Goal: Task Accomplishment & Management: Manage account settings

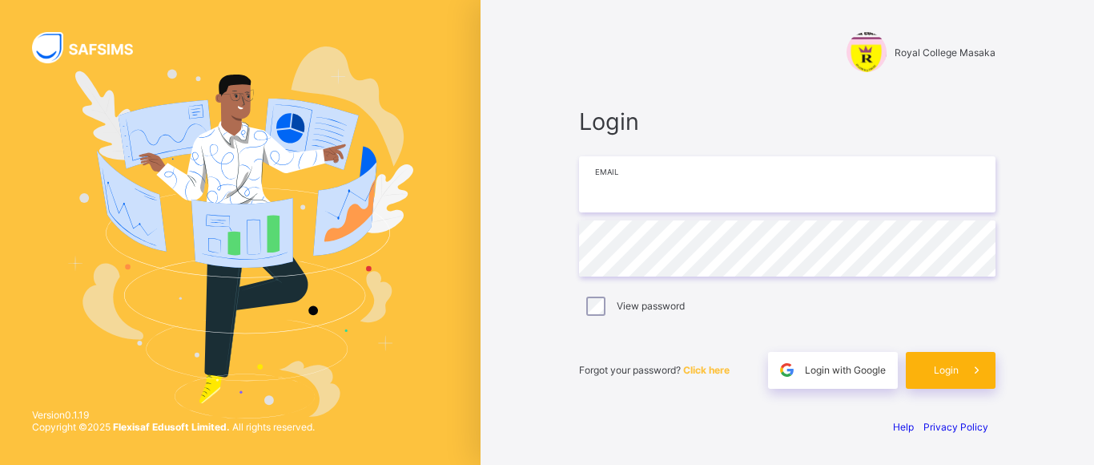
type input "**********"
click at [944, 369] on span "Login" at bounding box center [946, 370] width 25 height 12
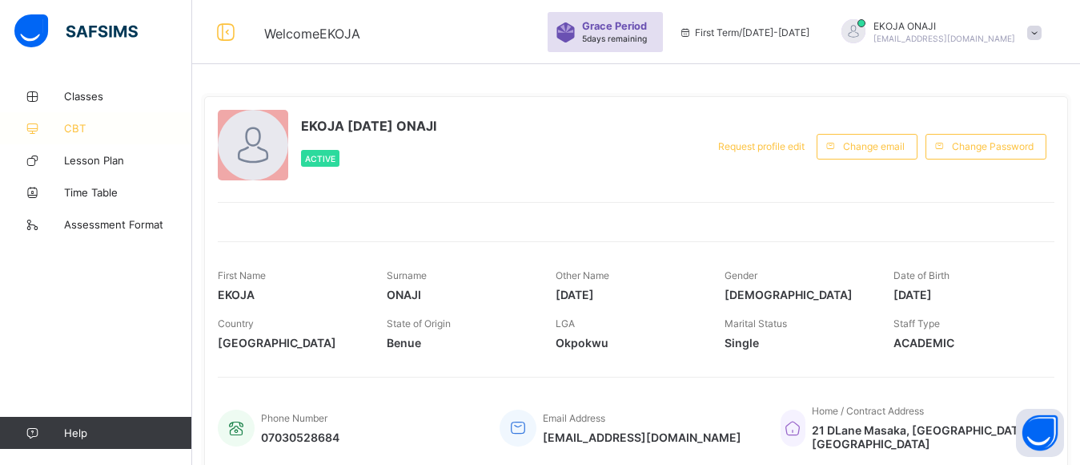
click at [70, 124] on span "CBT" at bounding box center [128, 128] width 128 height 13
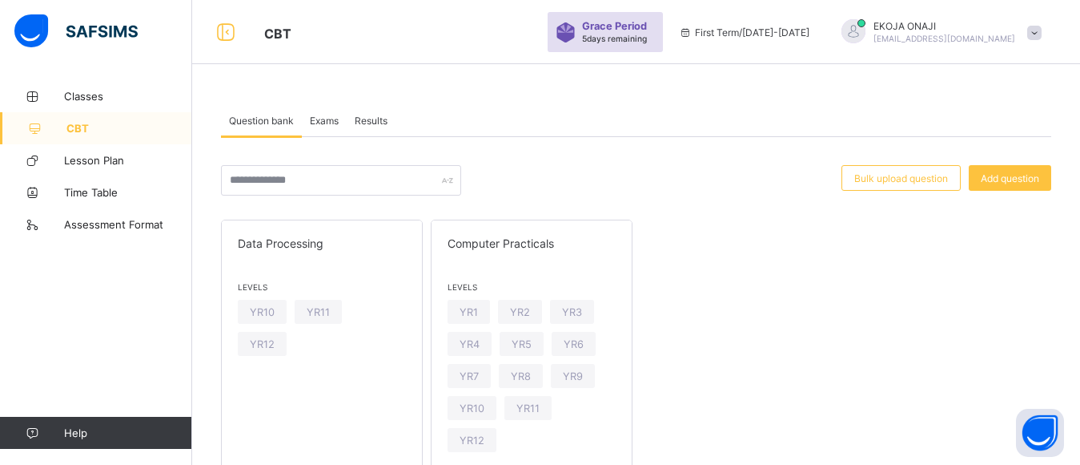
click at [318, 122] on span "Exams" at bounding box center [324, 121] width 29 height 12
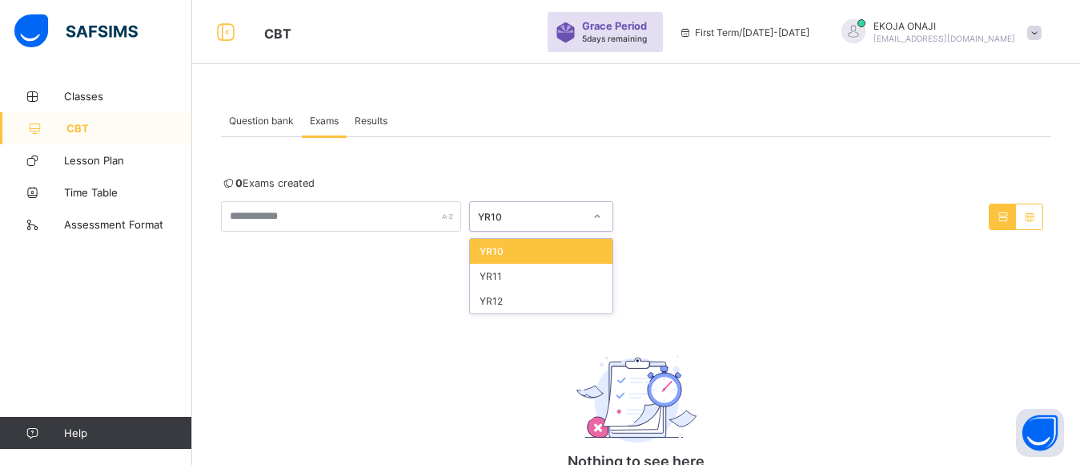
click at [546, 214] on div "YR10" at bounding box center [531, 217] width 106 height 12
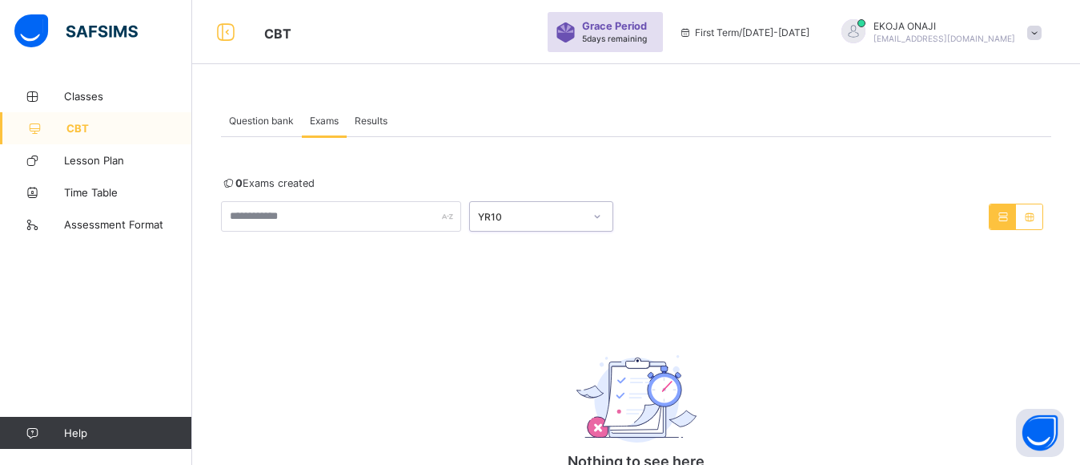
click at [546, 214] on div "YR10" at bounding box center [531, 217] width 106 height 12
click at [377, 119] on span "Results" at bounding box center [371, 121] width 33 height 12
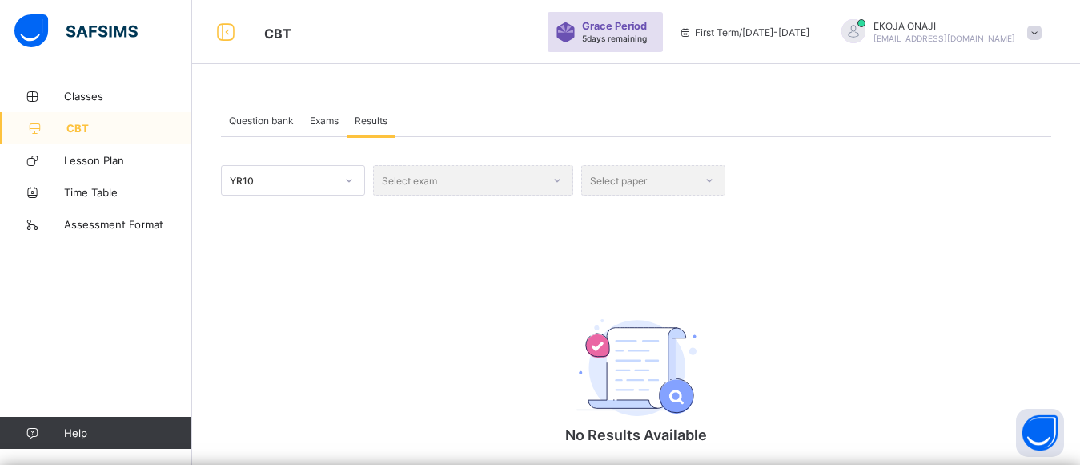
click at [243, 122] on span "Question bank" at bounding box center [261, 121] width 65 height 12
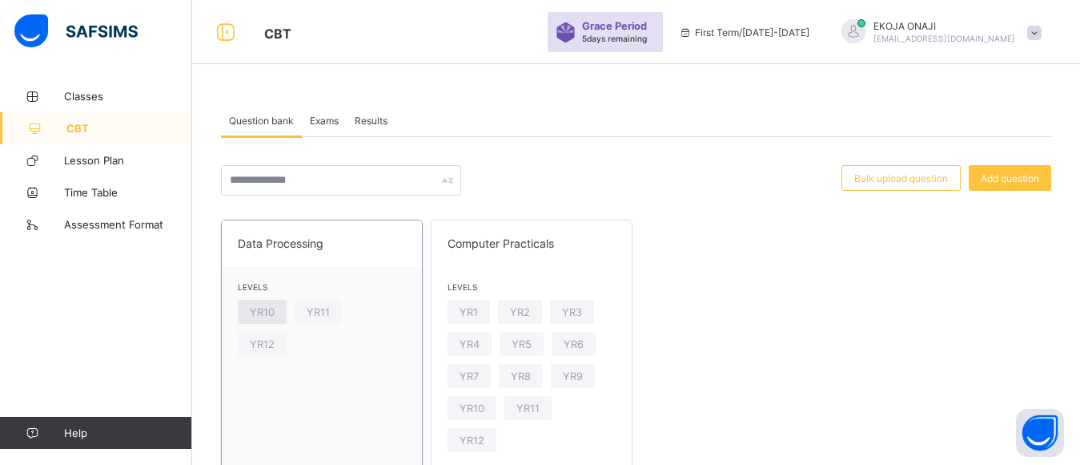
click at [262, 312] on span "YR10" at bounding box center [262, 312] width 25 height 12
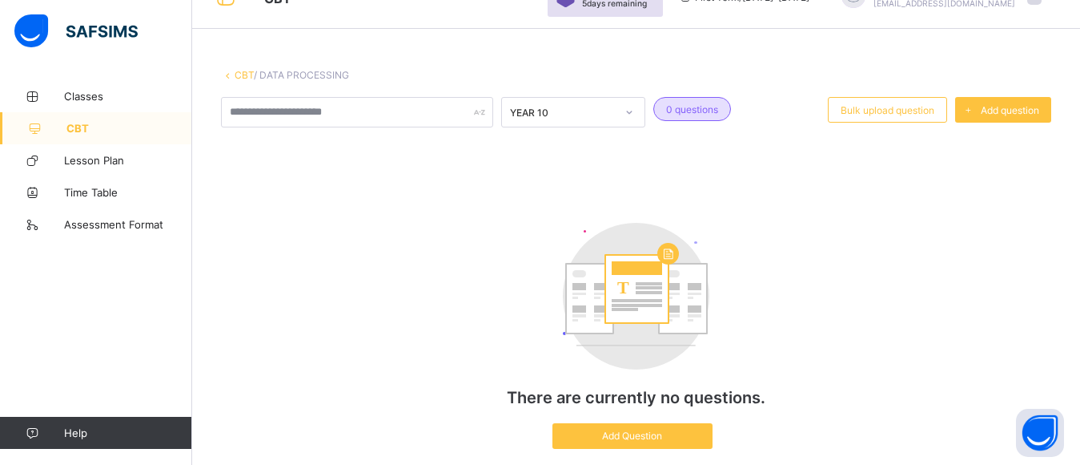
scroll to position [84, 0]
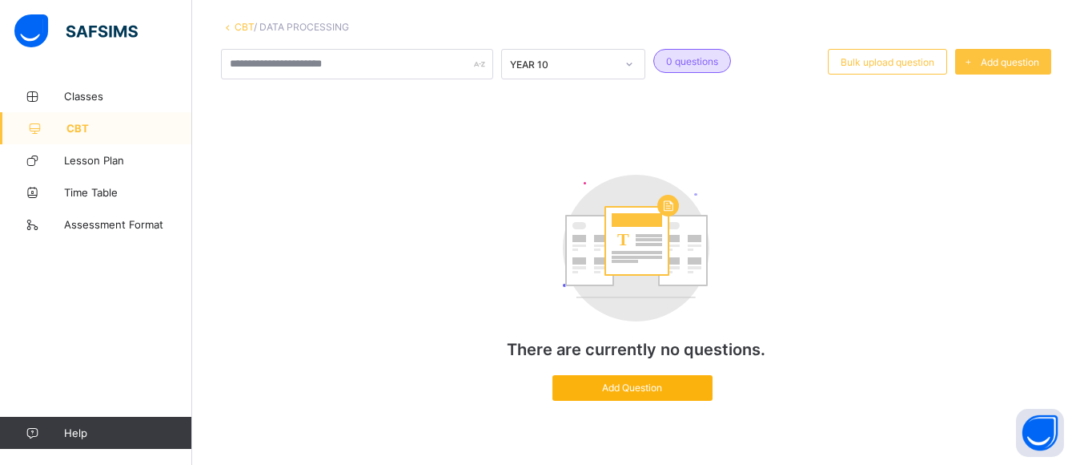
click at [634, 389] on span "Add Question" at bounding box center [633, 387] width 136 height 12
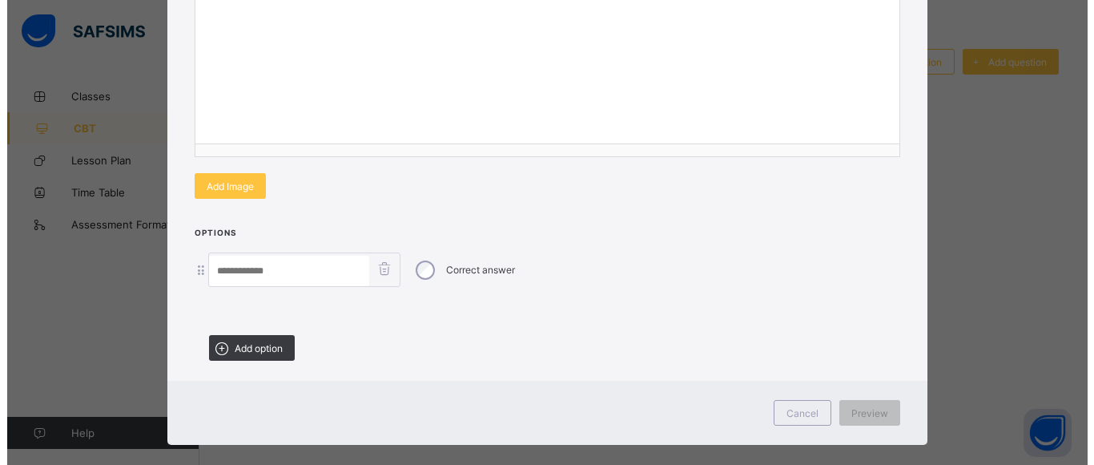
scroll to position [277, 0]
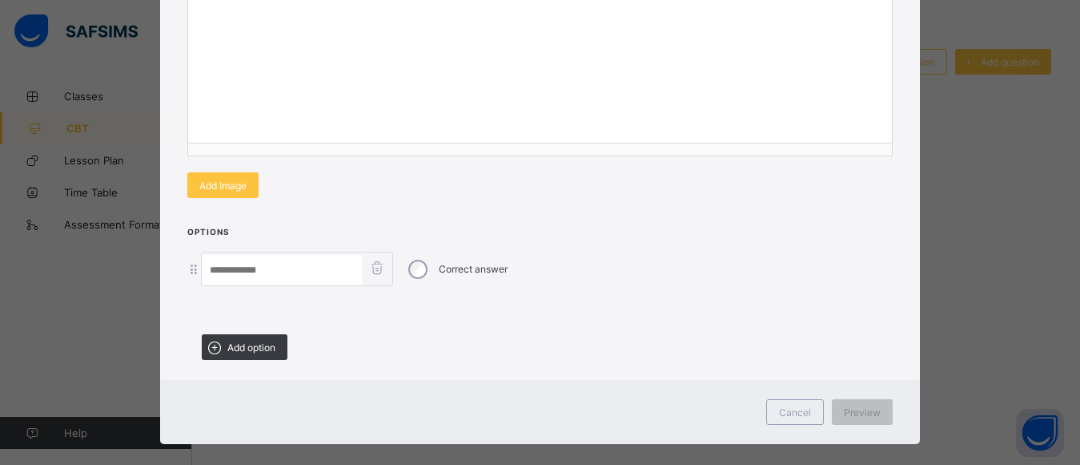
click at [288, 272] on input at bounding box center [282, 270] width 160 height 30
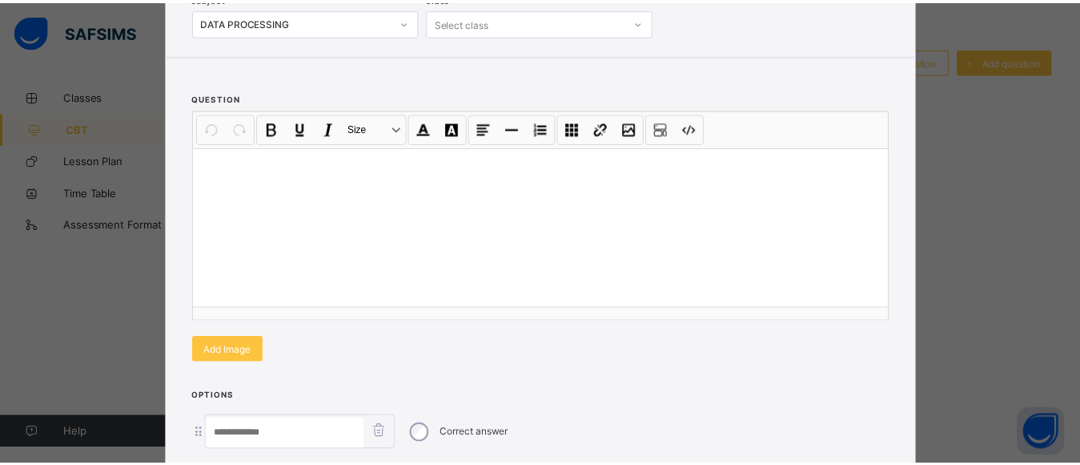
scroll to position [0, 0]
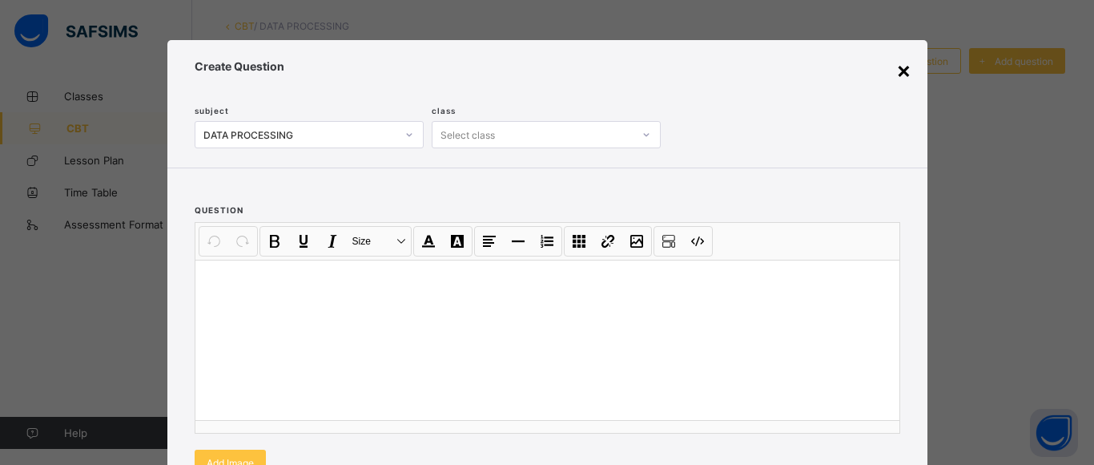
click at [903, 73] on div "×" at bounding box center [903, 69] width 15 height 27
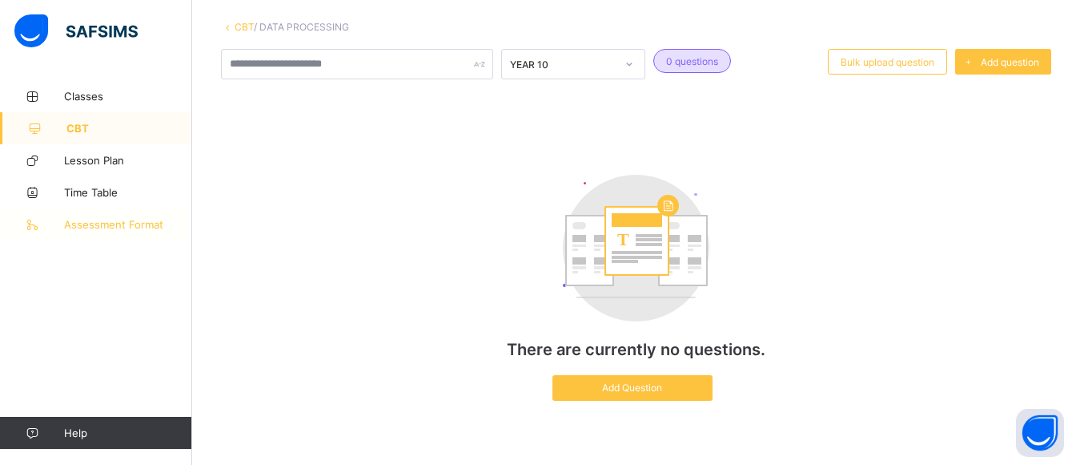
click at [86, 227] on span "Assessment Format" at bounding box center [128, 224] width 128 height 13
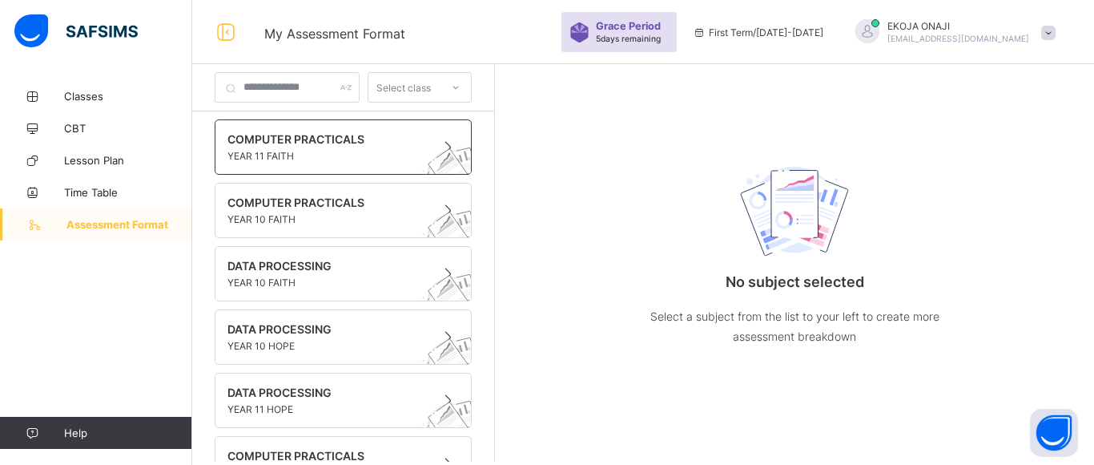
click at [329, 140] on span "COMPUTER PRACTICALS" at bounding box center [327, 139] width 201 height 14
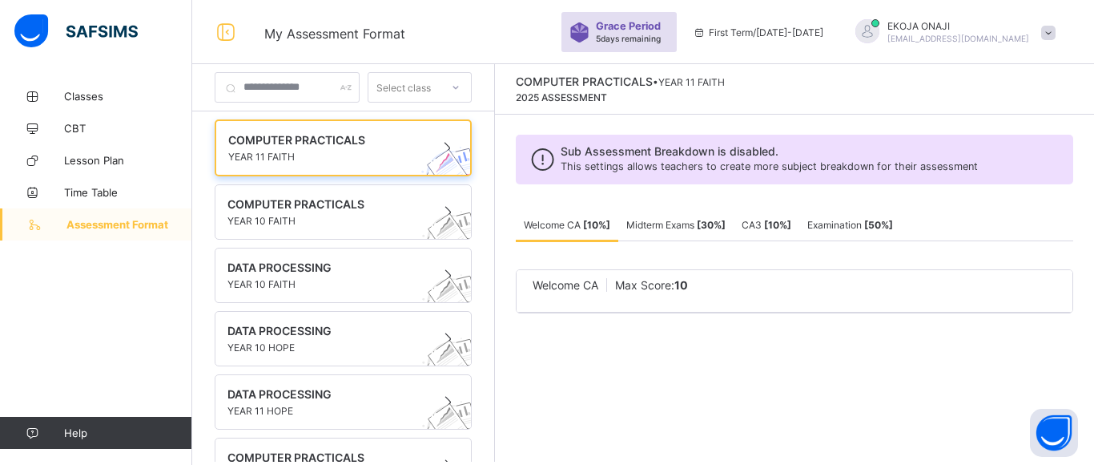
click at [688, 278] on span "Max Score: 10" at bounding box center [651, 285] width 73 height 14
click at [743, 287] on div "Welcome CA Max Score: 10" at bounding box center [795, 285] width 524 height 14
click at [686, 207] on div "Sub Assessment Breakdown is disabled. This settings allows teachers to create m…" at bounding box center [794, 234] width 599 height 239
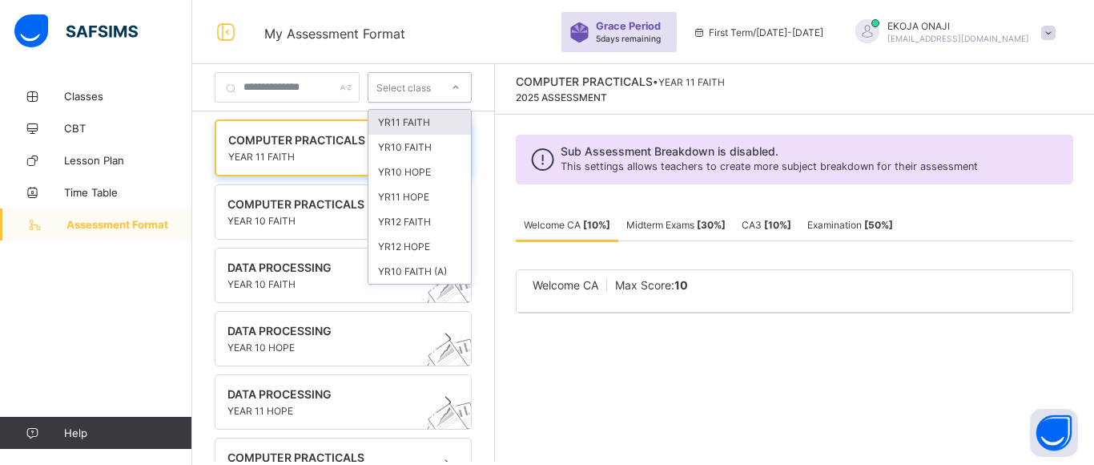
click at [440, 82] on div "Select class" at bounding box center [404, 87] width 72 height 22
click at [437, 177] on div "YR10 HOPE" at bounding box center [419, 171] width 103 height 25
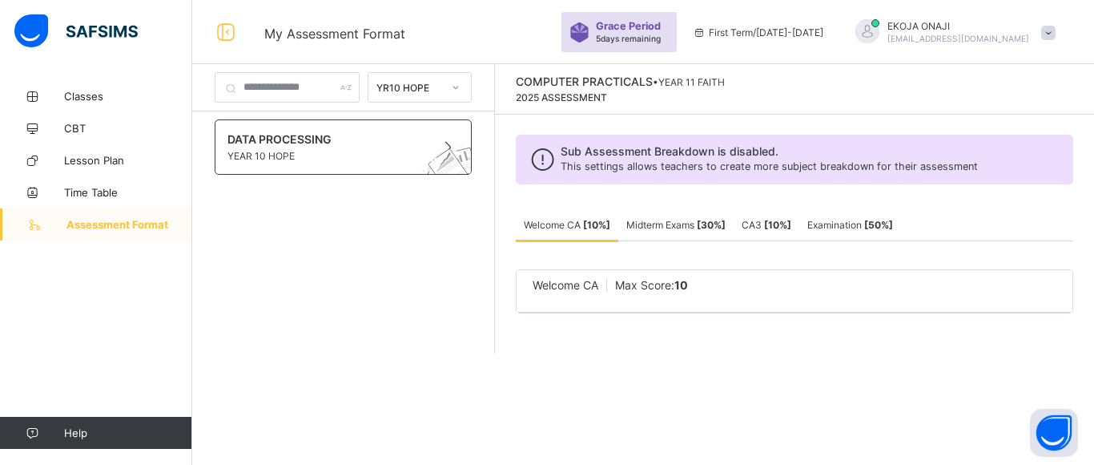
click at [351, 153] on span "YEAR 10 HOPE" at bounding box center [327, 156] width 201 height 12
click at [673, 278] on span "Max Score: 10" at bounding box center [651, 285] width 73 height 14
click at [598, 288] on span "Welcome CA" at bounding box center [566, 285] width 66 height 14
click at [688, 289] on b "10" at bounding box center [681, 285] width 14 height 14
click at [694, 225] on span "Midterm Exams [ 30 %]" at bounding box center [675, 225] width 99 height 12
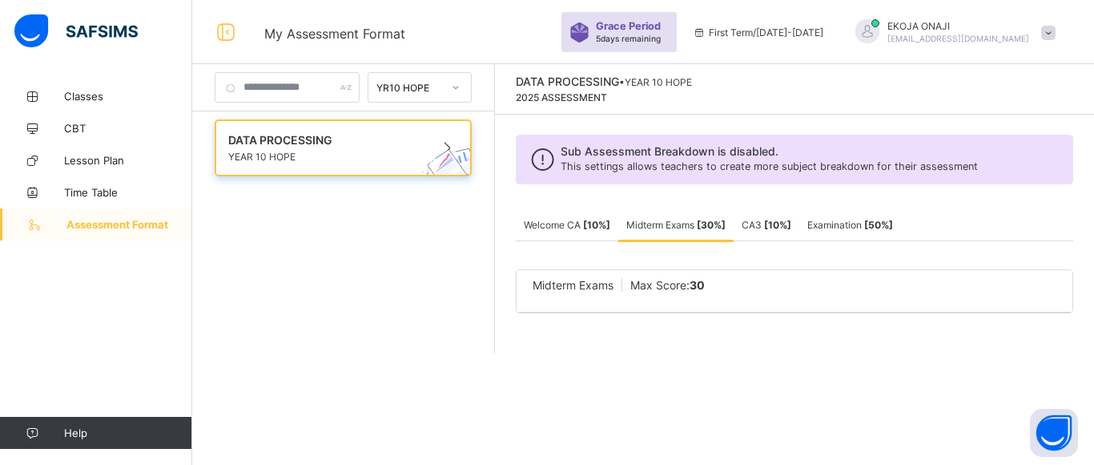
click at [791, 219] on b "[ 10 %]" at bounding box center [777, 225] width 27 height 12
click at [882, 219] on span "Examination [ 50 %]" at bounding box center [850, 225] width 86 height 12
click at [76, 99] on span "Classes" at bounding box center [128, 96] width 128 height 13
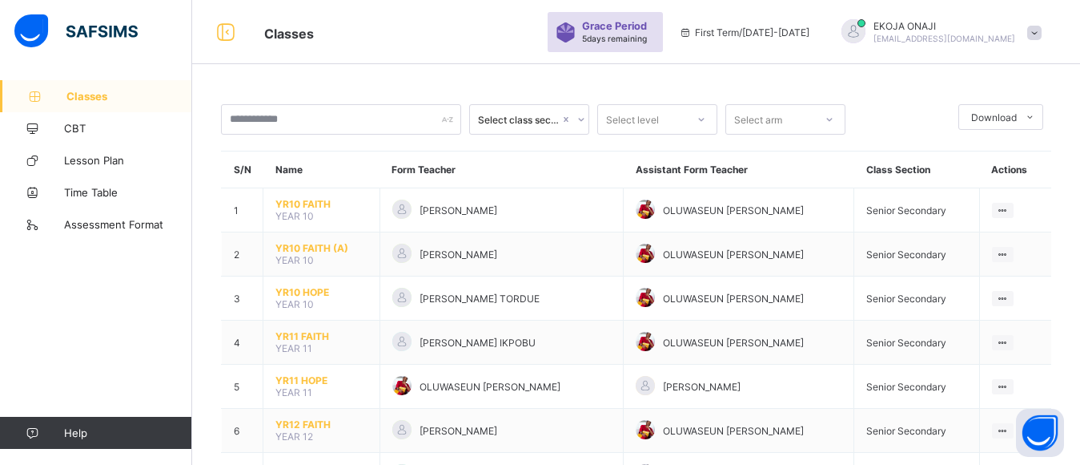
click at [583, 121] on icon at bounding box center [582, 119] width 10 height 16
click at [701, 119] on icon at bounding box center [702, 119] width 10 height 16
click at [701, 119] on icon at bounding box center [702, 119] width 6 height 3
click at [835, 122] on div at bounding box center [829, 120] width 27 height 26
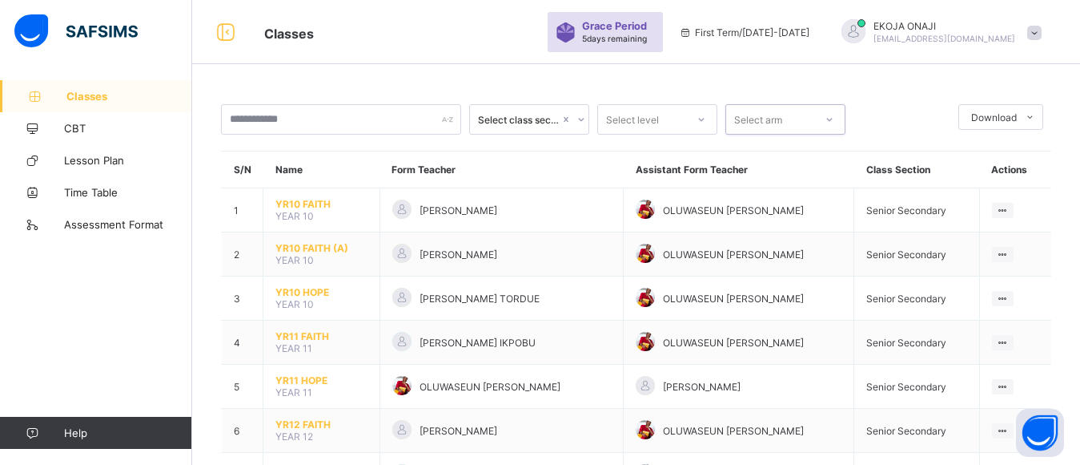
click at [835, 122] on div at bounding box center [829, 120] width 27 height 26
click at [1036, 115] on icon at bounding box center [1030, 117] width 12 height 10
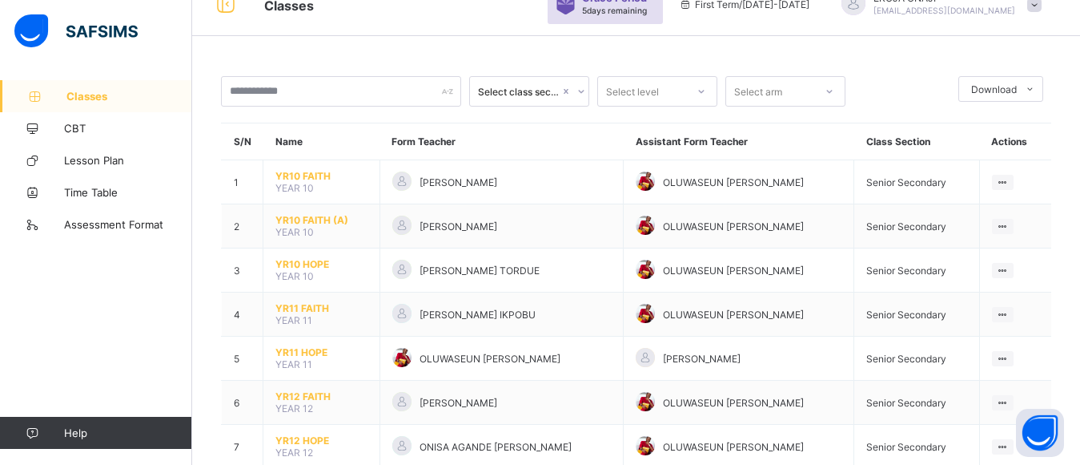
scroll to position [72, 0]
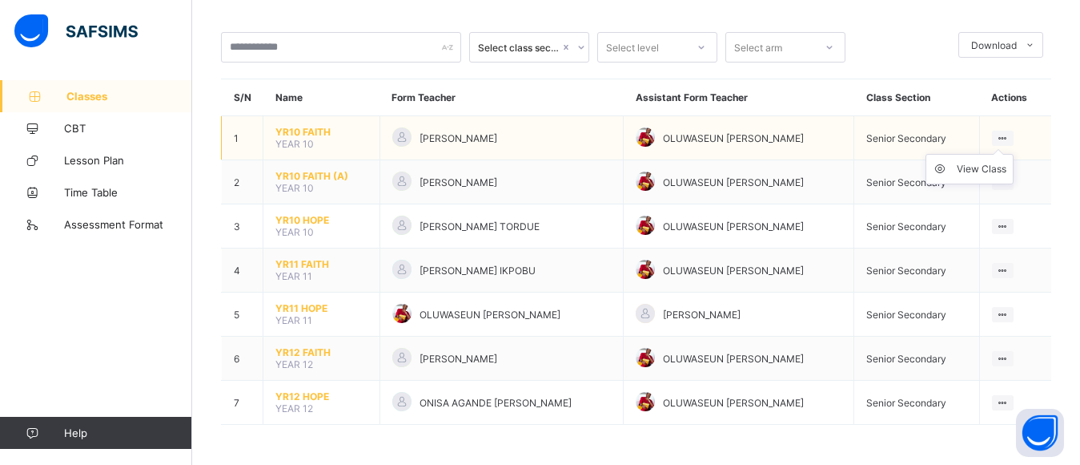
click at [1010, 135] on icon at bounding box center [1003, 138] width 14 height 12
click at [957, 169] on icon at bounding box center [945, 169] width 24 height 16
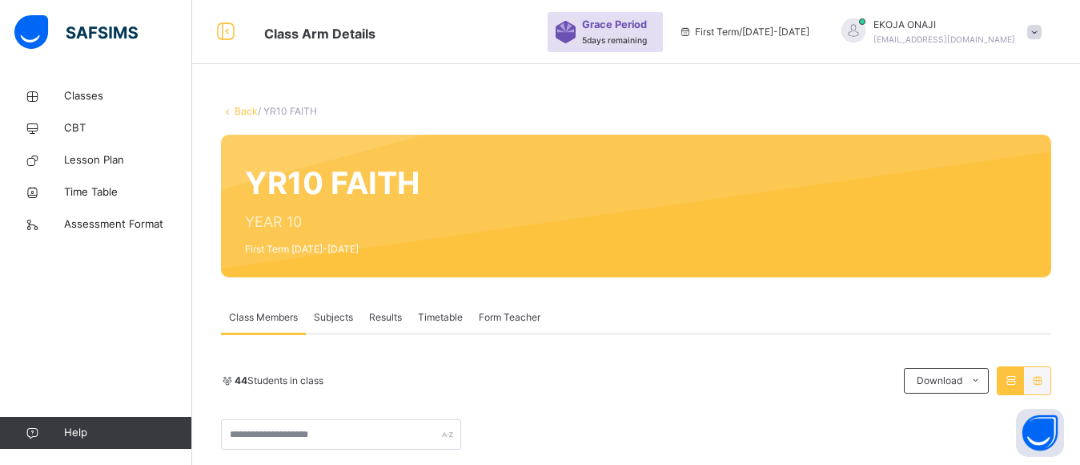
click at [332, 318] on span "Subjects" at bounding box center [333, 317] width 39 height 14
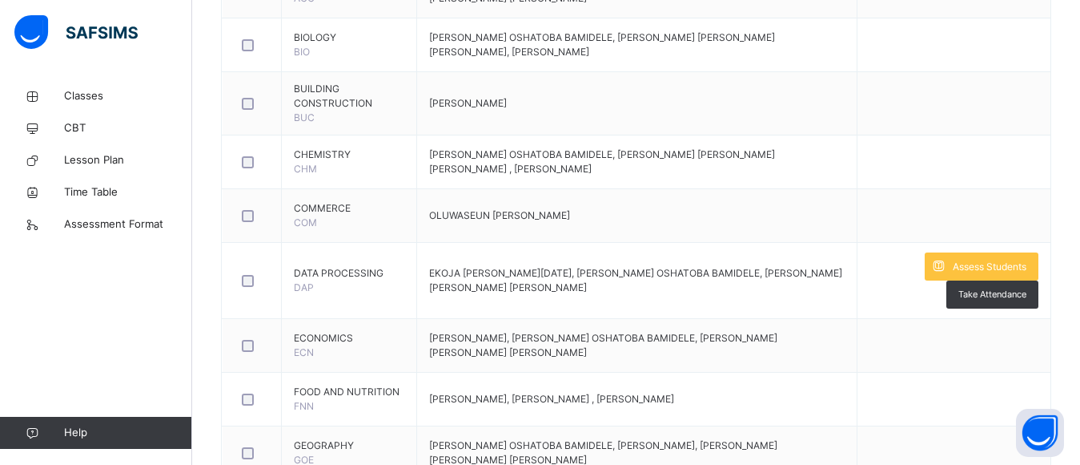
scroll to position [1006, 0]
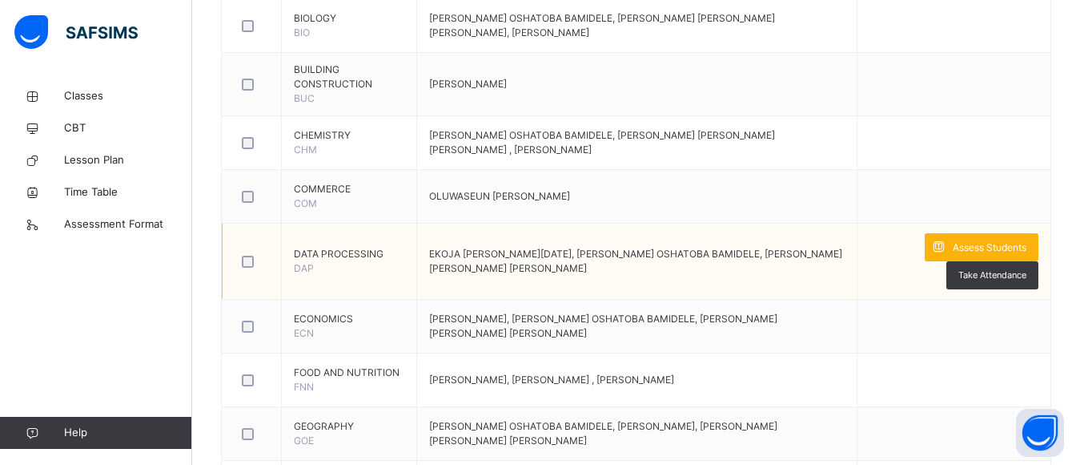
click at [1019, 243] on span "Assess Students" at bounding box center [990, 247] width 74 height 14
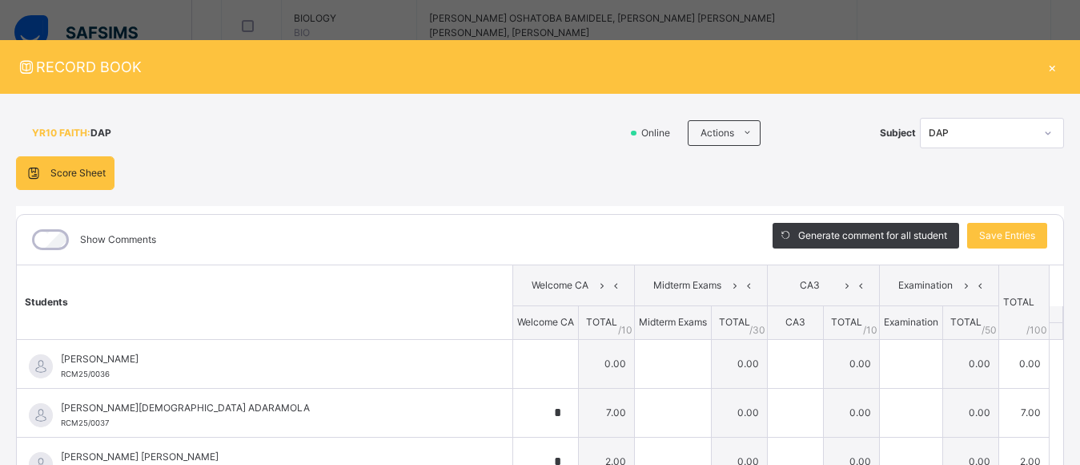
type input "*"
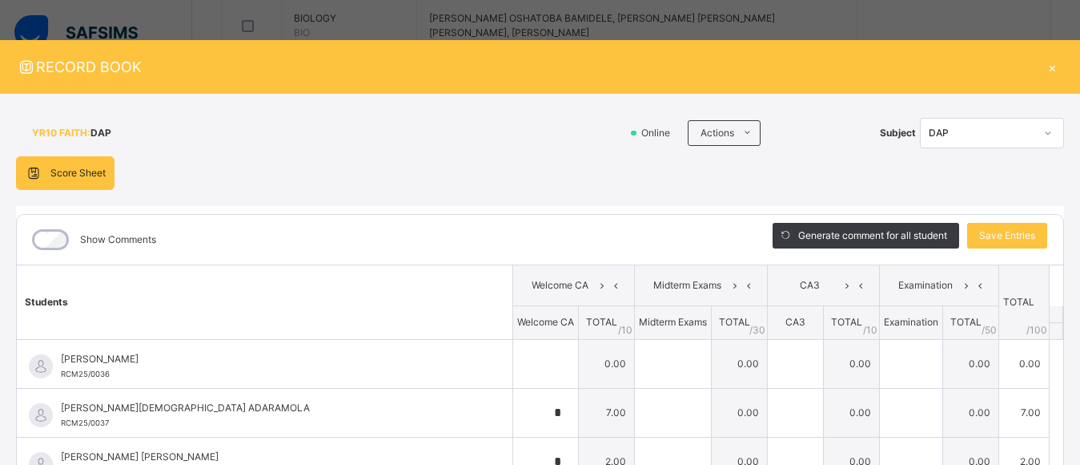
type input "*"
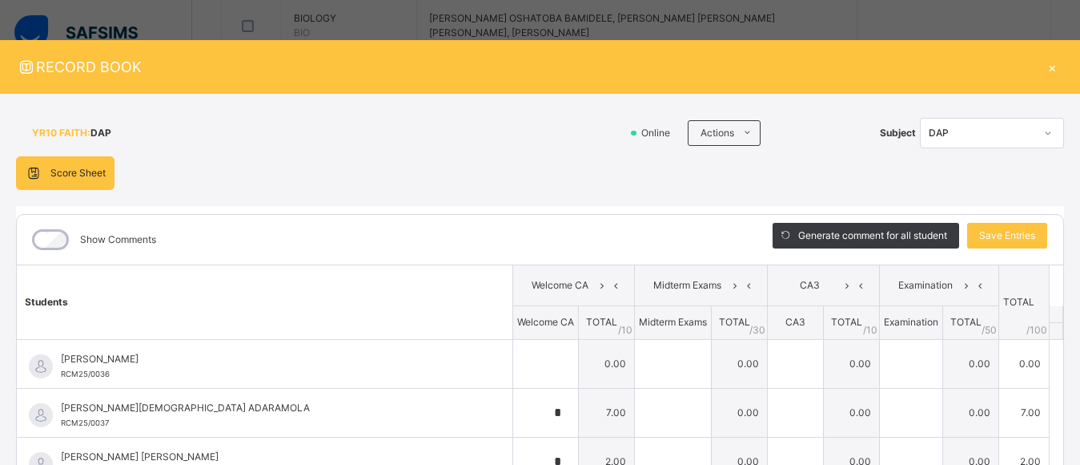
type input "*"
type input "**"
type input "*"
type input "**"
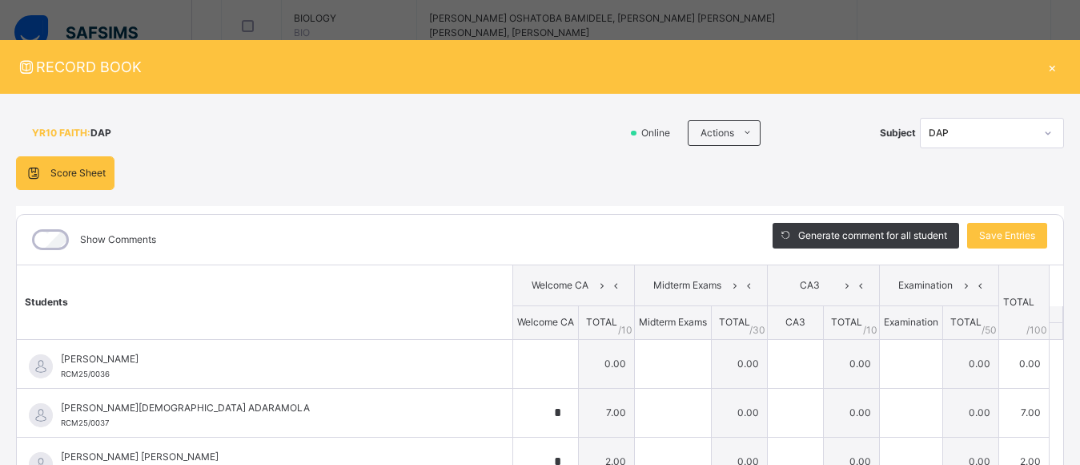
type input "*"
type input "**"
type input "*"
type input "**"
type input "*"
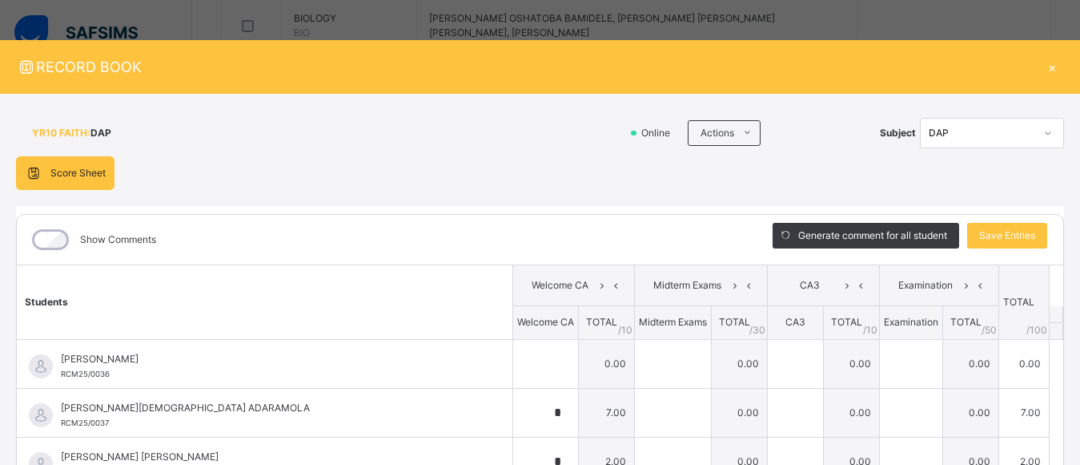
type input "*"
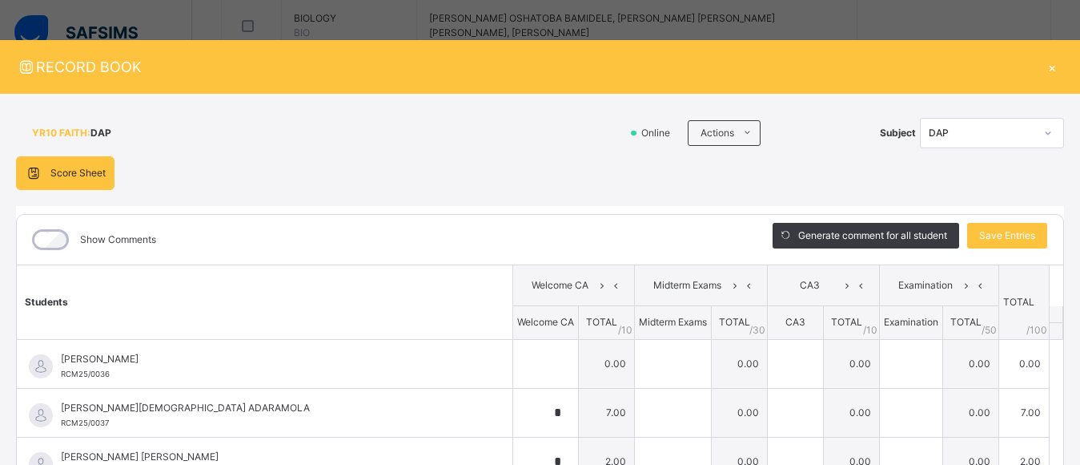
type input "*"
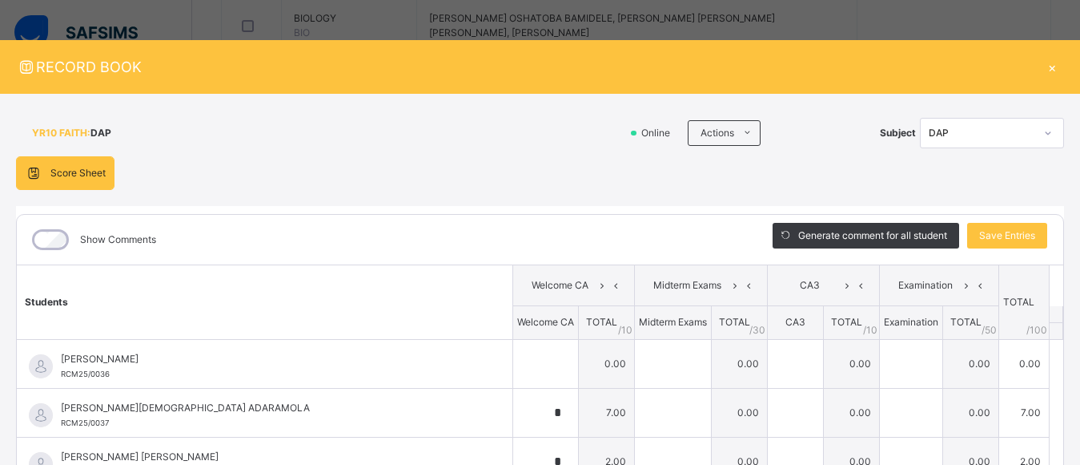
type input "*"
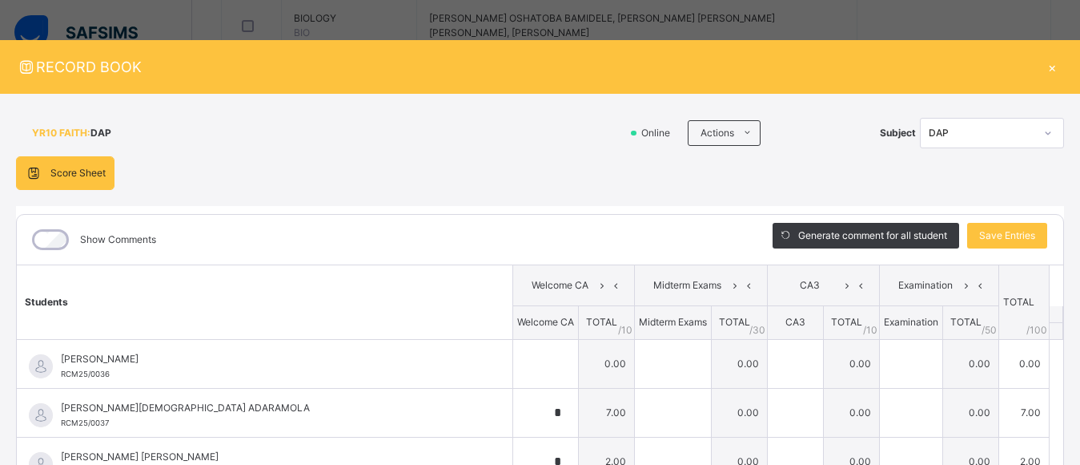
type input "*"
type input "**"
type input "*"
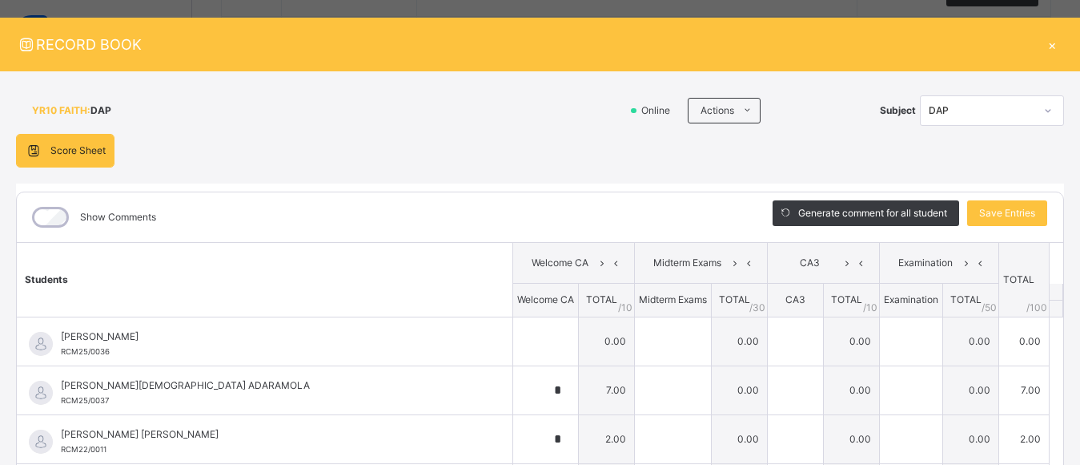
scroll to position [0, 0]
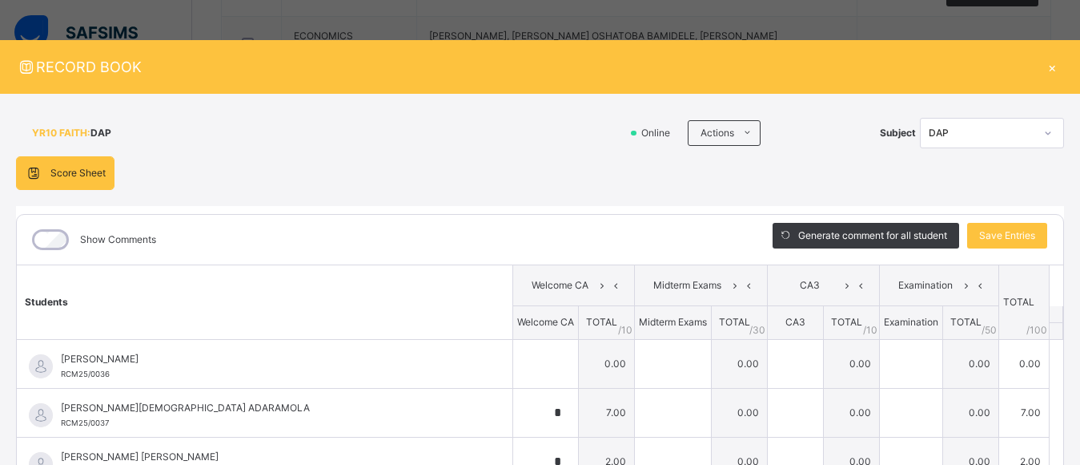
click at [1046, 134] on icon at bounding box center [1049, 132] width 6 height 3
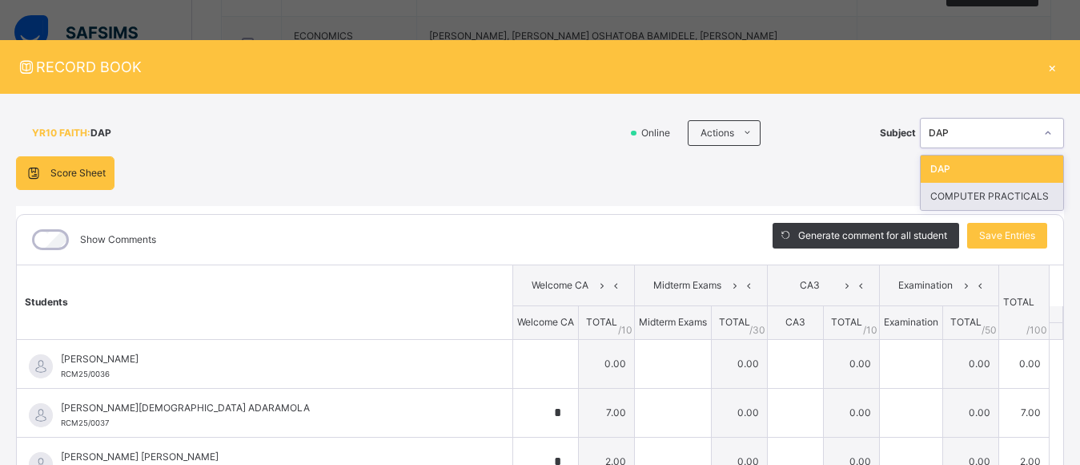
click at [985, 199] on div "COMPUTER PRACTICALS" at bounding box center [992, 196] width 143 height 27
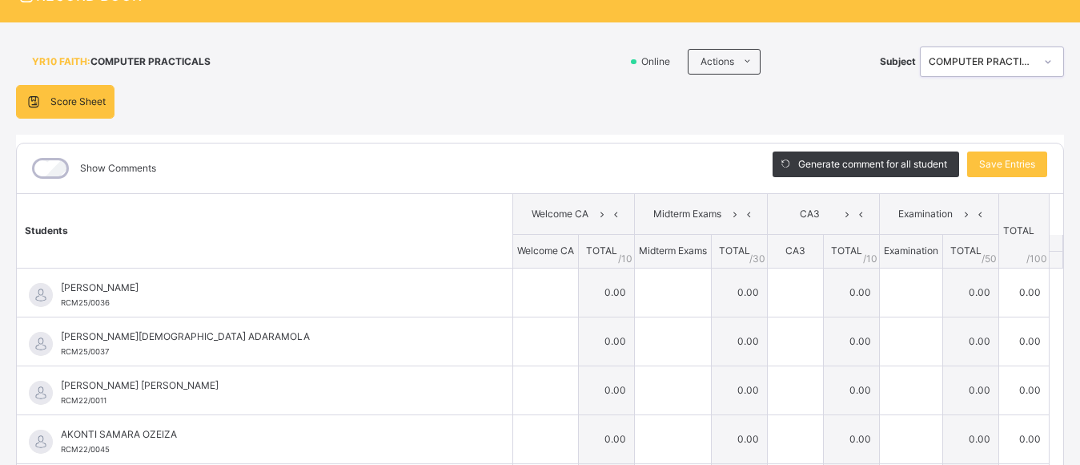
scroll to position [28, 0]
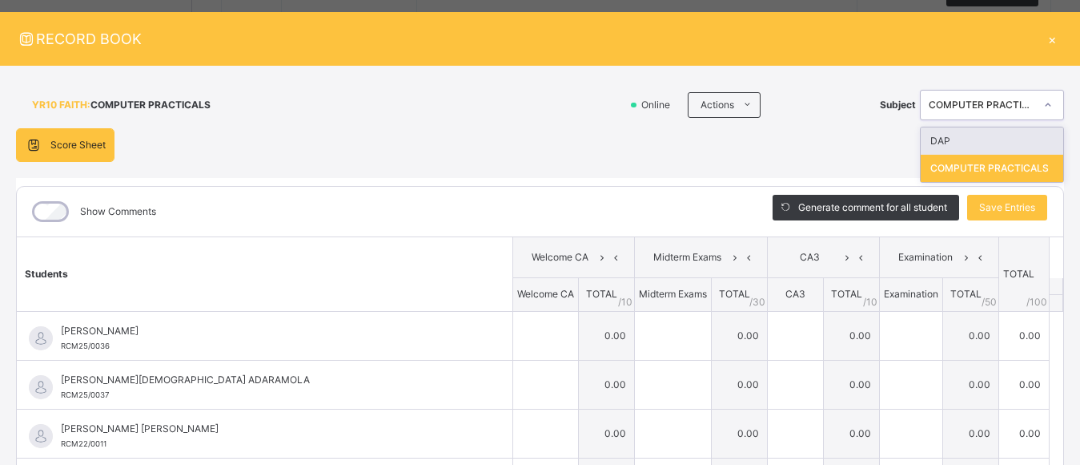
click at [1044, 103] on icon at bounding box center [1049, 105] width 10 height 16
click at [950, 141] on div "DAP" at bounding box center [992, 140] width 143 height 27
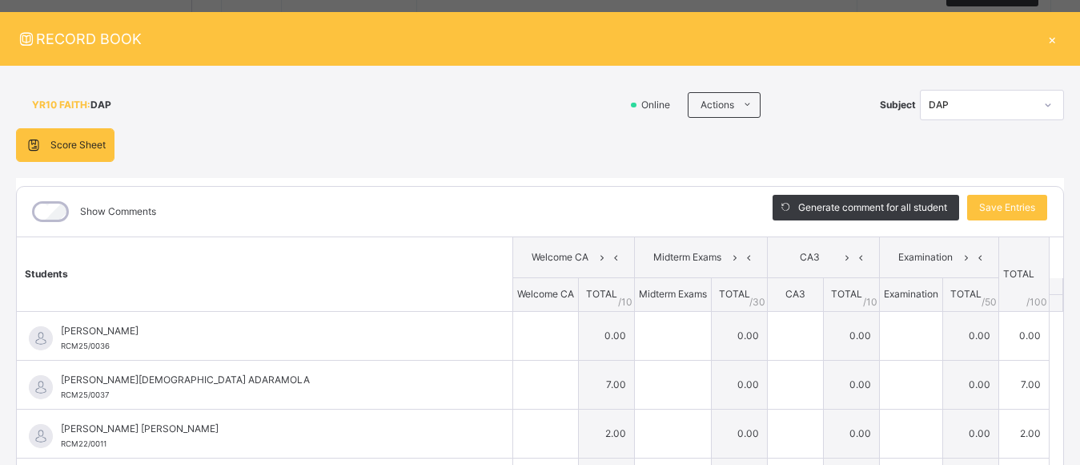
type input "*"
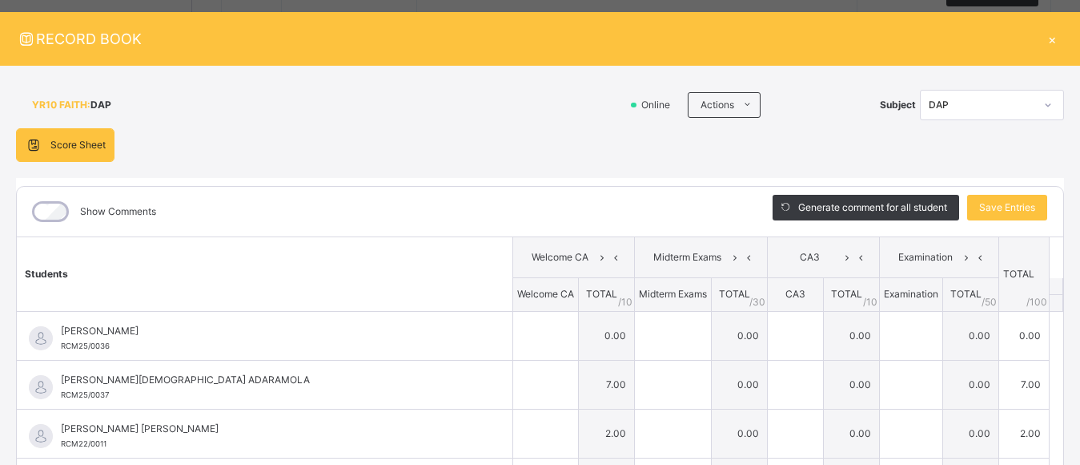
type input "*"
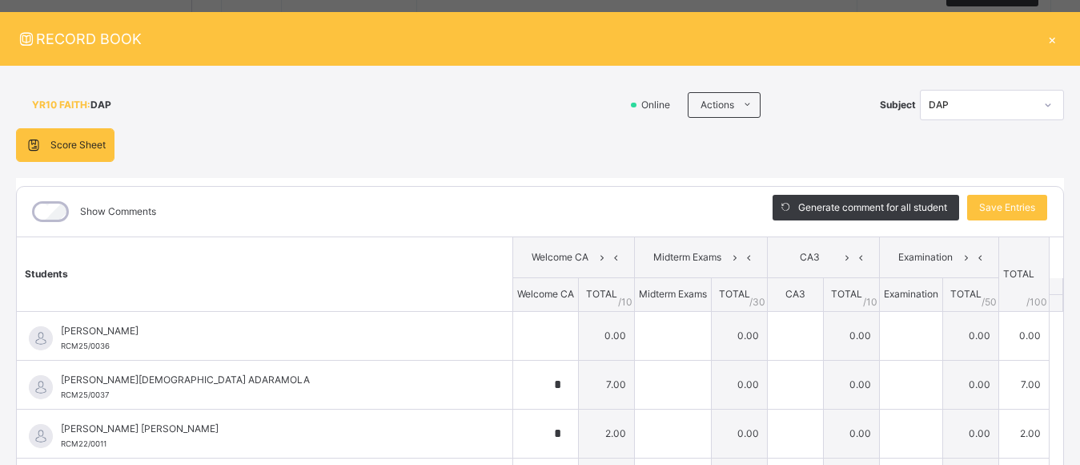
type input "*"
type input "**"
type input "*"
type input "**"
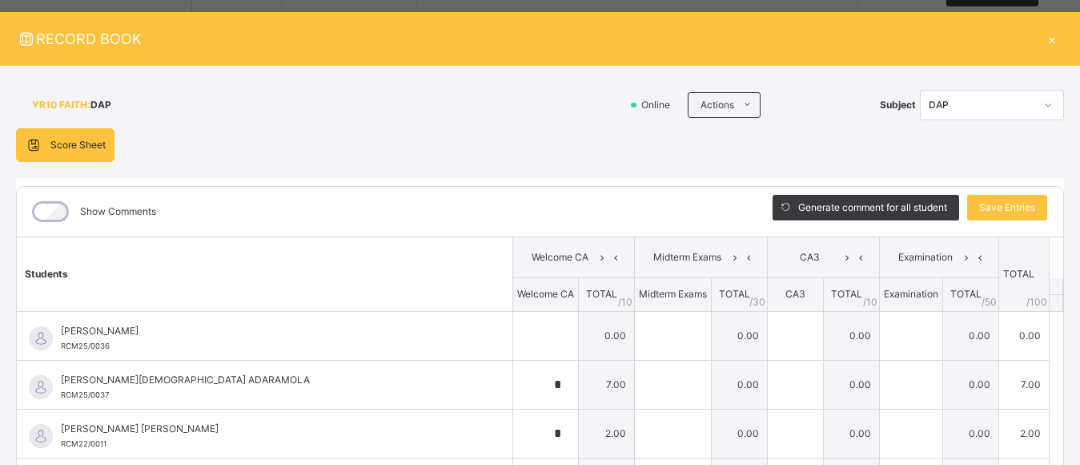
type input "*"
type input "**"
type input "*"
type input "**"
type input "*"
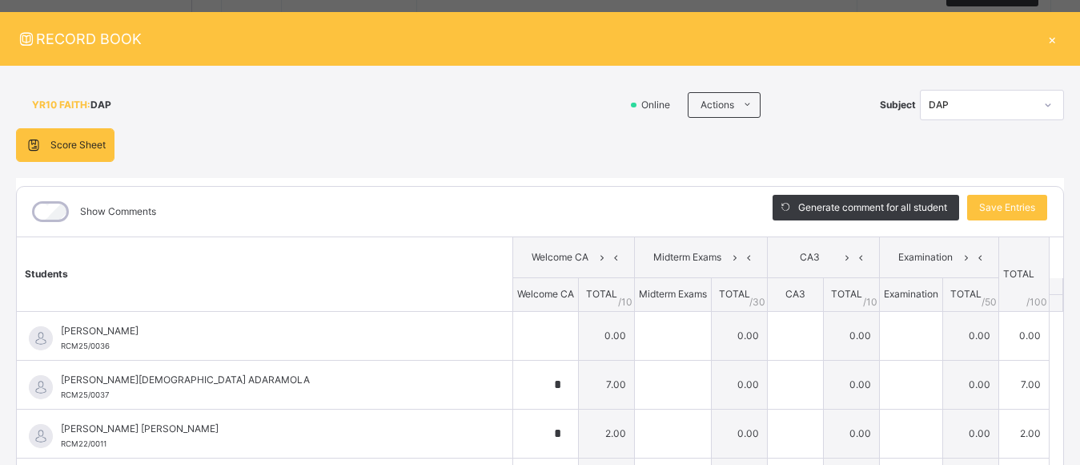
type input "*"
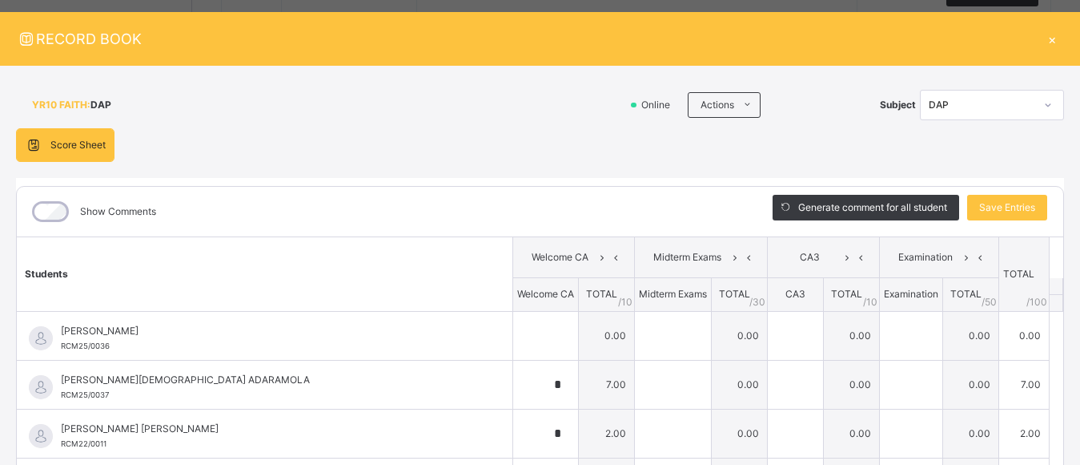
type input "*"
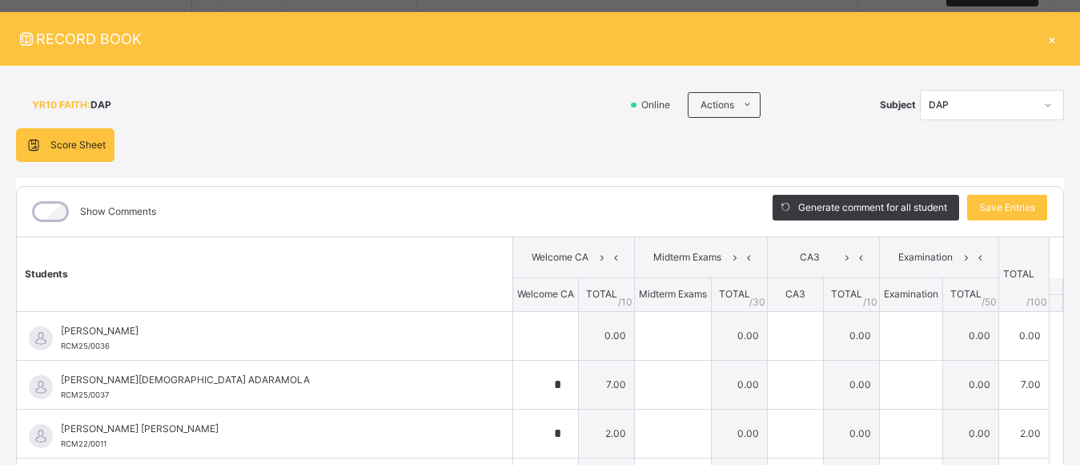
type input "*"
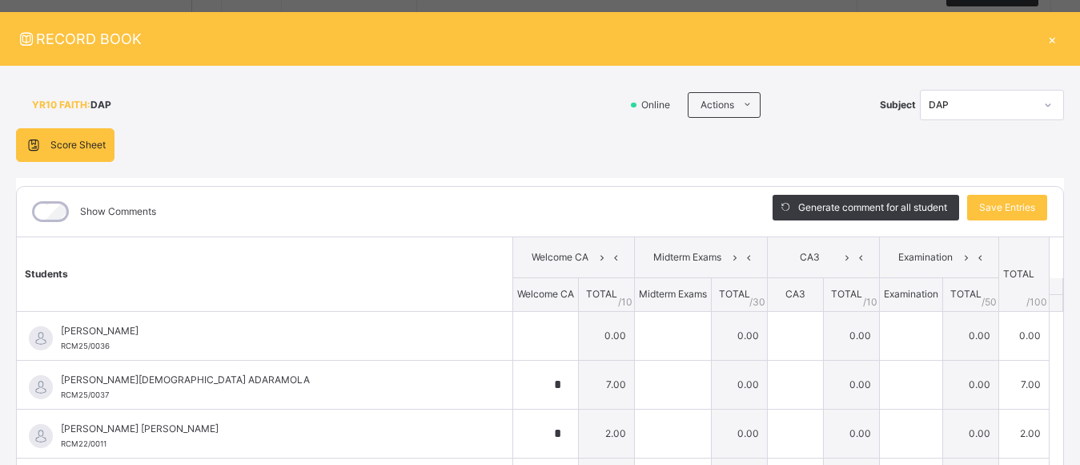
type input "*"
type input "**"
type input "*"
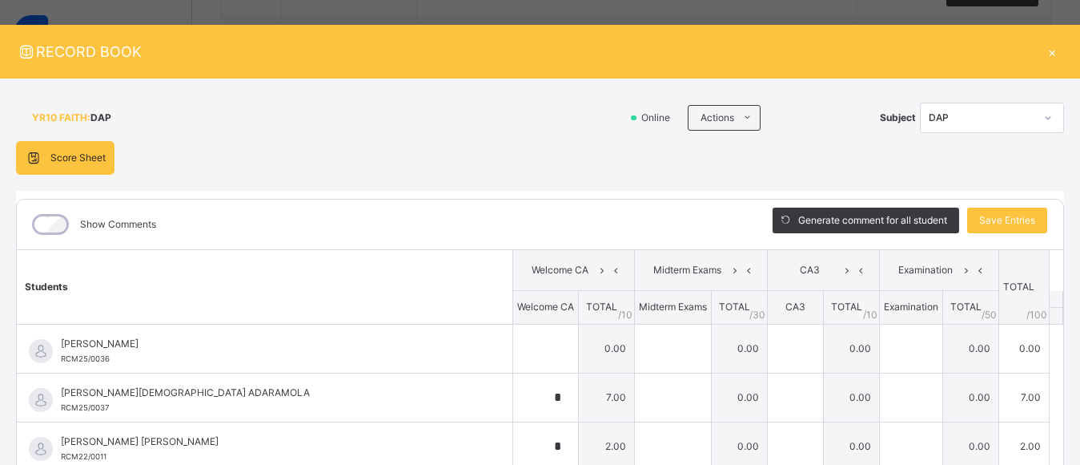
scroll to position [9, 0]
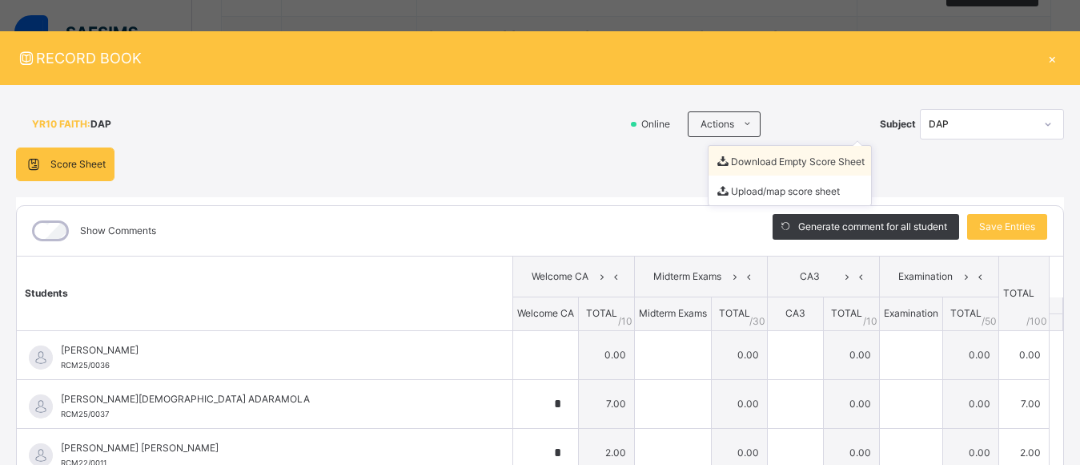
click at [775, 160] on li "Download Empty Score Sheet" at bounding box center [790, 161] width 163 height 30
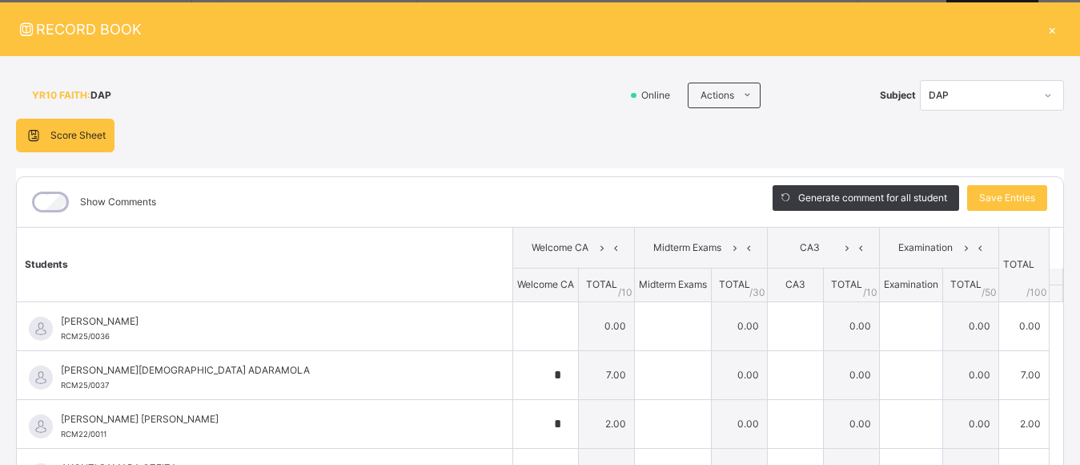
scroll to position [0, 0]
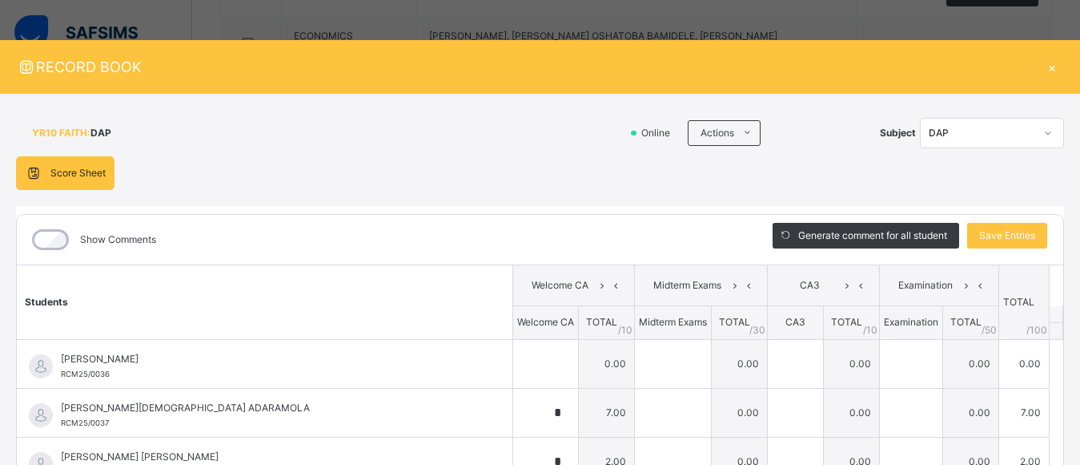
click at [1040, 127] on div at bounding box center [1048, 133] width 27 height 26
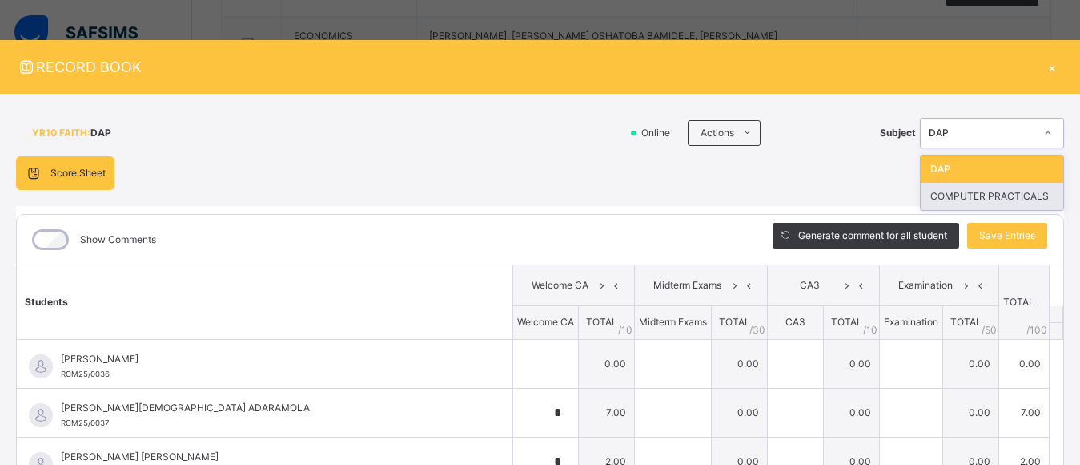
click at [982, 195] on div "COMPUTER PRACTICALS" at bounding box center [992, 196] width 143 height 27
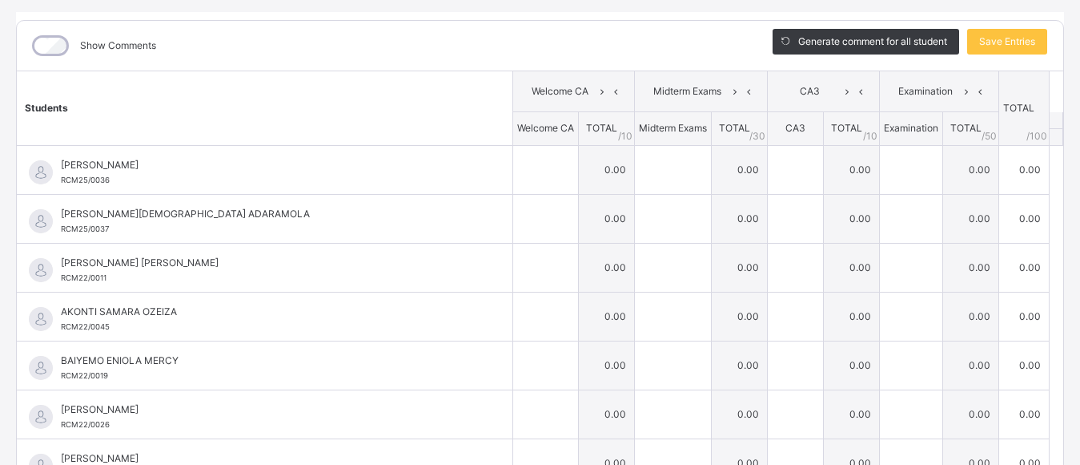
scroll to position [195, 0]
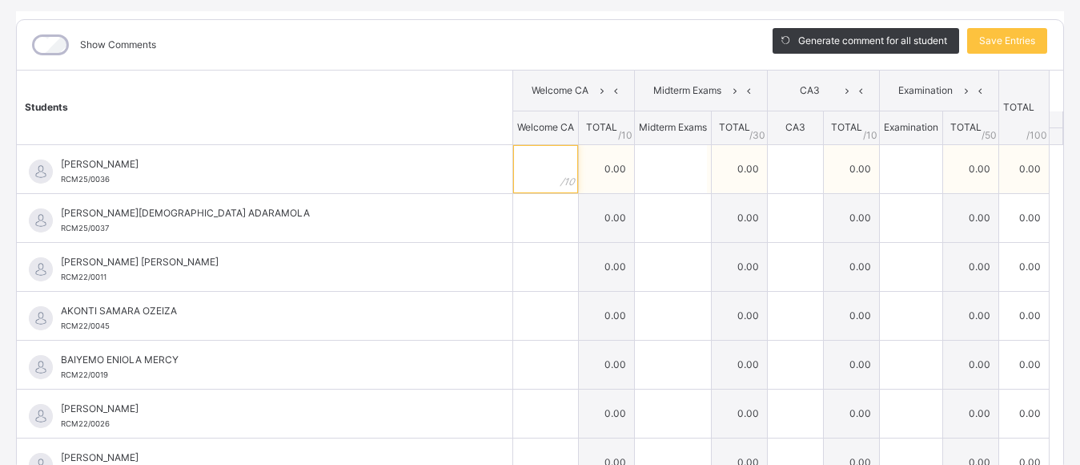
click at [513, 163] on input "text" at bounding box center [545, 169] width 65 height 48
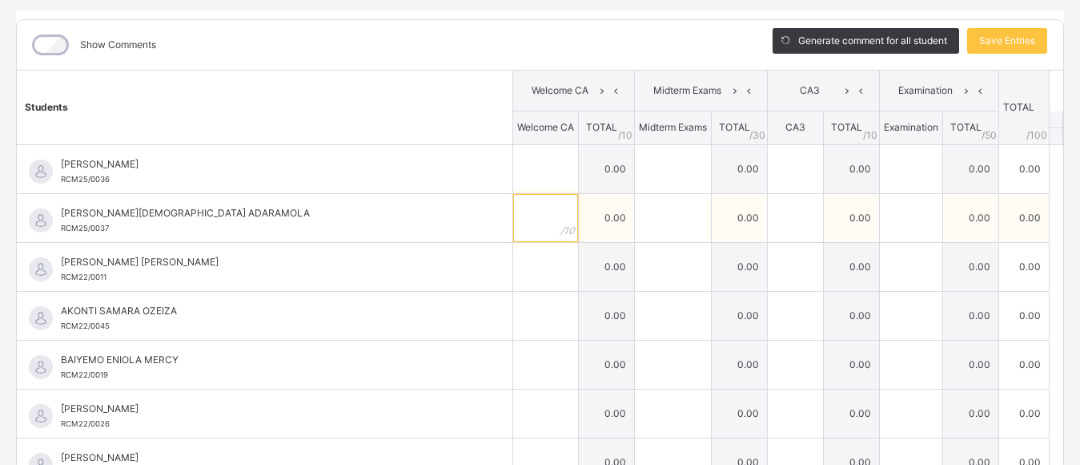
click at [524, 209] on input "text" at bounding box center [545, 218] width 65 height 48
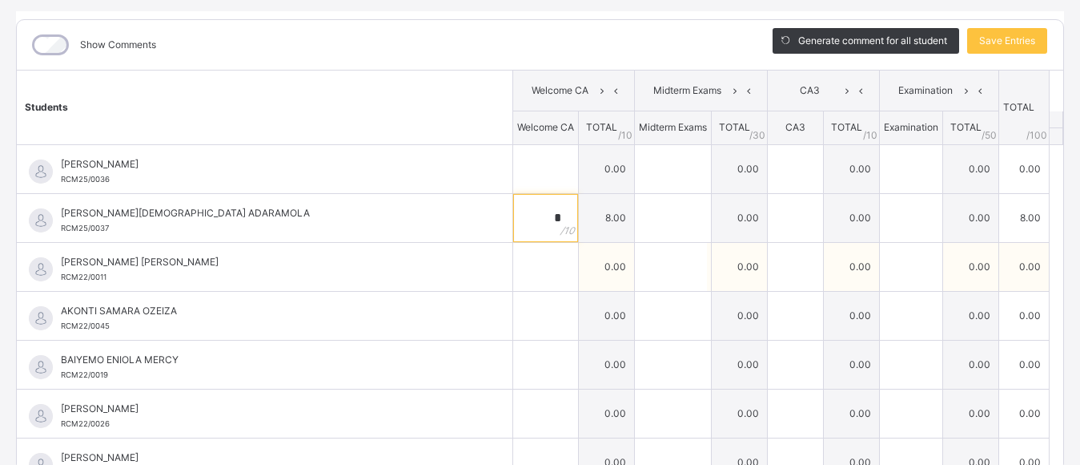
type input "*"
click at [522, 273] on input "text" at bounding box center [545, 267] width 65 height 48
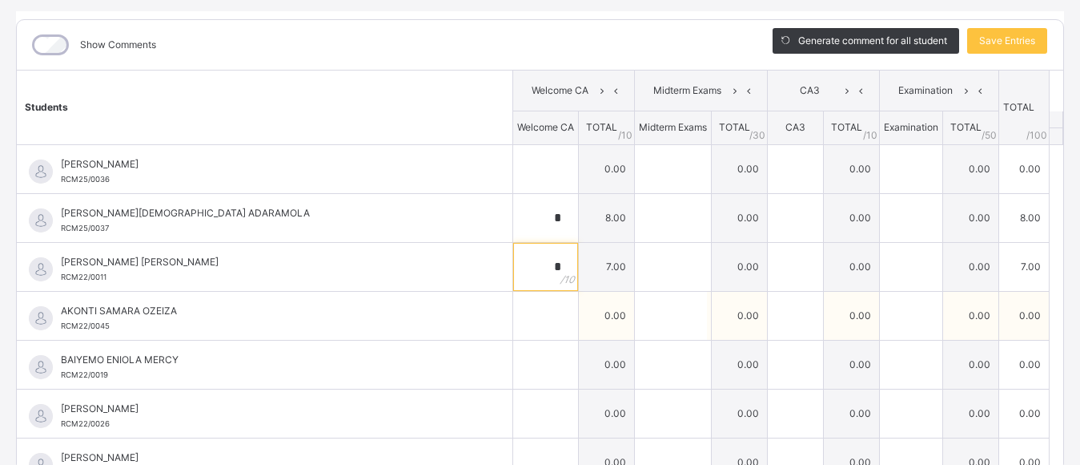
type input "*"
click at [529, 323] on input "text" at bounding box center [545, 316] width 65 height 48
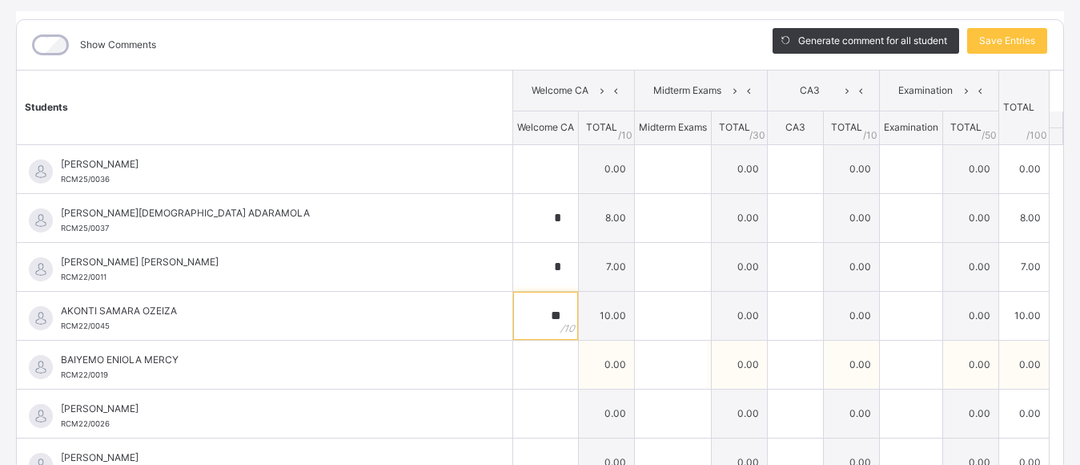
type input "**"
click at [523, 376] on input "text" at bounding box center [545, 364] width 65 height 48
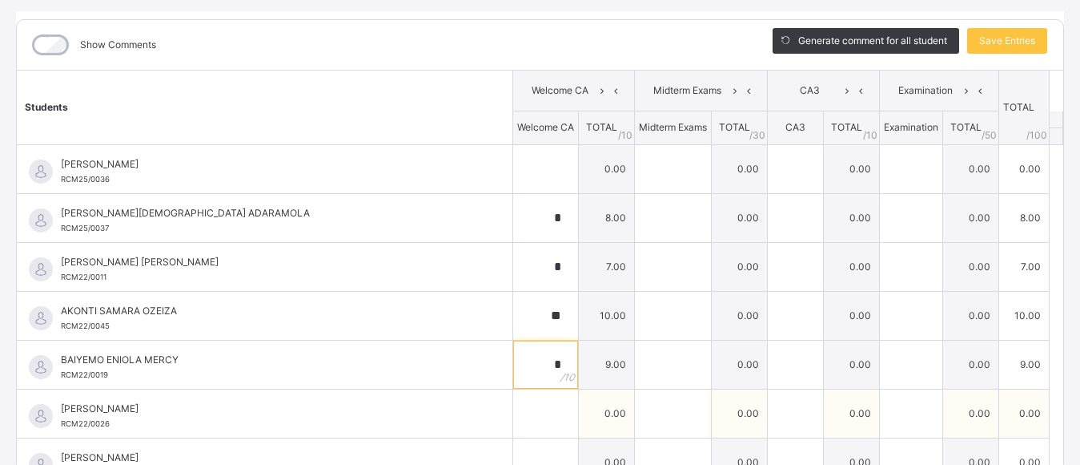
type input "*"
click at [518, 417] on input "text" at bounding box center [545, 413] width 65 height 48
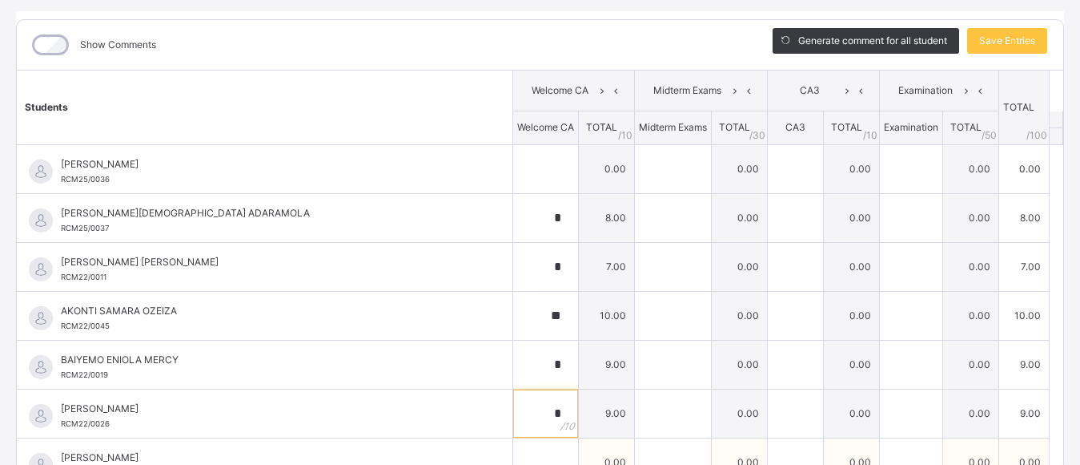
type input "*"
click at [520, 457] on input "text" at bounding box center [545, 462] width 65 height 48
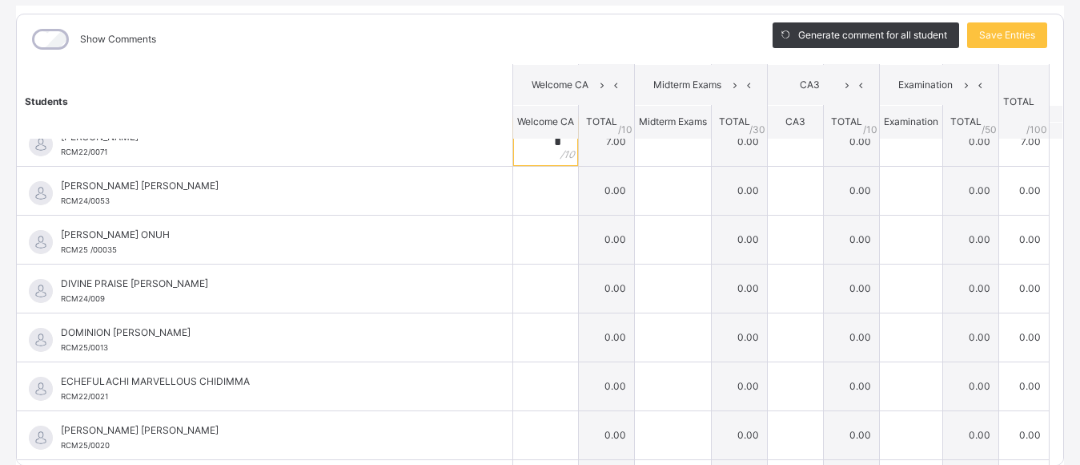
scroll to position [300, 0]
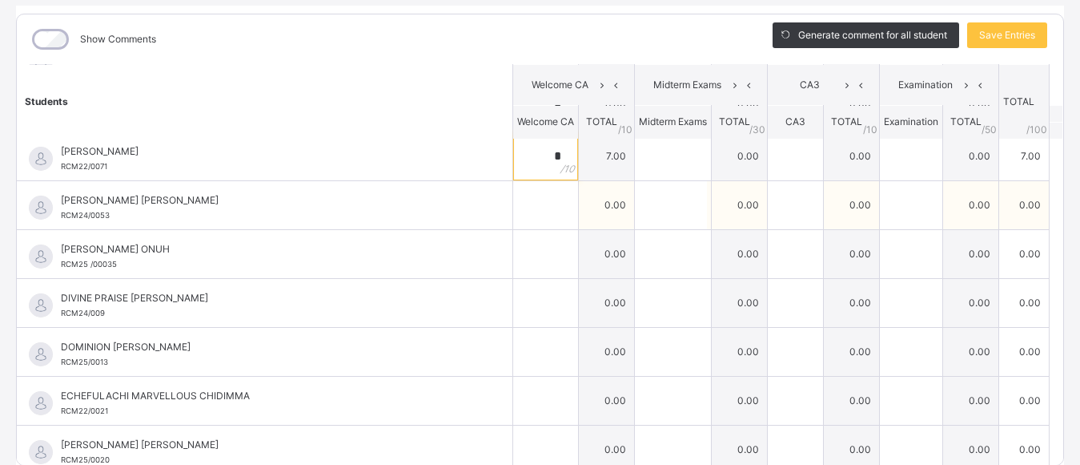
type input "*"
click at [519, 207] on input "text" at bounding box center [545, 205] width 65 height 48
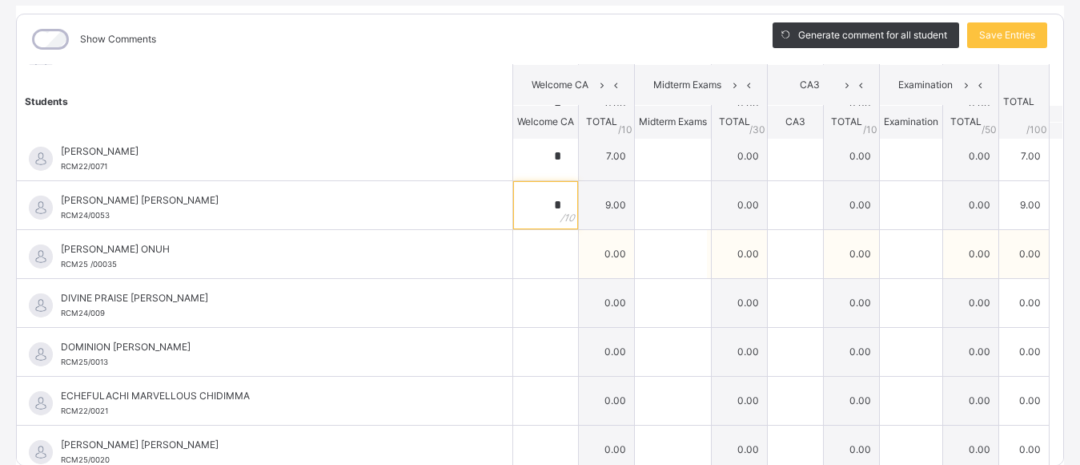
type input "*"
click at [522, 254] on input "text" at bounding box center [545, 254] width 65 height 48
click at [522, 254] on input "*" at bounding box center [545, 254] width 65 height 48
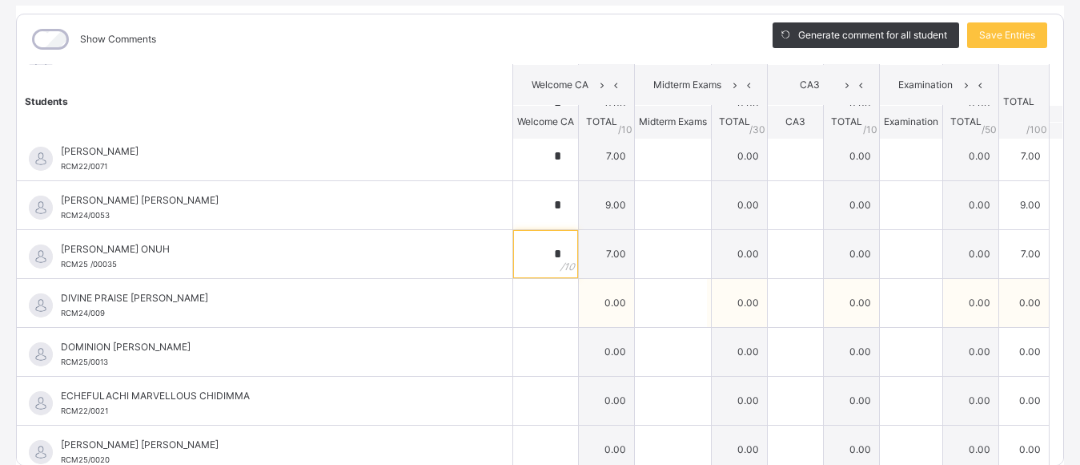
type input "*"
click at [524, 312] on input "text" at bounding box center [545, 303] width 65 height 48
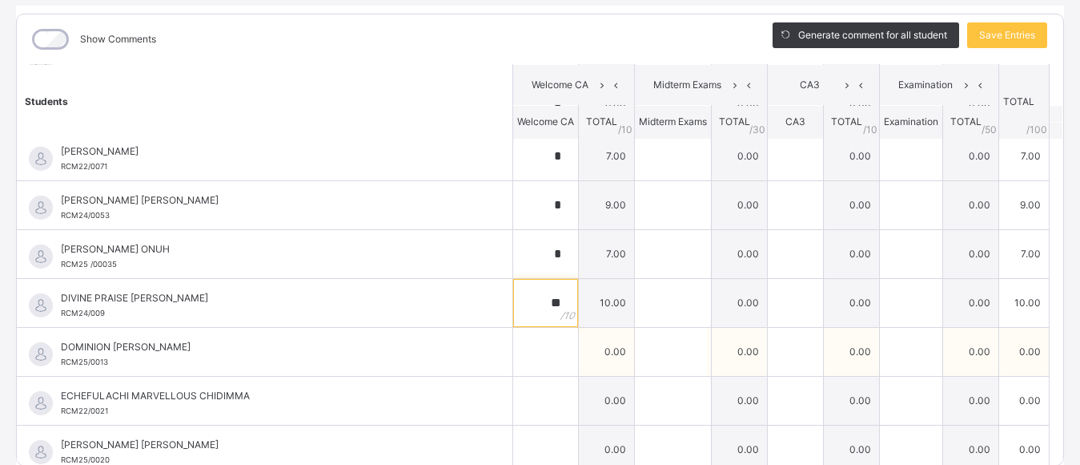
type input "**"
click at [522, 369] on input "text" at bounding box center [545, 352] width 65 height 48
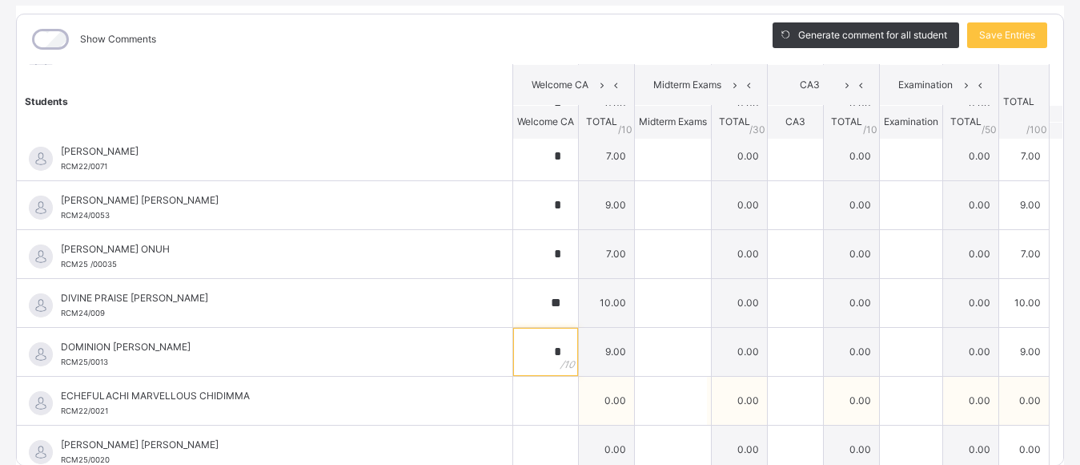
type input "*"
click at [517, 401] on input "text" at bounding box center [545, 400] width 65 height 48
click at [517, 401] on input "*" at bounding box center [545, 400] width 65 height 48
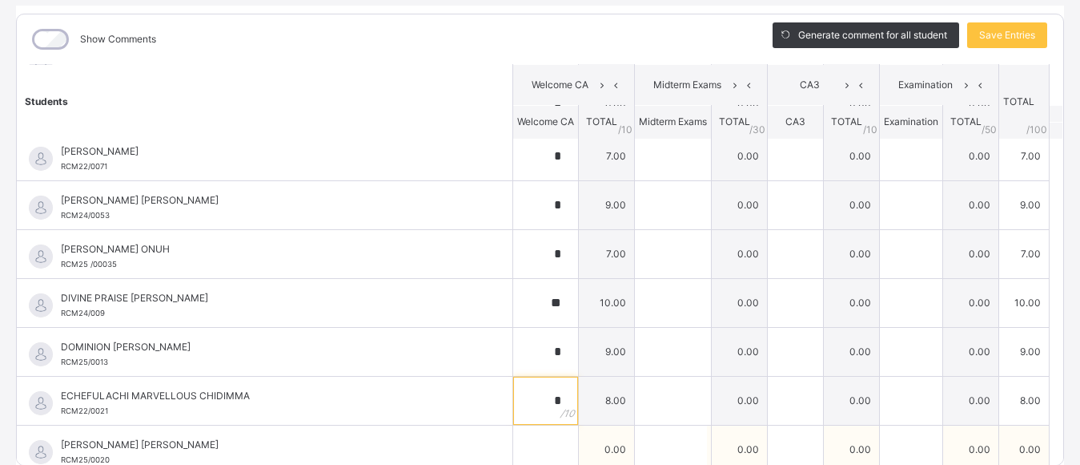
type input "*"
click at [514, 455] on input "text" at bounding box center [545, 449] width 65 height 48
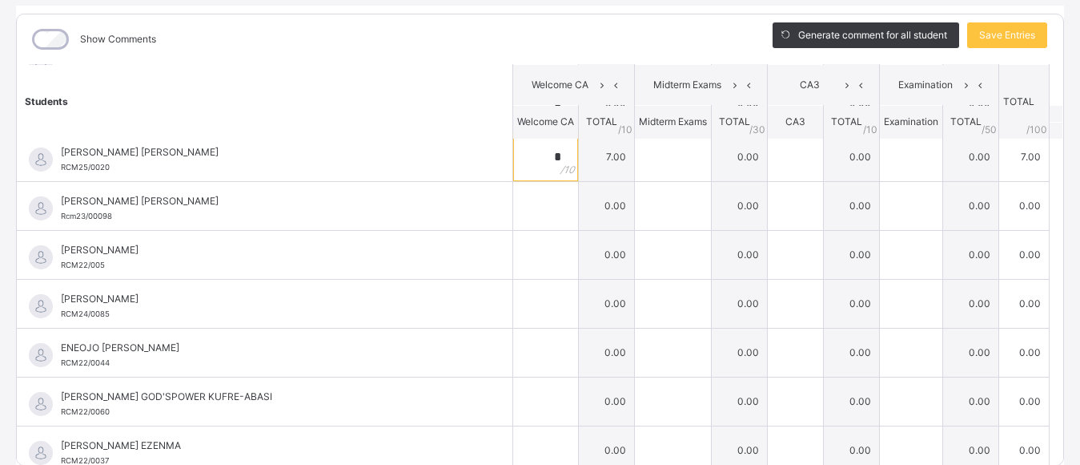
scroll to position [569, 0]
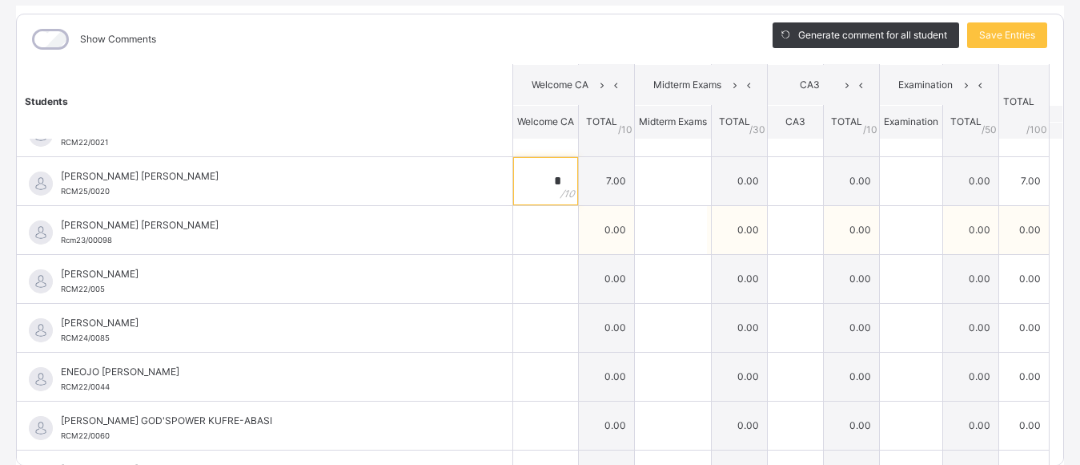
type input "*"
click at [529, 240] on input "text" at bounding box center [545, 230] width 65 height 48
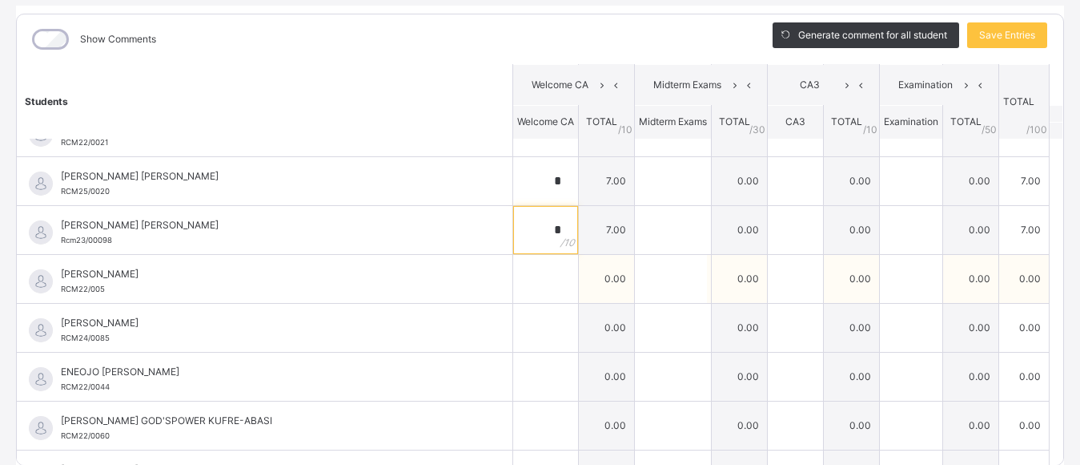
type input "*"
click at [521, 278] on input "text" at bounding box center [545, 279] width 65 height 48
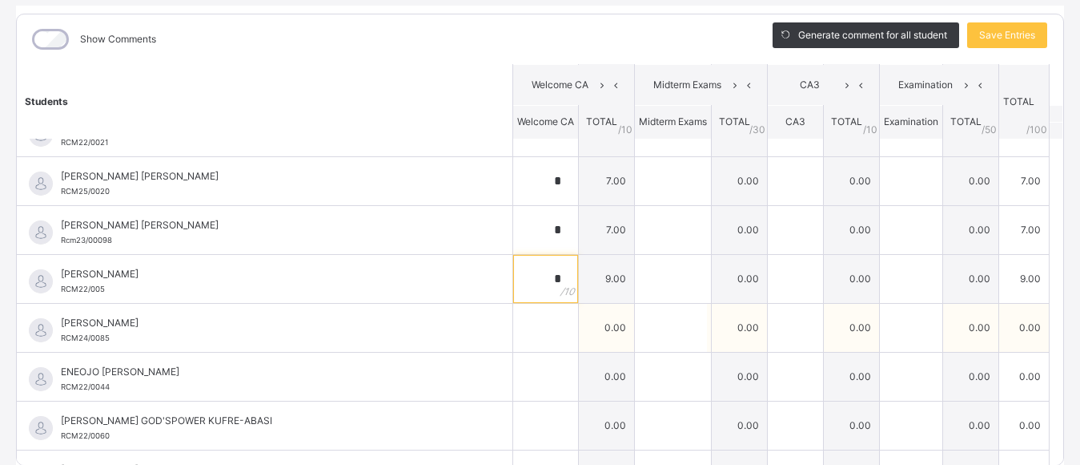
type input "*"
click at [521, 313] on input "text" at bounding box center [545, 328] width 65 height 48
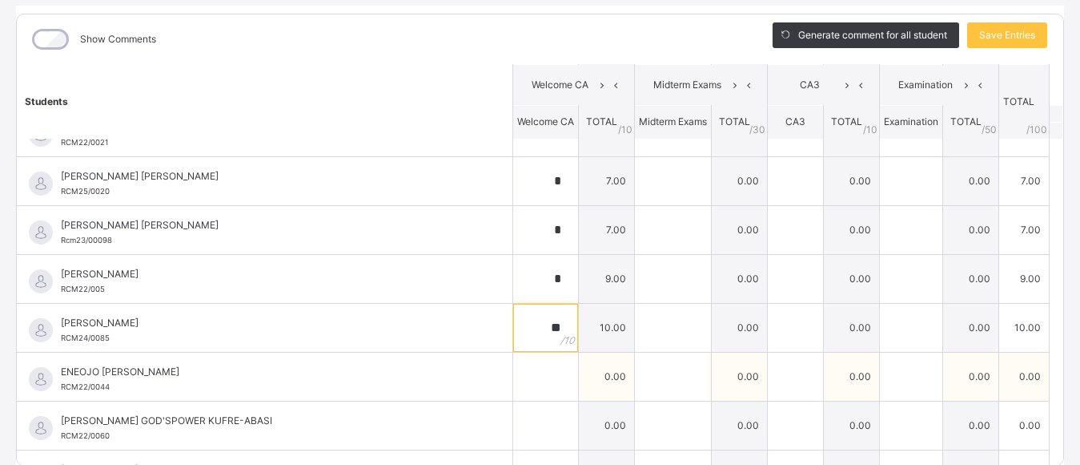
type input "**"
click at [518, 388] on input "text" at bounding box center [545, 376] width 65 height 48
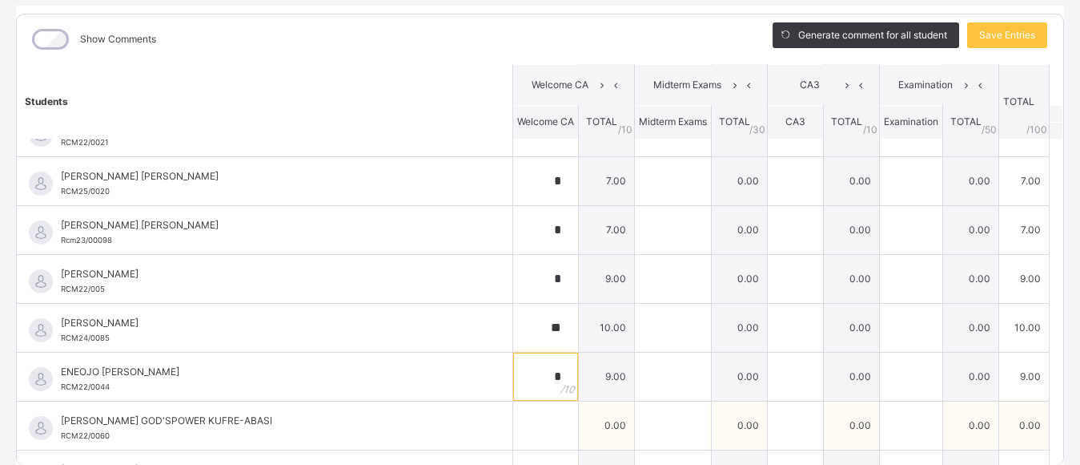
type input "*"
click at [517, 430] on input "text" at bounding box center [545, 425] width 65 height 48
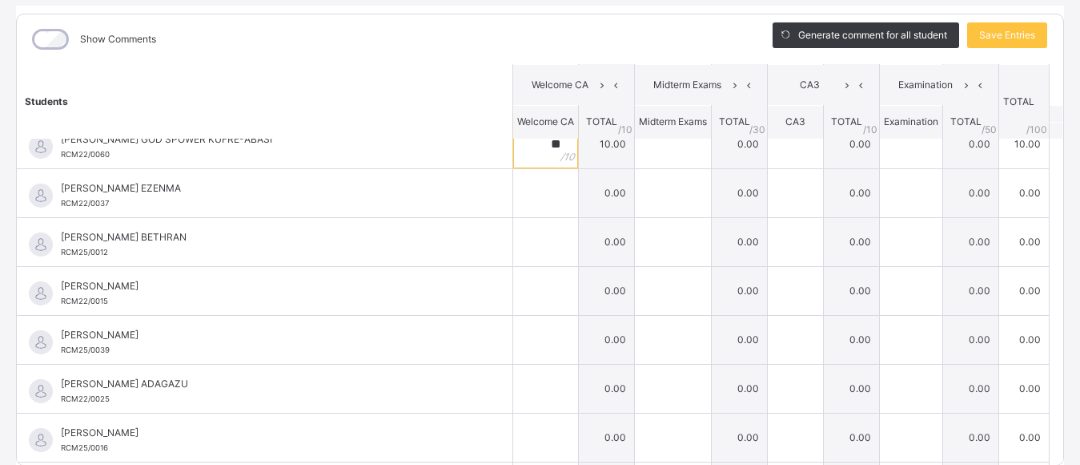
scroll to position [835, 0]
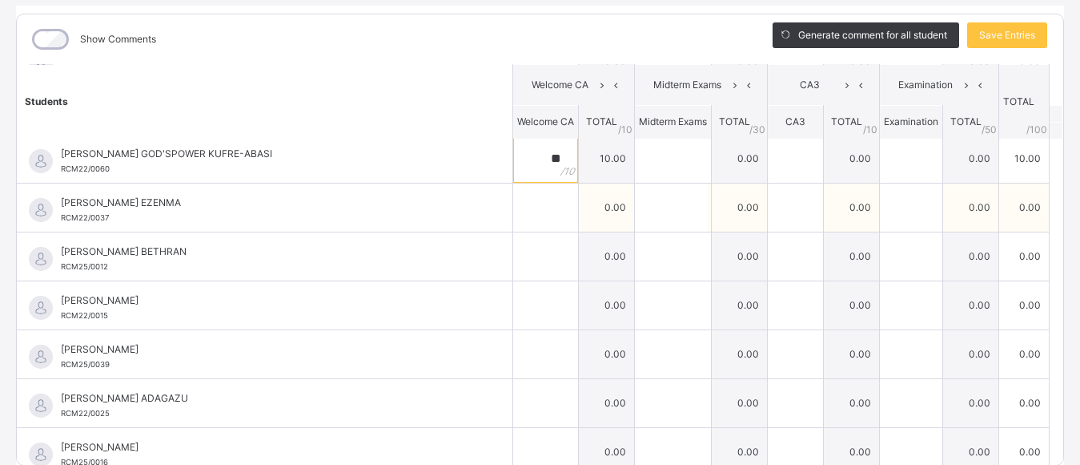
type input "**"
click at [517, 205] on input "text" at bounding box center [545, 207] width 65 height 48
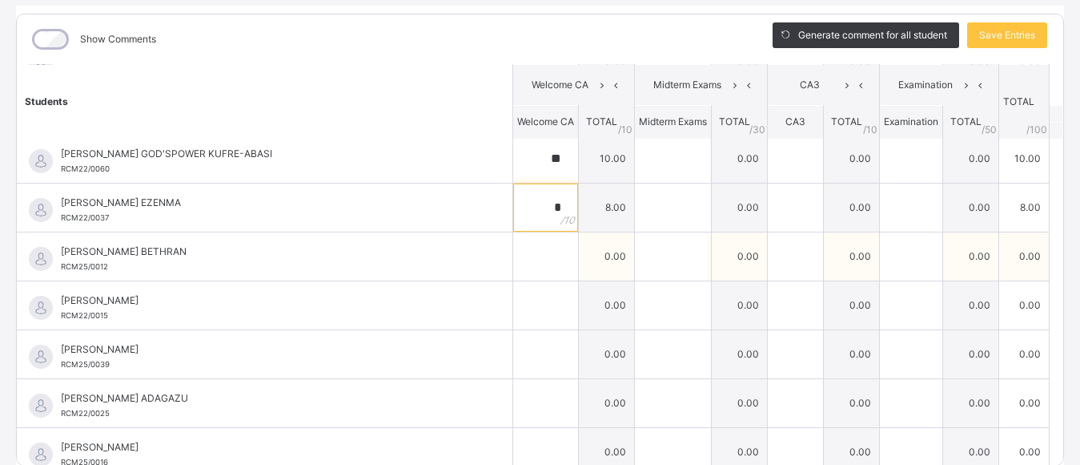
type input "*"
click at [517, 259] on input "text" at bounding box center [545, 256] width 65 height 48
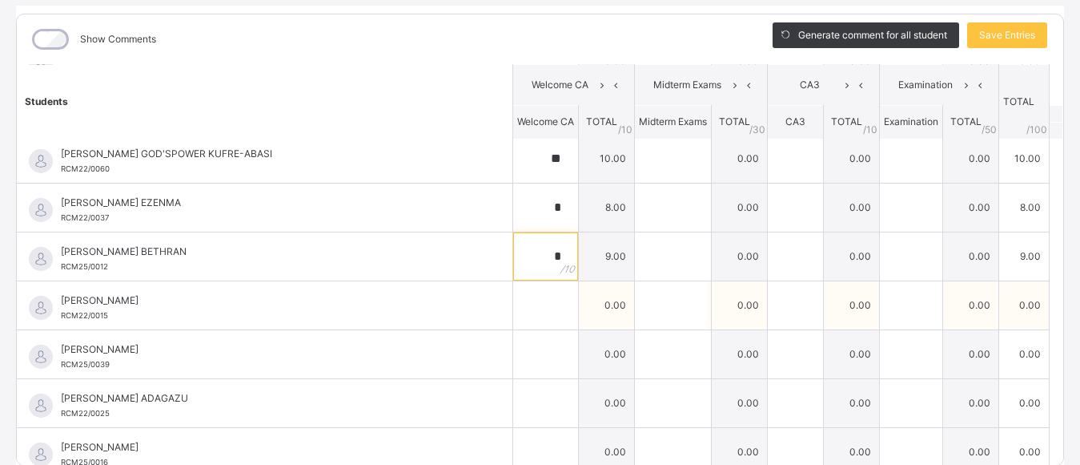
type input "*"
click at [535, 307] on div at bounding box center [545, 305] width 65 height 48
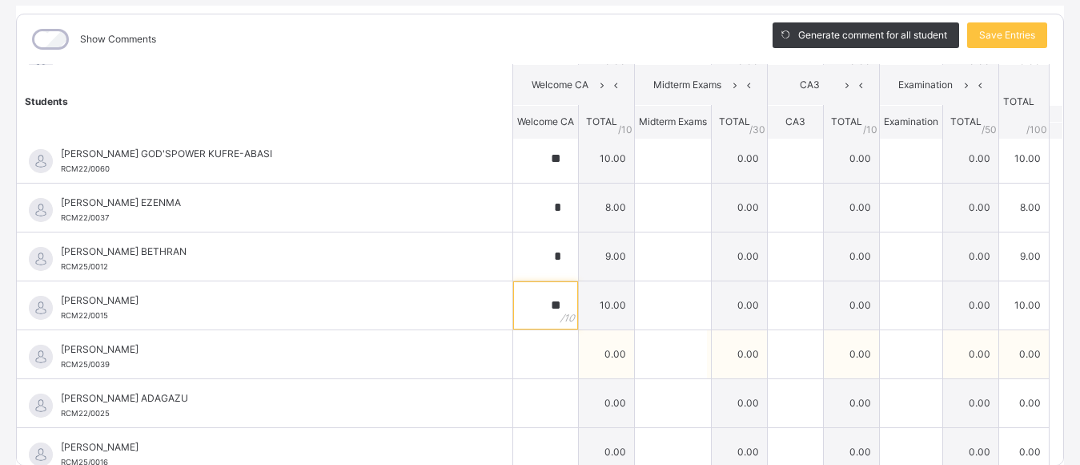
type input "**"
click at [526, 348] on input "text" at bounding box center [545, 354] width 65 height 48
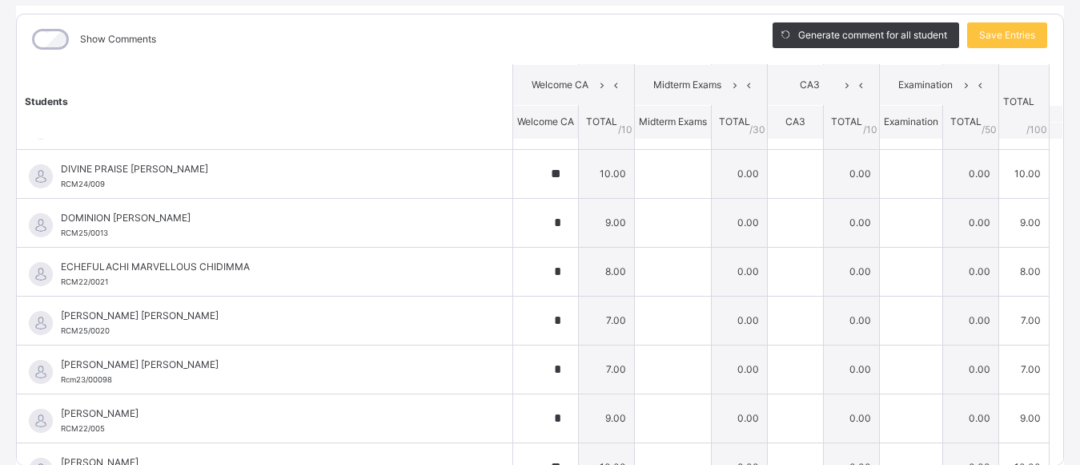
scroll to position [425, 0]
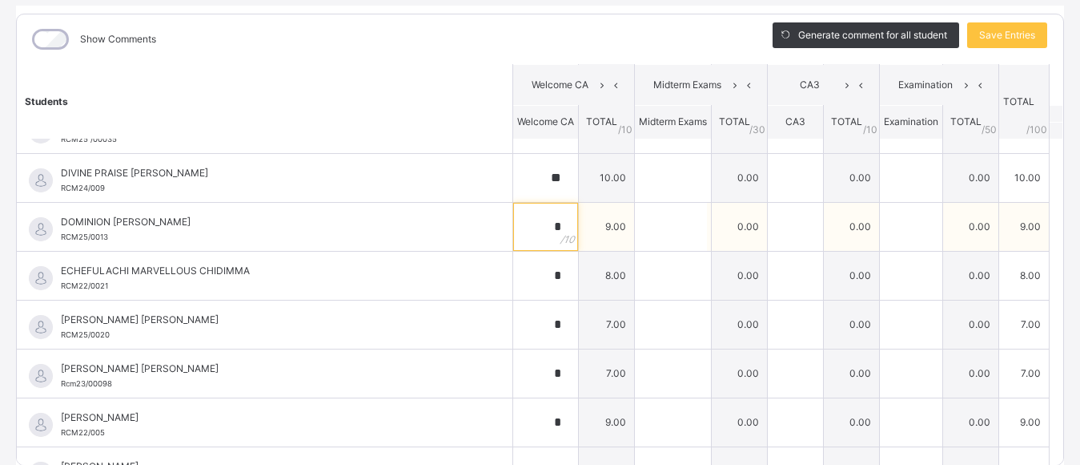
drag, startPoint x: 525, startPoint y: 233, endPoint x: 547, endPoint y: 228, distance: 22.9
click at [547, 228] on div "*" at bounding box center [545, 227] width 65 height 48
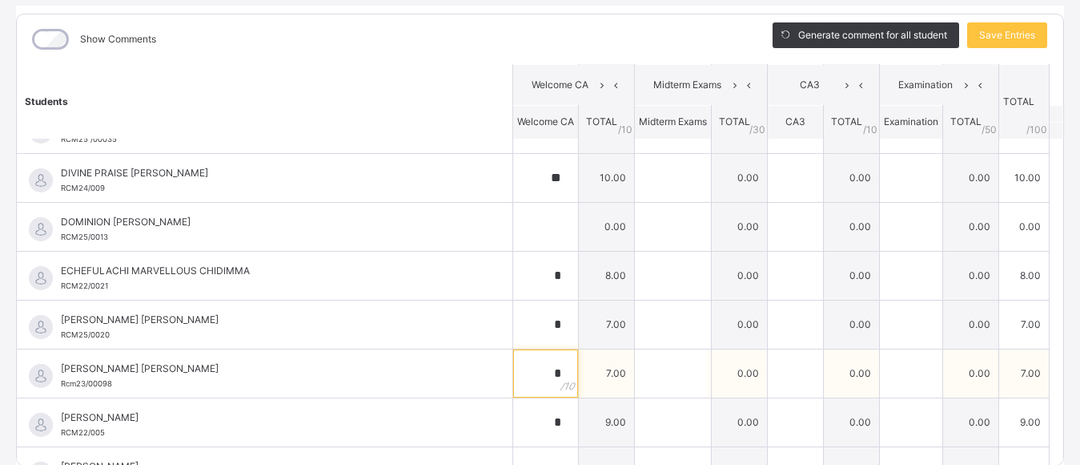
drag, startPoint x: 521, startPoint y: 374, endPoint x: 547, endPoint y: 373, distance: 26.4
click at [547, 373] on div "*" at bounding box center [545, 373] width 65 height 48
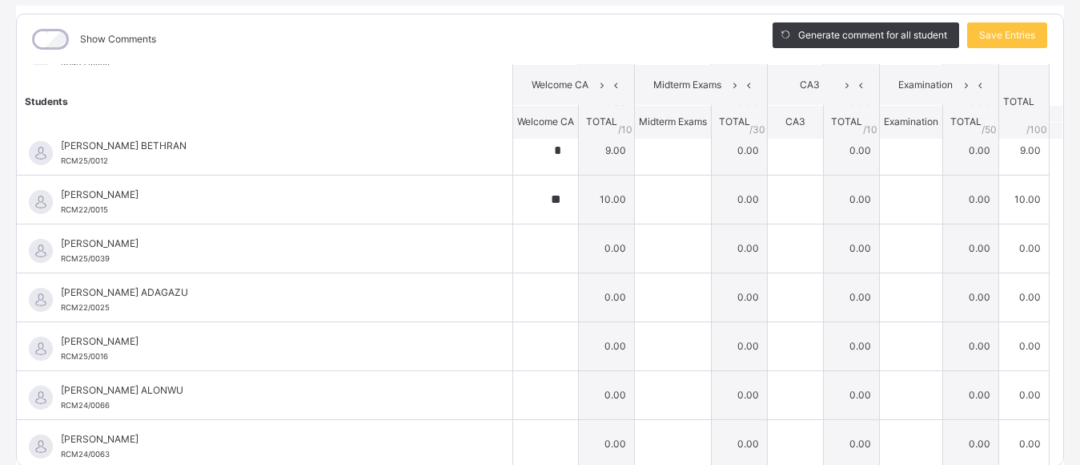
scroll to position [936, 0]
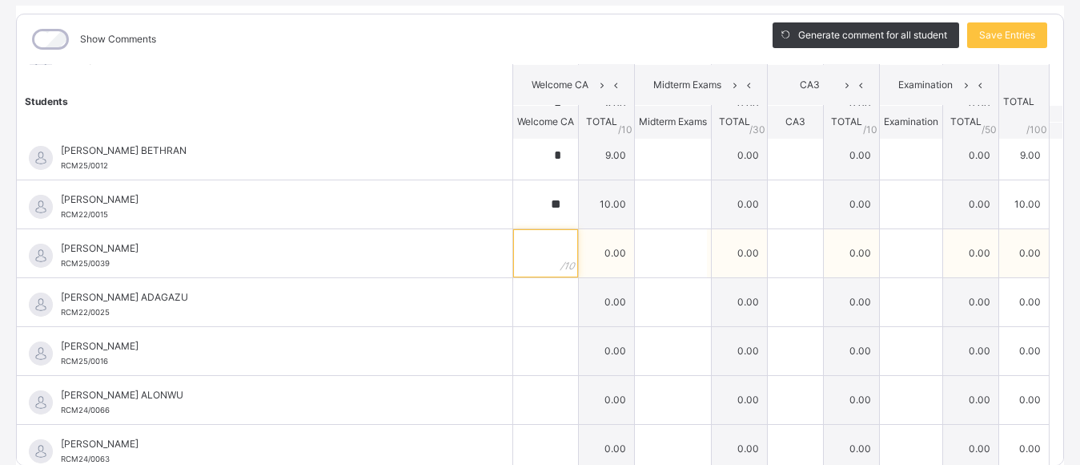
click at [524, 256] on input "text" at bounding box center [545, 253] width 65 height 48
type input "*"
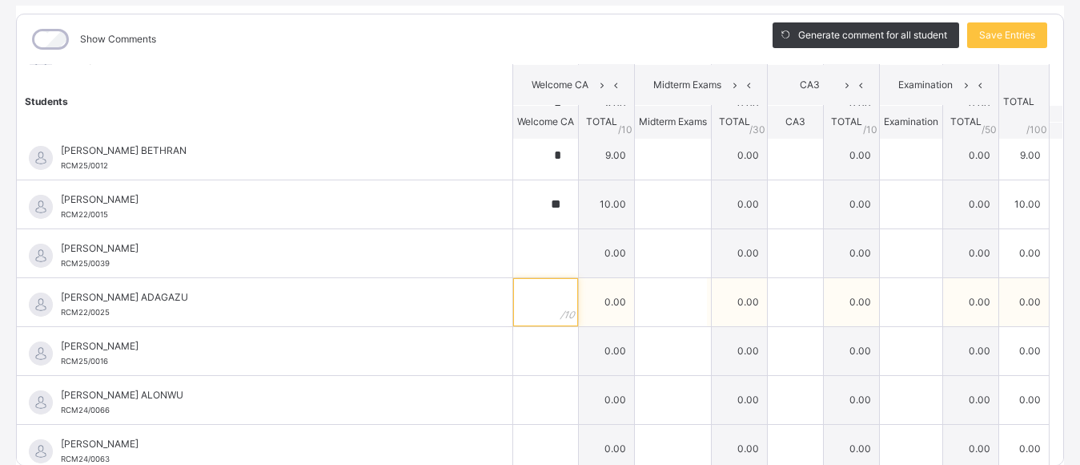
click at [519, 309] on input "text" at bounding box center [545, 302] width 65 height 48
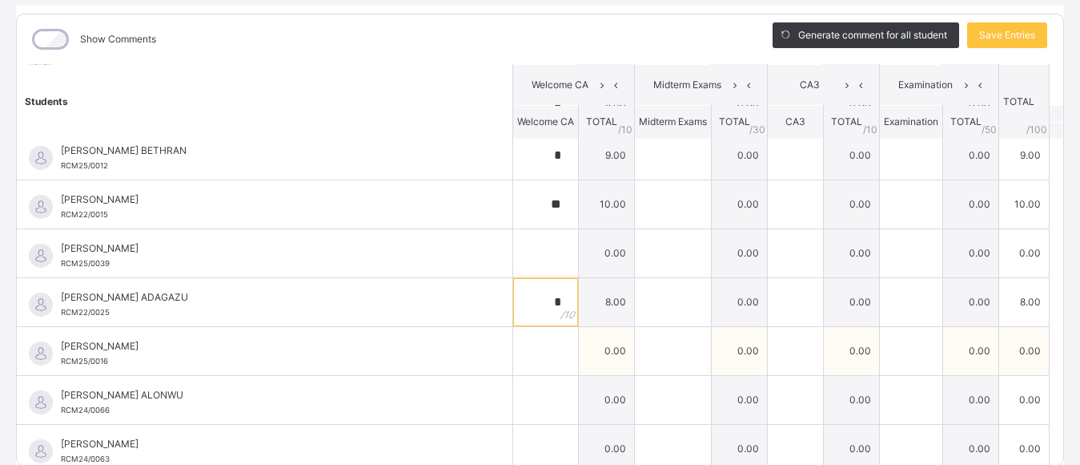
type input "*"
click at [520, 364] on input "text" at bounding box center [545, 351] width 65 height 48
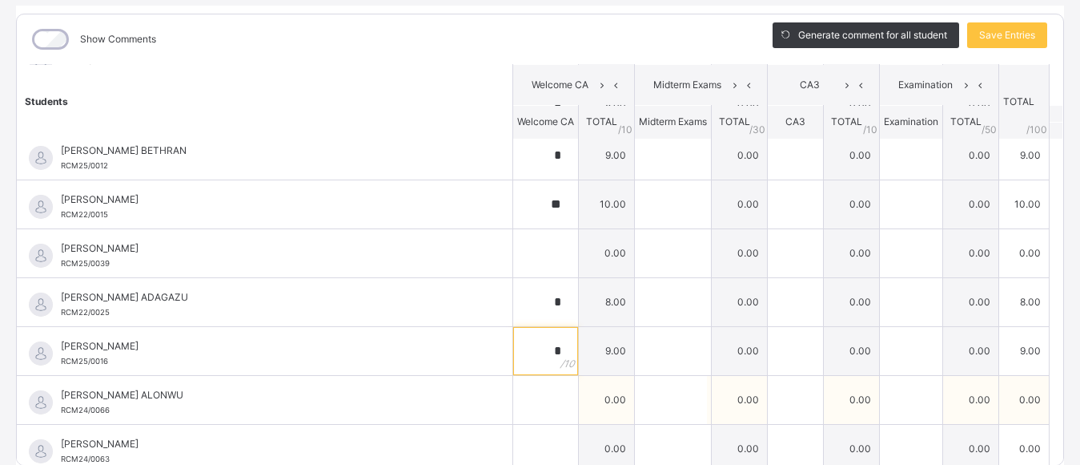
type input "*"
click at [534, 410] on div at bounding box center [545, 400] width 65 height 48
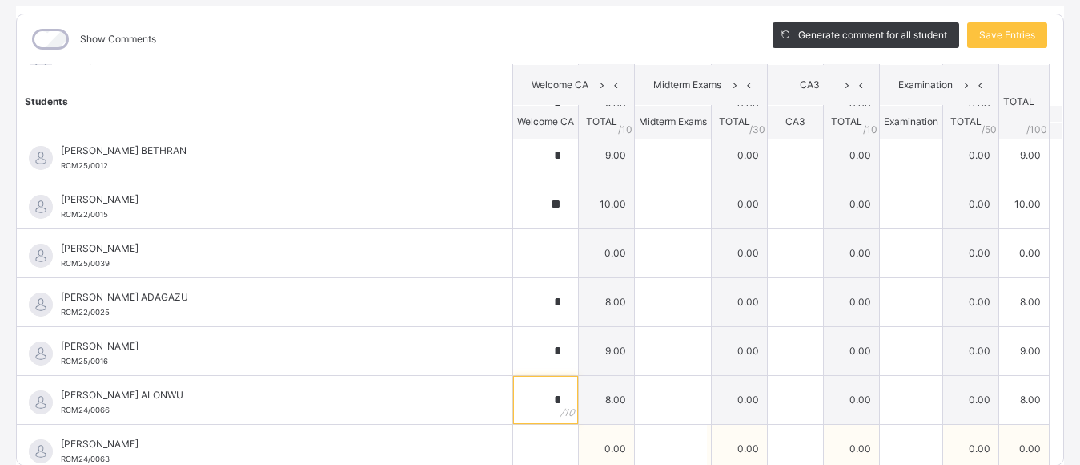
type input "*"
click at [521, 446] on input "text" at bounding box center [545, 448] width 65 height 48
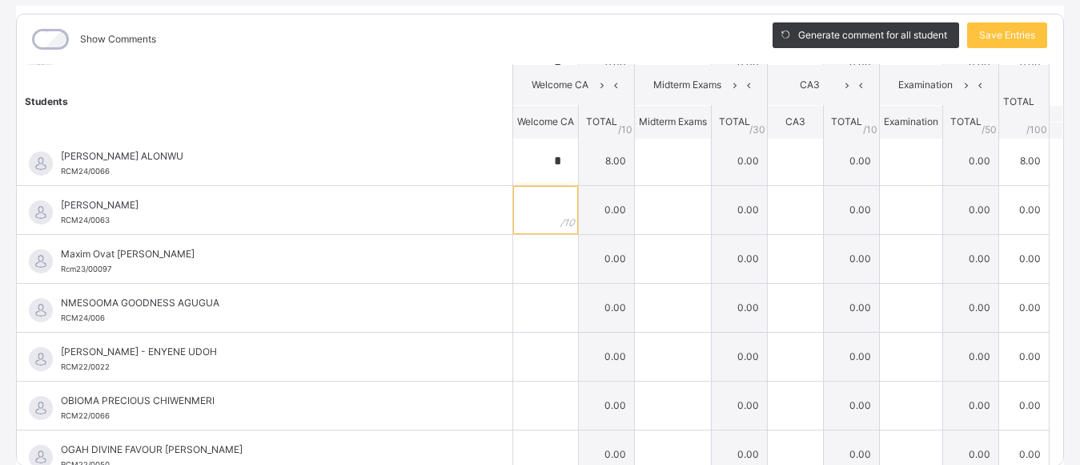
scroll to position [1180, 0]
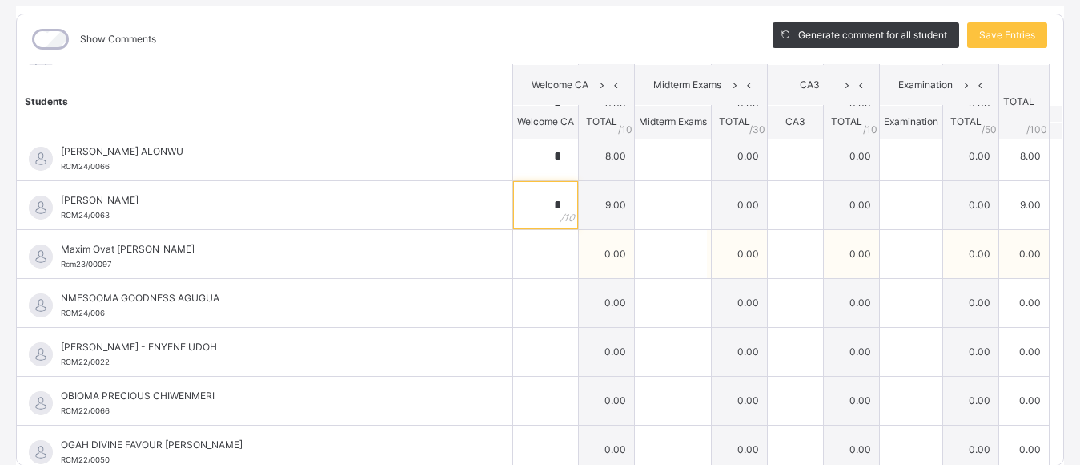
type input "*"
click at [525, 256] on input "text" at bounding box center [545, 254] width 65 height 48
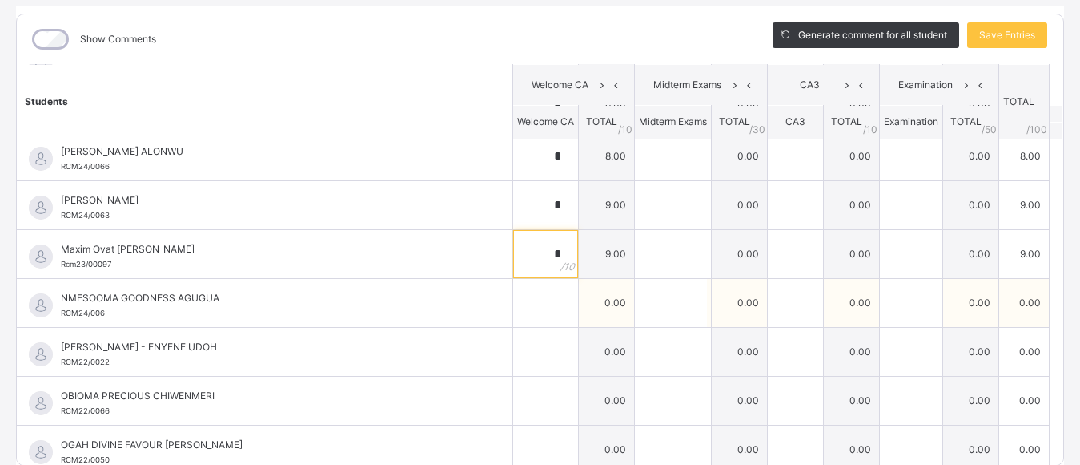
type input "*"
click at [513, 303] on input "text" at bounding box center [545, 303] width 65 height 48
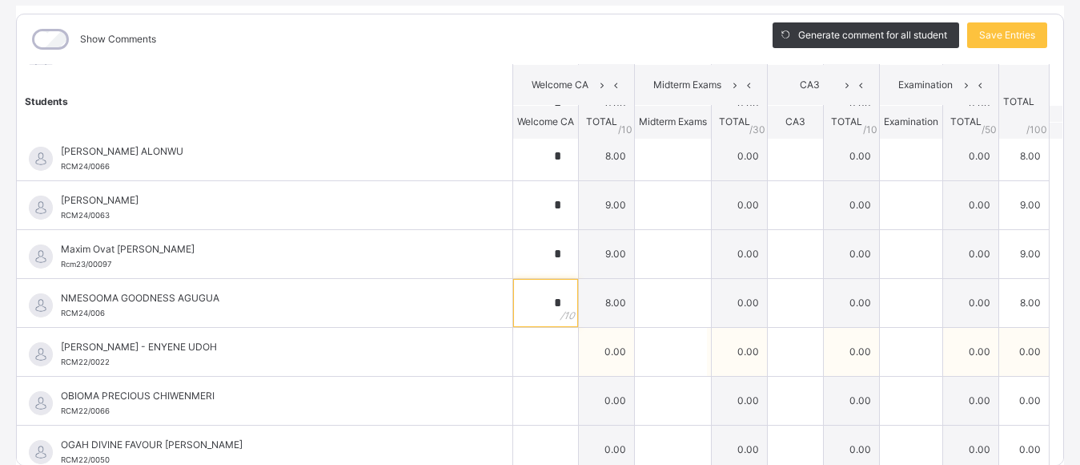
type input "*"
click at [527, 360] on input "text" at bounding box center [545, 352] width 65 height 48
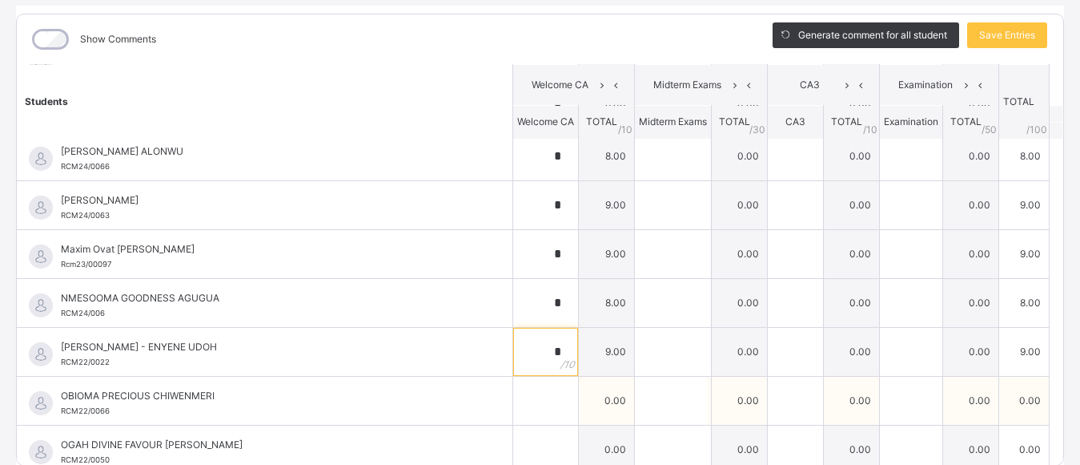
type input "*"
click at [520, 404] on input "text" at bounding box center [545, 400] width 65 height 48
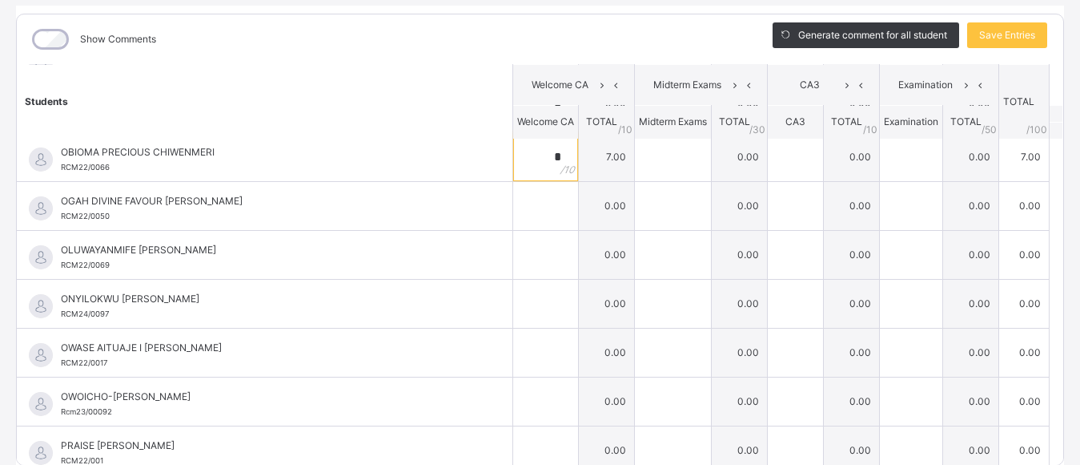
scroll to position [1414, 0]
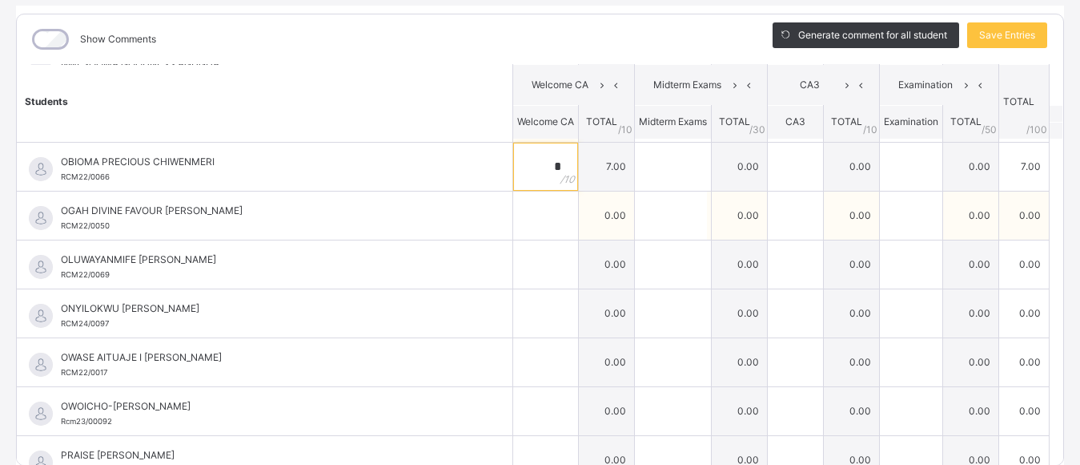
type input "*"
click at [531, 218] on input "text" at bounding box center [545, 215] width 65 height 48
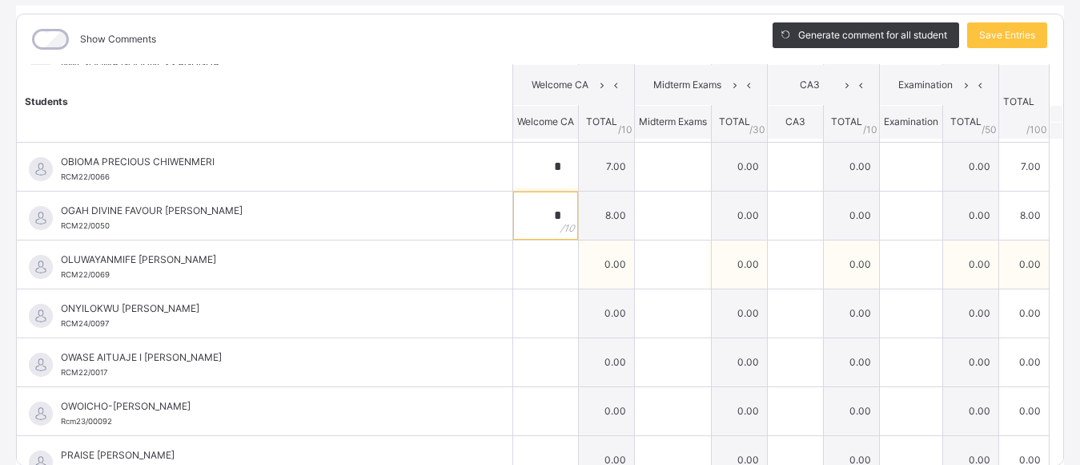
type input "*"
click at [525, 268] on input "text" at bounding box center [545, 264] width 65 height 48
click at [525, 268] on input "*" at bounding box center [545, 264] width 65 height 48
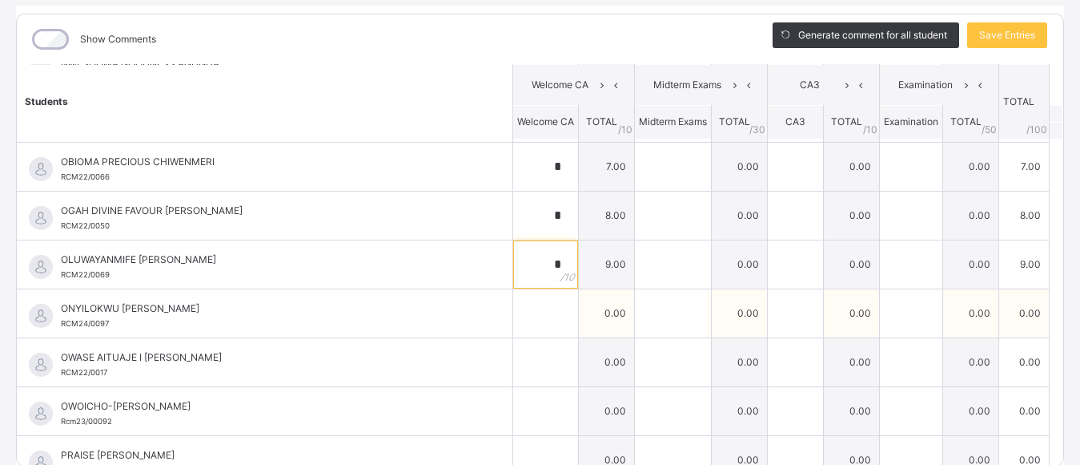
type input "*"
click at [526, 326] on input "text" at bounding box center [545, 313] width 65 height 48
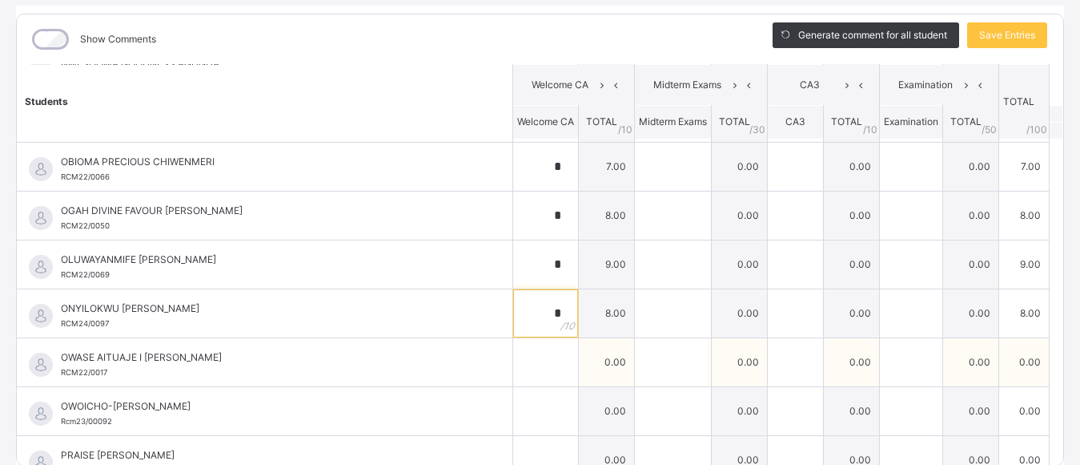
type input "*"
click at [521, 367] on input "text" at bounding box center [545, 362] width 65 height 48
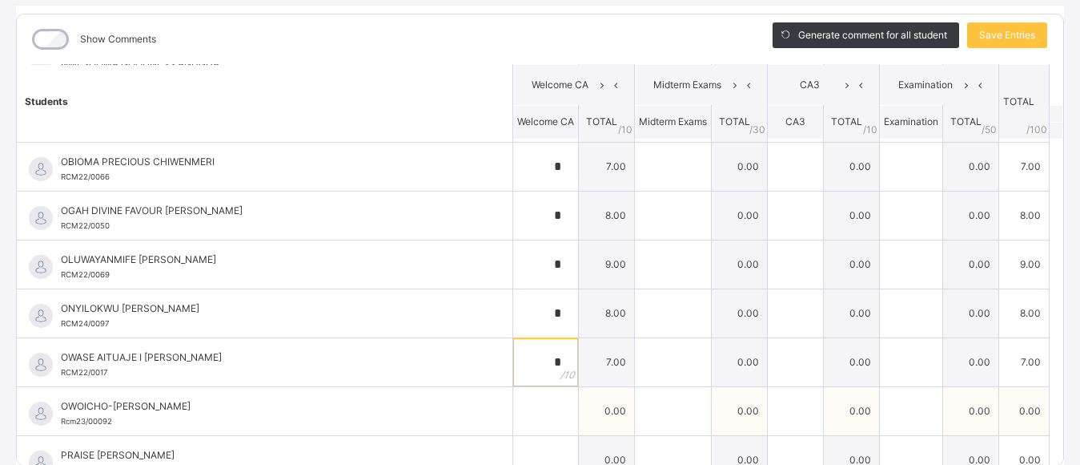
type input "*"
click at [525, 417] on input "text" at bounding box center [545, 411] width 65 height 48
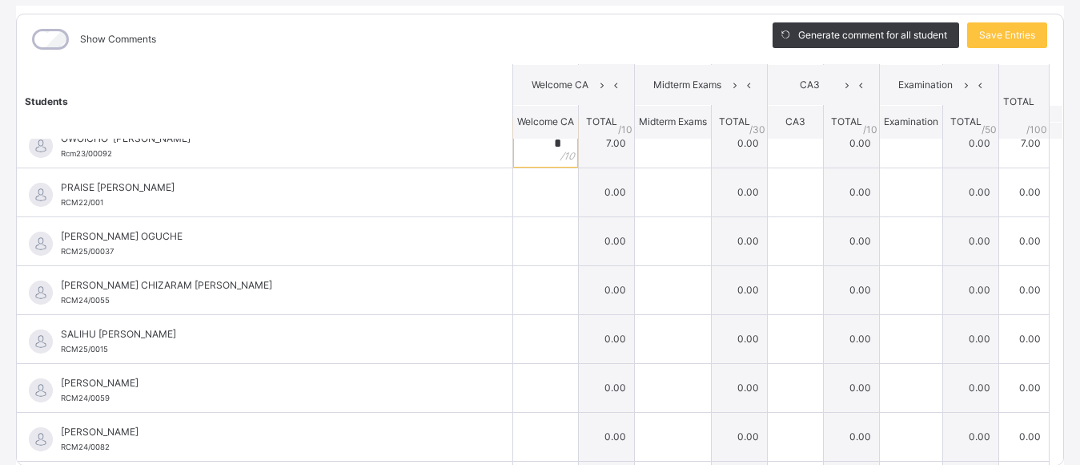
scroll to position [1686, 0]
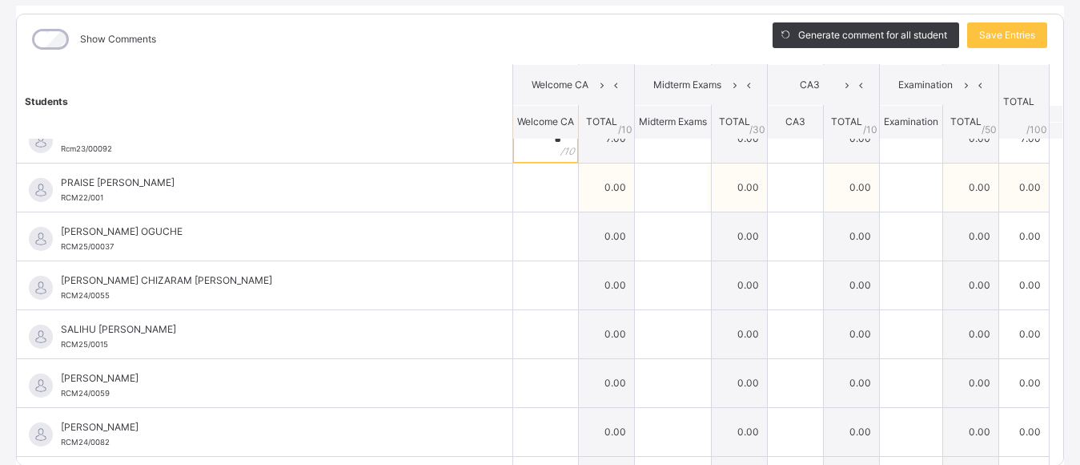
type input "*"
click at [524, 192] on input "text" at bounding box center [545, 187] width 65 height 48
click at [524, 192] on input "*" at bounding box center [545, 187] width 65 height 48
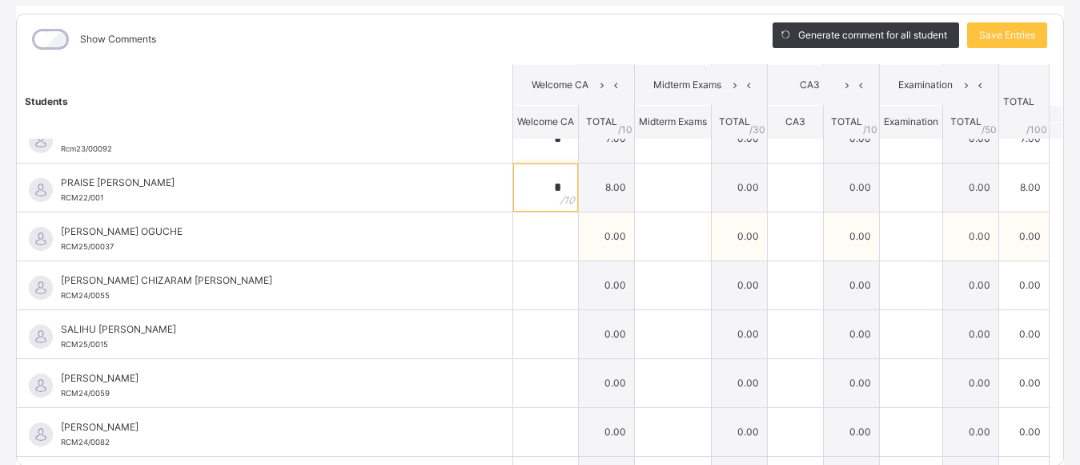
type input "*"
click at [517, 250] on input "text" at bounding box center [545, 236] width 65 height 48
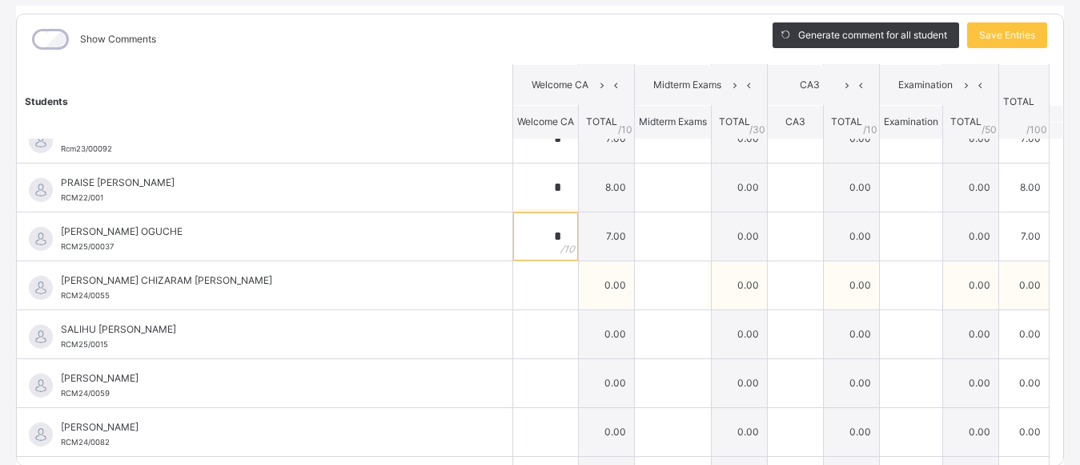
type input "*"
click at [517, 292] on input "text" at bounding box center [545, 285] width 65 height 48
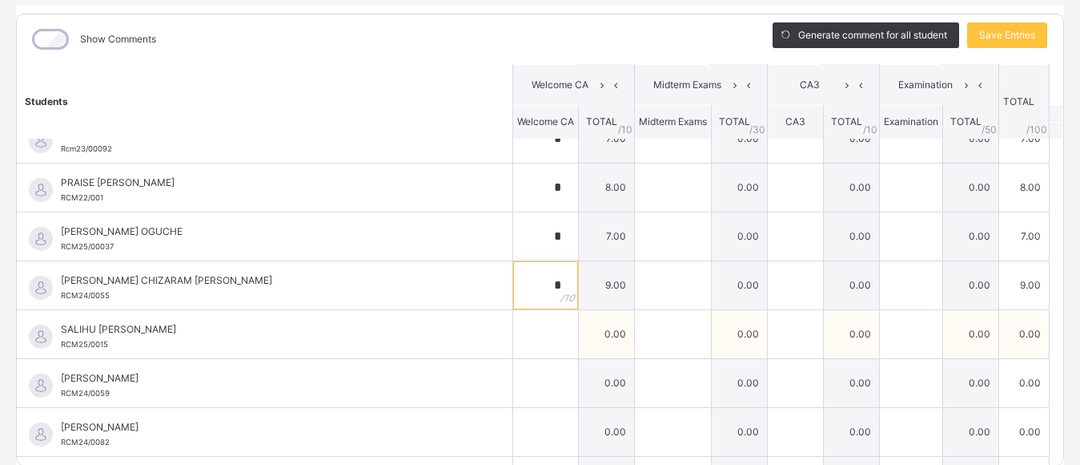
type input "*"
click at [517, 349] on input "text" at bounding box center [545, 334] width 65 height 48
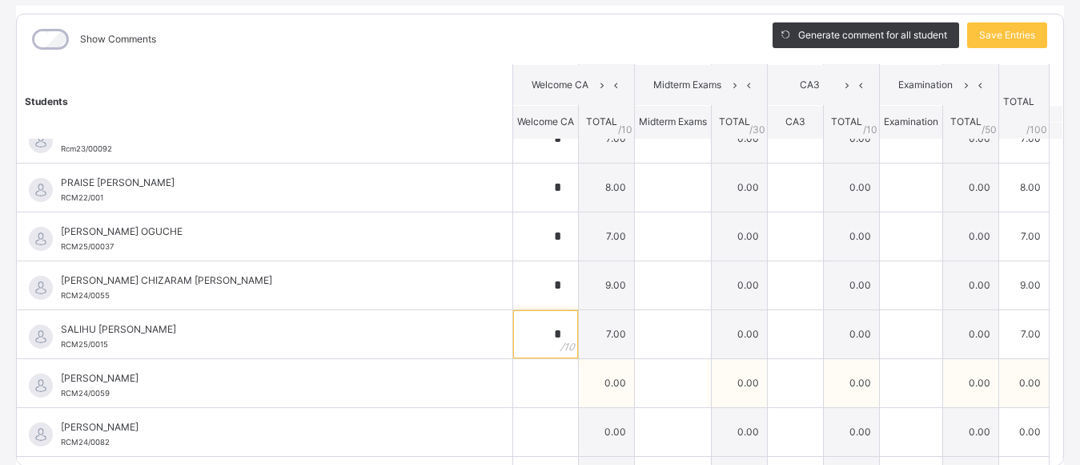
type input "*"
click at [517, 385] on input "text" at bounding box center [545, 383] width 65 height 48
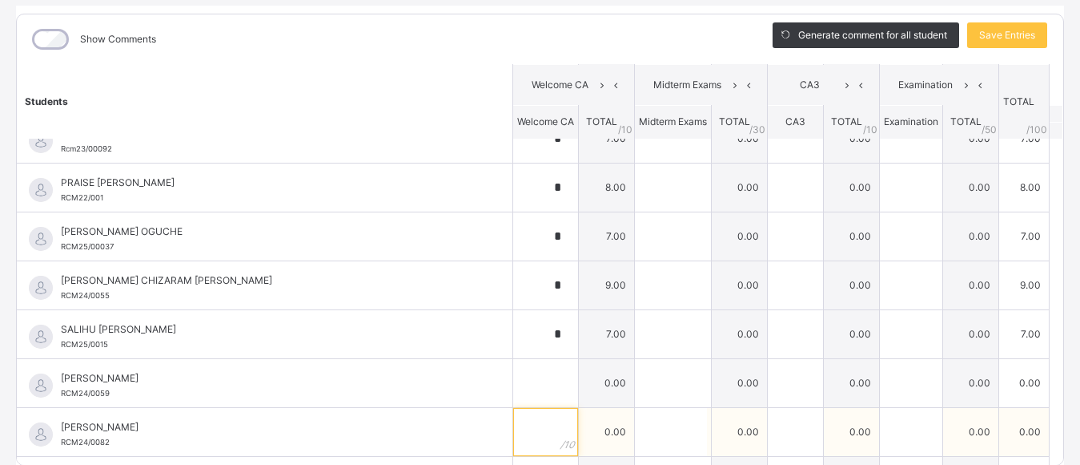
click at [523, 432] on input "text" at bounding box center [545, 432] width 65 height 48
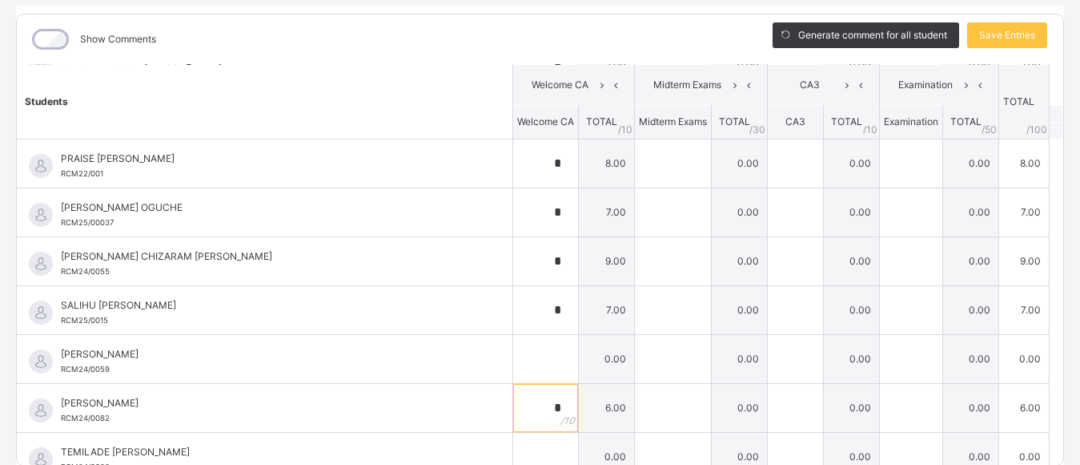
scroll to position [1824, 0]
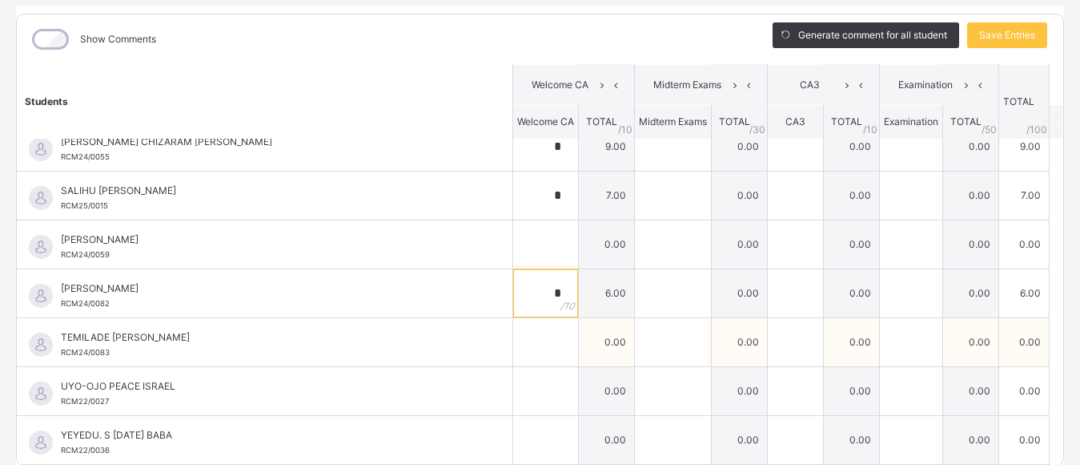
type input "*"
click at [513, 344] on input "text" at bounding box center [545, 342] width 65 height 48
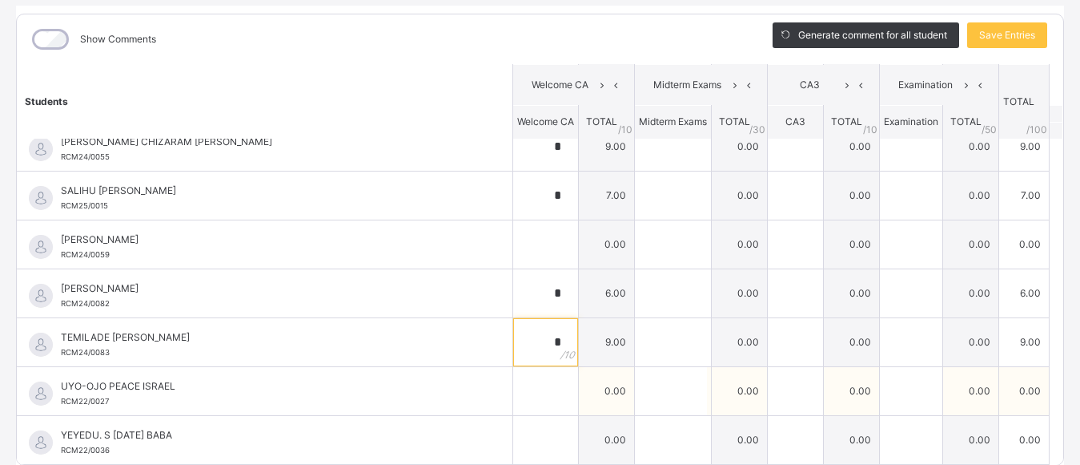
type input "*"
click at [522, 401] on input "text" at bounding box center [545, 391] width 65 height 48
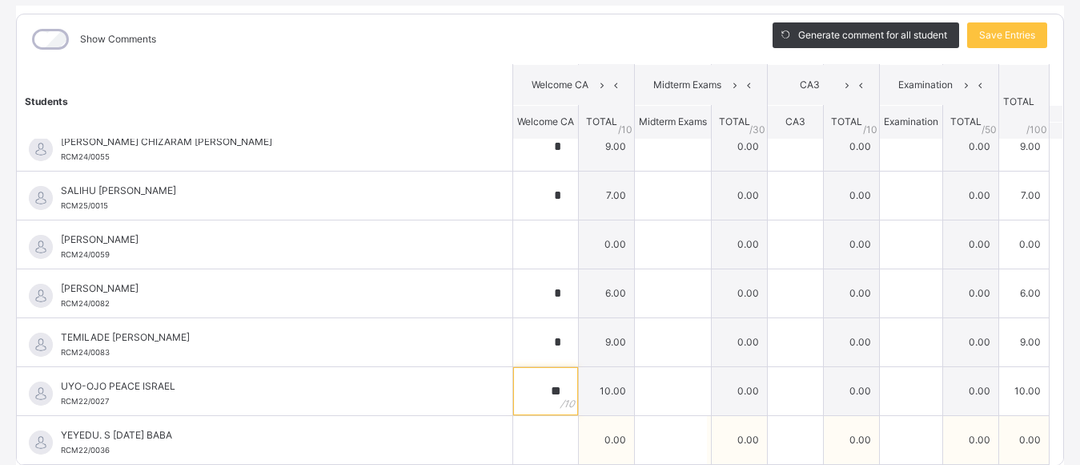
type input "**"
click at [513, 436] on input "text" at bounding box center [545, 440] width 65 height 48
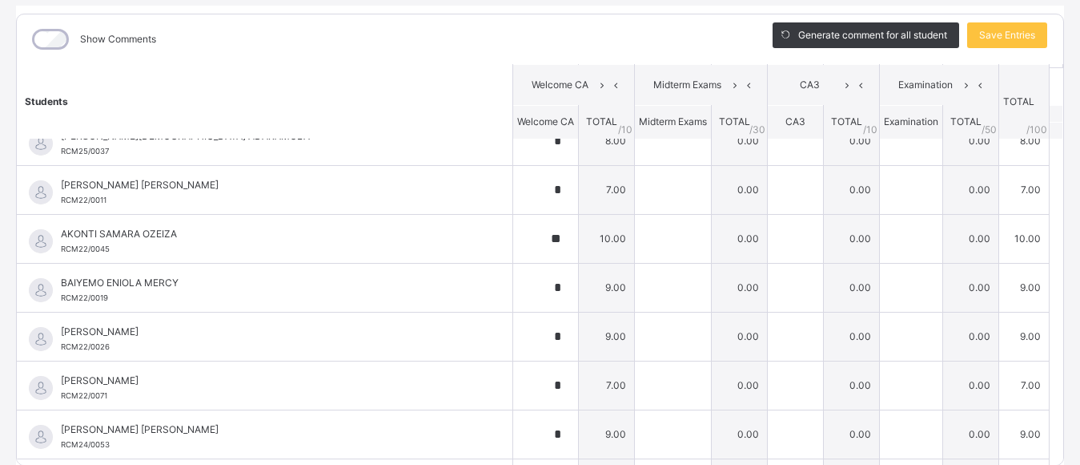
scroll to position [0, 0]
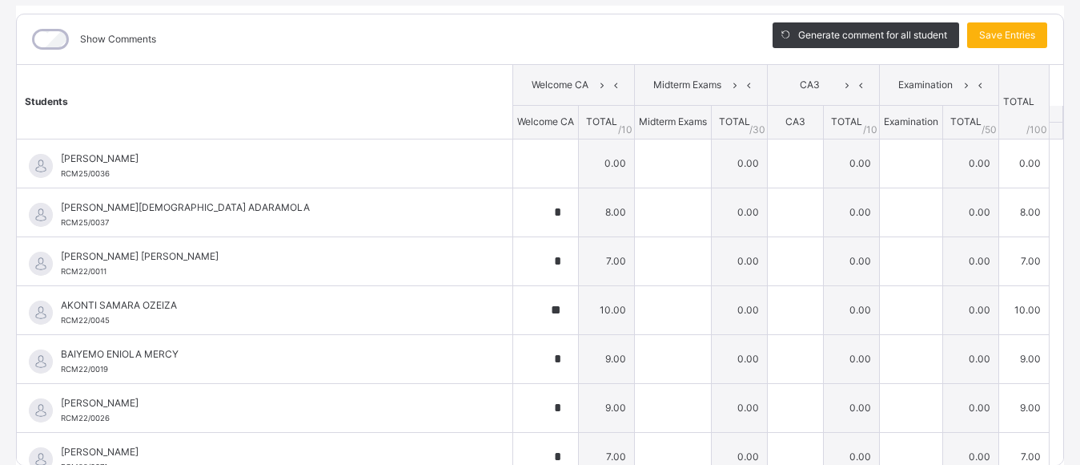
type input "*"
click at [1001, 31] on span "Save Entries" at bounding box center [1008, 35] width 56 height 14
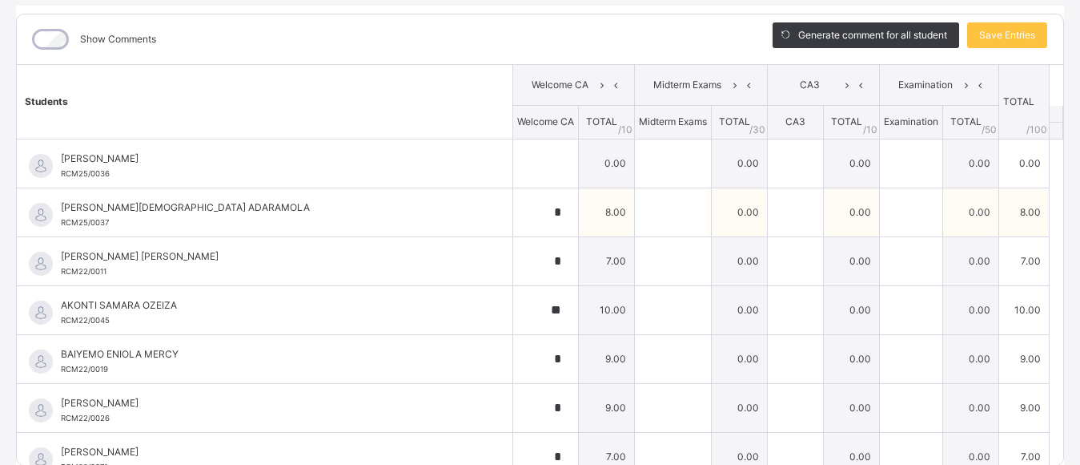
type input "*"
type input "**"
type input "*"
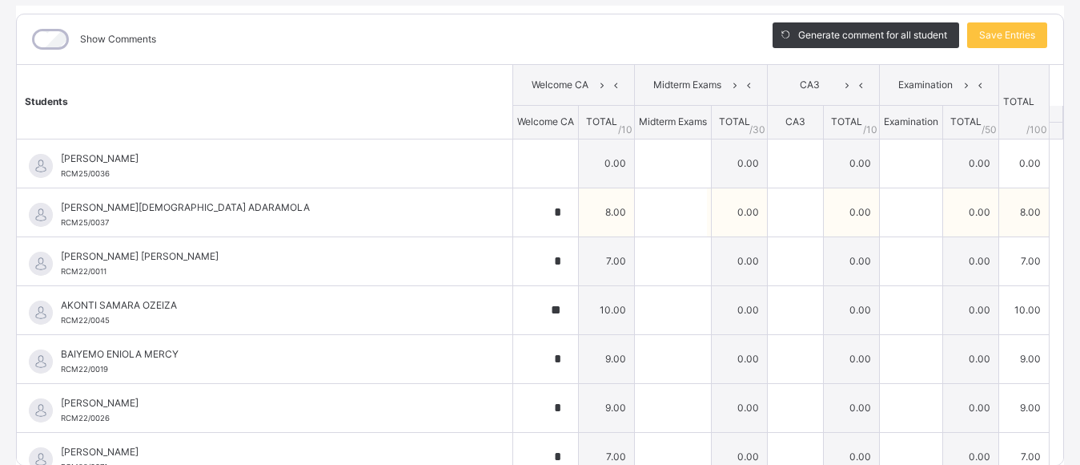
type input "*"
type input "**"
type input "*"
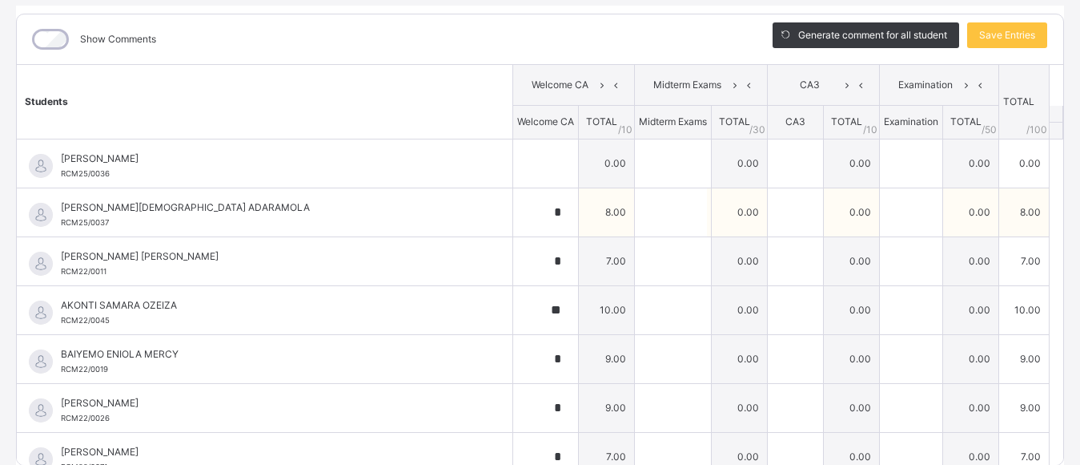
type input "*"
type input "**"
type input "*"
type input "**"
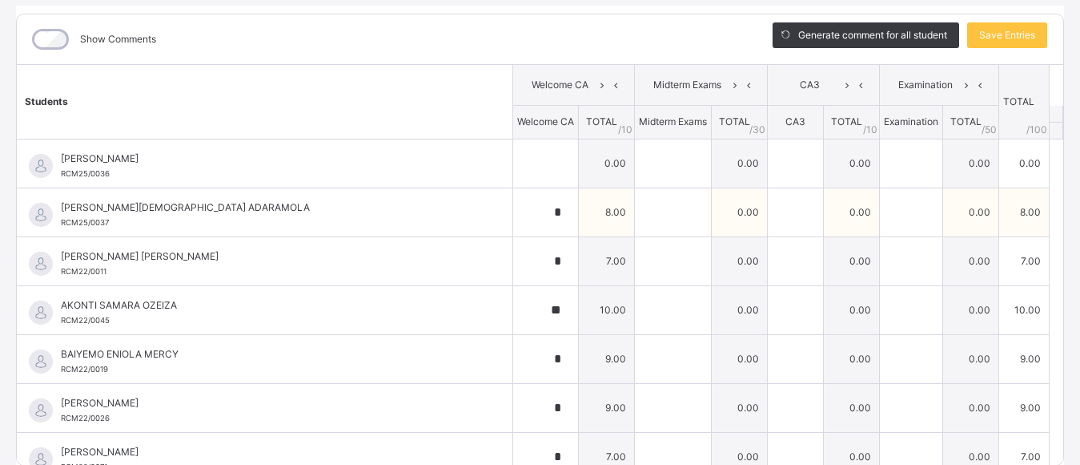
type input "*"
type input "**"
type input "*"
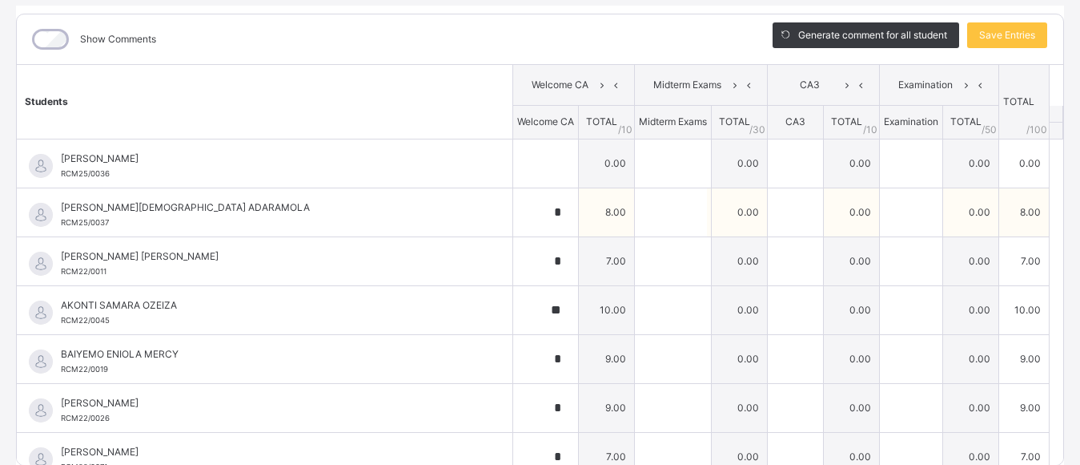
type input "*"
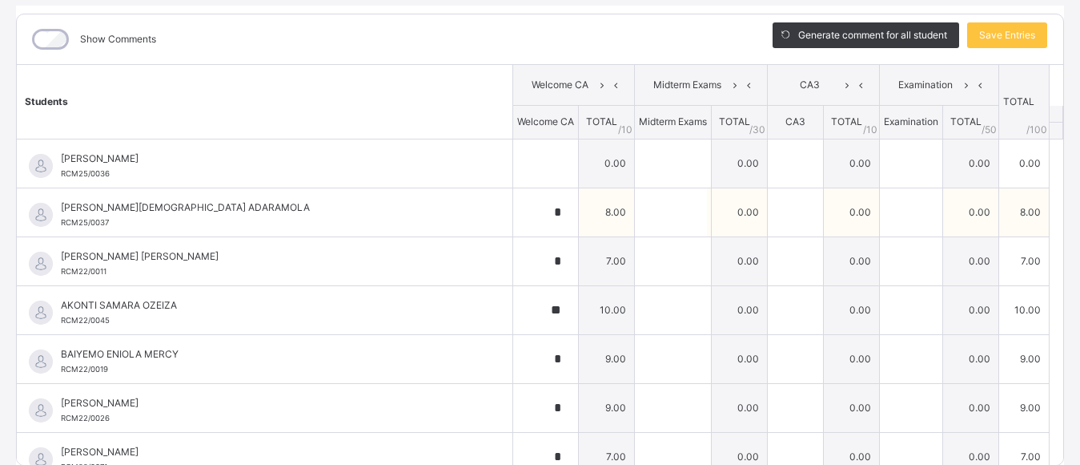
type input "*"
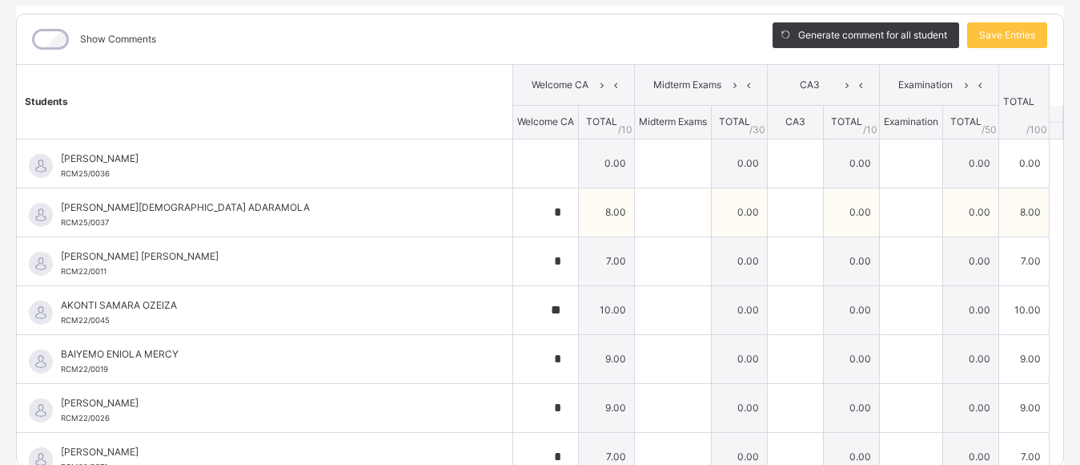
type input "*"
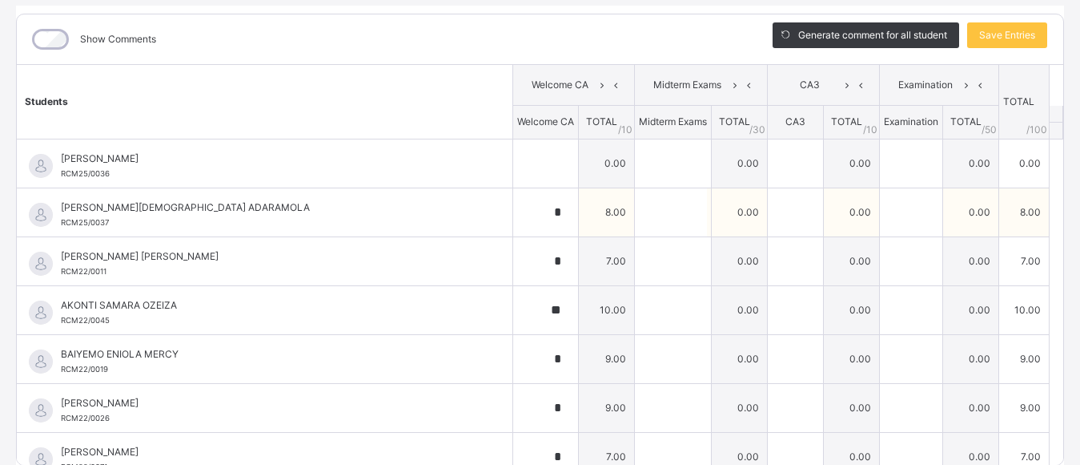
type input "*"
type input "**"
type input "*"
click at [513, 209] on input "*" at bounding box center [545, 212] width 65 height 48
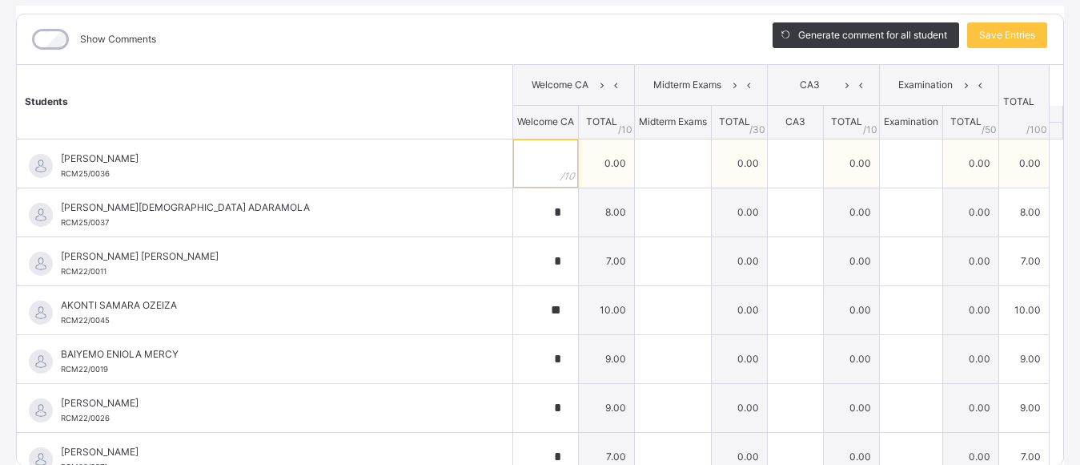
click at [522, 155] on input "text" at bounding box center [545, 163] width 65 height 48
click at [643, 148] on input "text" at bounding box center [671, 163] width 72 height 48
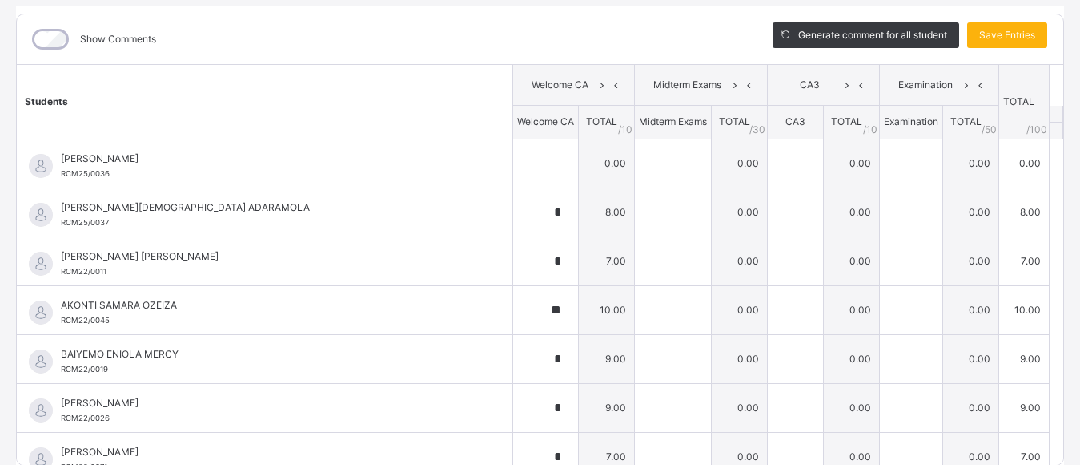
click at [1004, 33] on span "Save Entries" at bounding box center [1008, 35] width 56 height 14
type input "*"
type input "**"
type input "*"
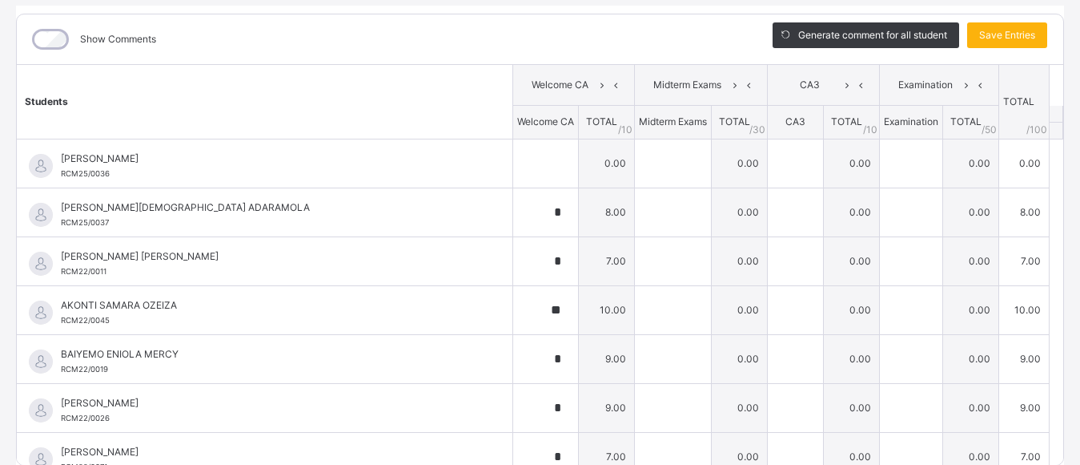
type input "*"
type input "**"
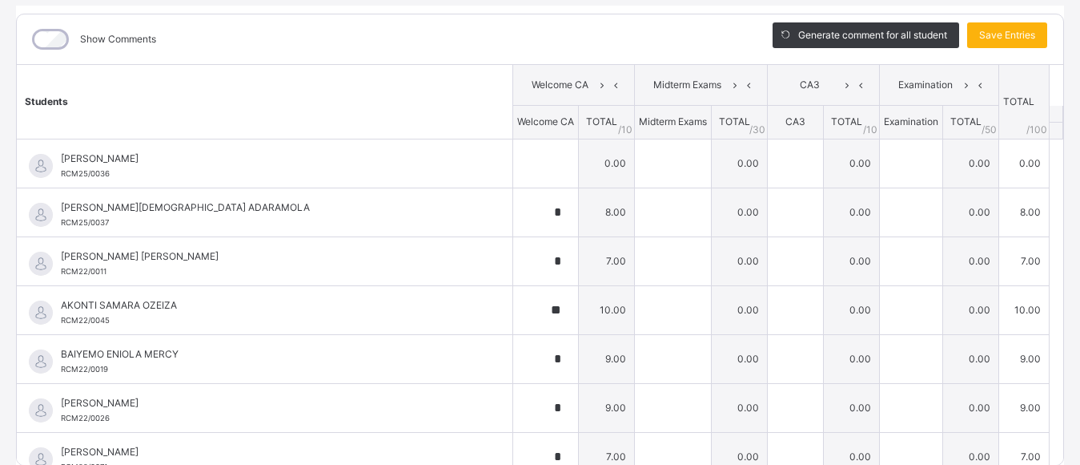
type input "*"
type input "**"
type input "*"
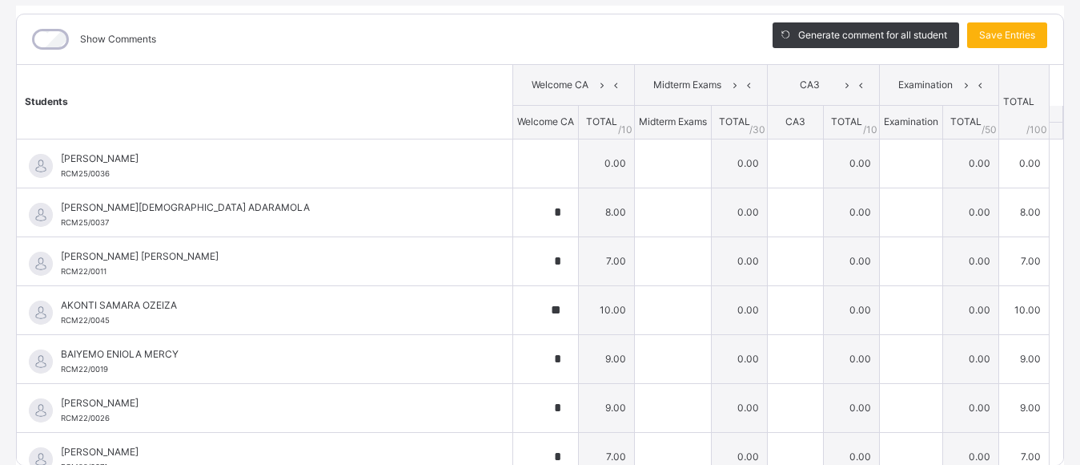
type input "**"
type input "*"
type input "**"
type input "*"
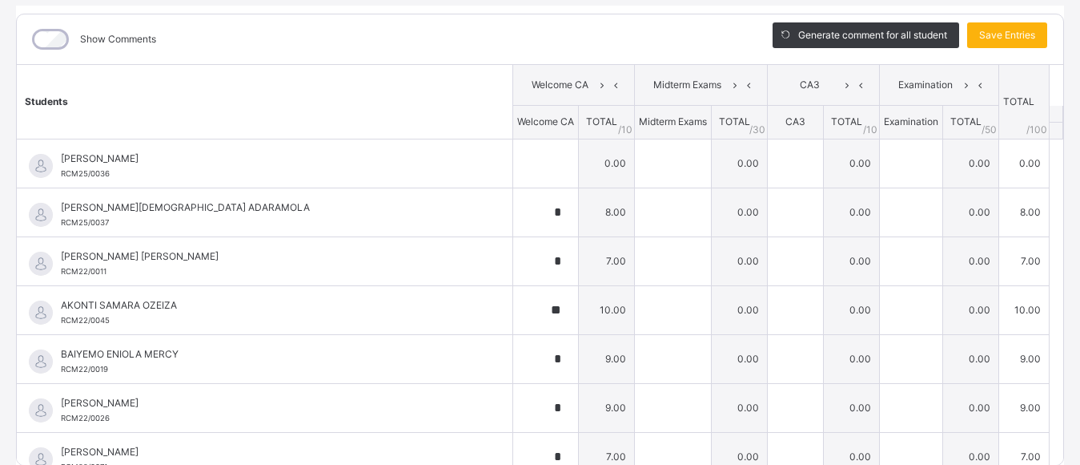
type input "*"
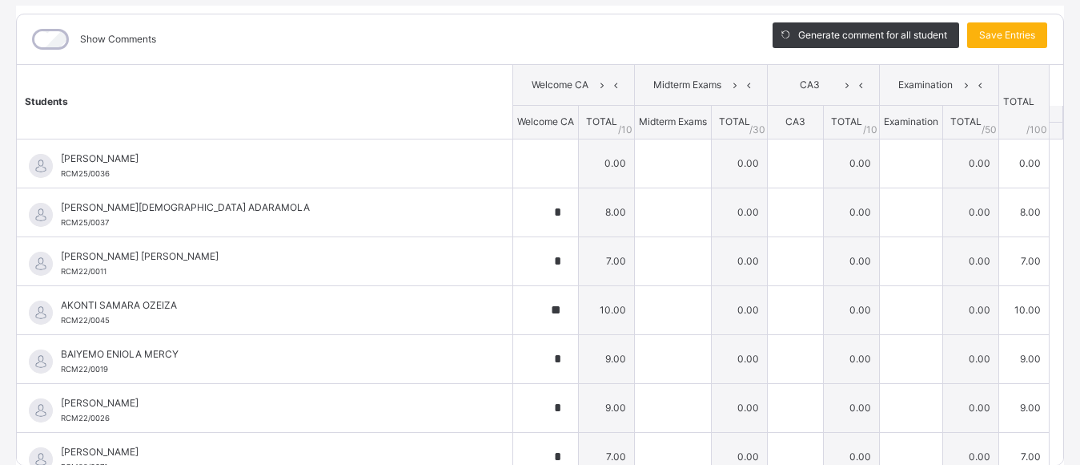
type input "*"
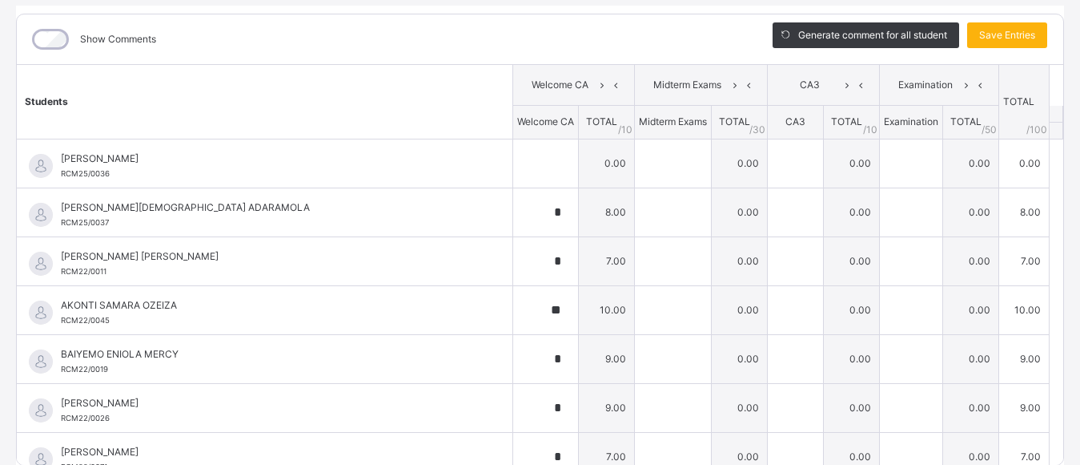
type input "*"
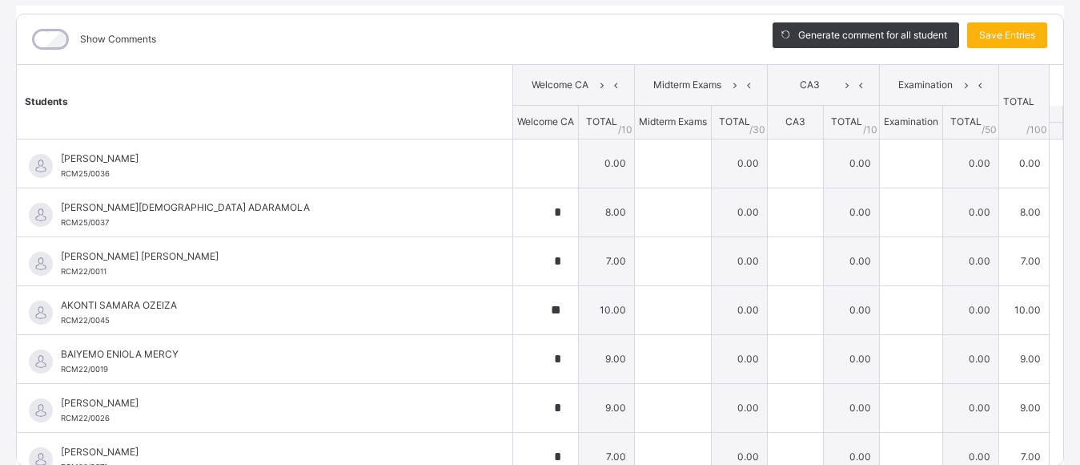
type input "*"
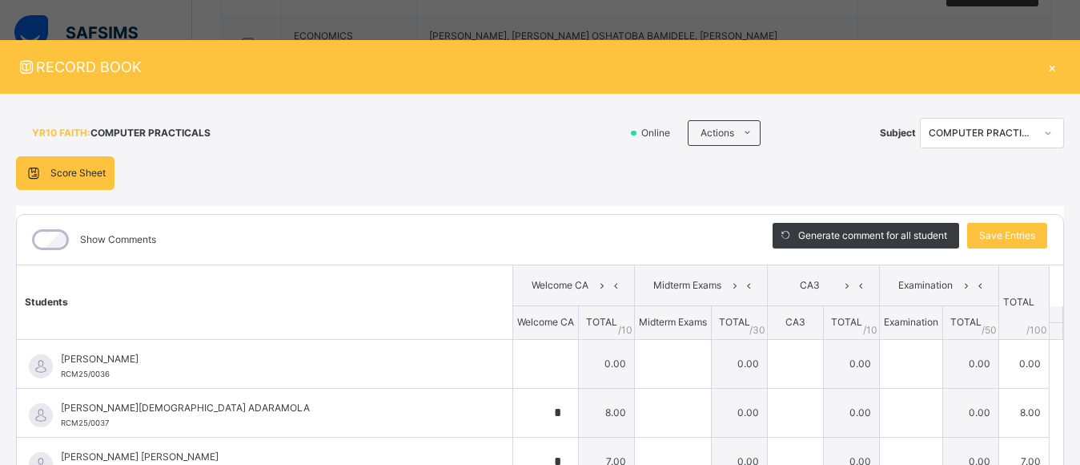
click at [1044, 131] on icon at bounding box center [1049, 133] width 10 height 16
click at [851, 168] on div "Score Sheet Score Sheet Show Comments Generate comment for all student Save Ent…" at bounding box center [540, 414] width 1048 height 517
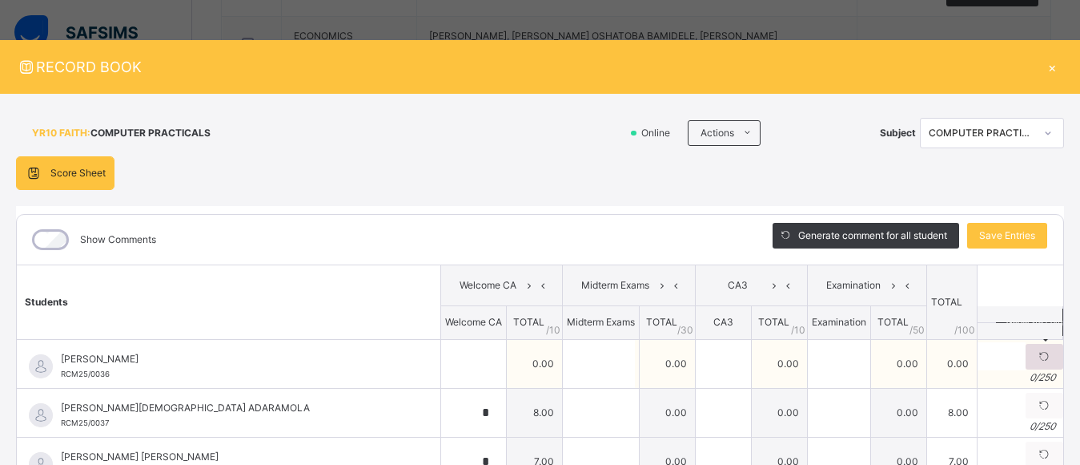
click at [1038, 359] on icon at bounding box center [1045, 356] width 14 height 14
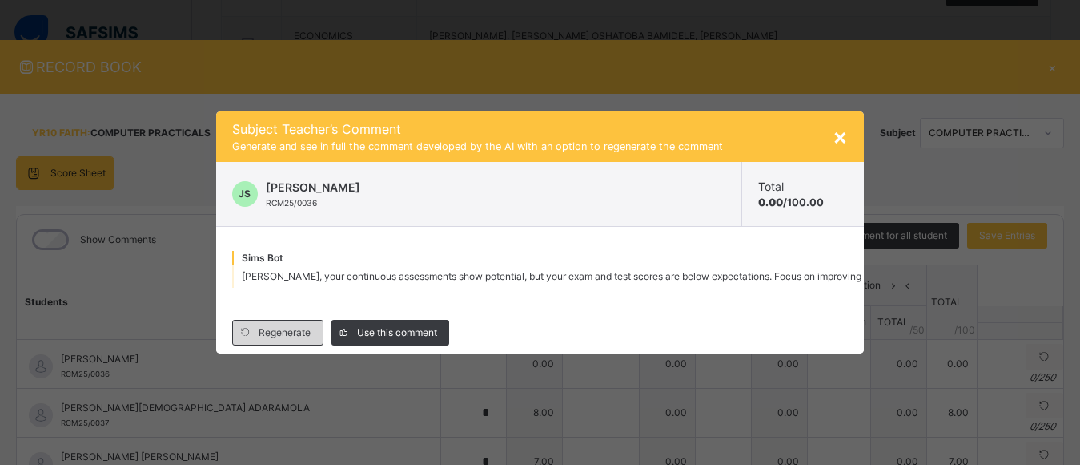
click at [296, 339] on span "Regenerate" at bounding box center [285, 332] width 52 height 14
click at [837, 135] on span "×" at bounding box center [840, 136] width 15 height 27
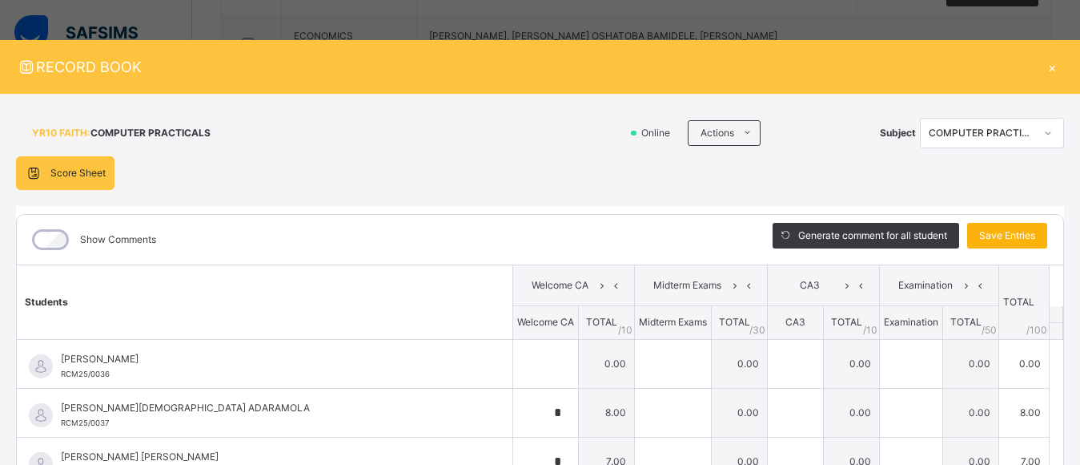
click at [1001, 230] on span "Save Entries" at bounding box center [1008, 235] width 56 height 14
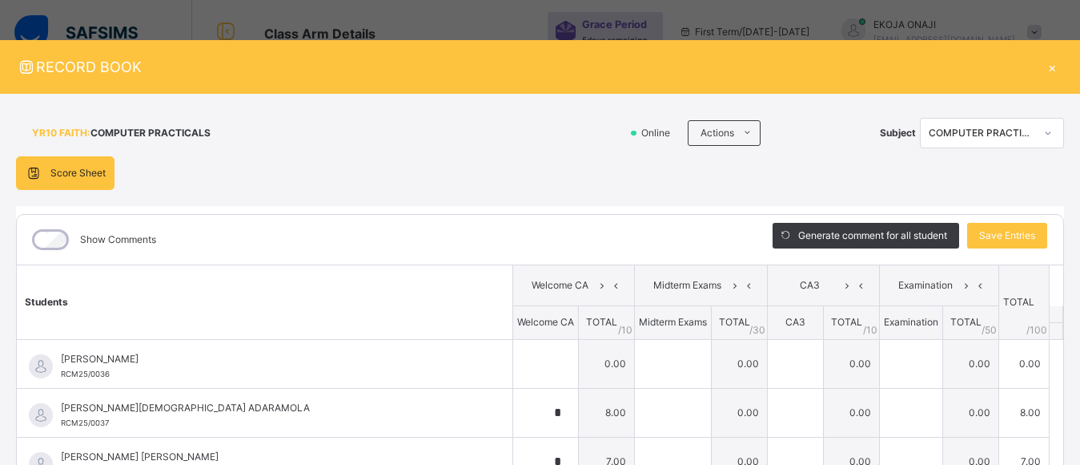
click at [1042, 67] on div "×" at bounding box center [1052, 67] width 24 height 22
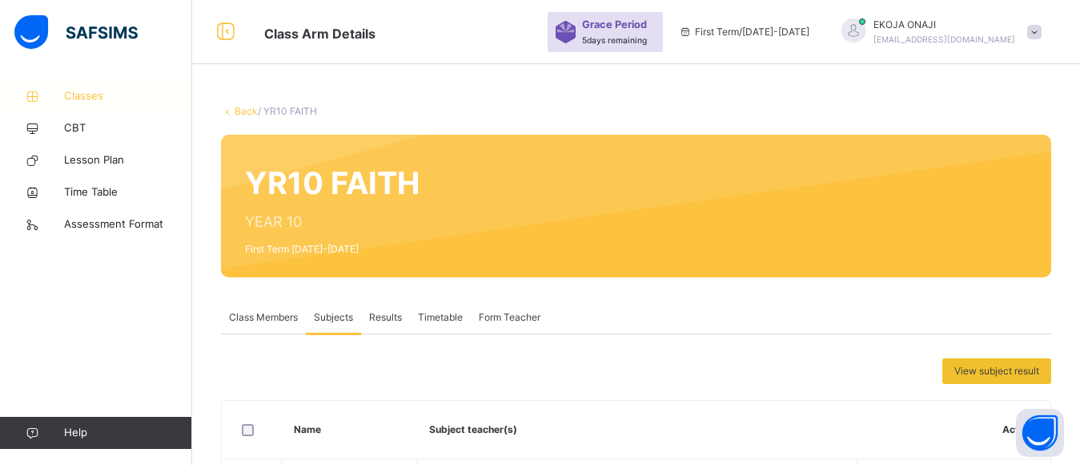
click at [89, 95] on span "Classes" at bounding box center [128, 96] width 128 height 16
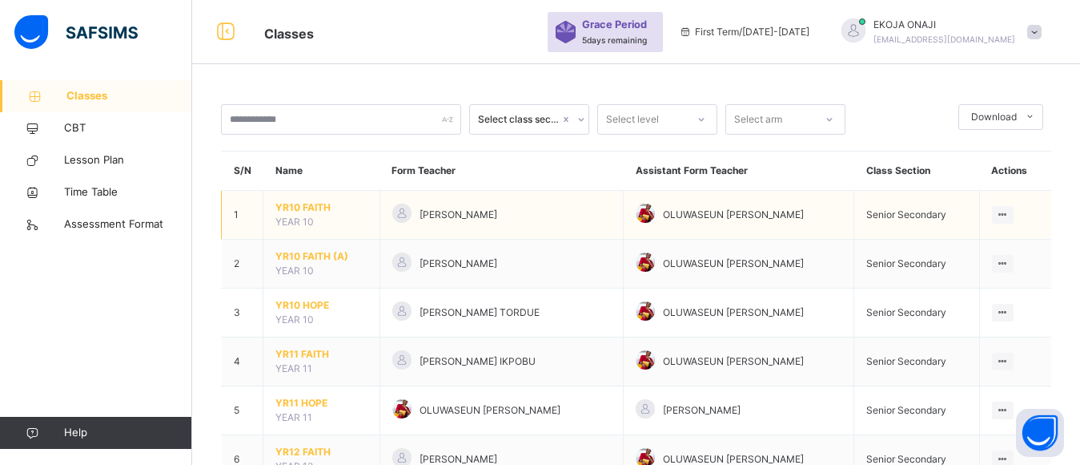
drag, startPoint x: 401, startPoint y: 211, endPoint x: 408, endPoint y: 219, distance: 11.4
click at [404, 215] on div at bounding box center [401, 212] width 19 height 19
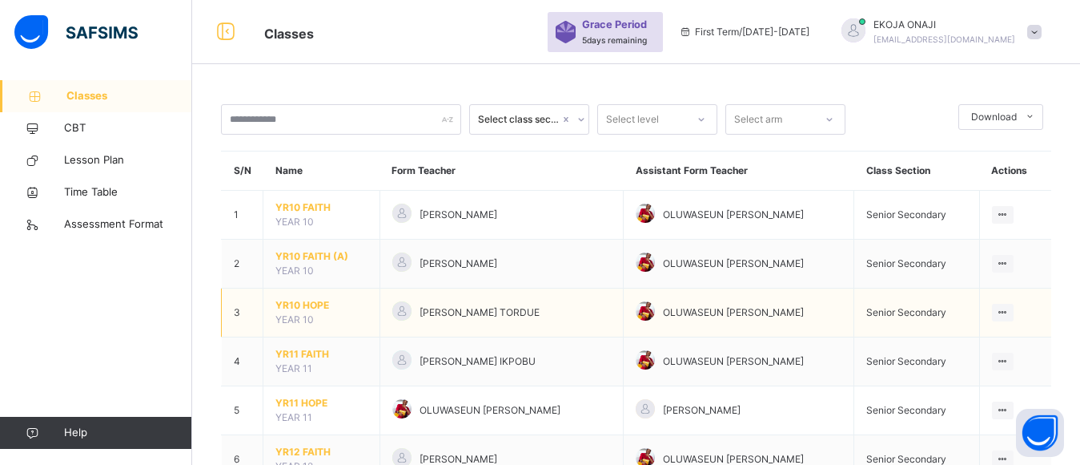
click at [294, 304] on span "YR10 HOPE" at bounding box center [322, 305] width 92 height 14
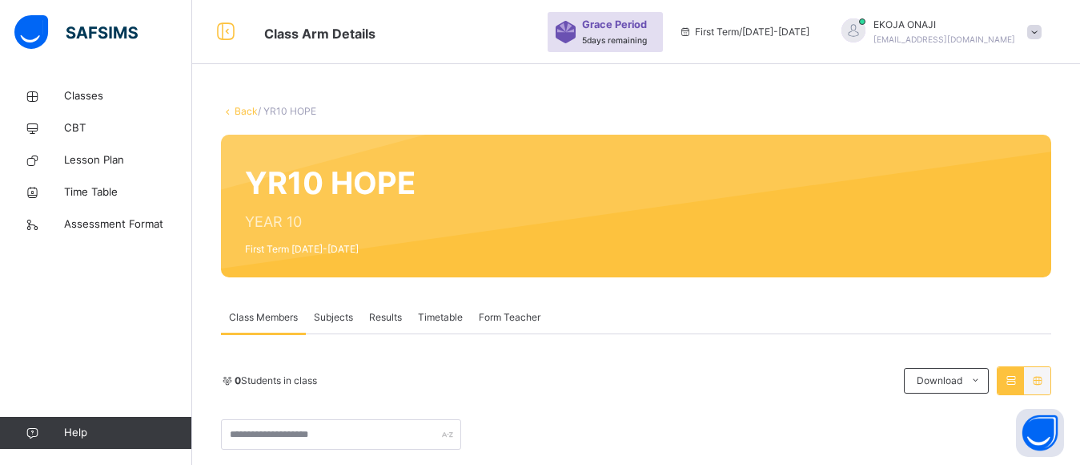
click at [334, 310] on span "Subjects" at bounding box center [333, 317] width 39 height 14
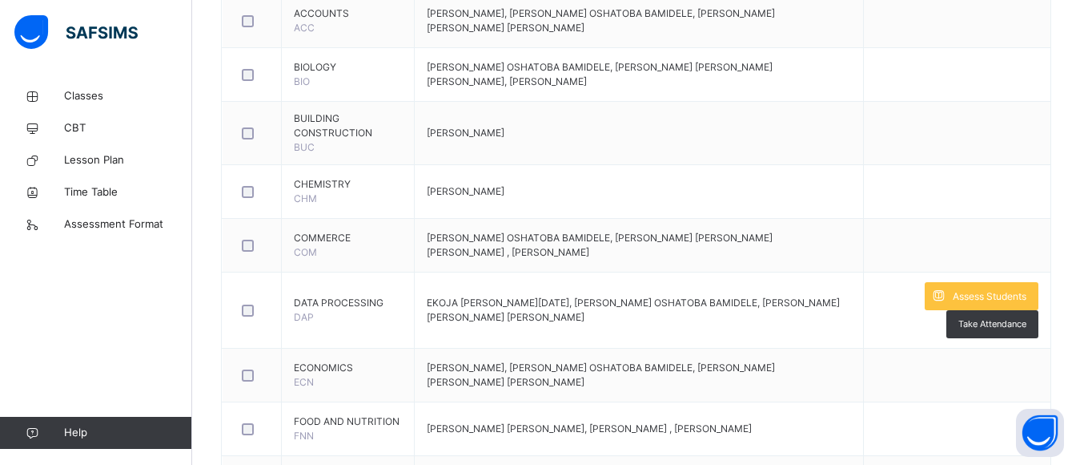
scroll to position [960, 0]
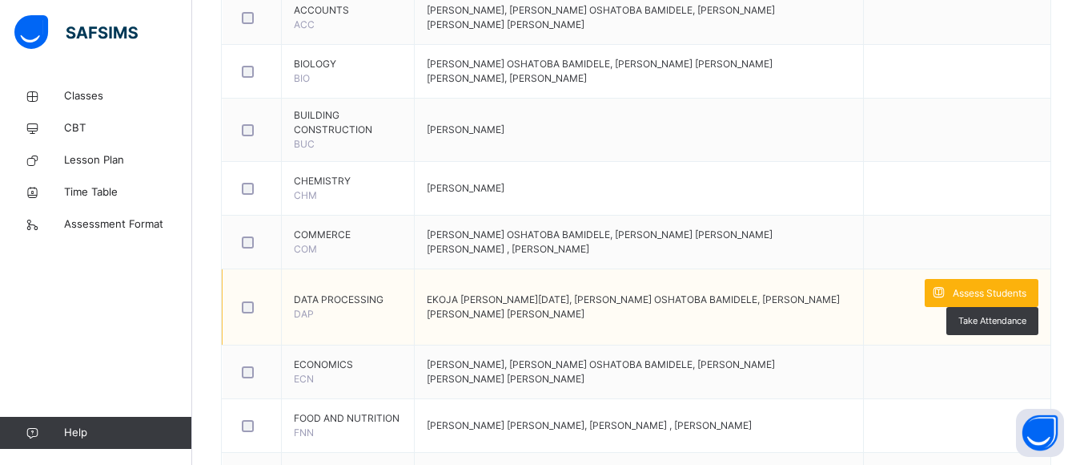
click at [1005, 296] on span "Assess Students" at bounding box center [990, 293] width 74 height 14
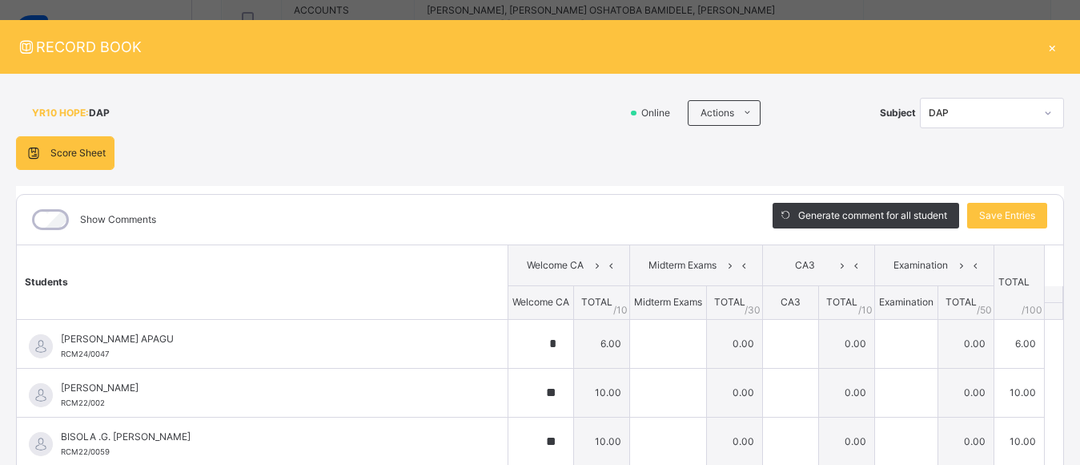
scroll to position [0, 0]
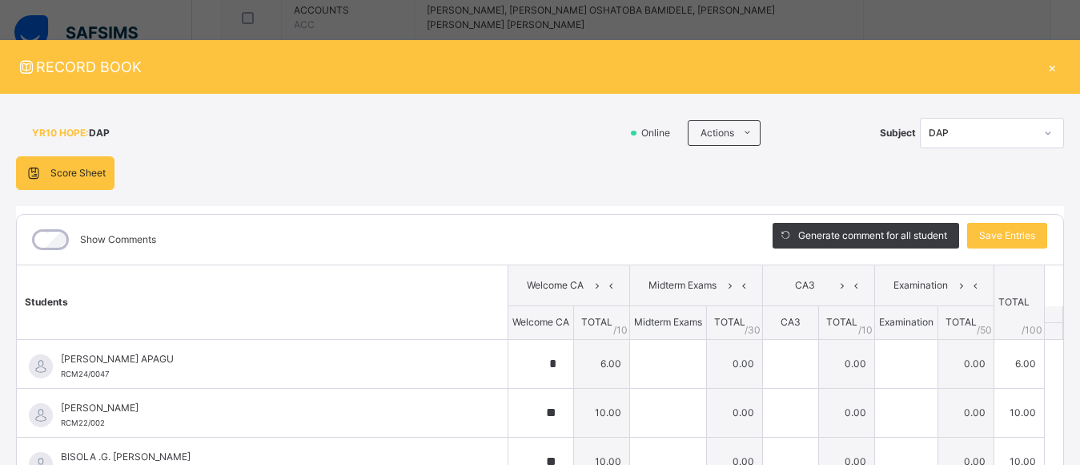
click at [982, 132] on div "DAP" at bounding box center [982, 133] width 106 height 14
click at [969, 126] on div "DAP" at bounding box center [982, 133] width 106 height 14
click at [1044, 133] on icon at bounding box center [1049, 133] width 10 height 16
click at [516, 141] on div "YR10 HOPE : DAP" at bounding box center [317, 133] width 603 height 30
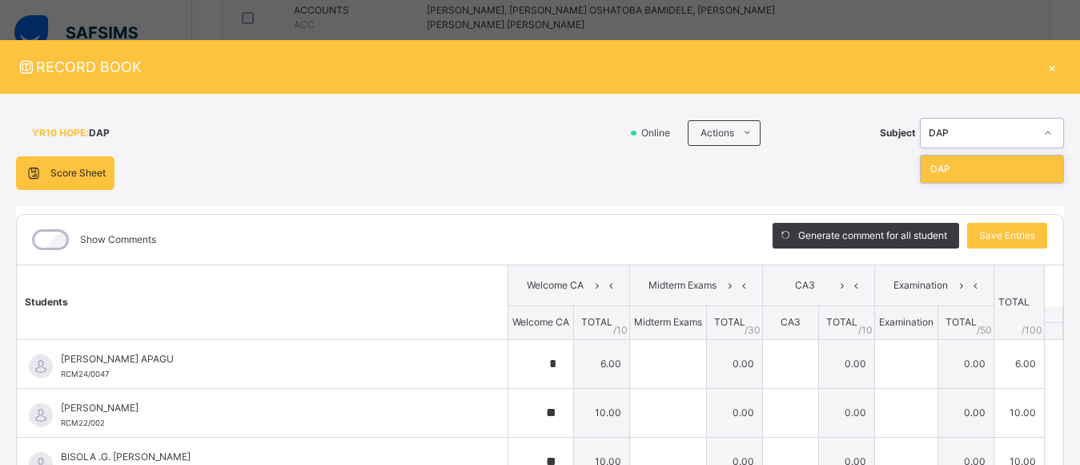
click at [1044, 135] on icon at bounding box center [1049, 133] width 10 height 16
click at [883, 173] on div "Score Sheet Score Sheet Show Comments Generate comment for all student Save Ent…" at bounding box center [540, 414] width 1048 height 517
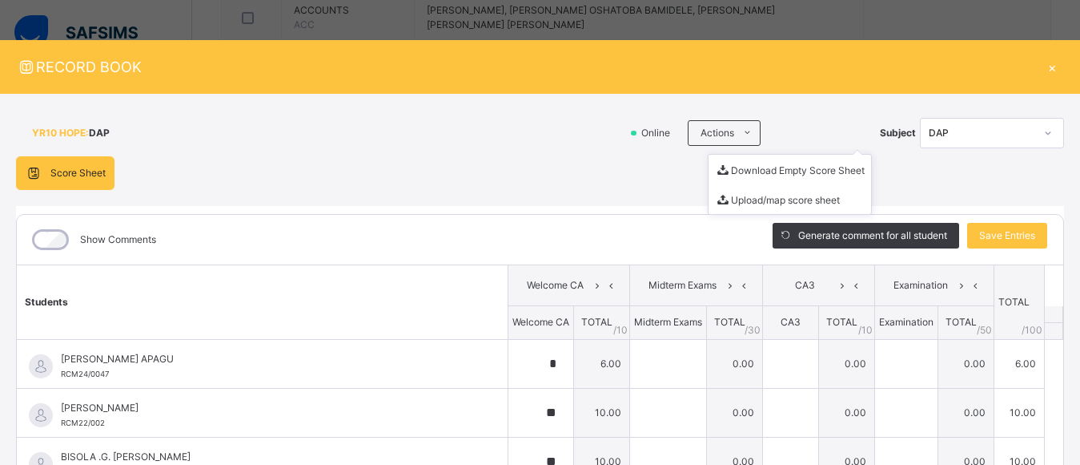
click at [805, 132] on div "Actions Download Empty Score Sheet Upload/map score sheet" at bounding box center [780, 133] width 184 height 26
click at [1003, 174] on div "Score Sheet Score Sheet Show Comments Generate comment for all student Save Ent…" at bounding box center [540, 414] width 1048 height 517
click at [1044, 133] on icon at bounding box center [1049, 133] width 10 height 16
click at [781, 182] on div "Score Sheet Score Sheet Show Comments Generate comment for all student Save Ent…" at bounding box center [540, 414] width 1048 height 517
click at [1045, 66] on div "×" at bounding box center [1052, 67] width 24 height 22
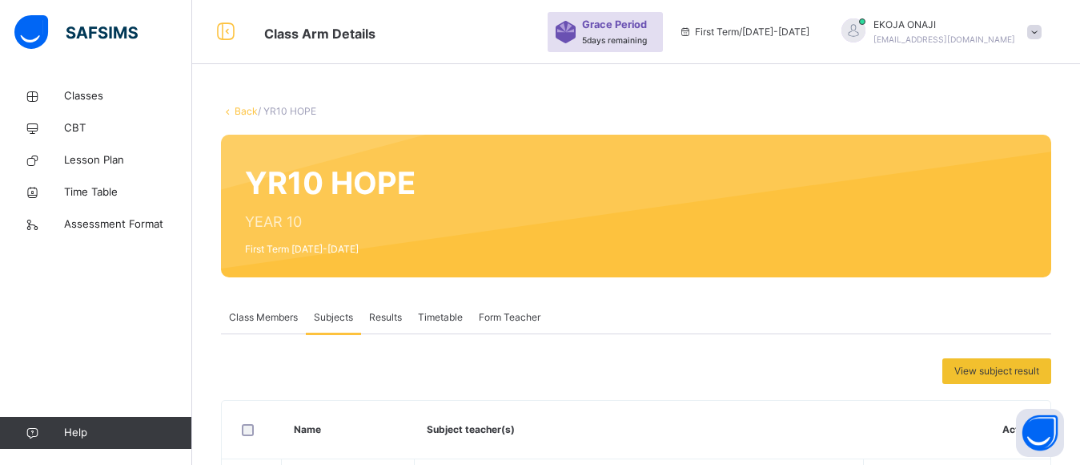
click at [240, 108] on link "Back" at bounding box center [246, 111] width 23 height 12
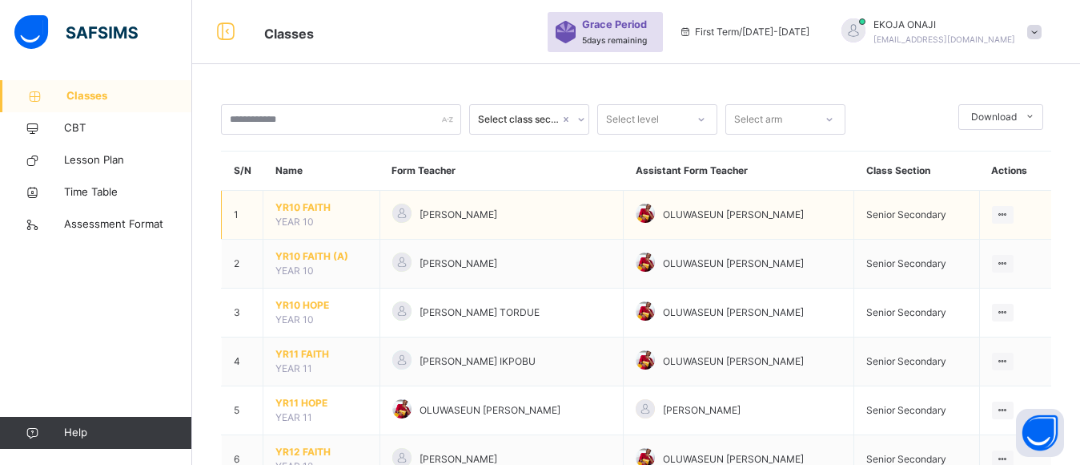
click at [306, 205] on span "YR10 FAITH" at bounding box center [322, 207] width 92 height 14
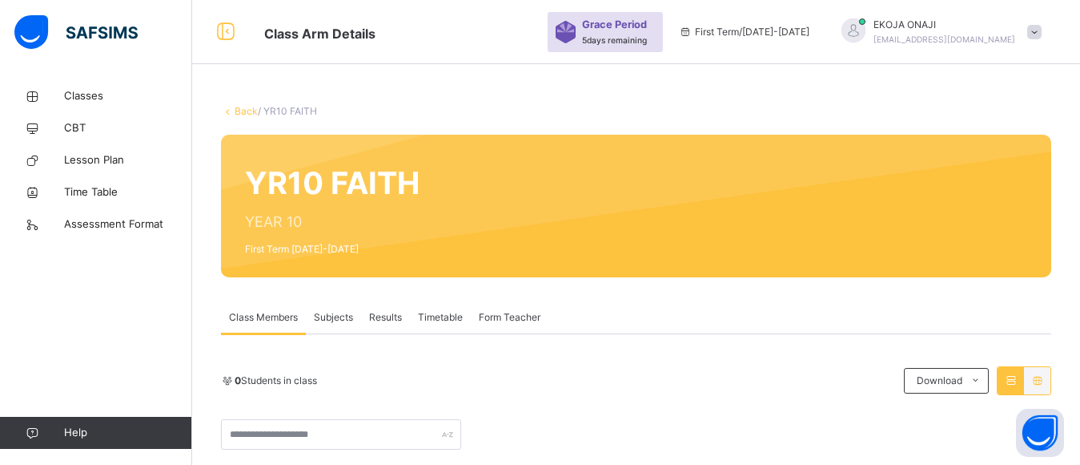
click at [334, 316] on span "Subjects" at bounding box center [333, 317] width 39 height 14
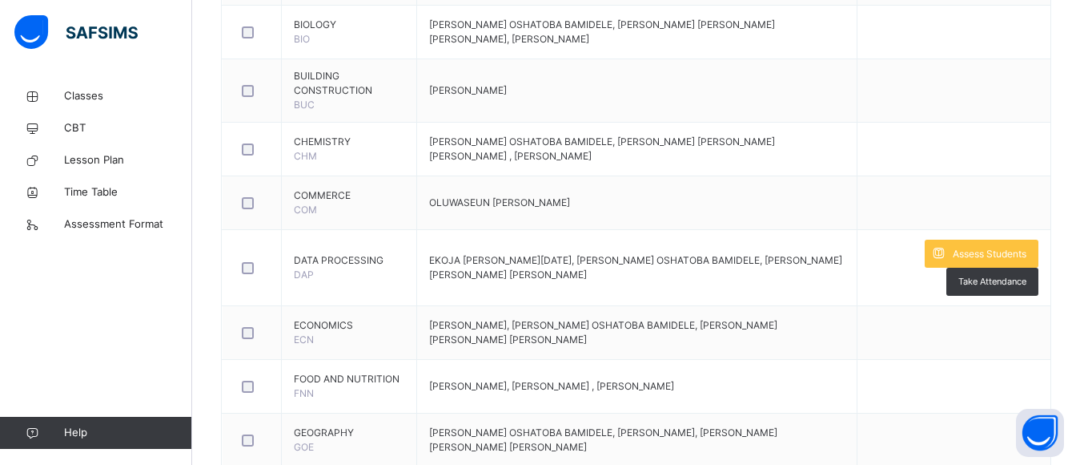
scroll to position [1057, 0]
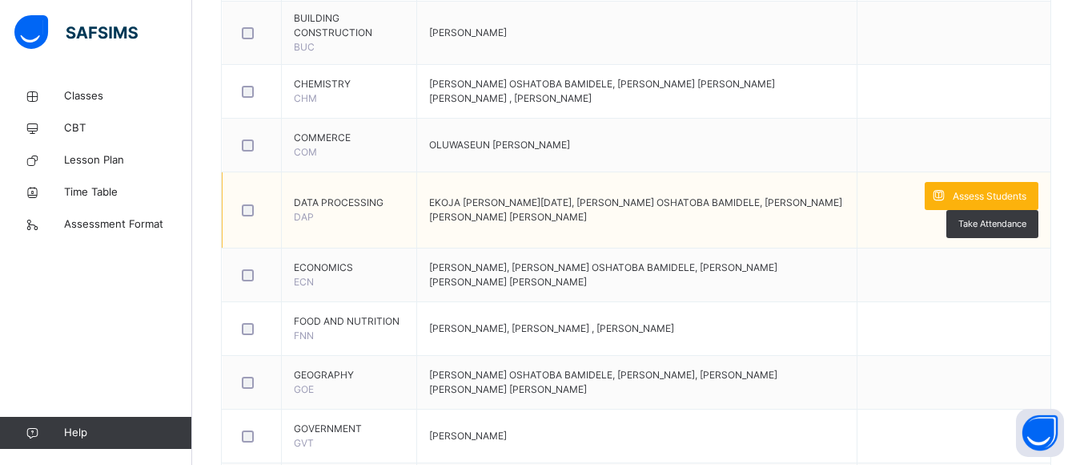
click at [983, 195] on span "Assess Students" at bounding box center [990, 196] width 74 height 14
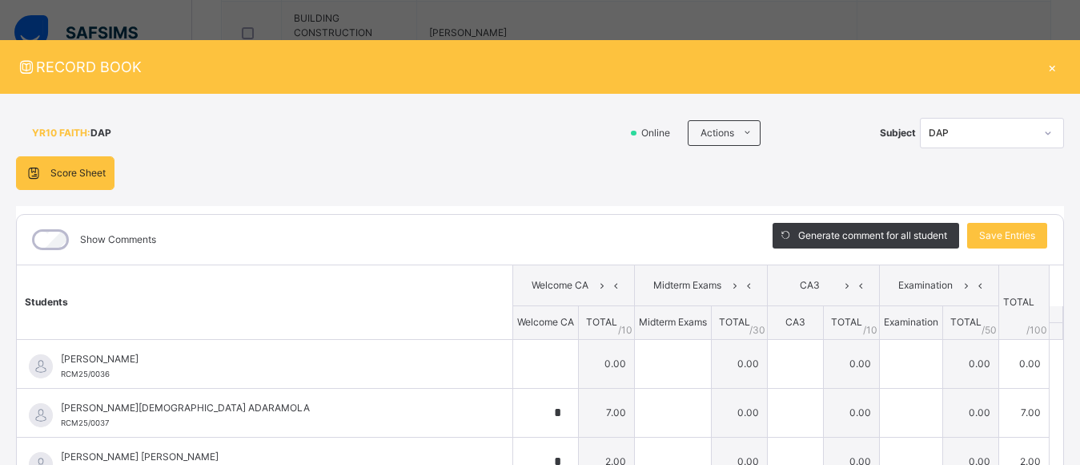
click at [1009, 128] on div "DAP" at bounding box center [982, 133] width 106 height 14
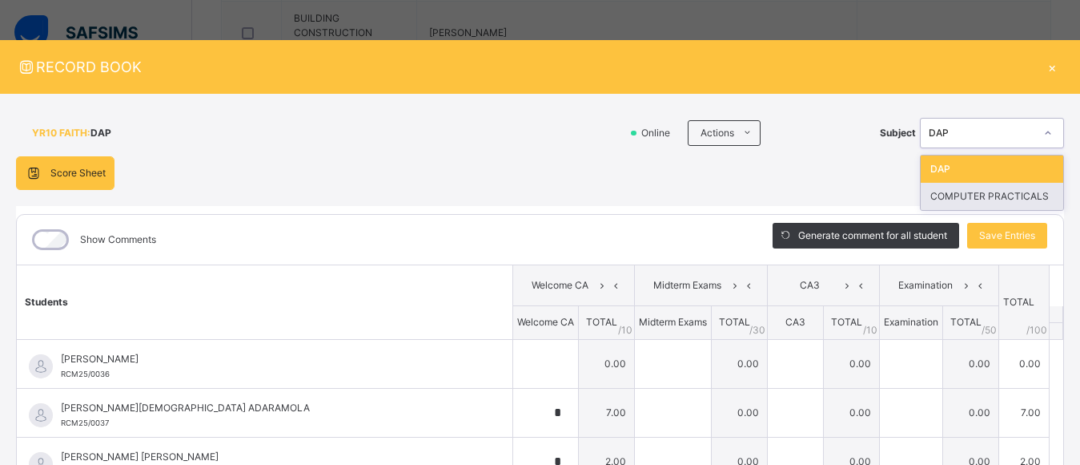
click at [984, 198] on div "COMPUTER PRACTICALS" at bounding box center [992, 196] width 143 height 27
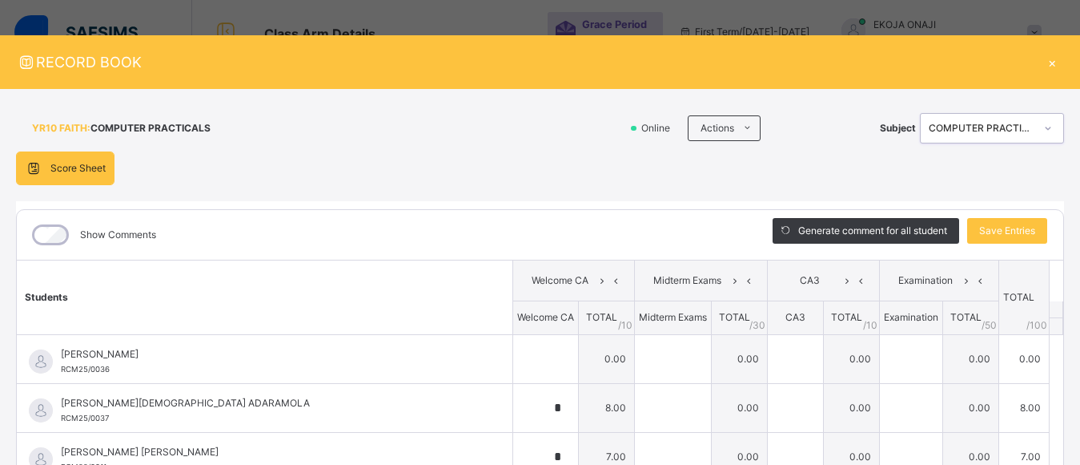
scroll to position [0, 0]
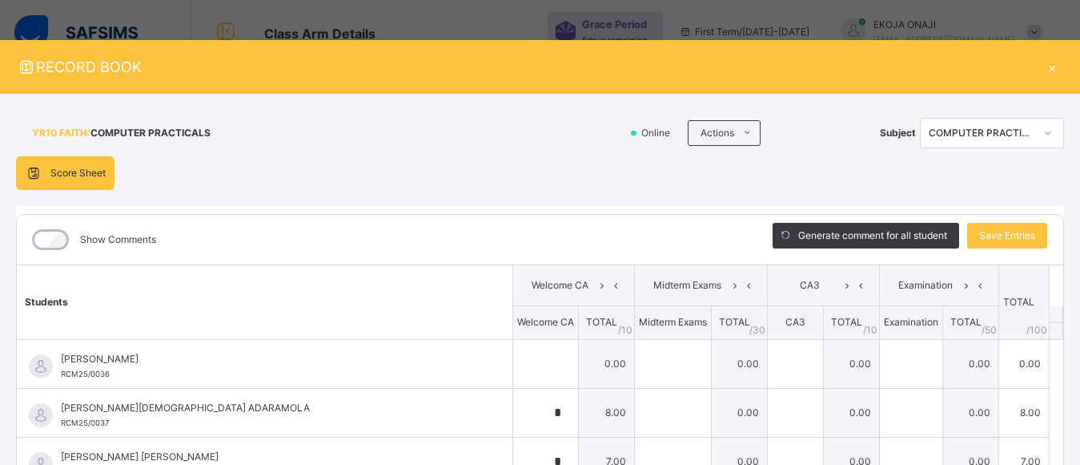
click at [1042, 66] on div "×" at bounding box center [1052, 67] width 24 height 22
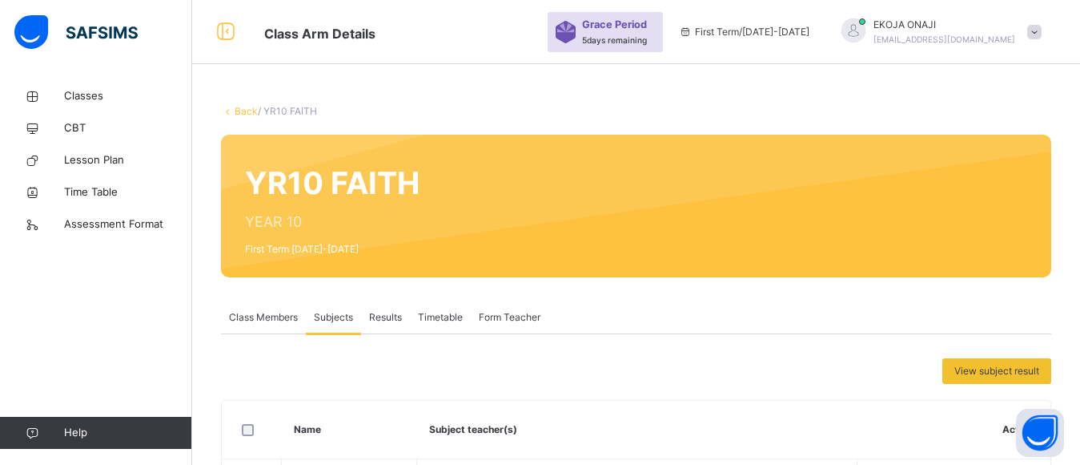
click at [243, 108] on link "Back" at bounding box center [246, 111] width 23 height 12
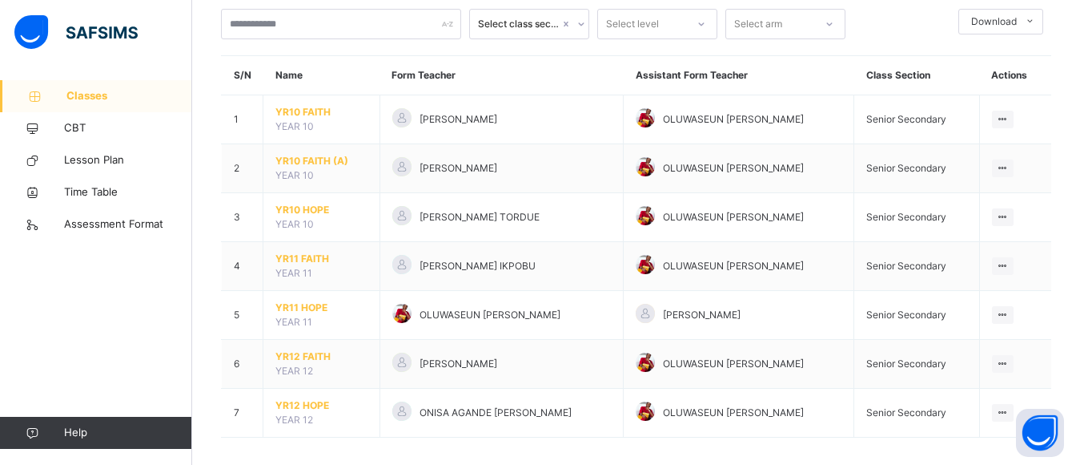
scroll to position [102, 0]
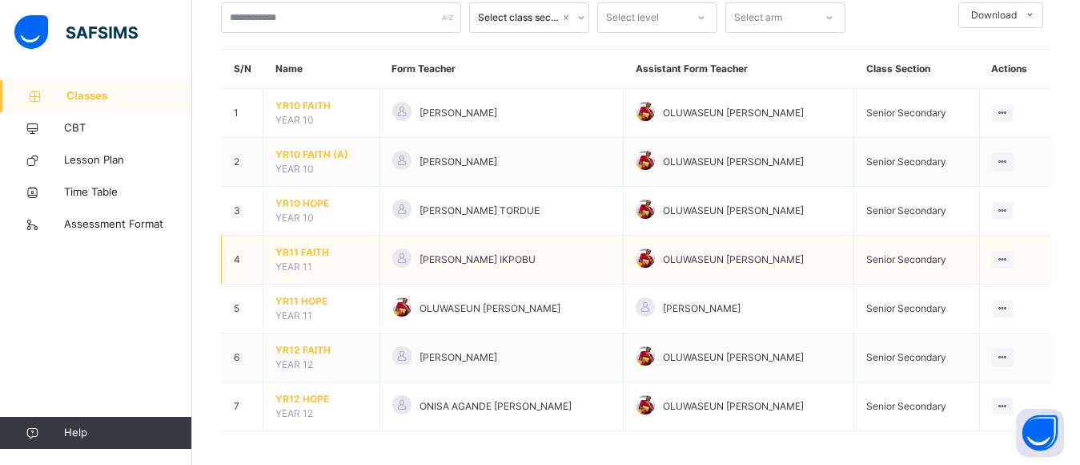
click at [298, 251] on span "YR11 FAITH" at bounding box center [322, 252] width 92 height 14
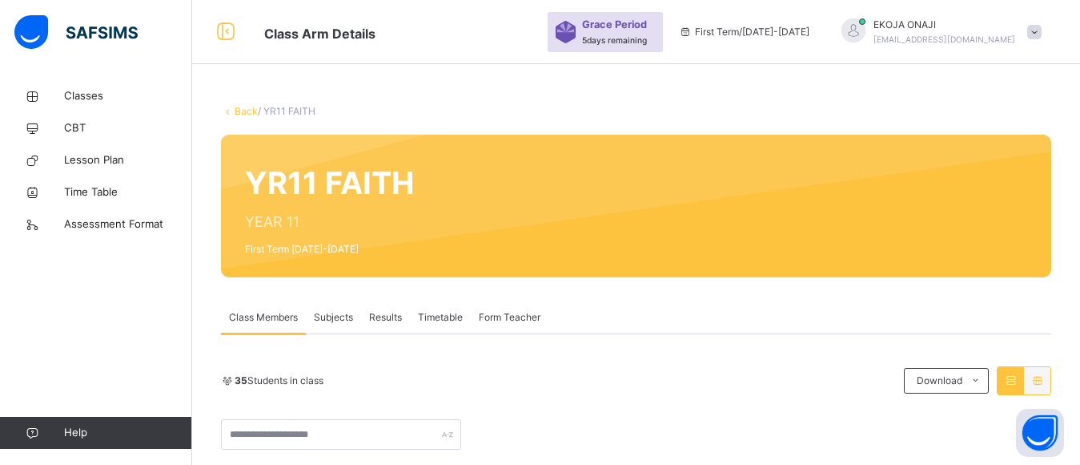
click at [331, 317] on span "Subjects" at bounding box center [333, 317] width 39 height 14
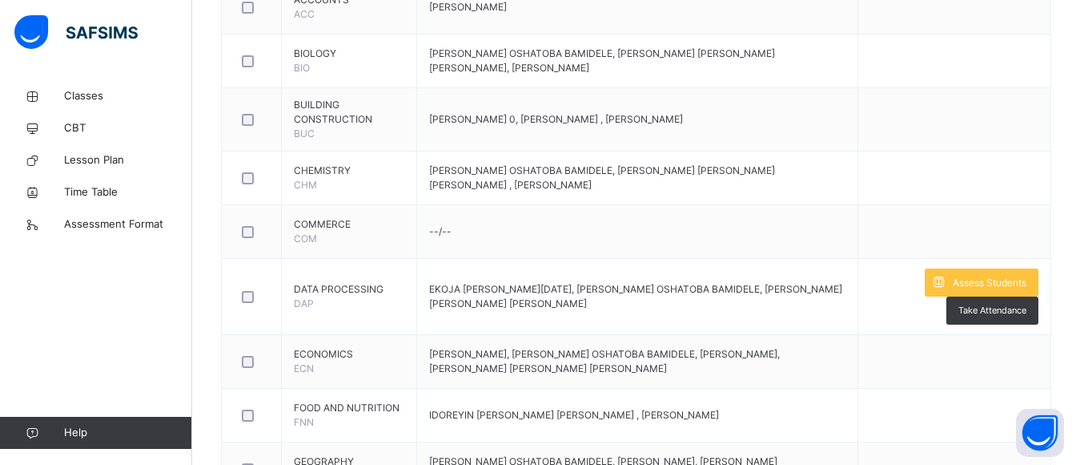
scroll to position [974, 0]
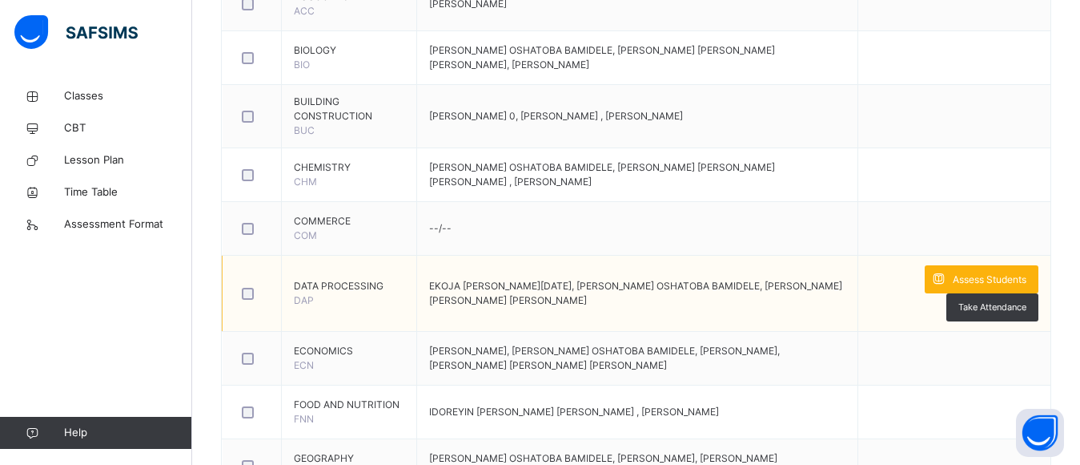
click at [991, 276] on span "Assess Students" at bounding box center [990, 279] width 74 height 14
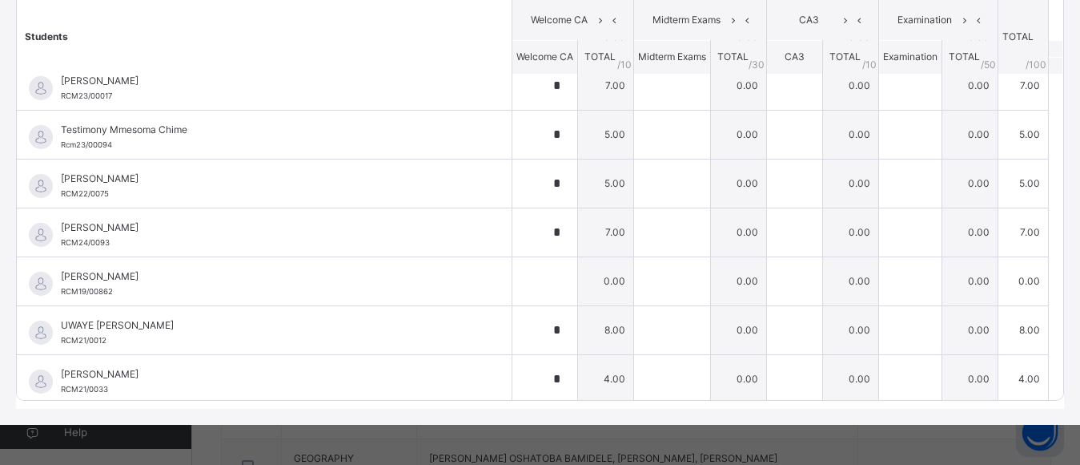
scroll to position [1382, 0]
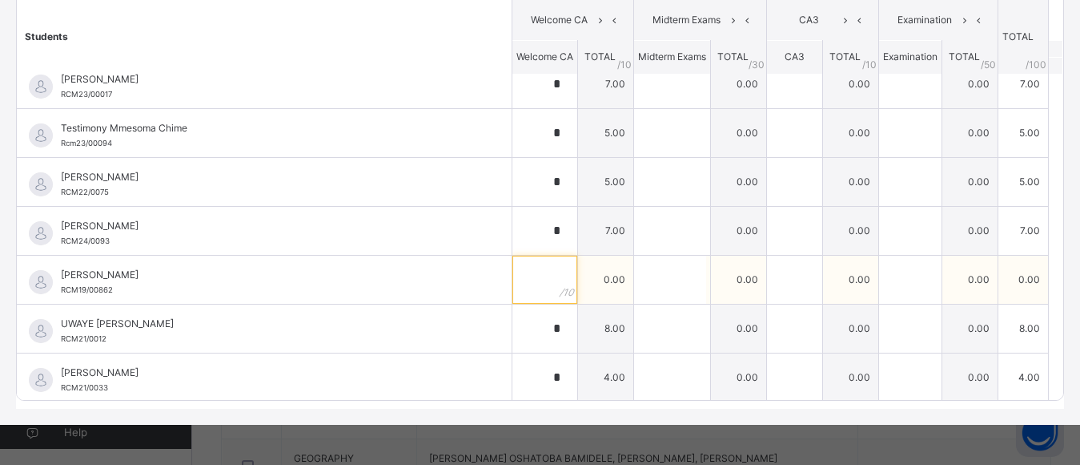
click at [535, 280] on div at bounding box center [545, 279] width 65 height 48
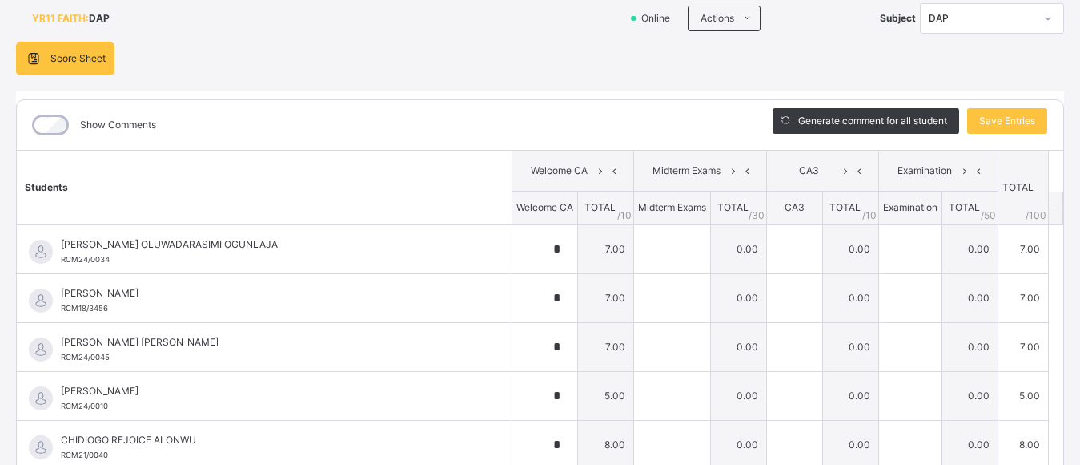
scroll to position [0, 0]
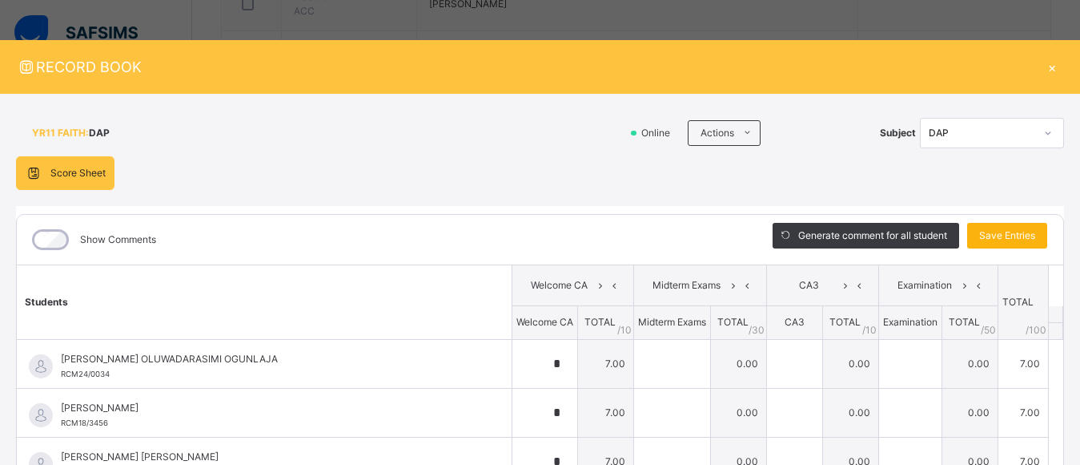
click at [1005, 234] on span "Save Entries" at bounding box center [1008, 235] width 56 height 14
click at [1044, 135] on icon at bounding box center [1049, 133] width 10 height 16
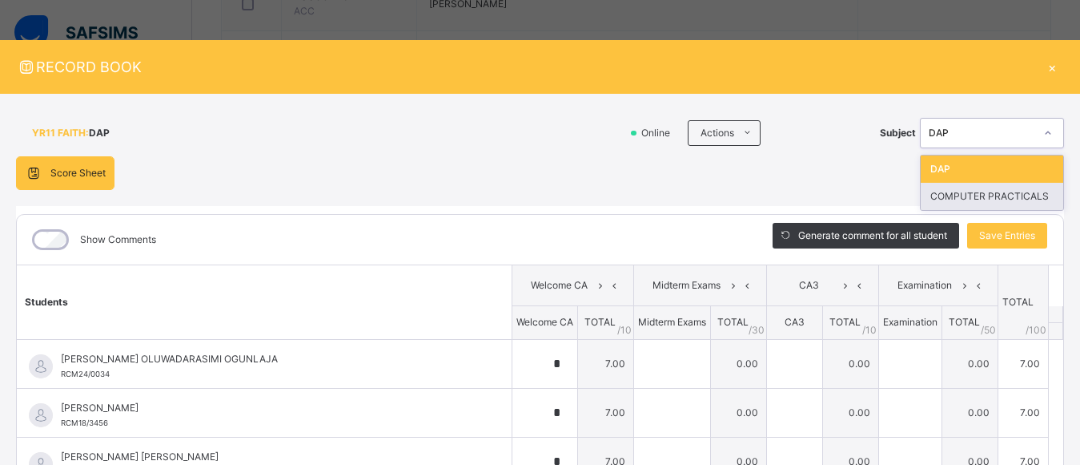
click at [998, 196] on div "COMPUTER PRACTICALS" at bounding box center [992, 196] width 143 height 27
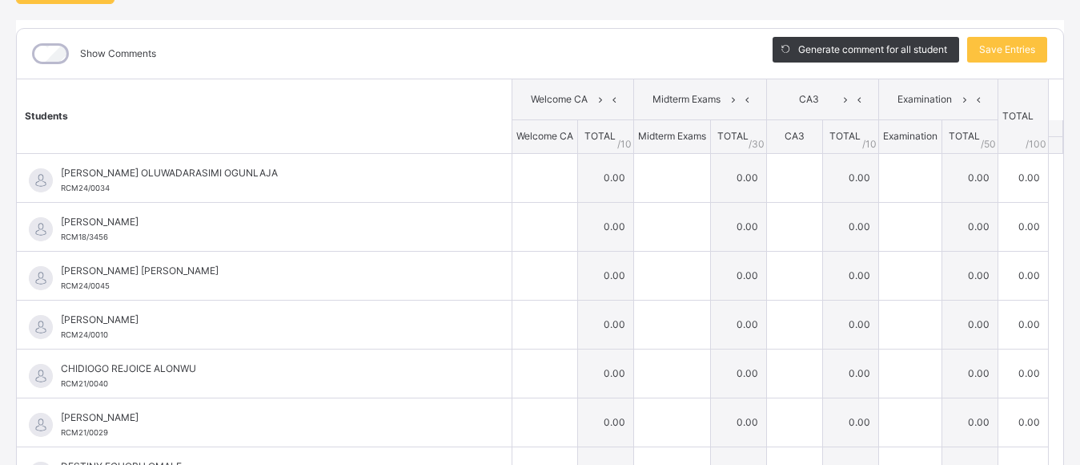
scroll to position [191, 0]
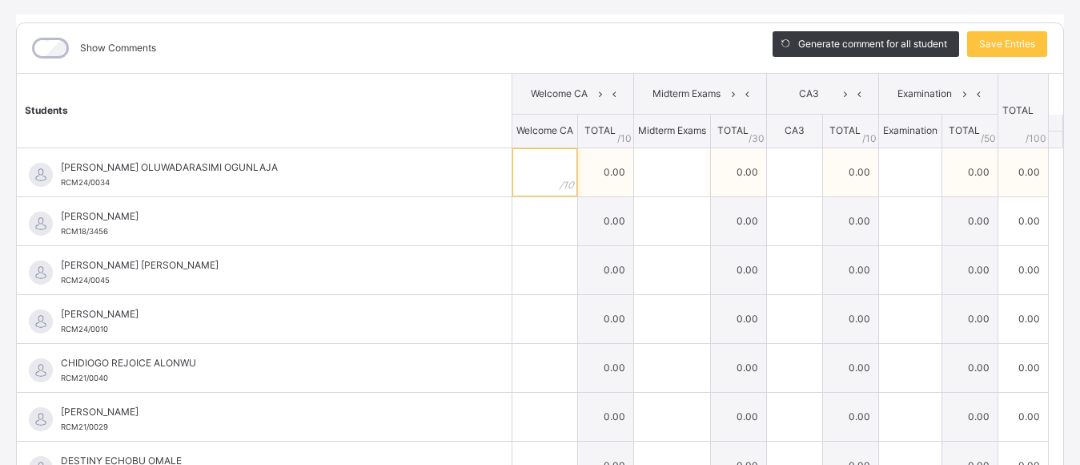
click at [517, 175] on input "text" at bounding box center [545, 172] width 65 height 48
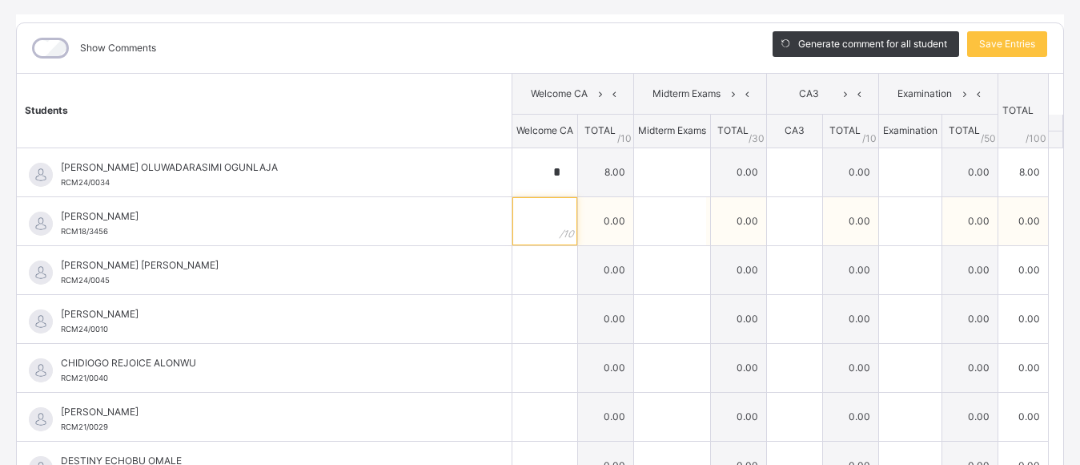
click at [513, 224] on input "text" at bounding box center [545, 221] width 65 height 48
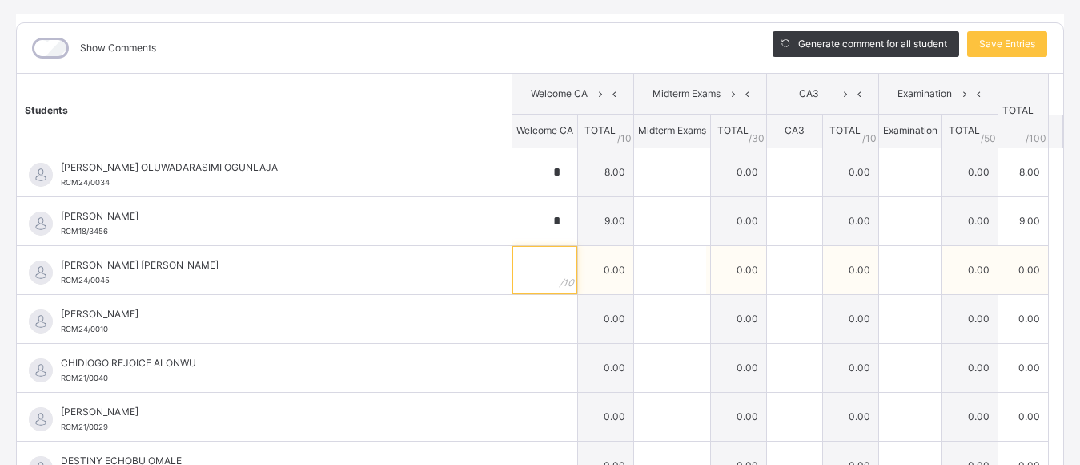
click at [515, 268] on input "text" at bounding box center [545, 270] width 65 height 48
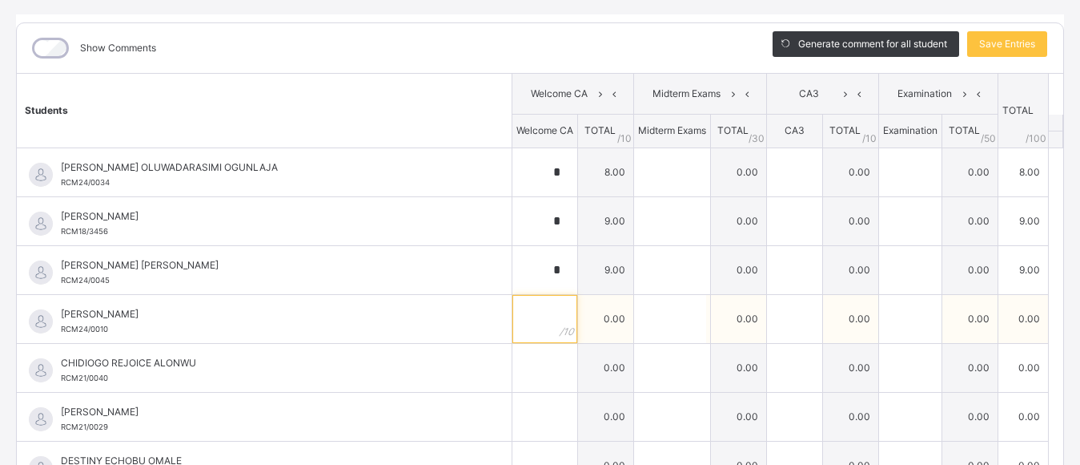
click at [520, 323] on input "text" at bounding box center [545, 319] width 65 height 48
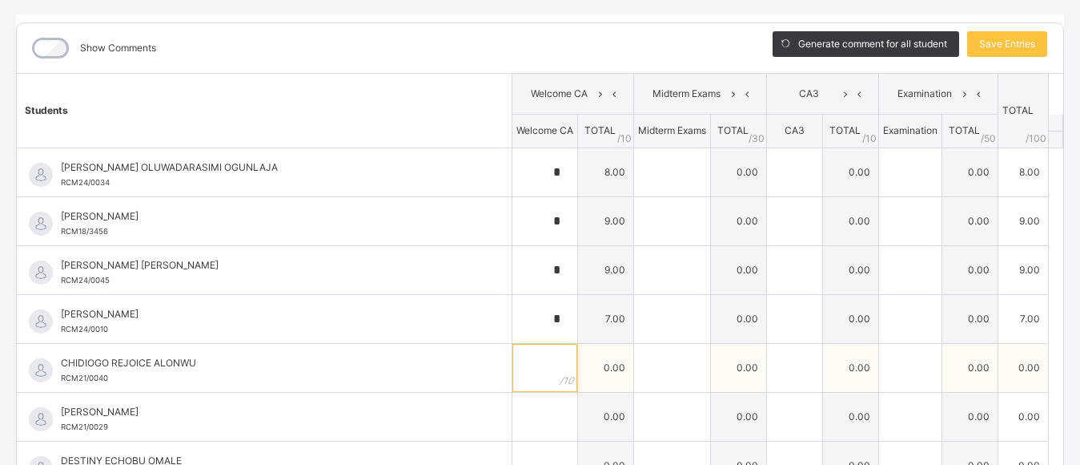
click at [522, 376] on input "text" at bounding box center [545, 368] width 65 height 48
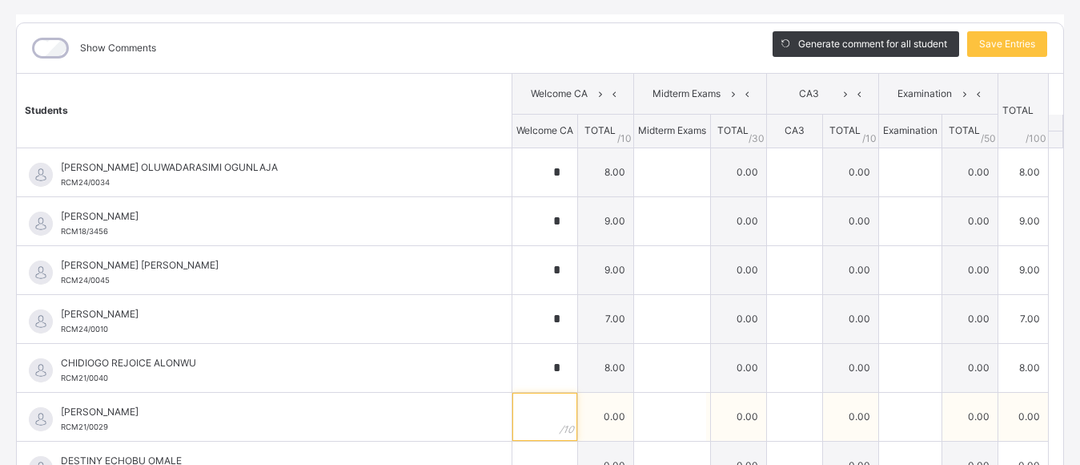
click at [522, 412] on input "text" at bounding box center [545, 416] width 65 height 48
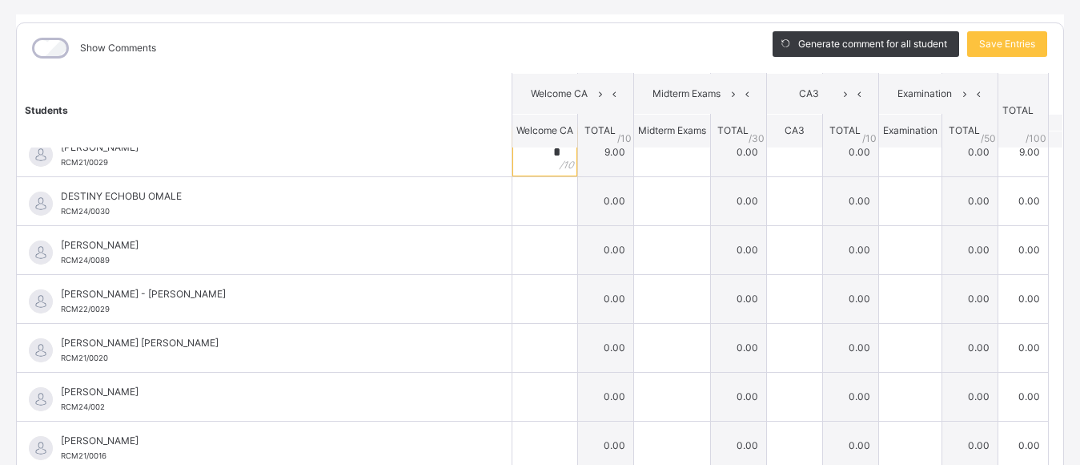
scroll to position [269, 0]
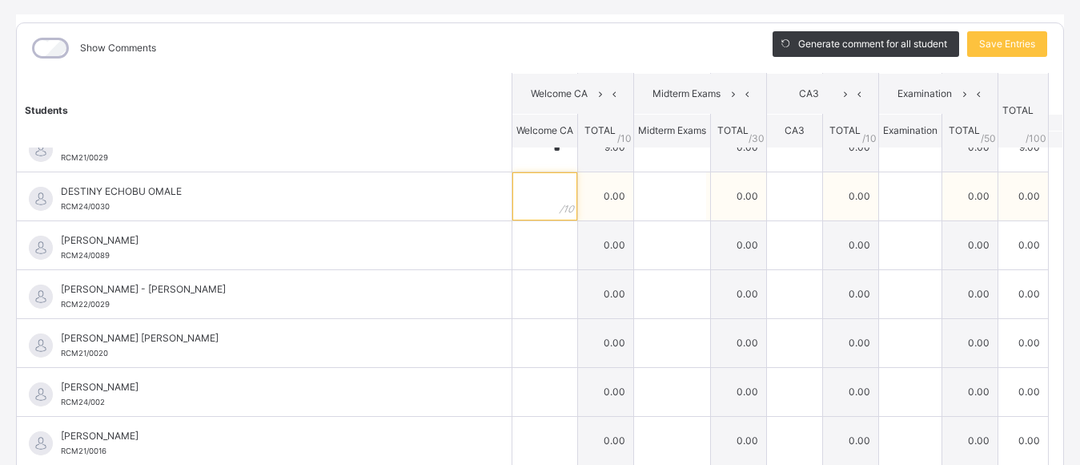
click at [515, 192] on input "text" at bounding box center [545, 196] width 65 height 48
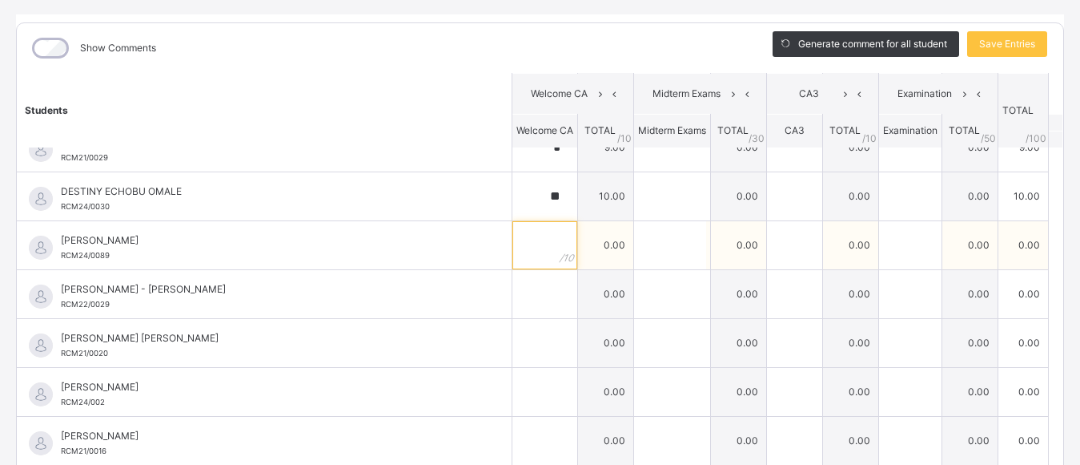
click at [522, 252] on input "text" at bounding box center [545, 245] width 65 height 48
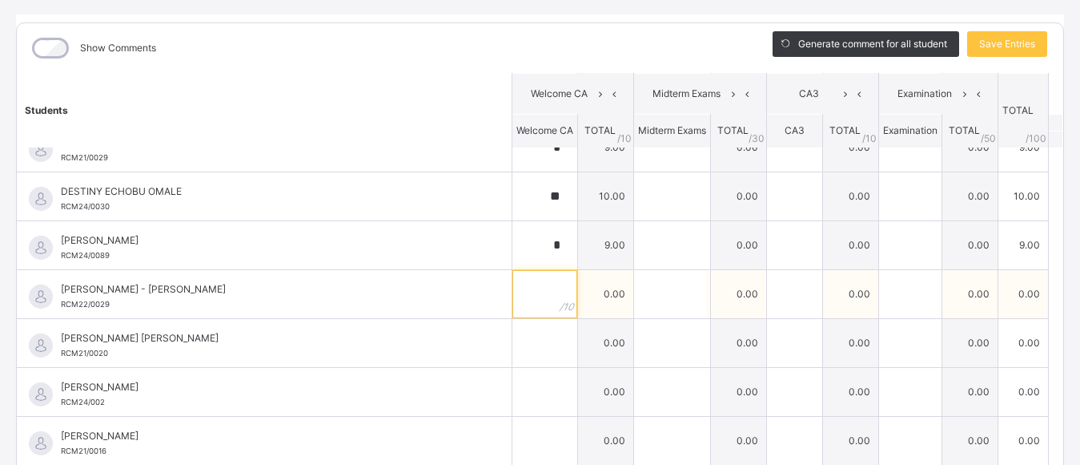
click at [520, 297] on input "text" at bounding box center [545, 294] width 65 height 48
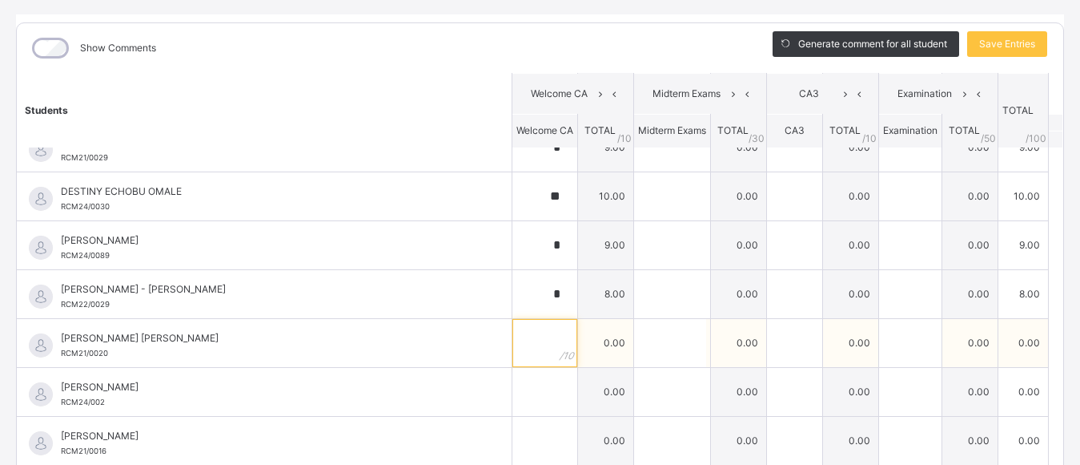
click at [523, 344] on input "text" at bounding box center [545, 343] width 65 height 48
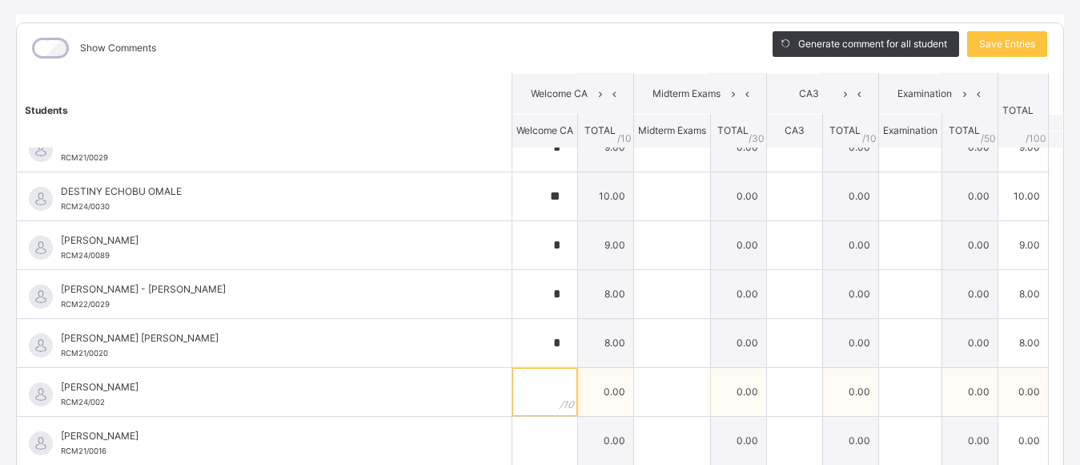
click at [522, 396] on input "text" at bounding box center [545, 392] width 65 height 48
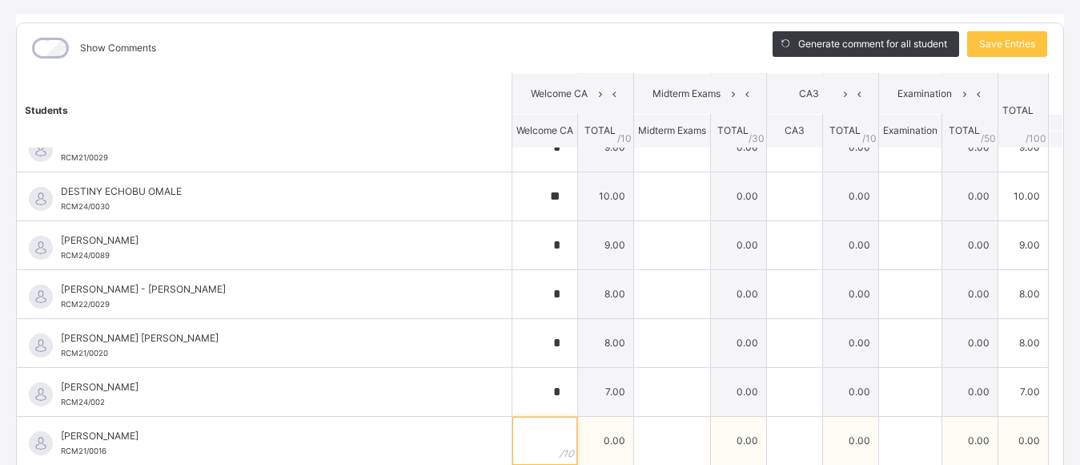
click at [521, 433] on input "text" at bounding box center [545, 440] width 65 height 48
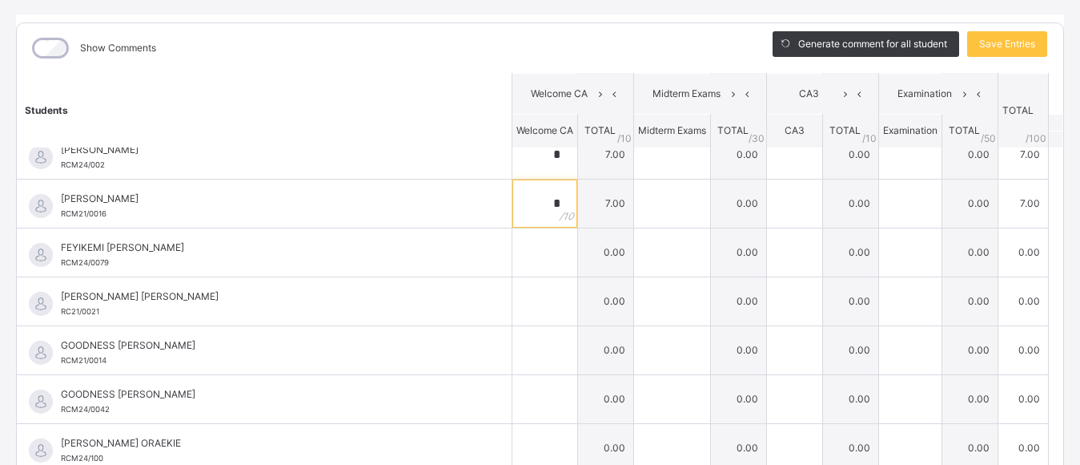
scroll to position [510, 0]
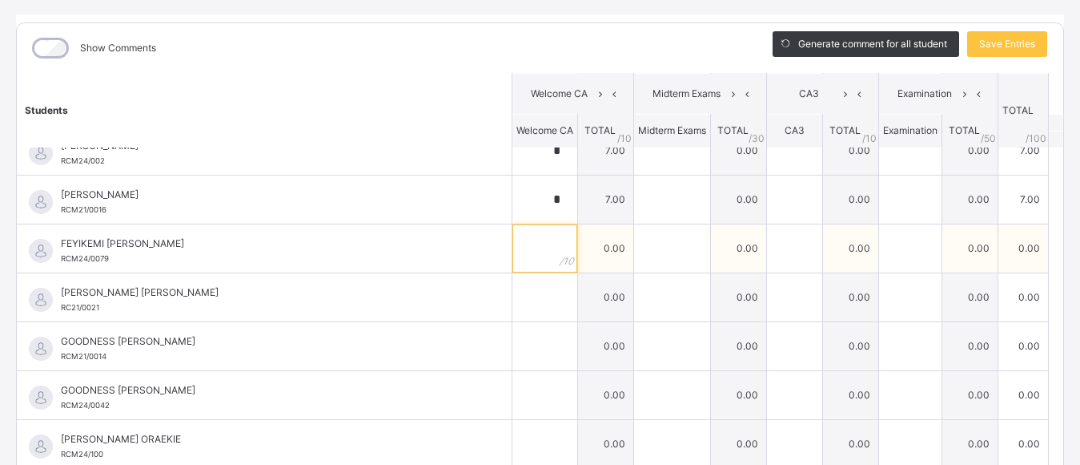
click at [521, 256] on input "text" at bounding box center [545, 248] width 65 height 48
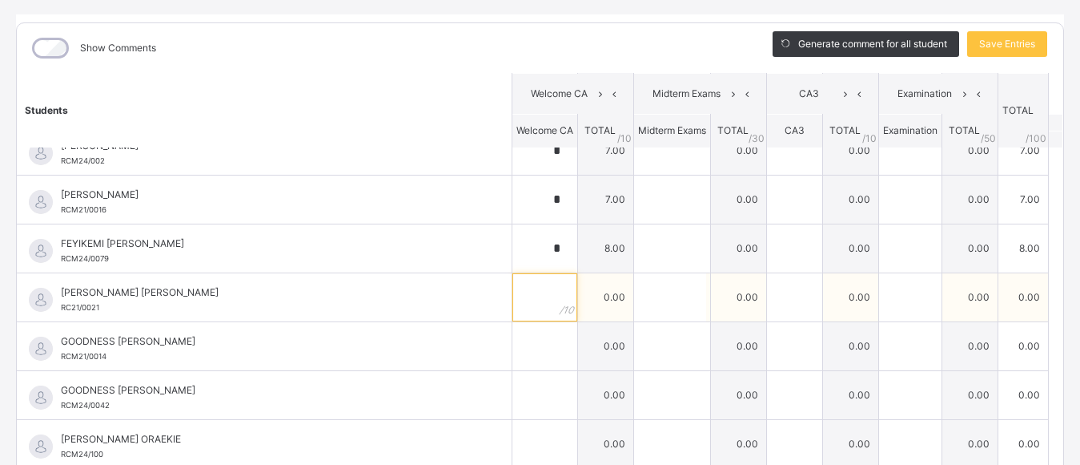
click at [521, 307] on input "text" at bounding box center [545, 297] width 65 height 48
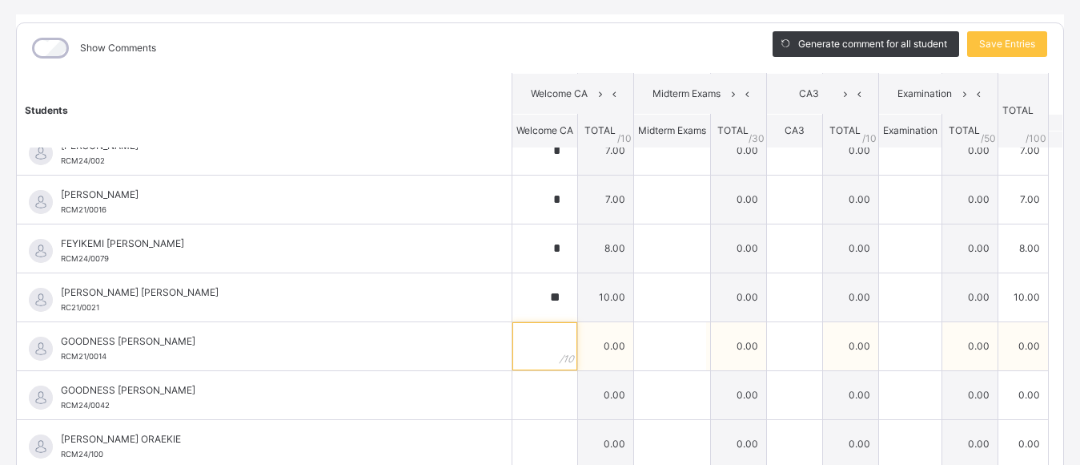
click at [525, 356] on input "text" at bounding box center [545, 346] width 65 height 48
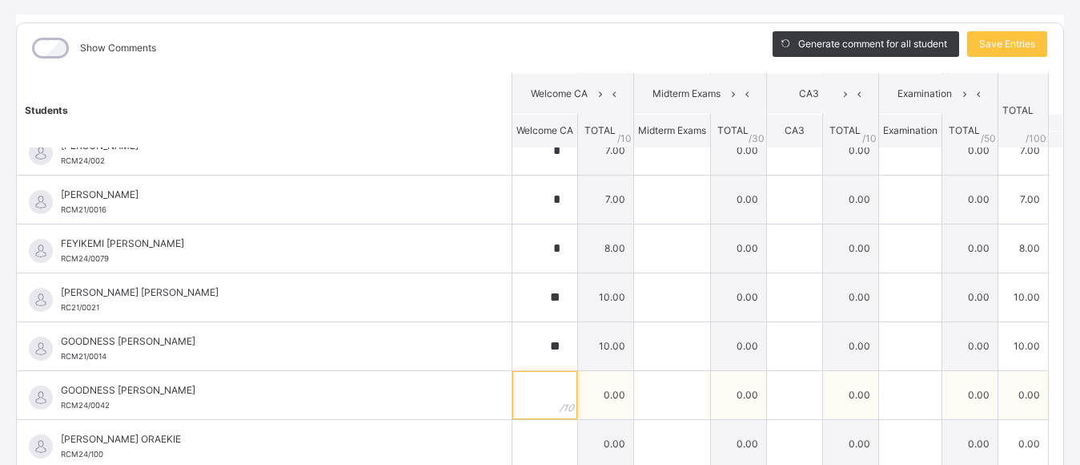
click at [525, 397] on input "text" at bounding box center [545, 395] width 65 height 48
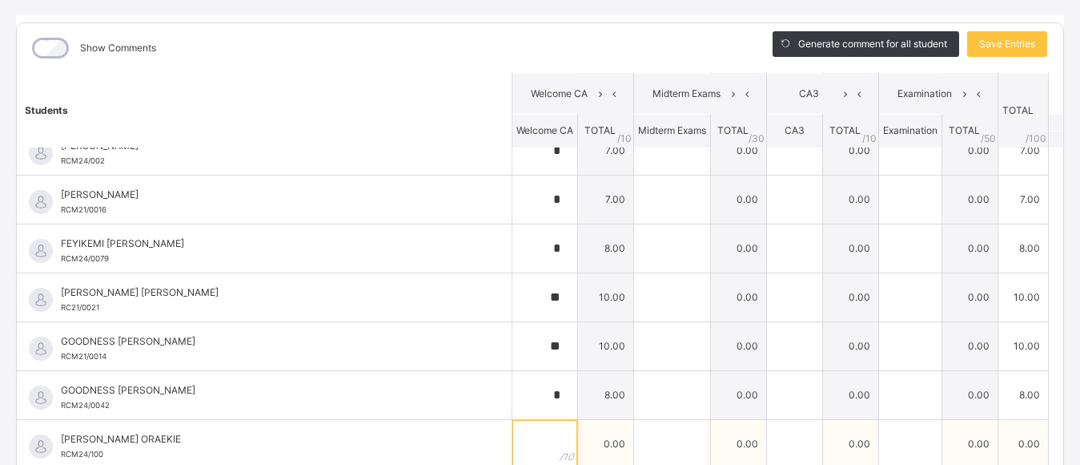
click at [534, 438] on div at bounding box center [545, 444] width 65 height 48
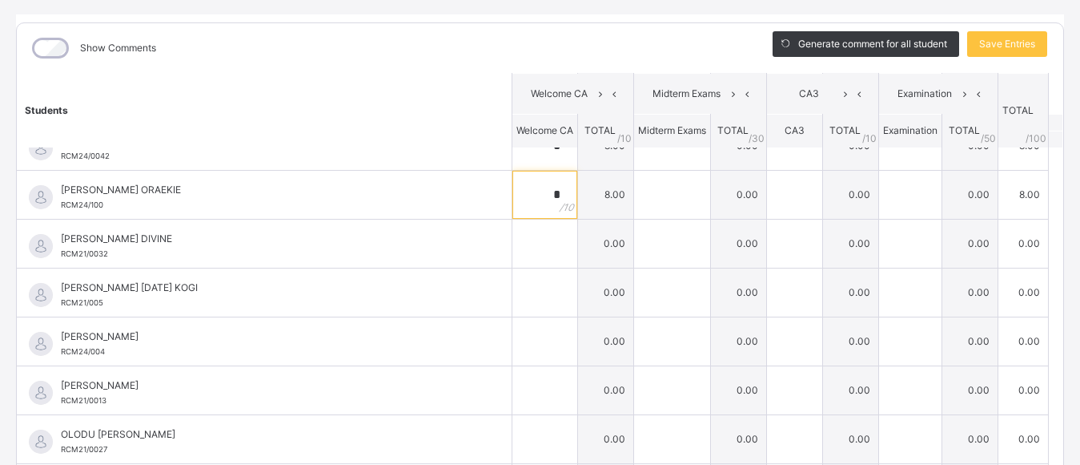
scroll to position [771, 0]
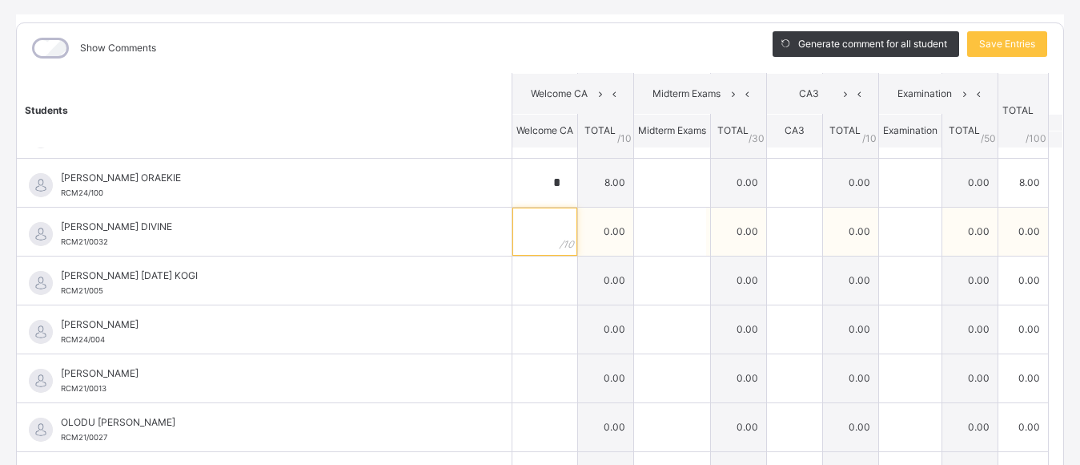
click at [521, 229] on input "text" at bounding box center [545, 231] width 65 height 48
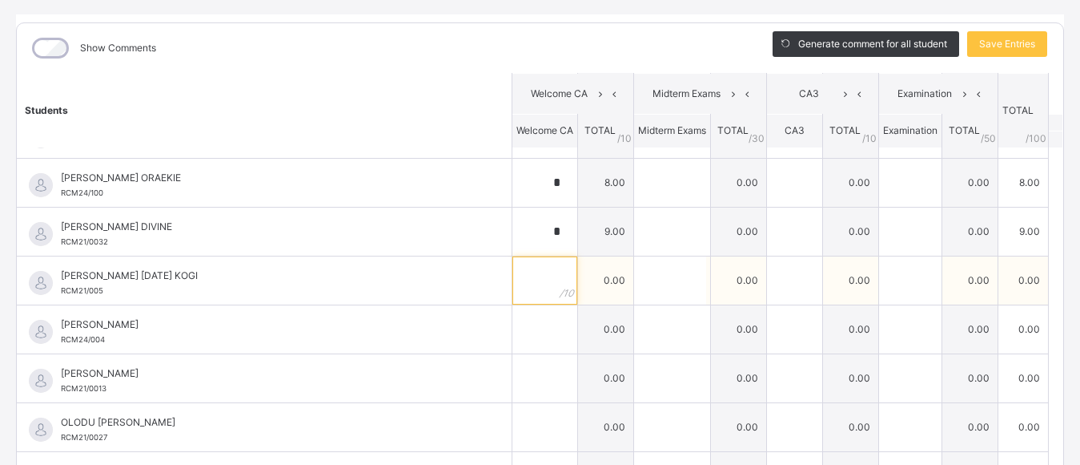
click at [529, 289] on input "text" at bounding box center [545, 280] width 65 height 48
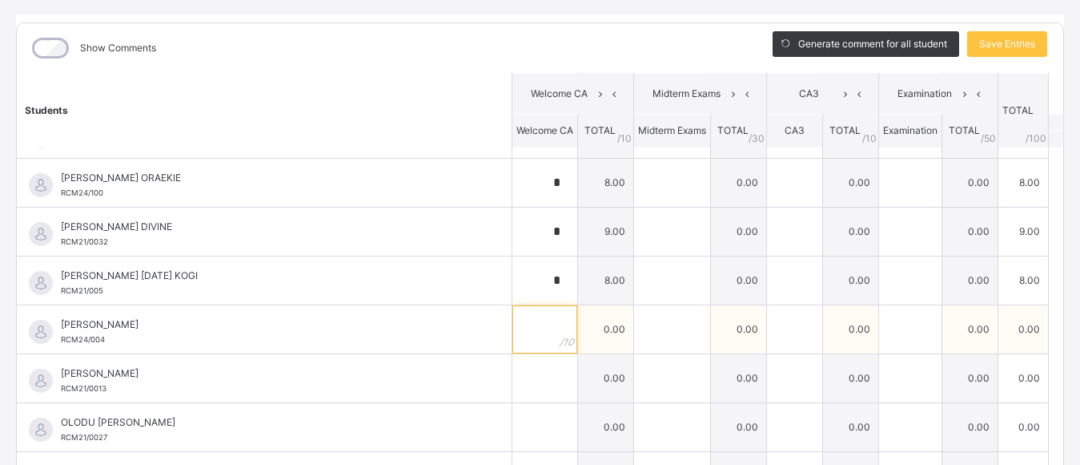
click at [535, 335] on div at bounding box center [545, 329] width 65 height 48
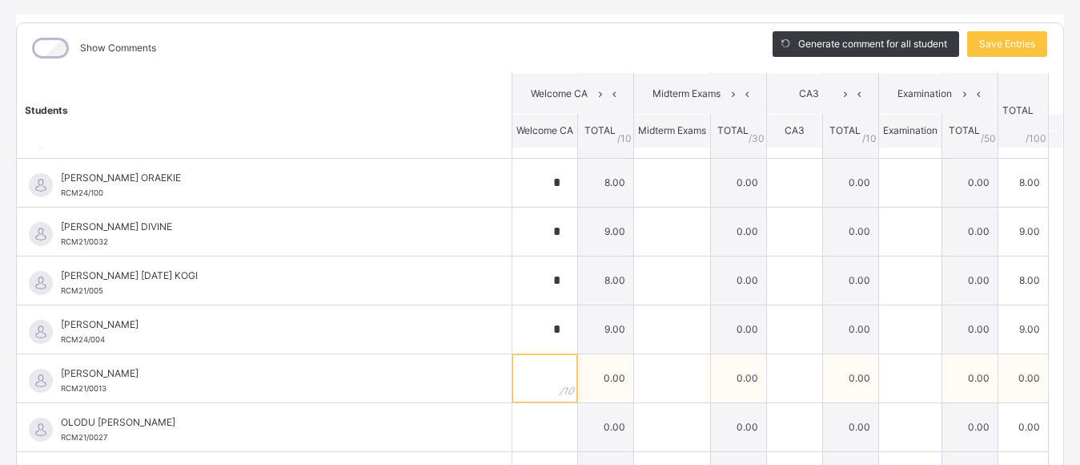
click at [530, 388] on input "text" at bounding box center [545, 378] width 65 height 48
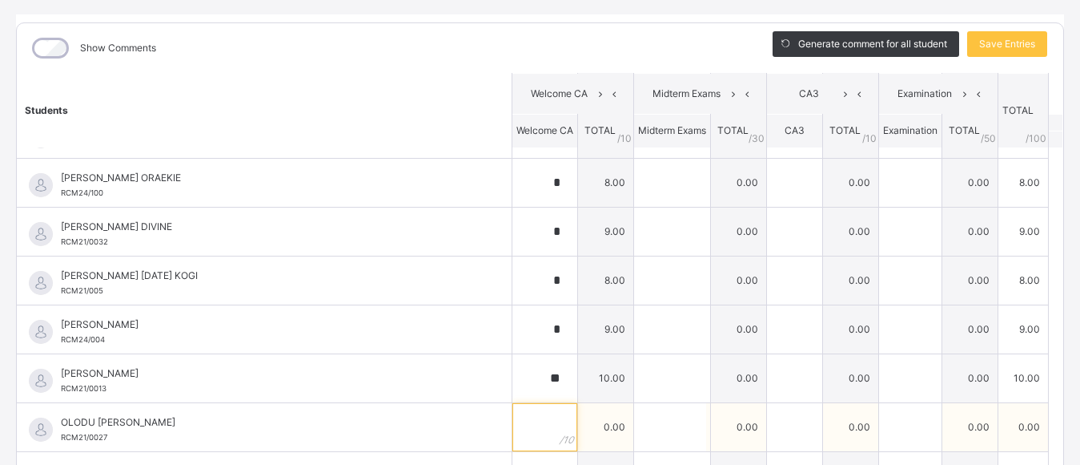
click at [527, 430] on input "text" at bounding box center [545, 427] width 65 height 48
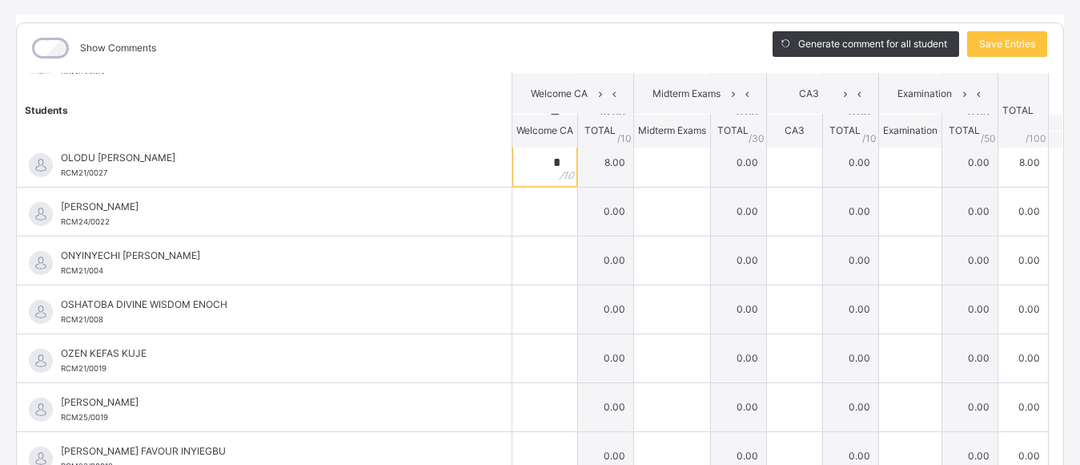
scroll to position [1016, 0]
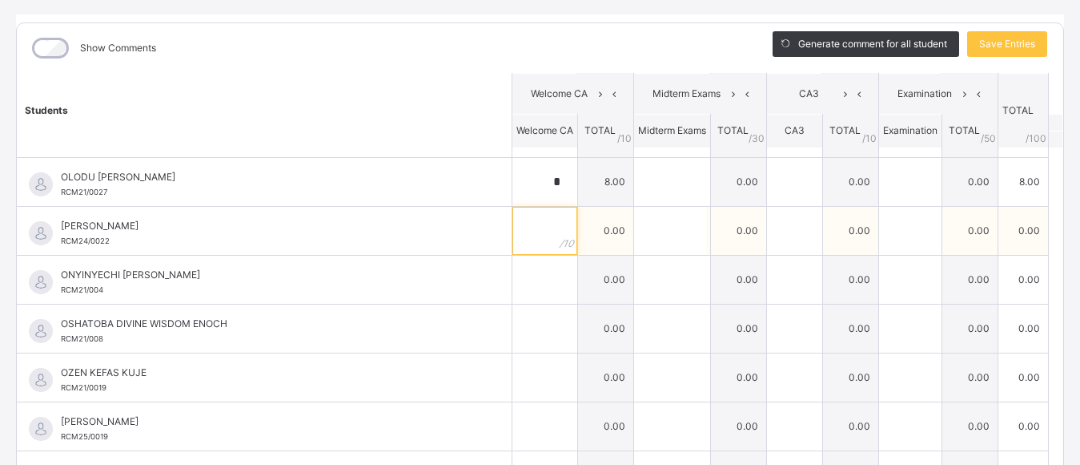
click at [514, 225] on input "text" at bounding box center [545, 231] width 65 height 48
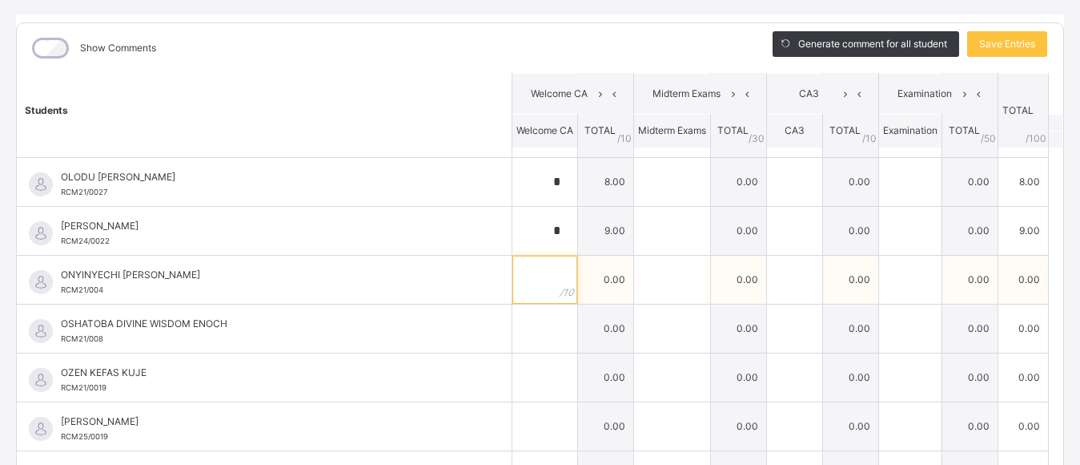
click at [524, 285] on input "text" at bounding box center [545, 279] width 65 height 48
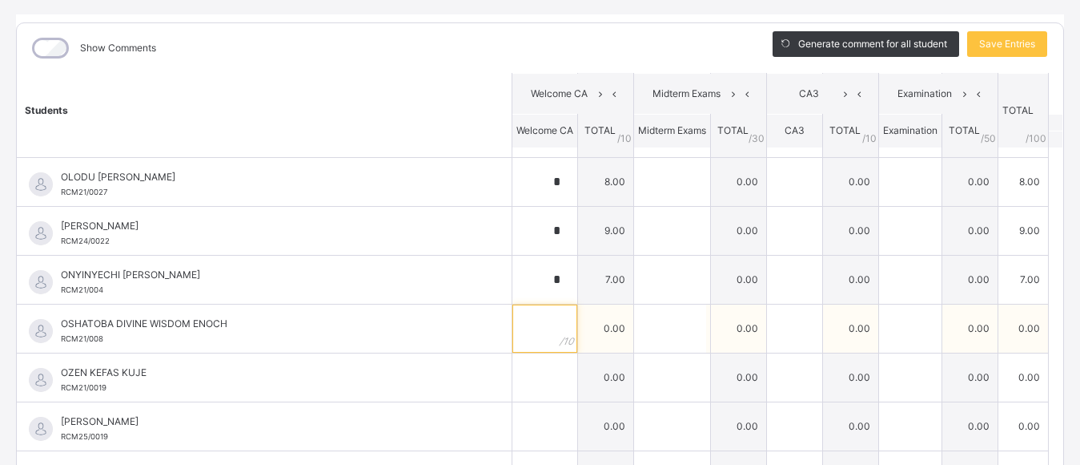
click at [525, 333] on input "text" at bounding box center [545, 328] width 65 height 48
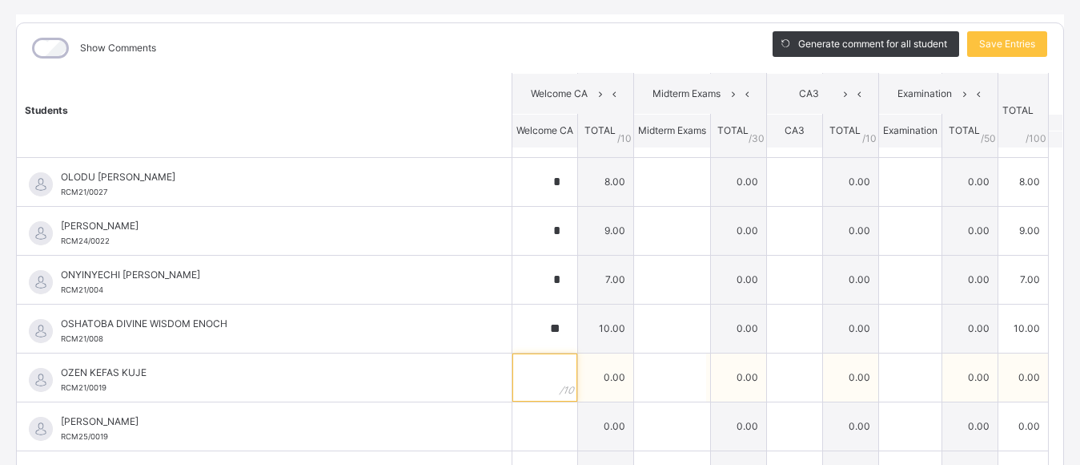
click at [527, 384] on input "text" at bounding box center [545, 377] width 65 height 48
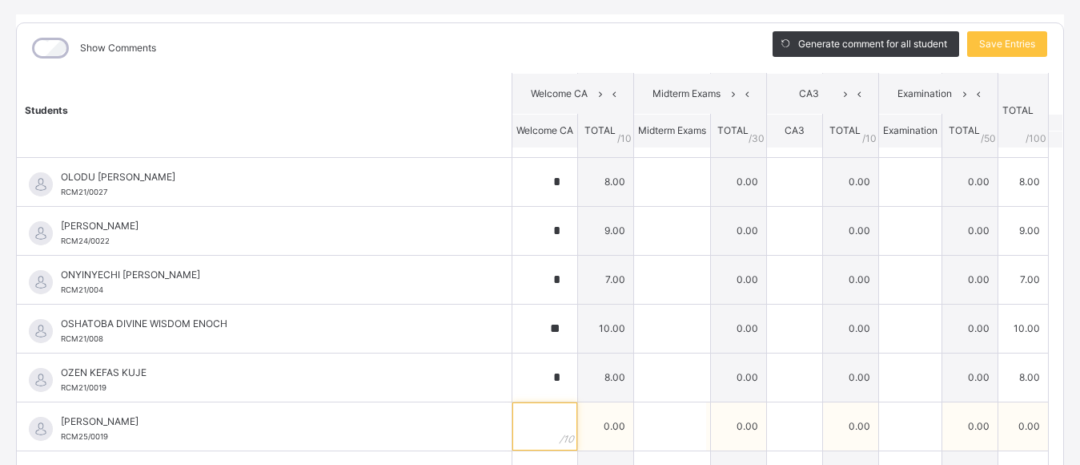
click at [538, 429] on div at bounding box center [545, 426] width 65 height 48
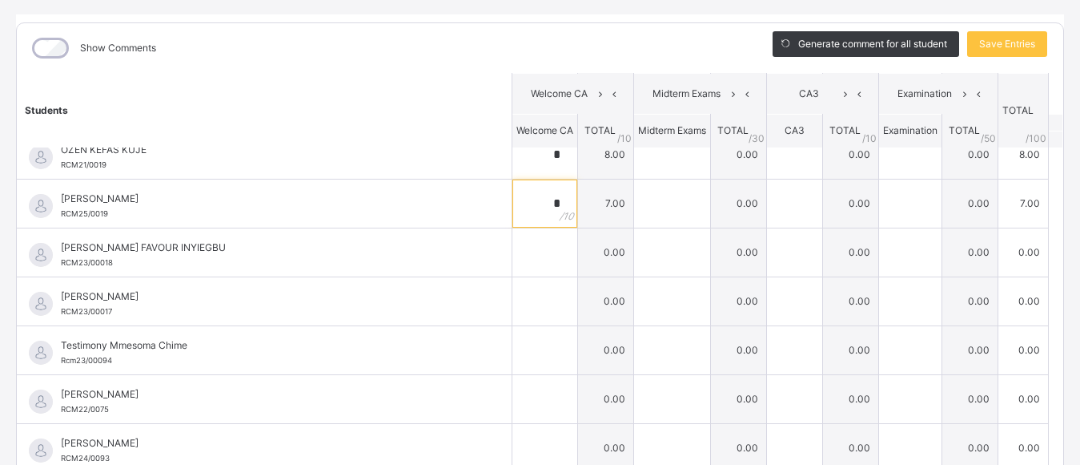
scroll to position [1254, 0]
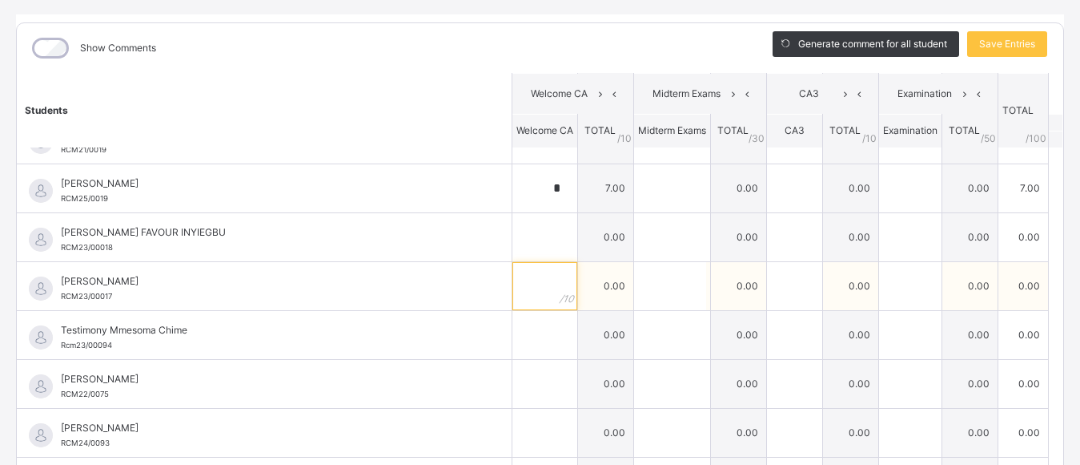
click at [522, 295] on input "text" at bounding box center [545, 286] width 65 height 48
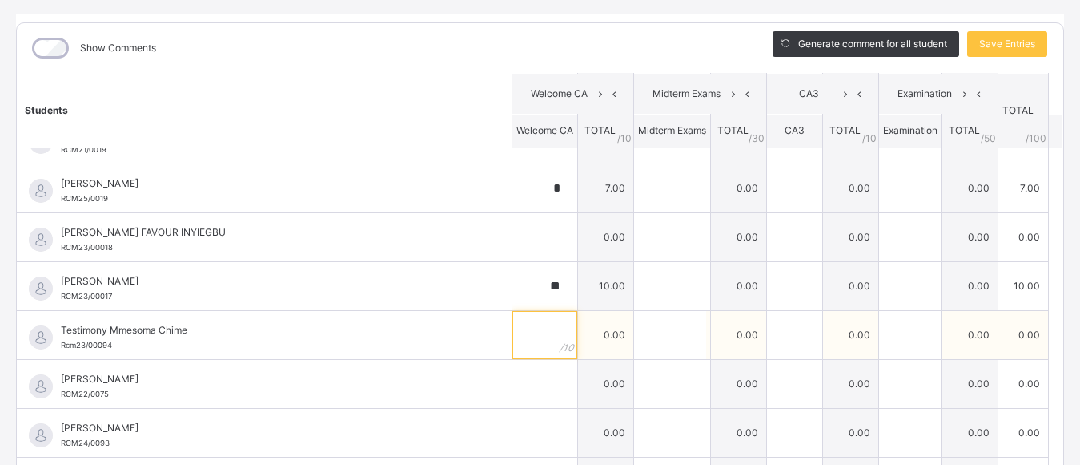
click at [520, 340] on input "text" at bounding box center [545, 335] width 65 height 48
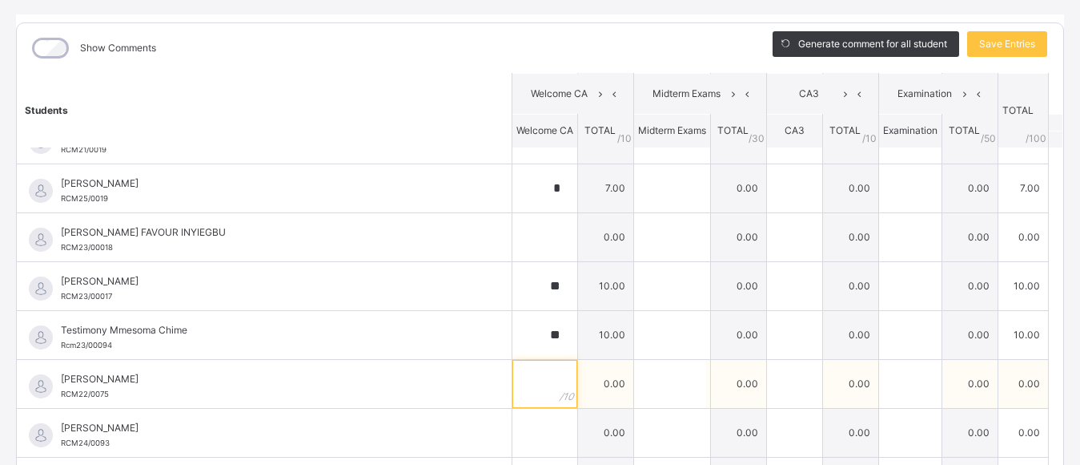
click at [521, 388] on input "text" at bounding box center [545, 384] width 65 height 48
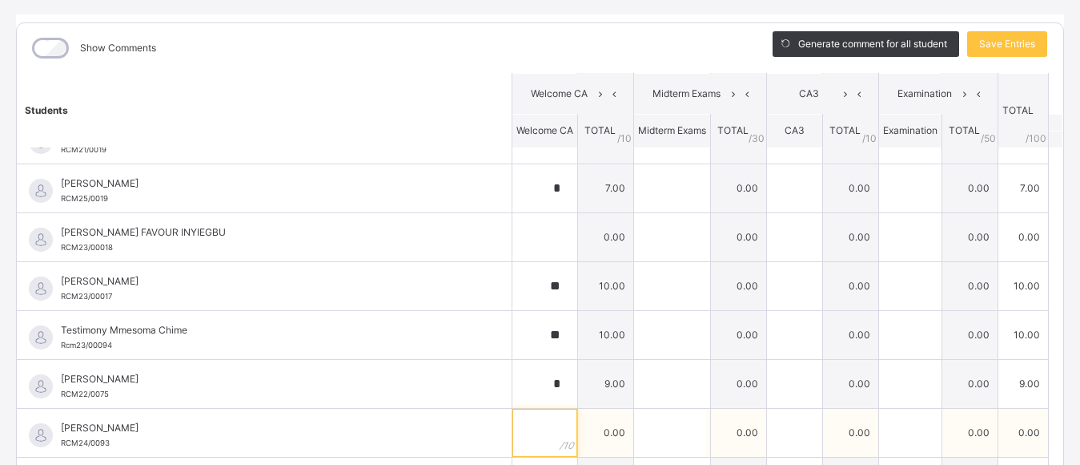
click at [525, 431] on input "text" at bounding box center [545, 432] width 65 height 48
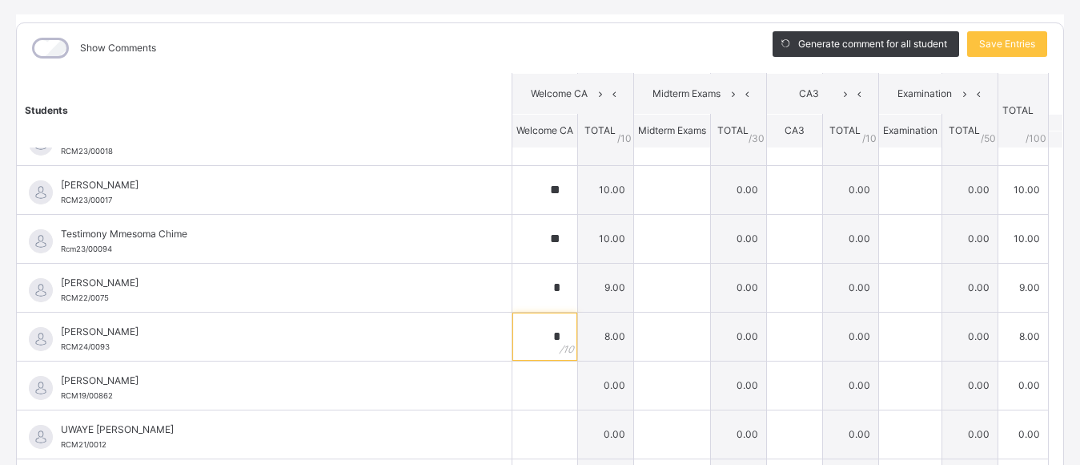
scroll to position [1374, 0]
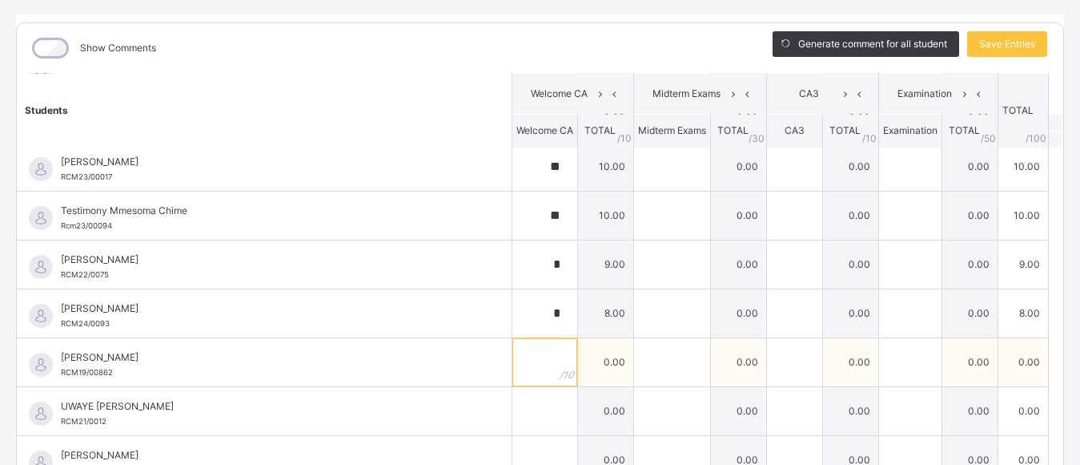
click at [537, 365] on div at bounding box center [545, 362] width 65 height 48
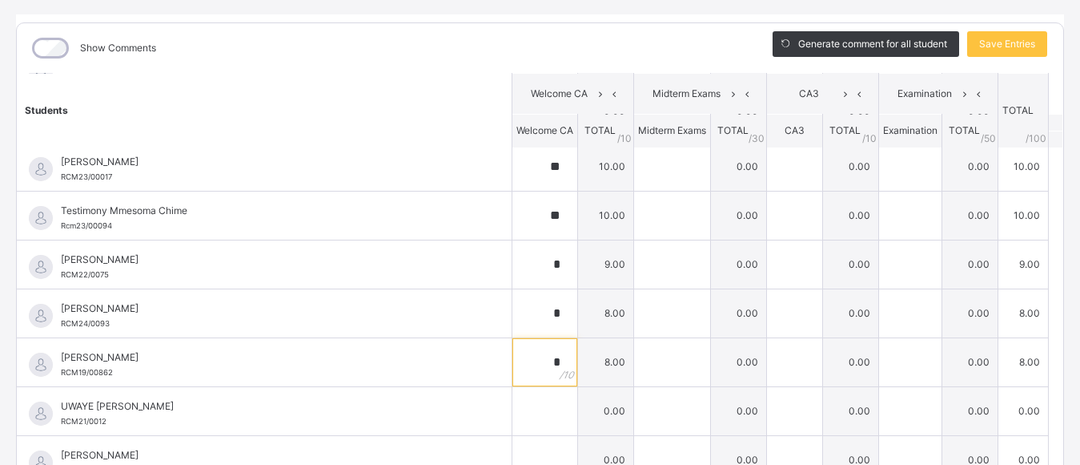
scroll to position [1385, 0]
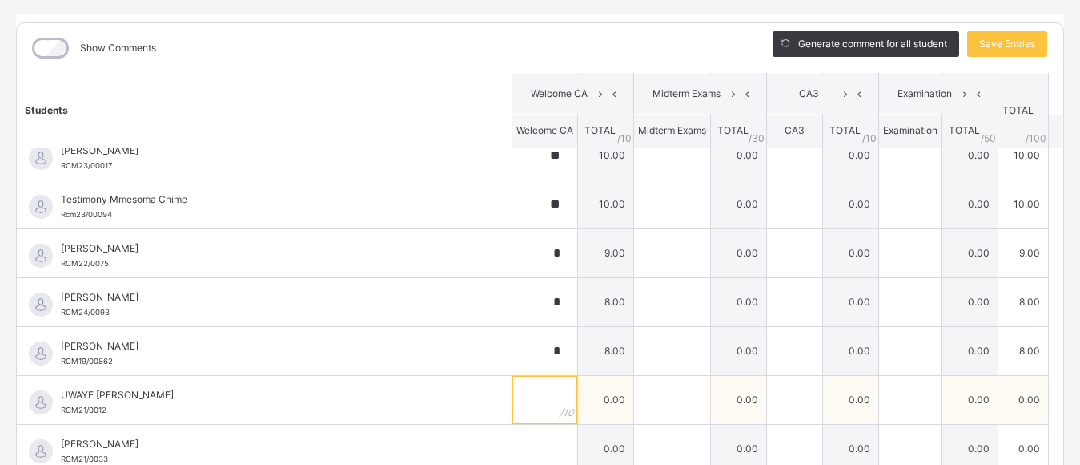
click at [521, 401] on input "text" at bounding box center [545, 400] width 65 height 48
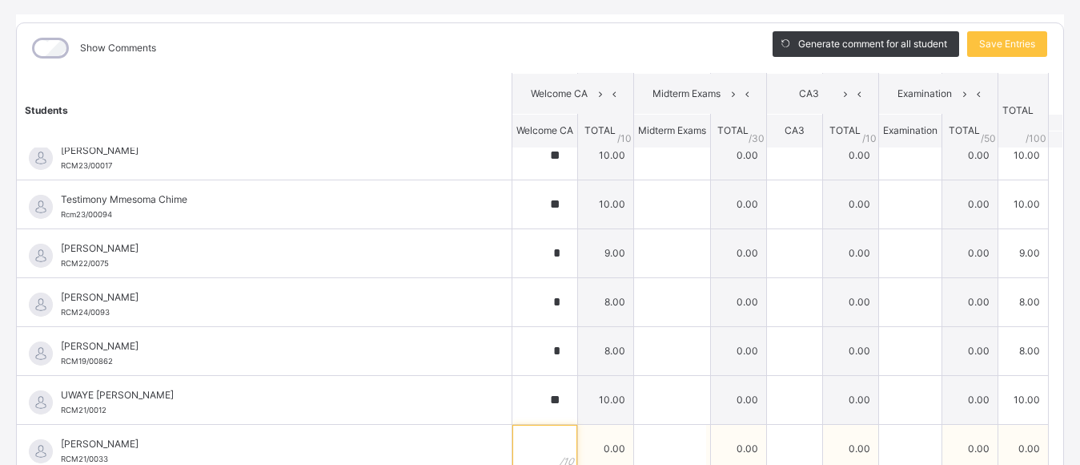
click at [530, 448] on input "text" at bounding box center [545, 448] width 65 height 48
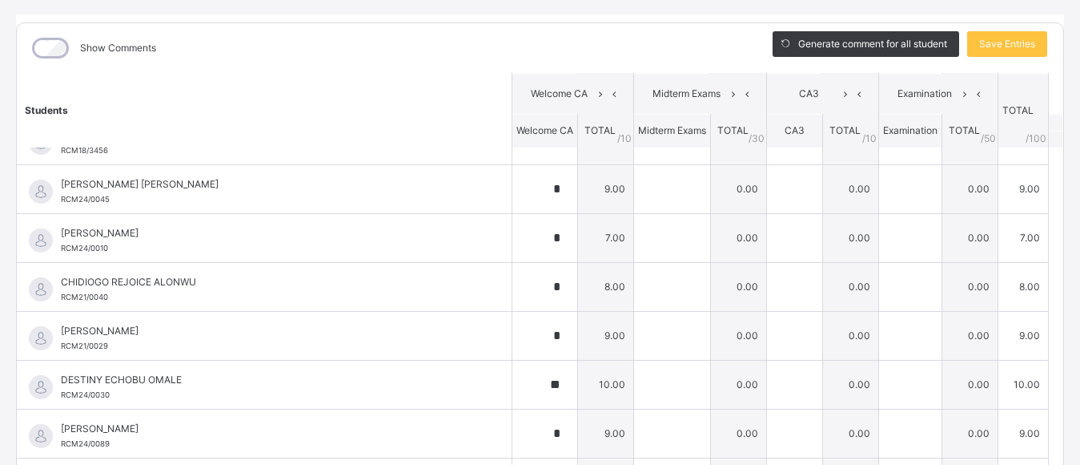
scroll to position [0, 0]
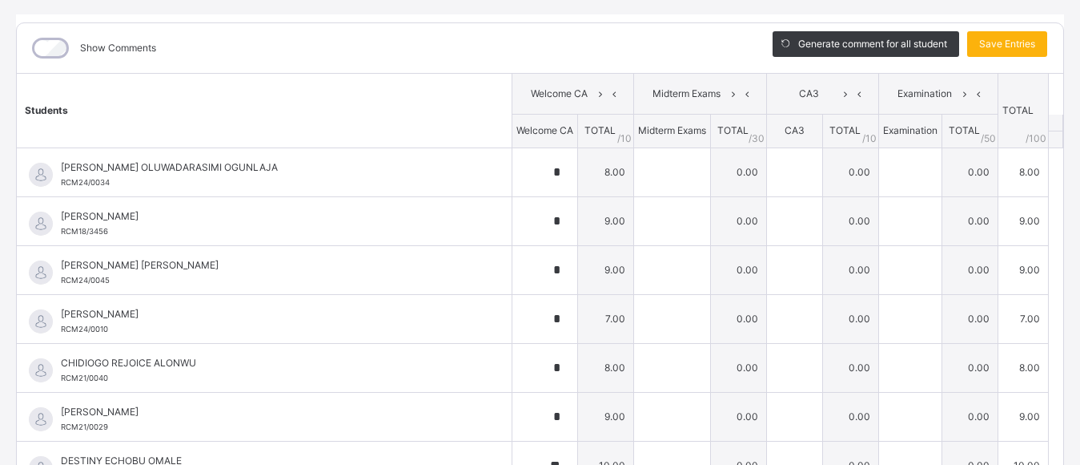
click at [1001, 42] on span "Save Entries" at bounding box center [1008, 44] width 56 height 14
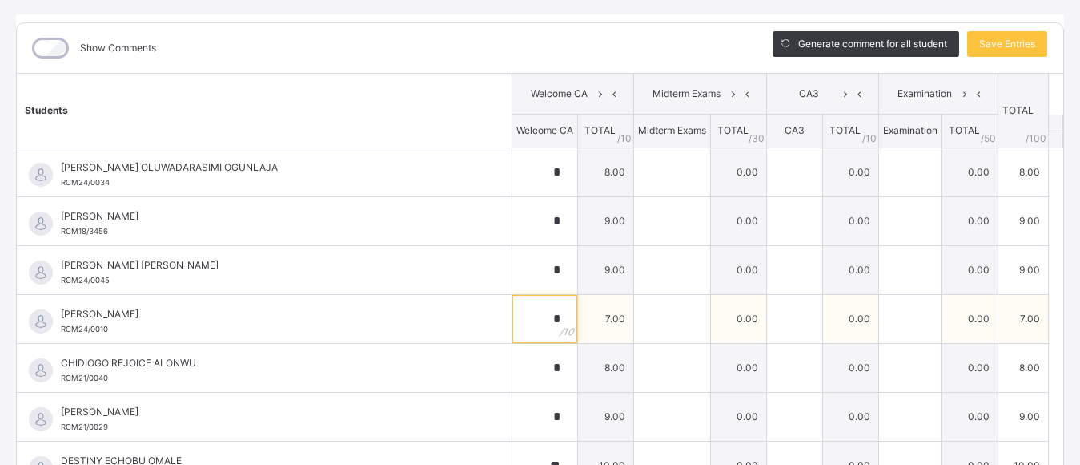
click at [539, 324] on div "*" at bounding box center [545, 319] width 65 height 48
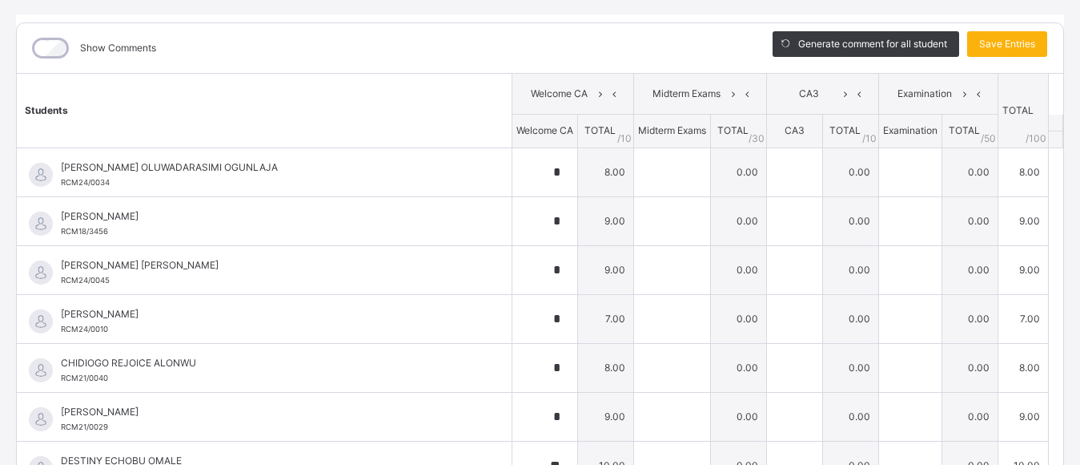
click at [1008, 41] on span "Save Entries" at bounding box center [1008, 44] width 56 height 14
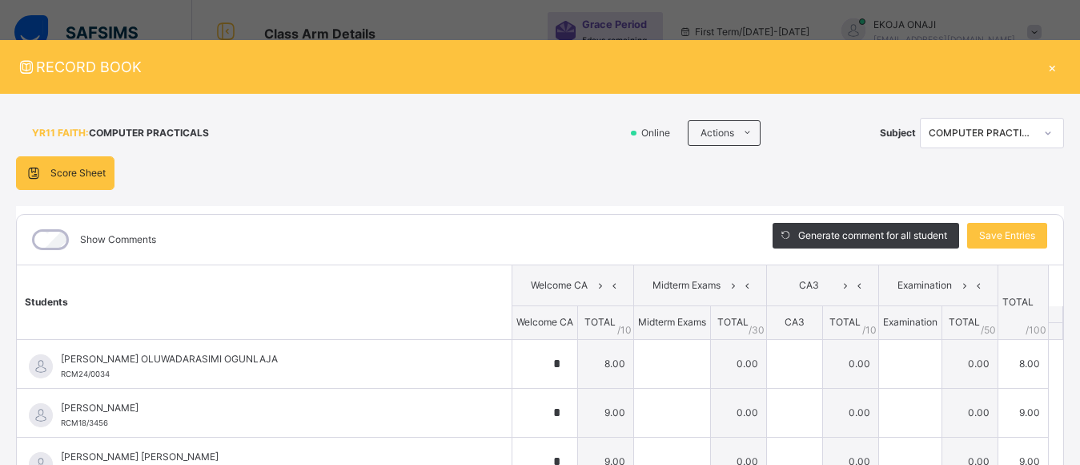
click at [1035, 128] on div at bounding box center [1048, 133] width 27 height 26
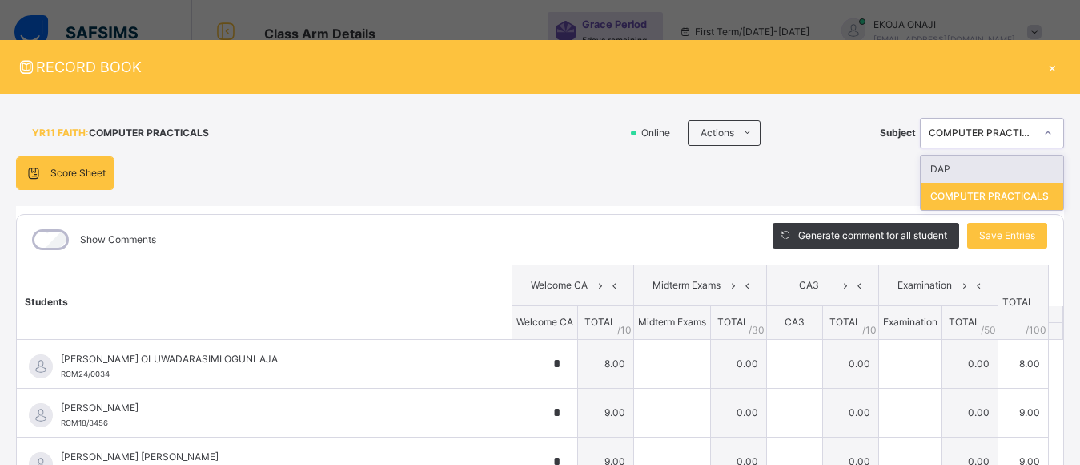
click at [949, 167] on div "DAP" at bounding box center [992, 168] width 143 height 27
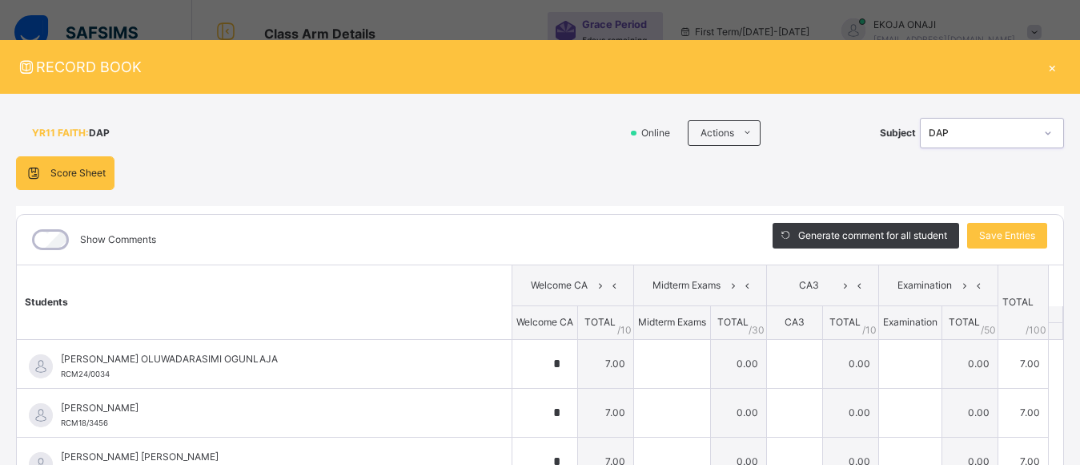
click at [1000, 129] on div "DAP" at bounding box center [982, 133] width 106 height 14
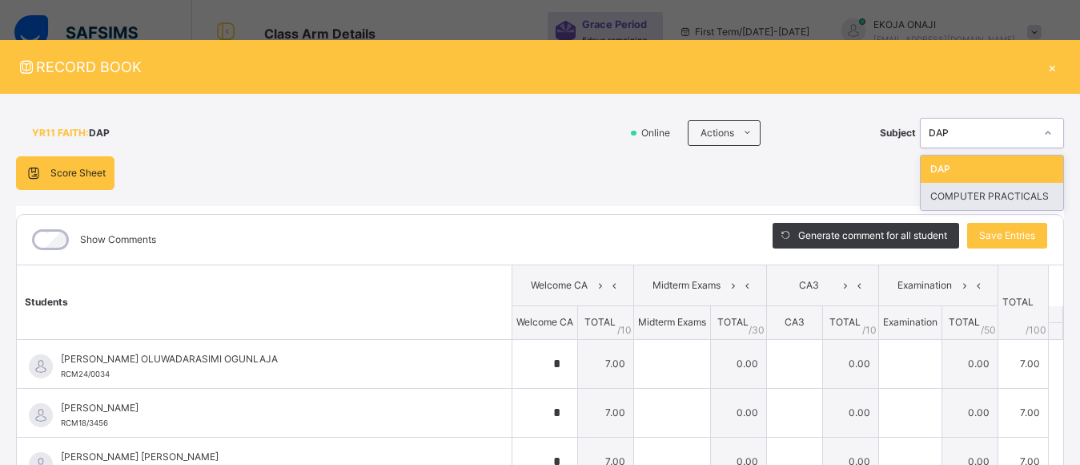
click at [973, 197] on div "COMPUTER PRACTICALS" at bounding box center [992, 196] width 143 height 27
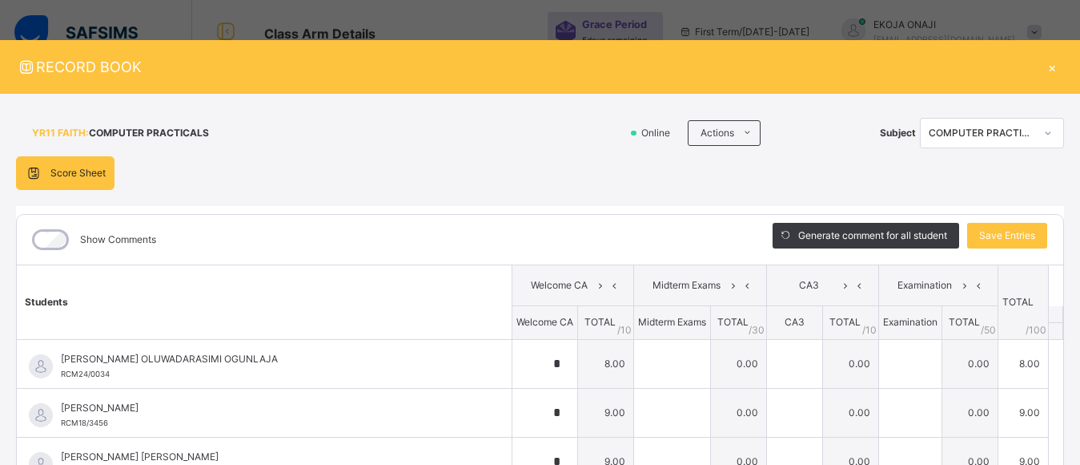
click at [1042, 68] on div "×" at bounding box center [1052, 67] width 24 height 22
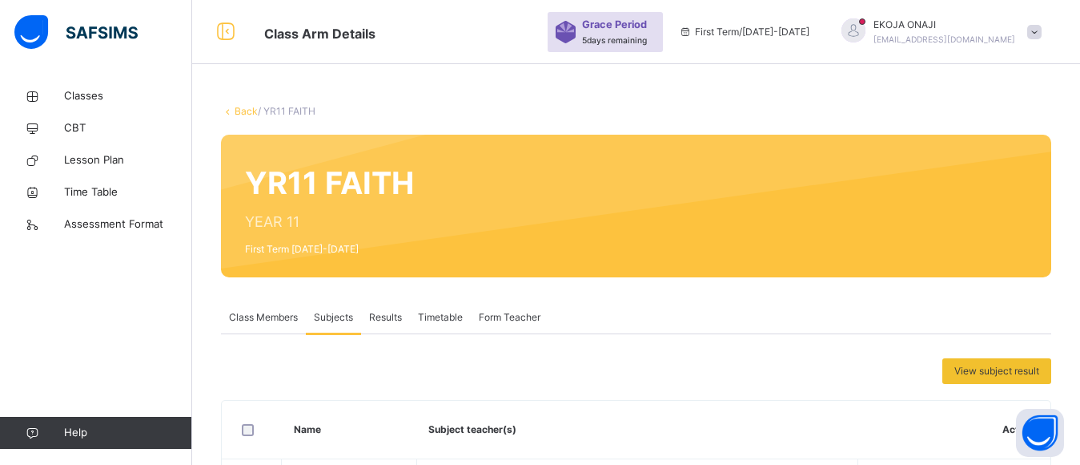
click at [243, 115] on link "Back" at bounding box center [246, 111] width 23 height 12
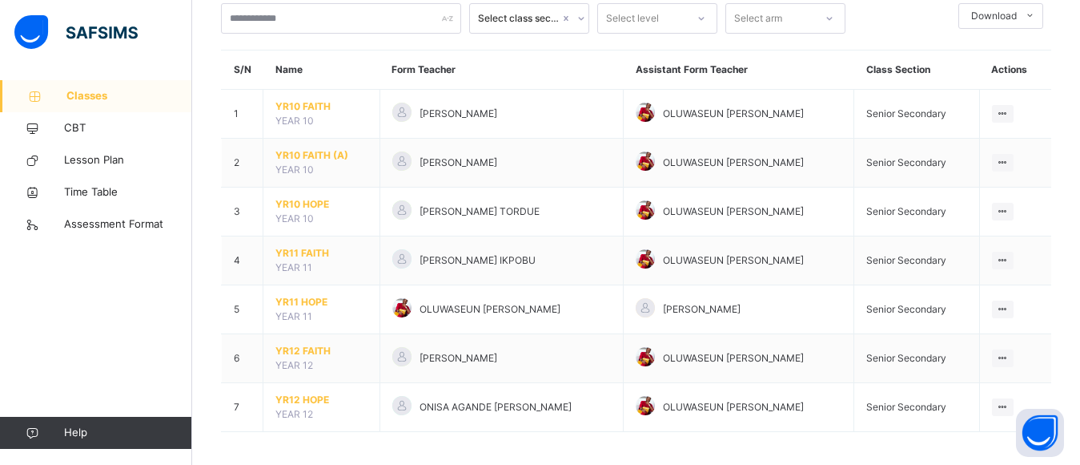
scroll to position [108, 0]
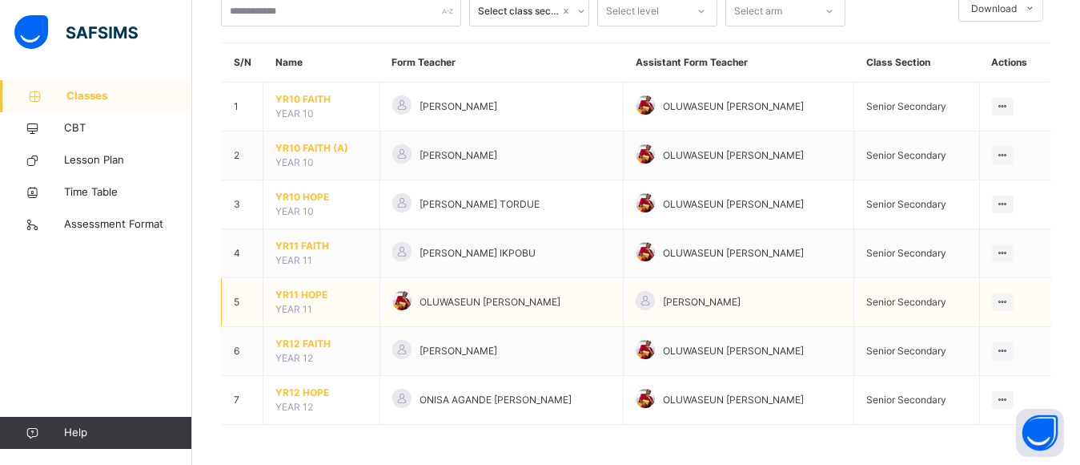
click at [309, 292] on span "YR11 HOPE" at bounding box center [322, 295] width 92 height 14
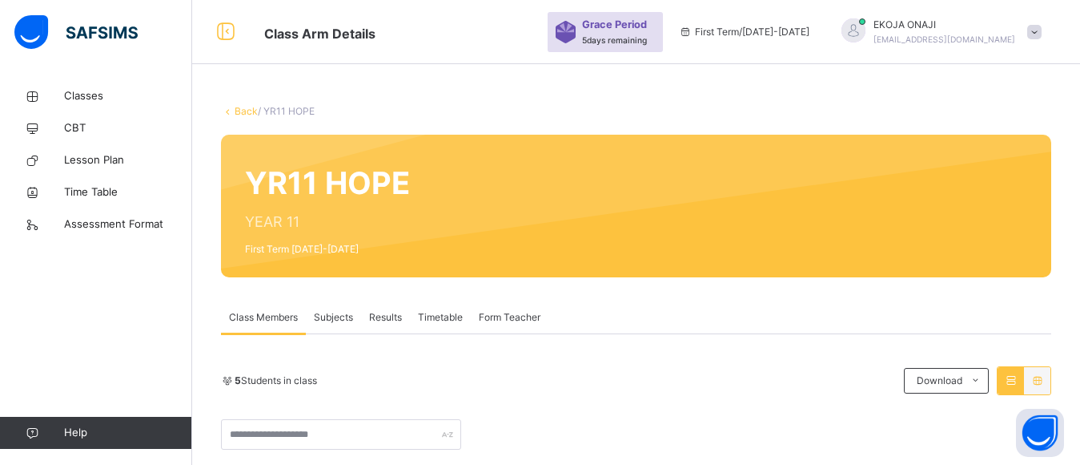
click at [336, 318] on span "Subjects" at bounding box center [333, 317] width 39 height 14
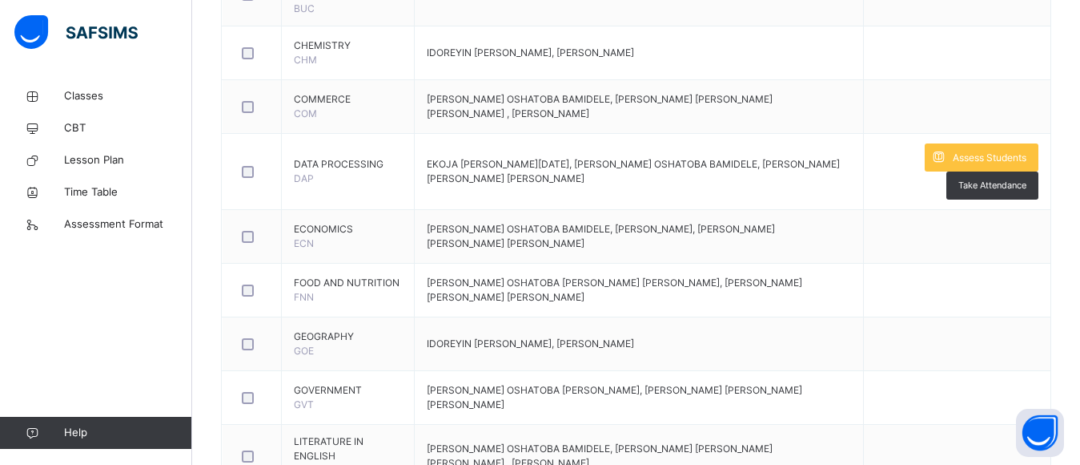
scroll to position [1105, 0]
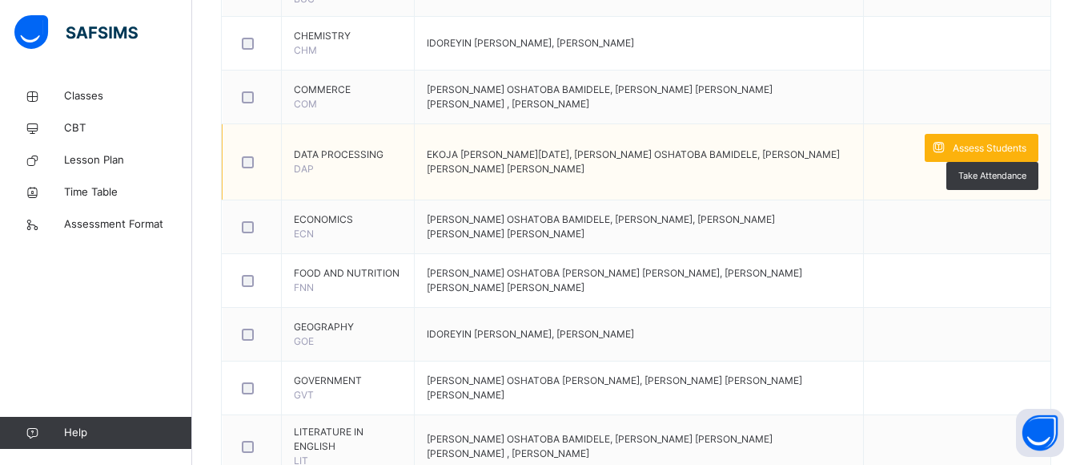
click at [994, 146] on span "Assess Students" at bounding box center [990, 148] width 74 height 14
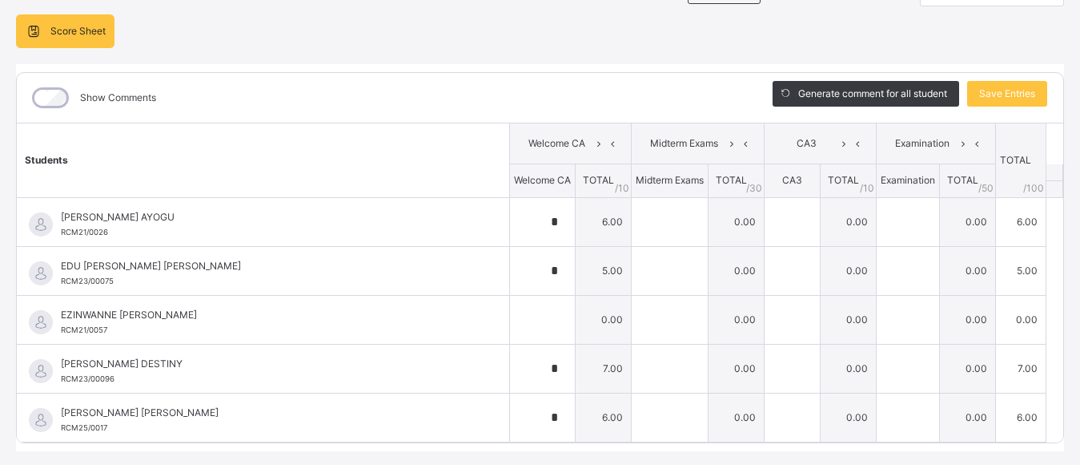
scroll to position [184, 0]
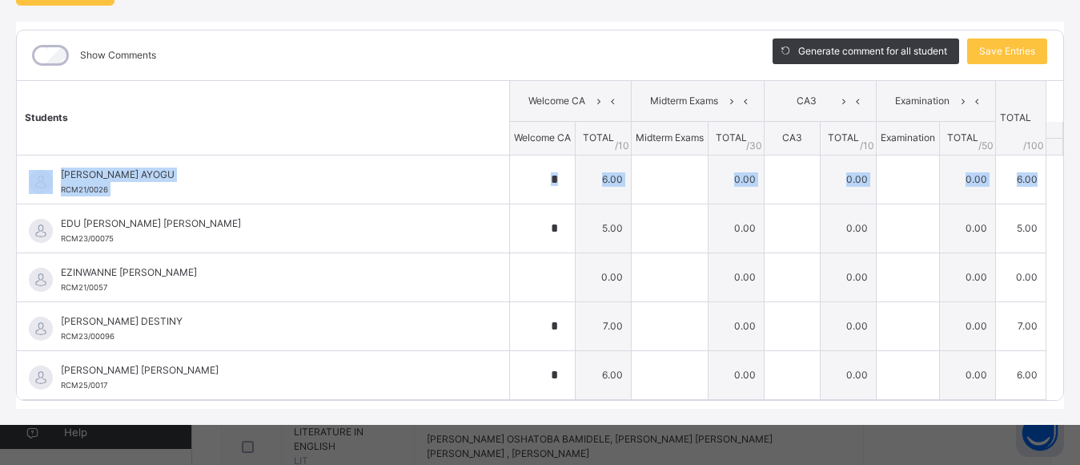
drag, startPoint x: 1049, startPoint y: 152, endPoint x: 1052, endPoint y: 199, distance: 47.4
click at [1052, 199] on table "Students Welcome CA Midterm Exams CA3 Examination TOTAL /100 Comment Welcome CA…" at bounding box center [540, 240] width 1047 height 320
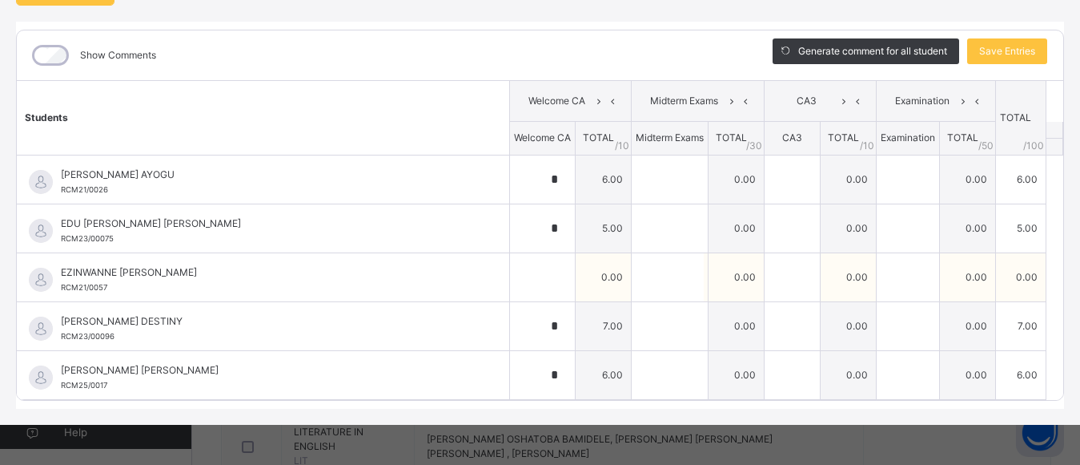
click at [420, 279] on div "EZINWANNE [PERSON_NAME] RCM21/0057" at bounding box center [267, 279] width 412 height 29
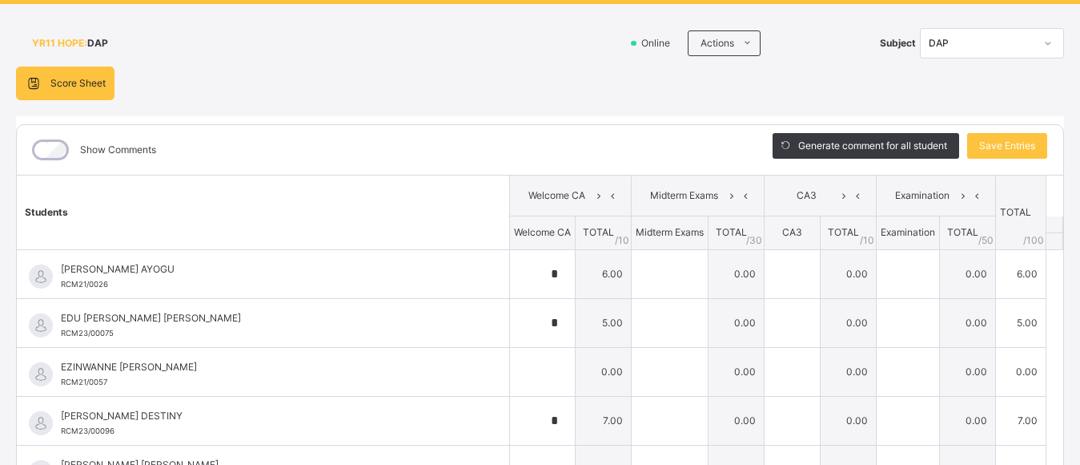
scroll to position [89, 0]
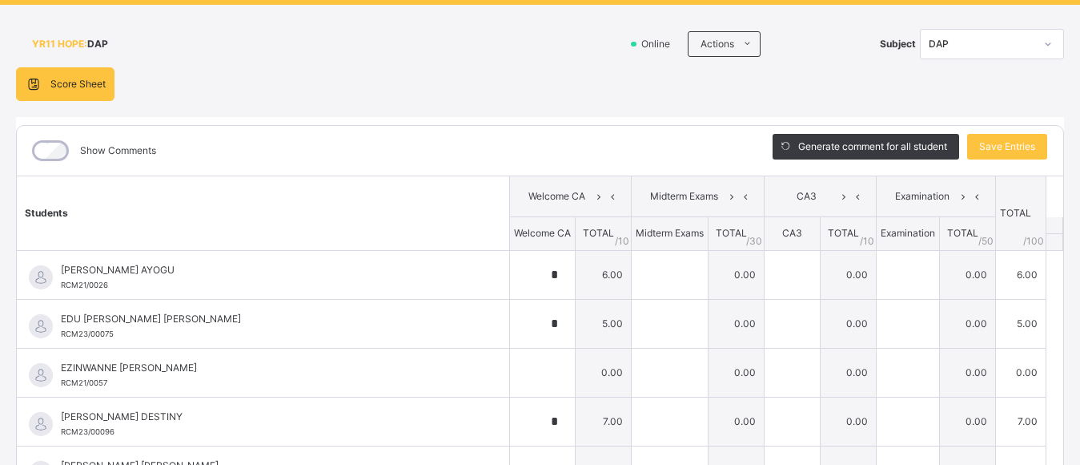
click at [1069, 93] on div "YR11 HOPE : DAP Online Actions Download Empty Score Sheet Upload/map score shee…" at bounding box center [540, 262] width 1080 height 515
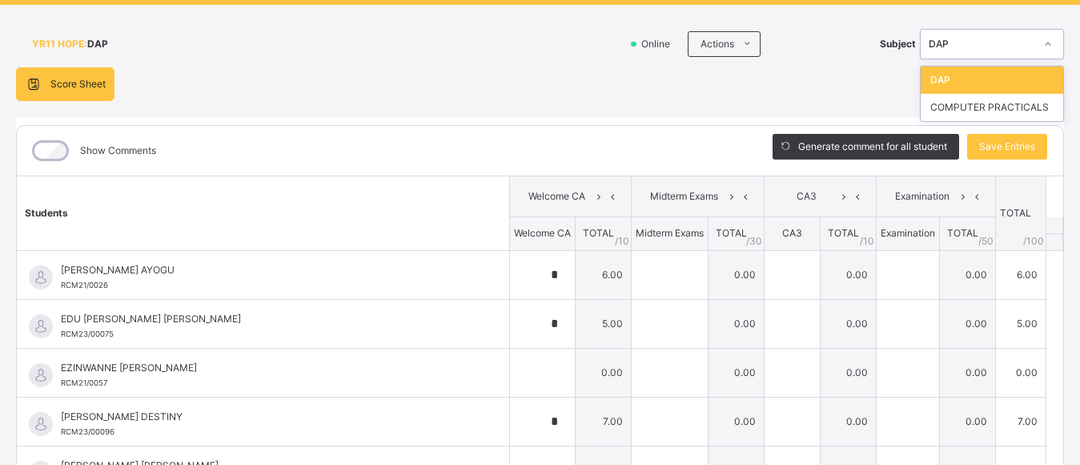
click at [1016, 43] on div "DAP" at bounding box center [982, 44] width 106 height 14
click at [981, 113] on div "COMPUTER PRACTICALS" at bounding box center [992, 107] width 143 height 27
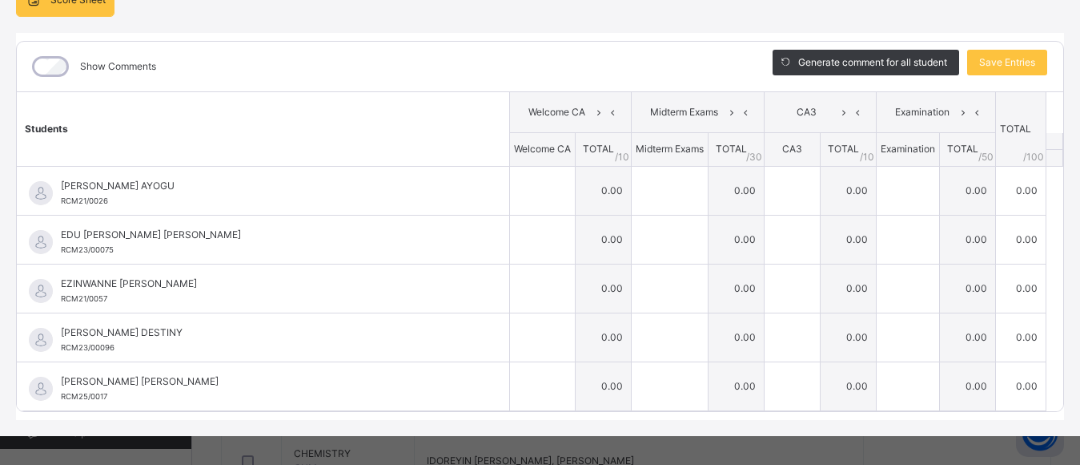
scroll to position [184, 0]
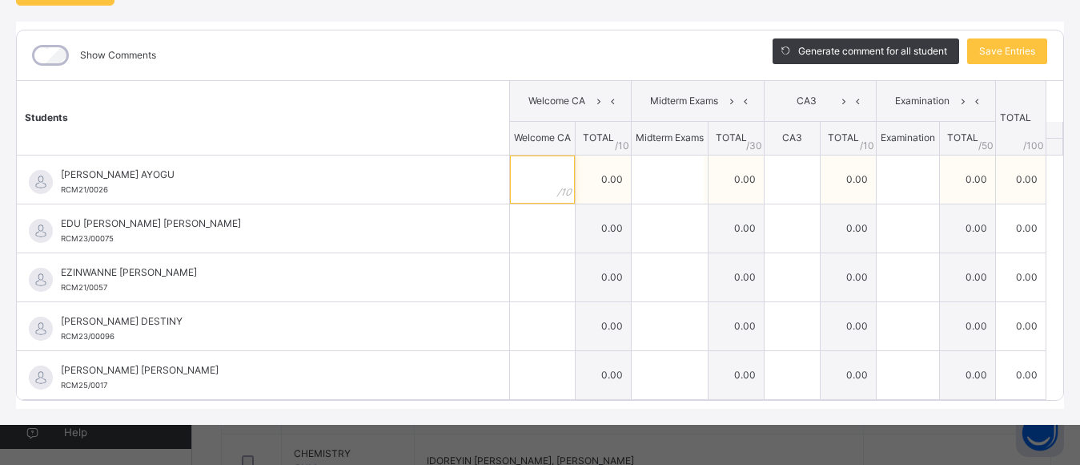
click at [522, 187] on input "text" at bounding box center [542, 179] width 65 height 48
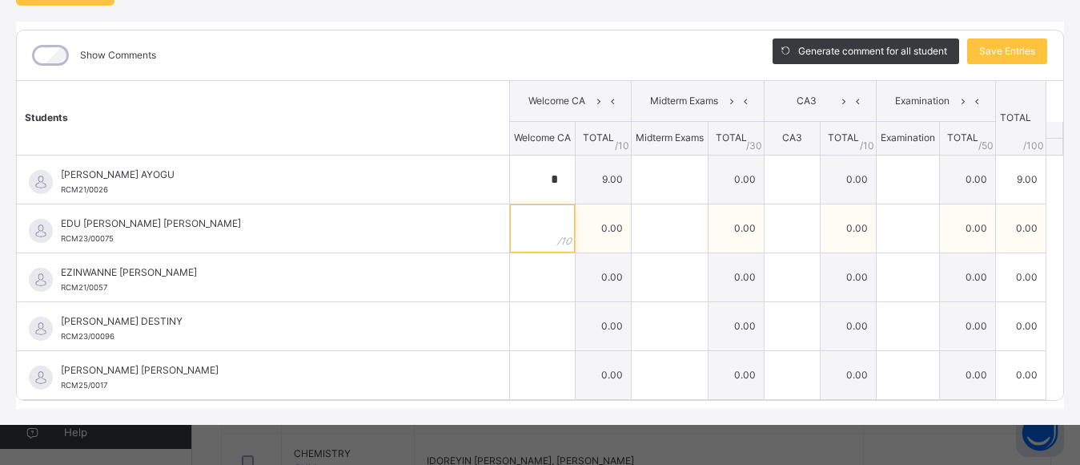
click at [526, 238] on input "text" at bounding box center [542, 228] width 65 height 48
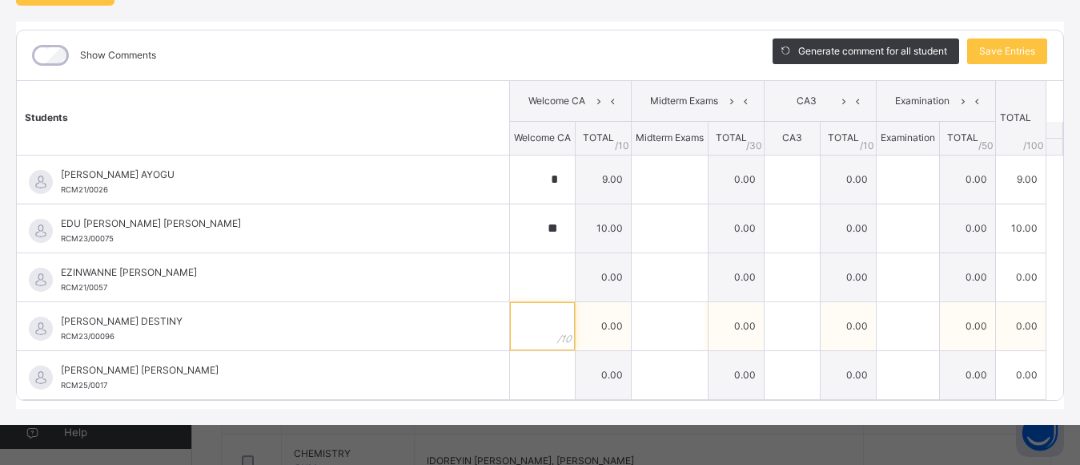
click at [532, 327] on input "text" at bounding box center [542, 326] width 65 height 48
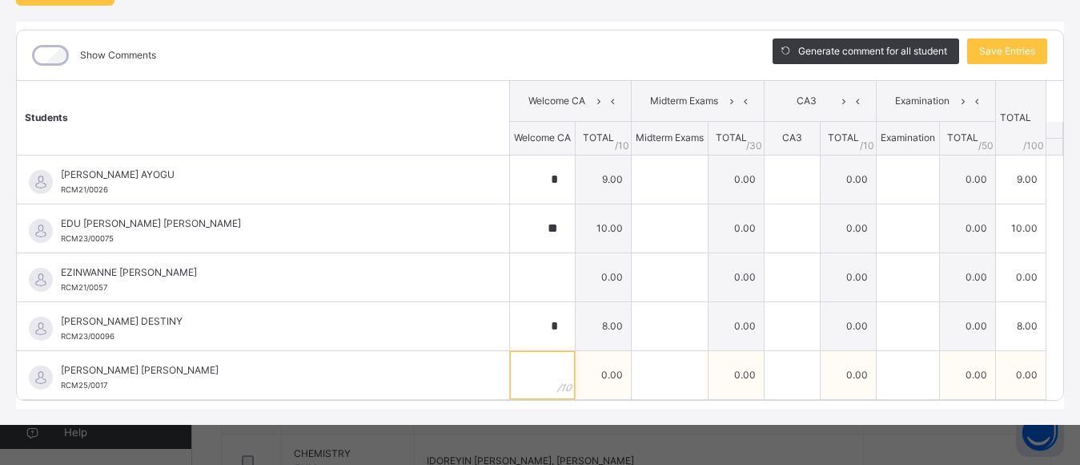
click at [535, 375] on input "text" at bounding box center [542, 375] width 65 height 48
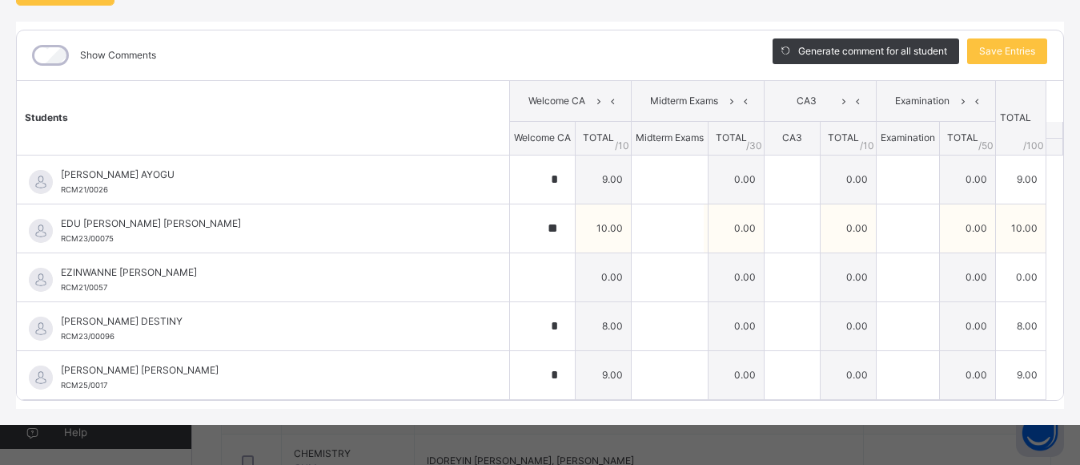
click at [984, 212] on td "0.00" at bounding box center [968, 227] width 56 height 49
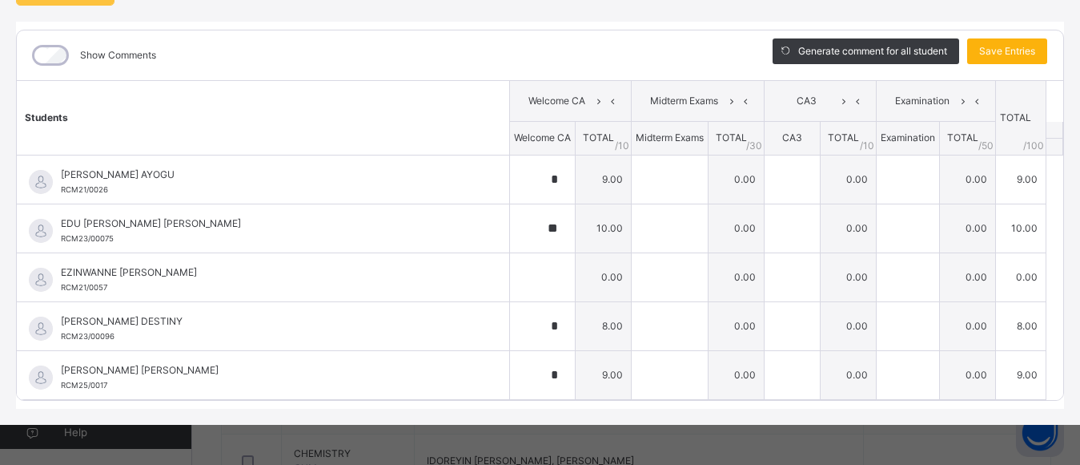
click at [998, 49] on span "Save Entries" at bounding box center [1008, 51] width 56 height 14
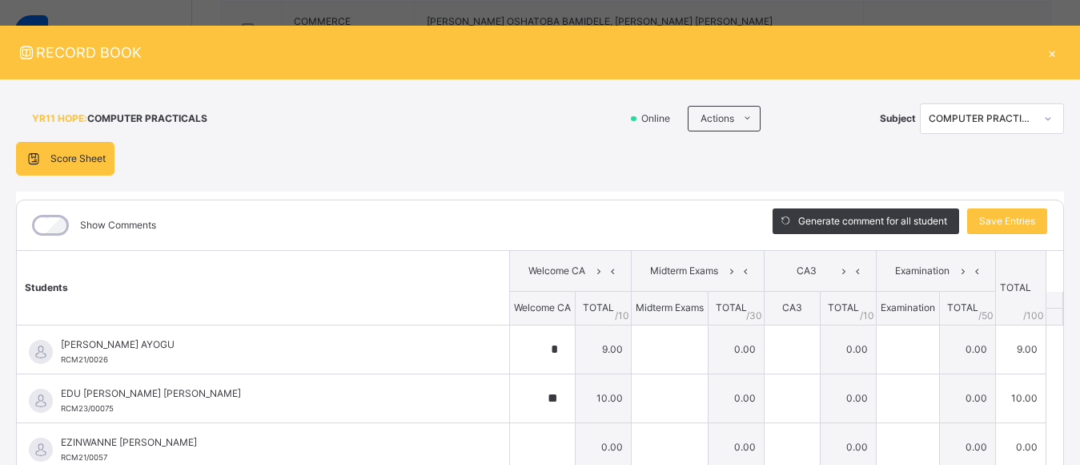
scroll to position [12, 0]
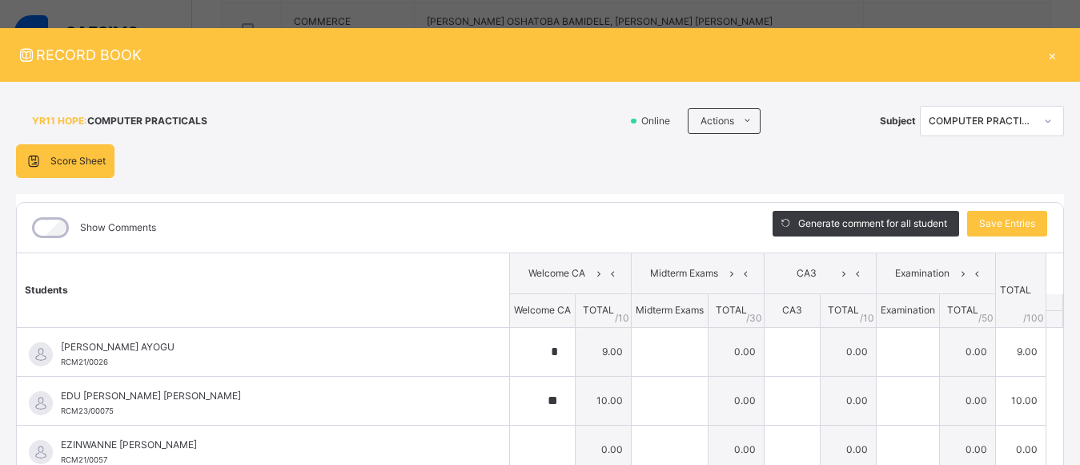
click at [1043, 53] on div "×" at bounding box center [1052, 55] width 24 height 22
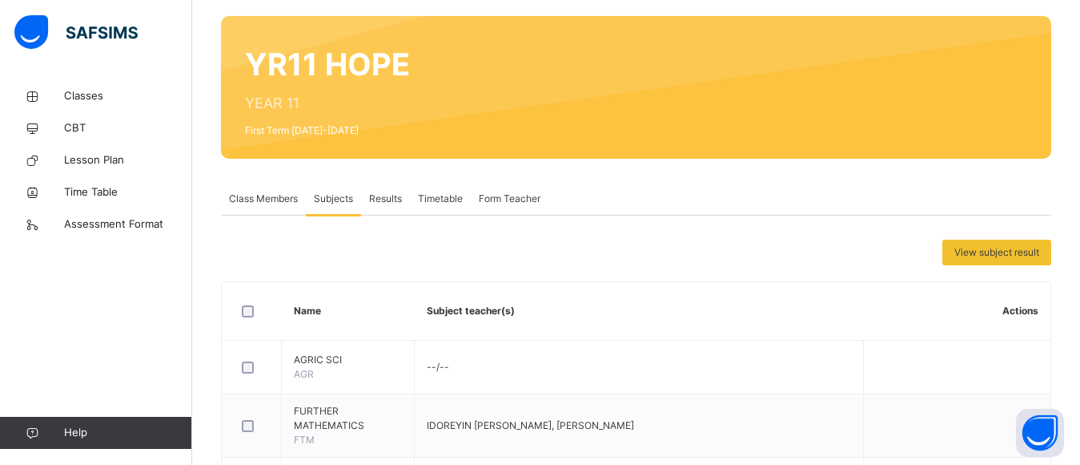
scroll to position [0, 0]
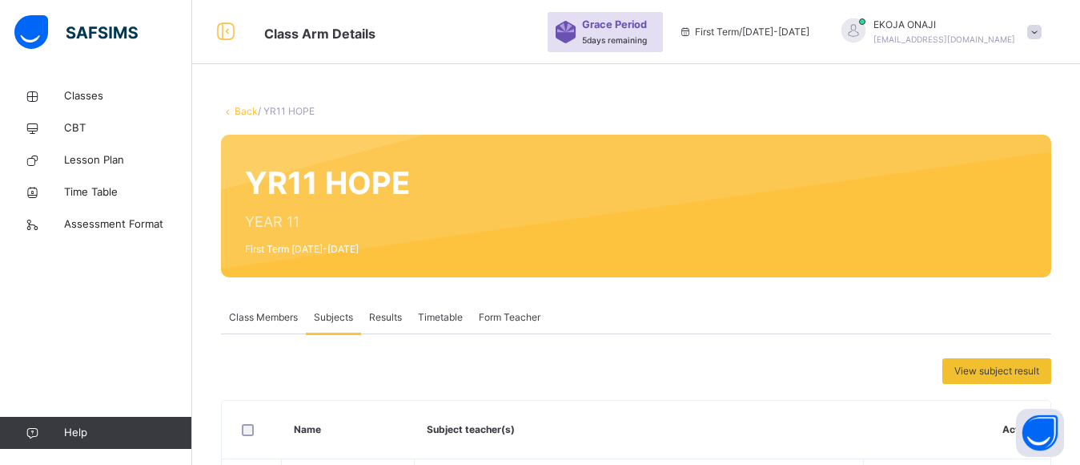
click at [239, 109] on link "Back" at bounding box center [246, 111] width 23 height 12
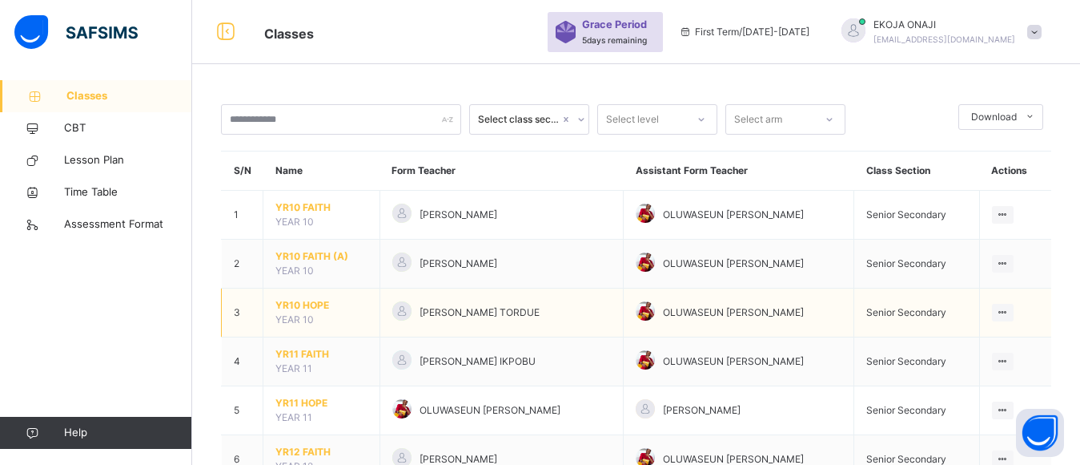
click at [303, 304] on span "YR10 HOPE" at bounding box center [322, 305] width 92 height 14
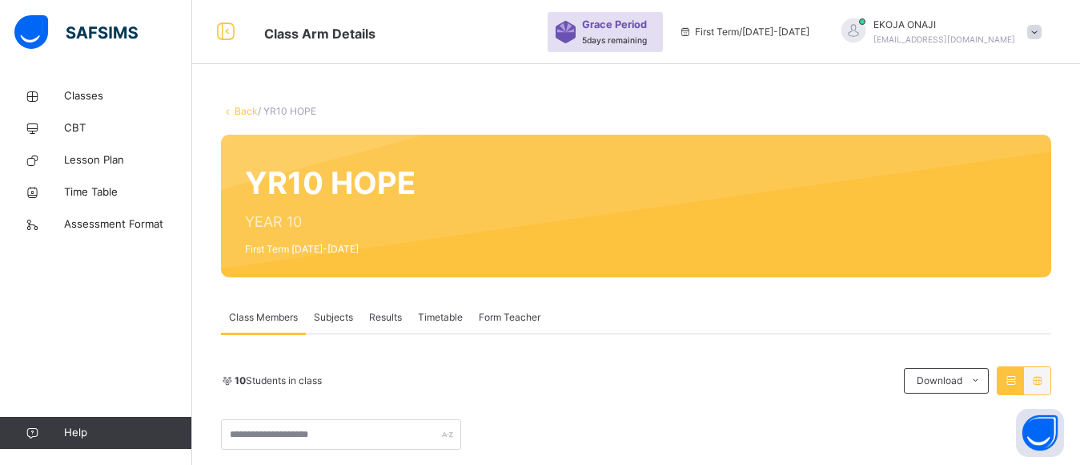
click at [394, 310] on span "Results" at bounding box center [385, 317] width 33 height 14
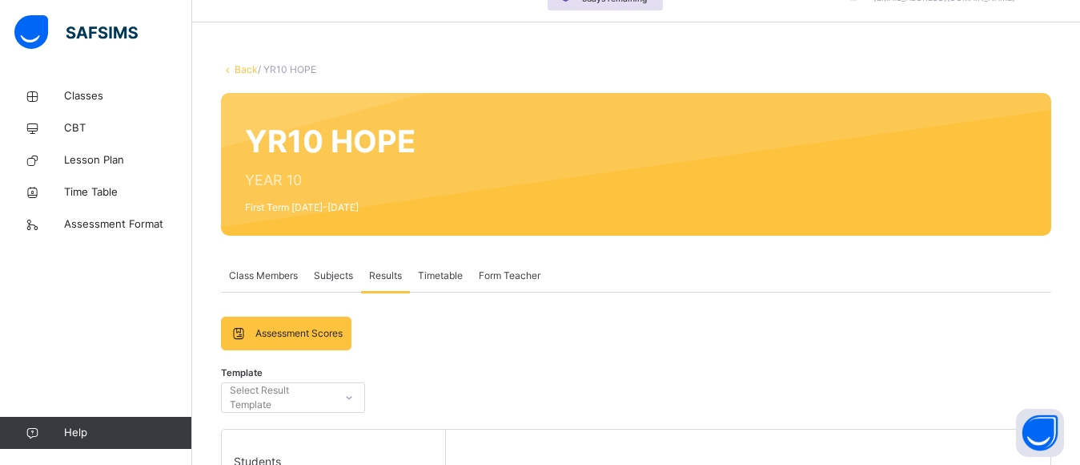
scroll to position [40, 0]
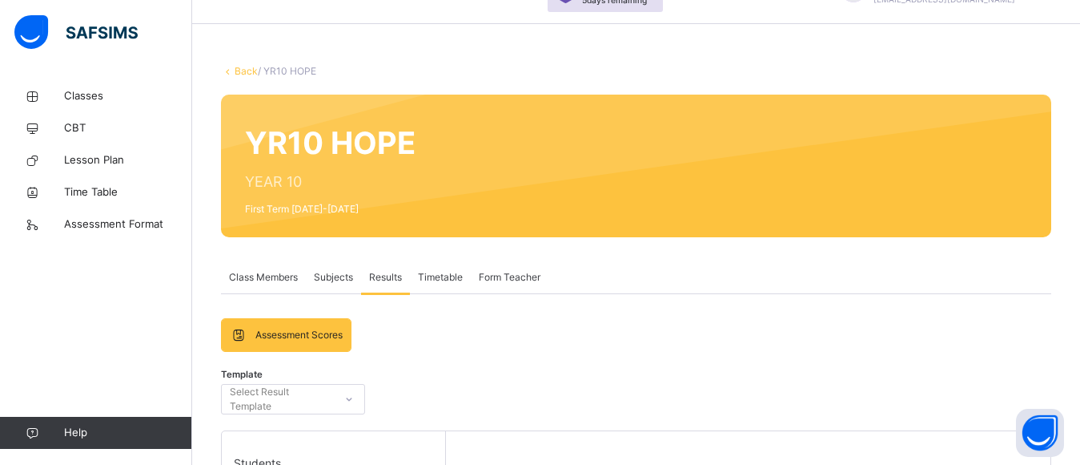
click at [324, 274] on span "Subjects" at bounding box center [333, 277] width 39 height 14
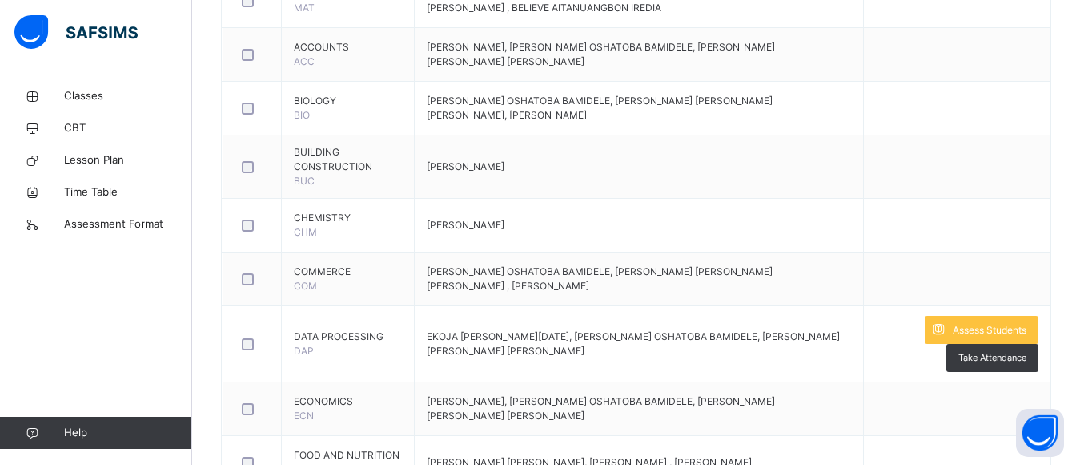
scroll to position [930, 0]
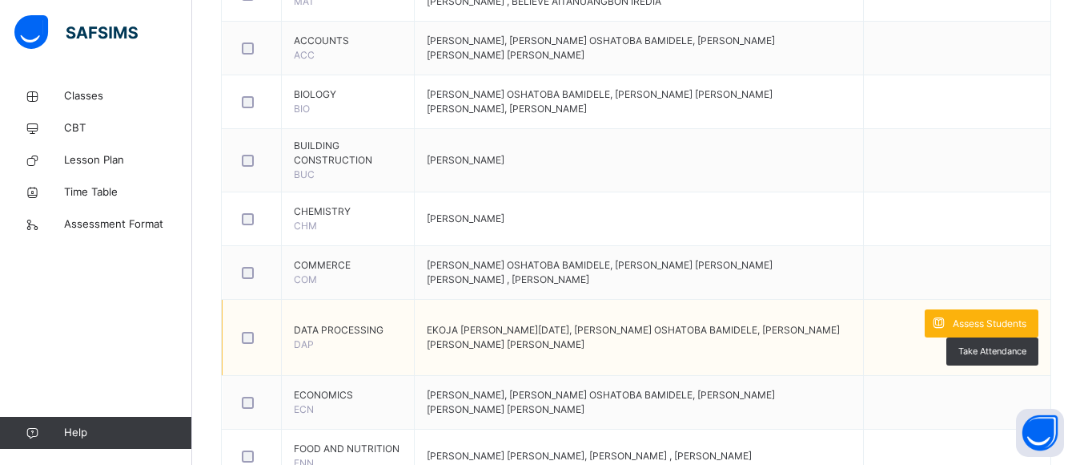
click at [982, 321] on span "Assess Students" at bounding box center [990, 323] width 74 height 14
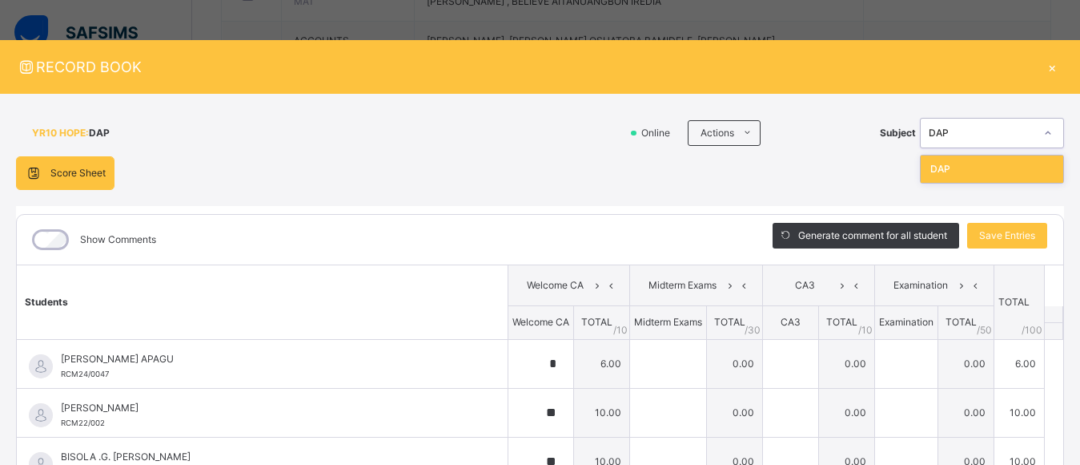
click at [1044, 128] on icon at bounding box center [1049, 133] width 10 height 16
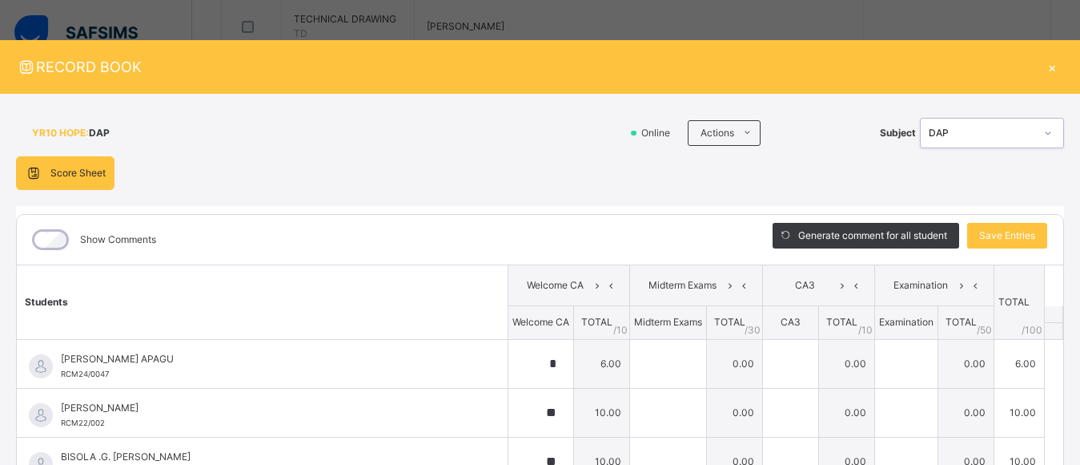
scroll to position [573, 0]
click at [1041, 67] on div "×" at bounding box center [1052, 67] width 24 height 22
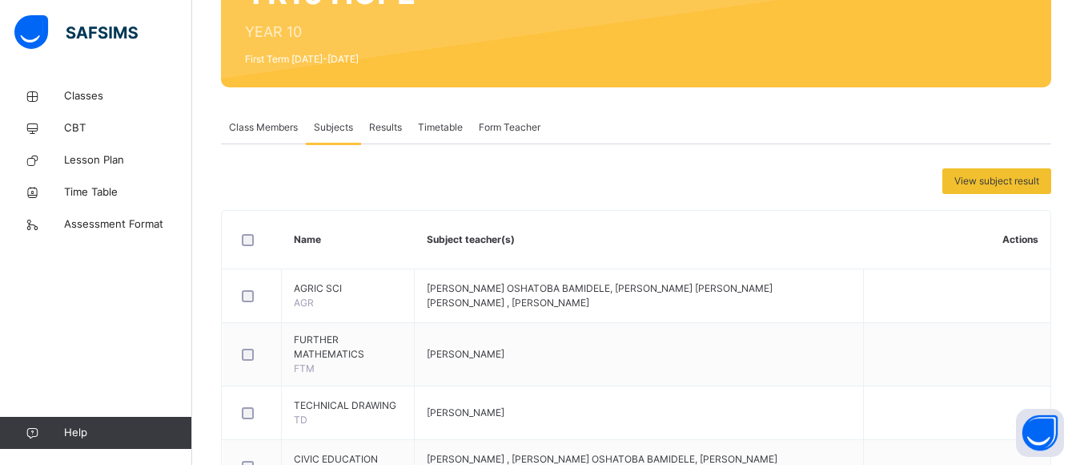
scroll to position [0, 0]
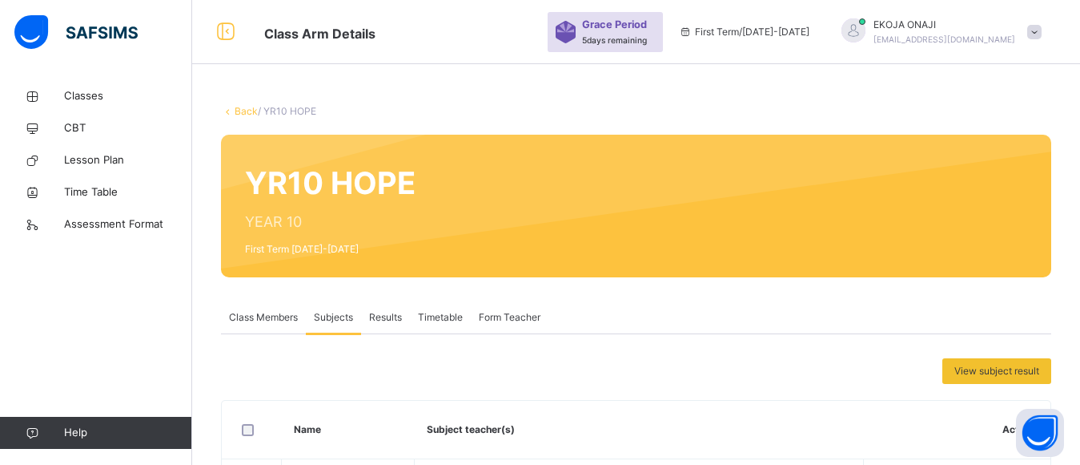
click at [241, 112] on link "Back" at bounding box center [246, 111] width 23 height 12
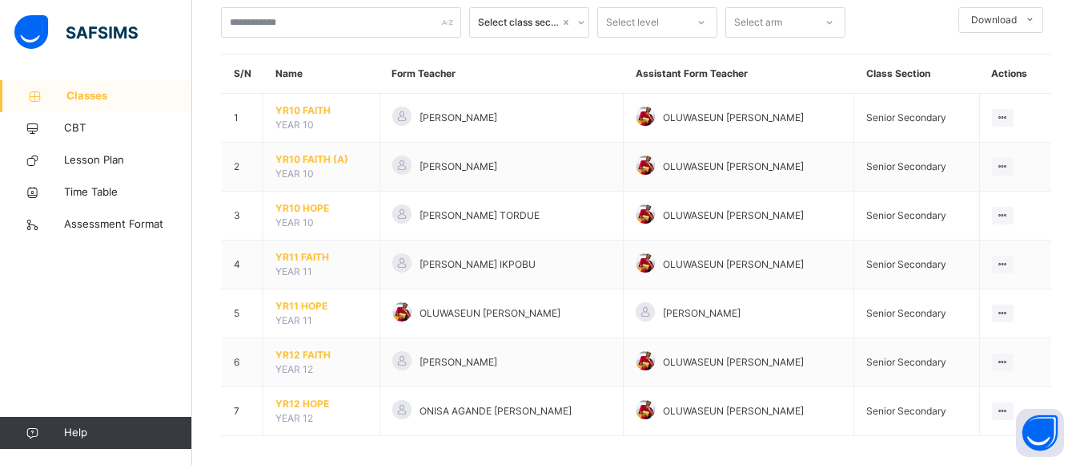
scroll to position [108, 0]
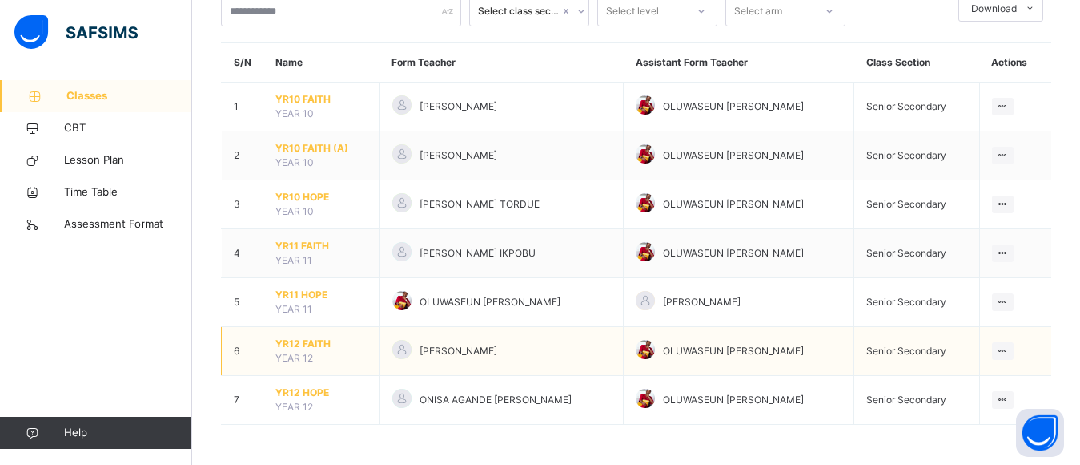
click at [298, 343] on span "YR12 FAITH" at bounding box center [322, 343] width 92 height 14
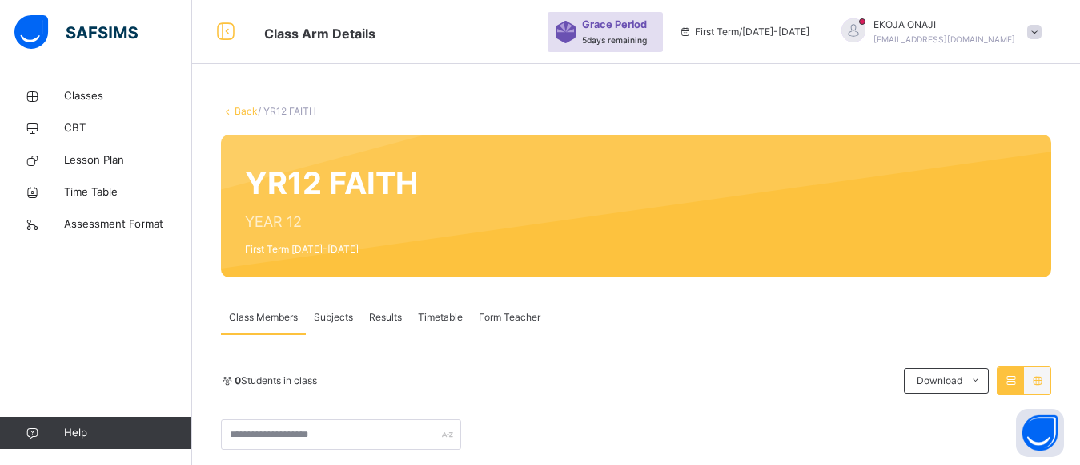
click at [338, 316] on span "Subjects" at bounding box center [333, 317] width 39 height 14
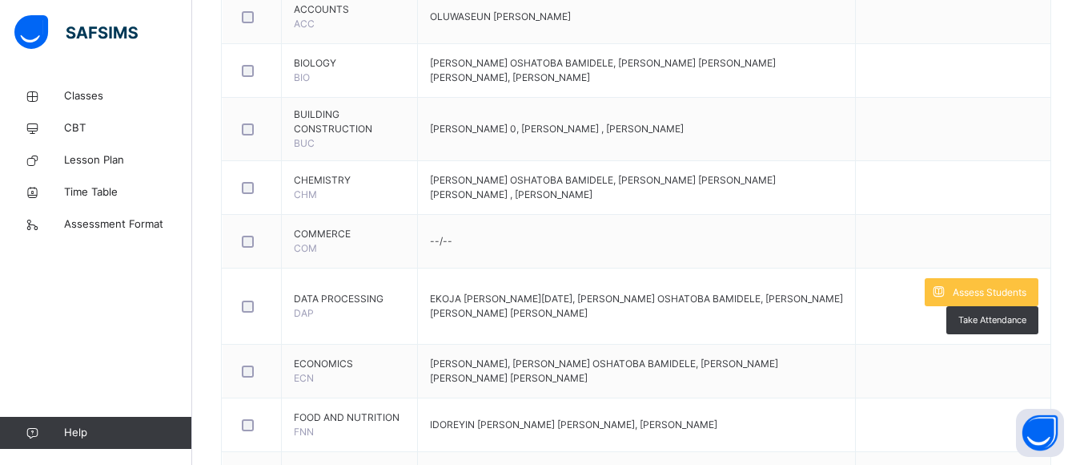
scroll to position [967, 0]
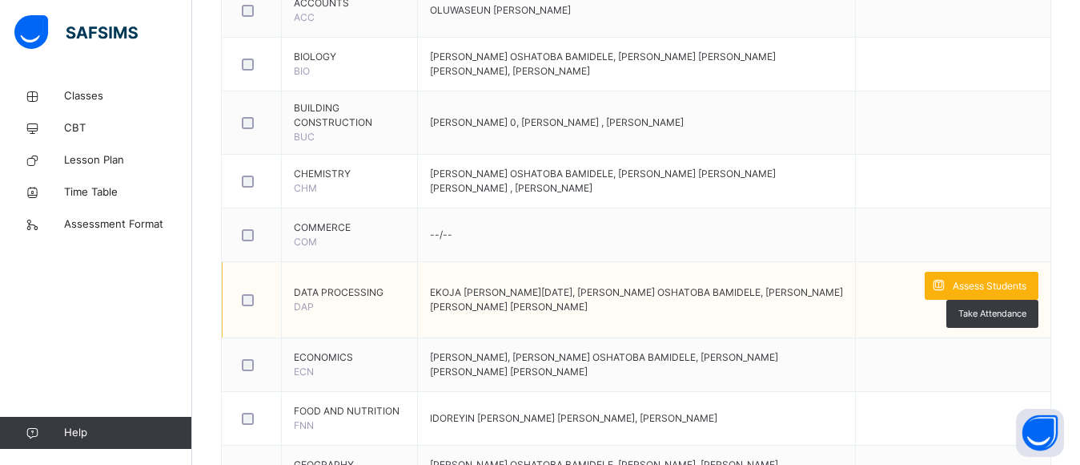
click at [983, 284] on span "Assess Students" at bounding box center [990, 286] width 74 height 14
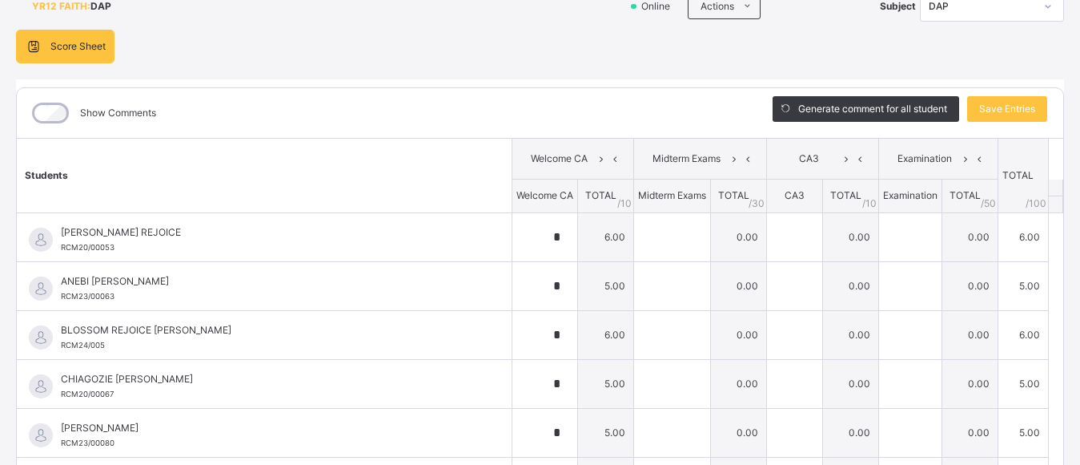
scroll to position [80, 0]
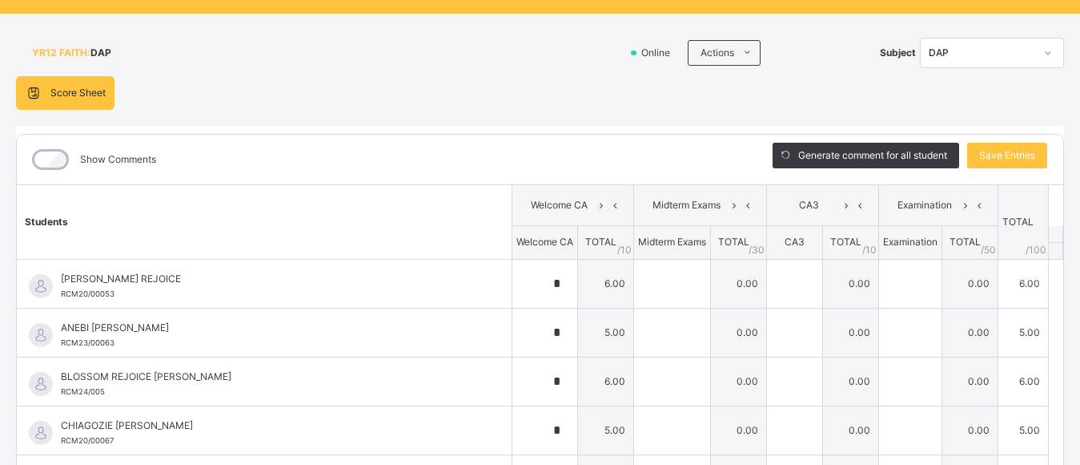
click at [988, 52] on div "DAP" at bounding box center [982, 53] width 106 height 14
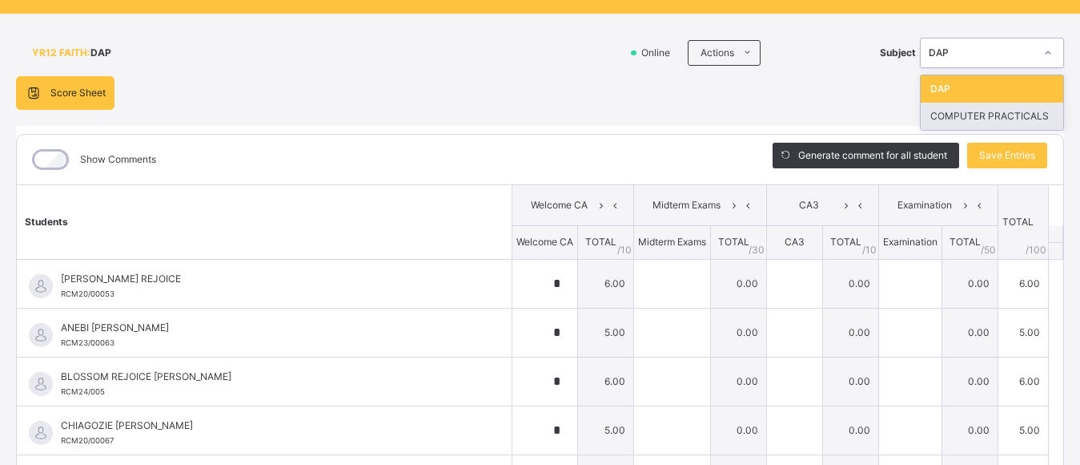
click at [983, 115] on div "COMPUTER PRACTICALS" at bounding box center [992, 116] width 143 height 27
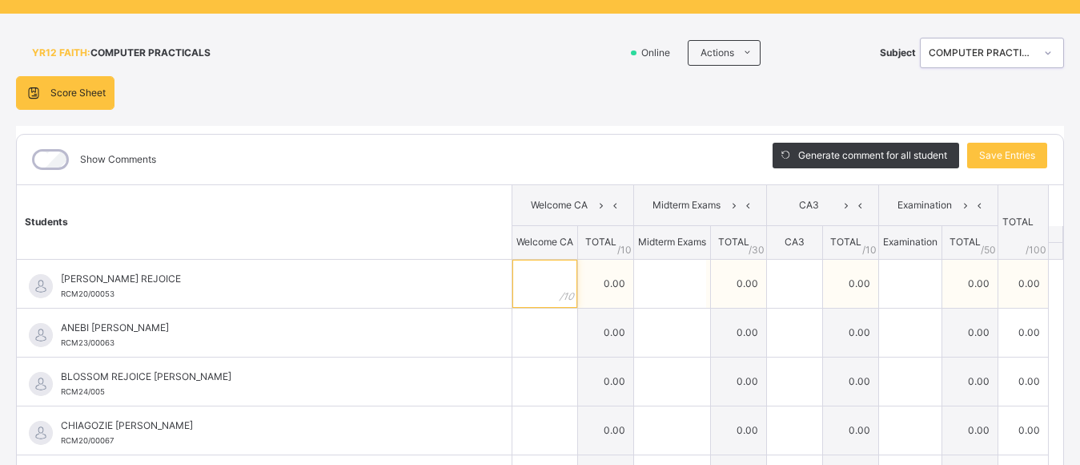
click at [522, 284] on input "text" at bounding box center [545, 283] width 65 height 48
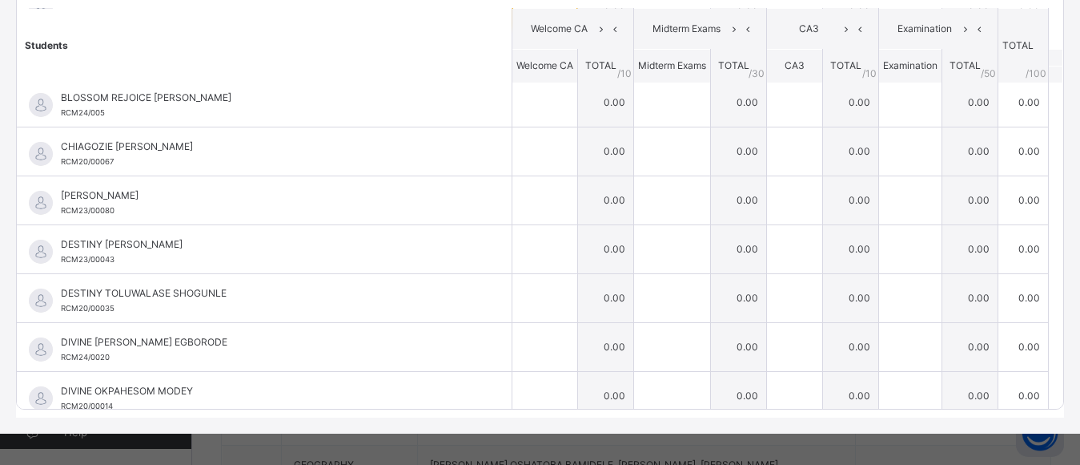
scroll to position [259, 0]
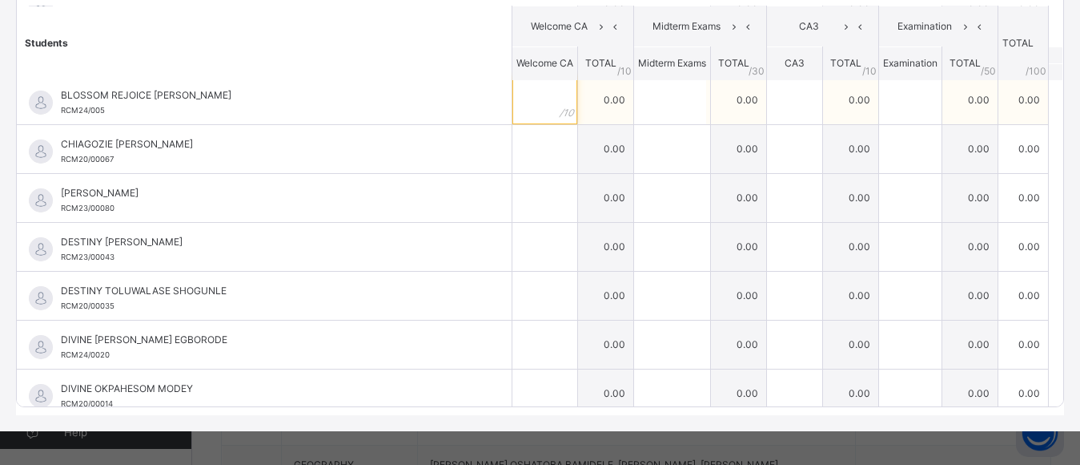
click at [525, 106] on input "text" at bounding box center [545, 100] width 65 height 48
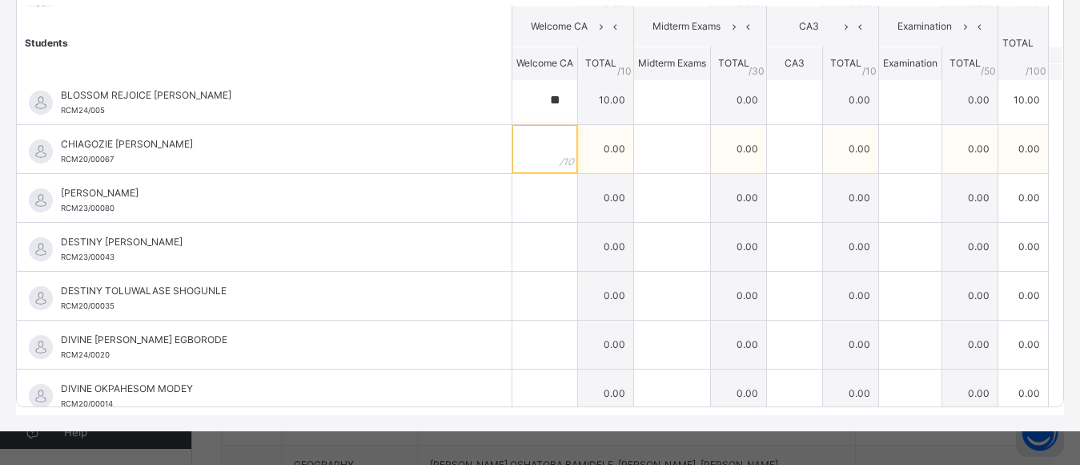
click at [520, 151] on input "text" at bounding box center [545, 149] width 65 height 48
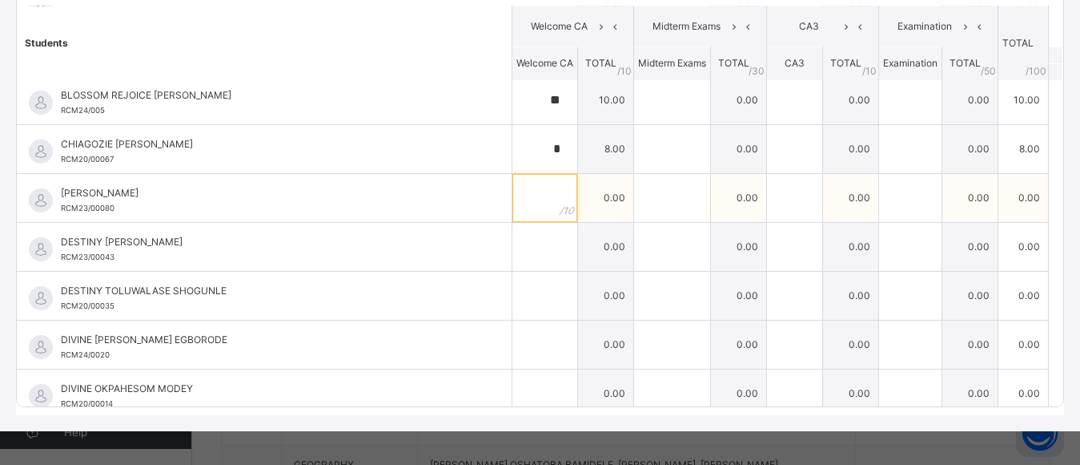
click at [522, 206] on input "text" at bounding box center [545, 198] width 65 height 48
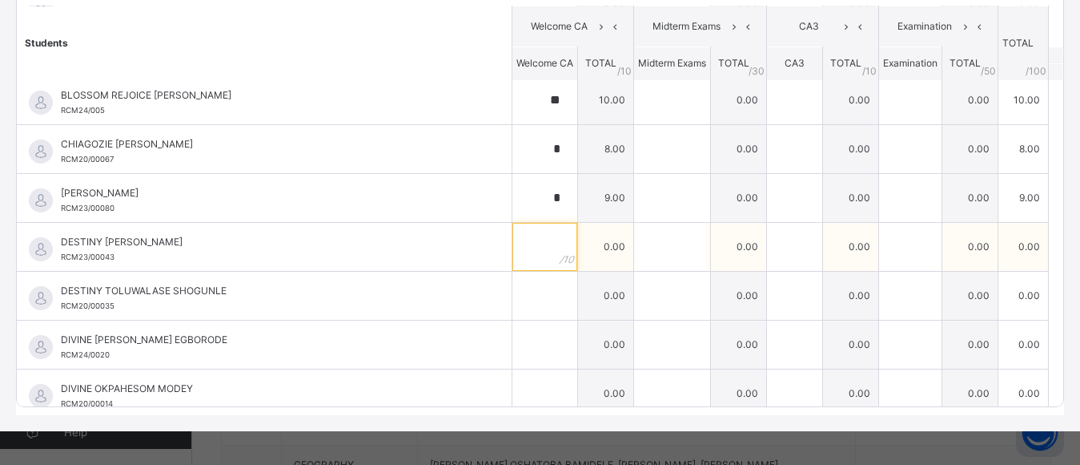
click at [520, 257] on input "text" at bounding box center [545, 247] width 65 height 48
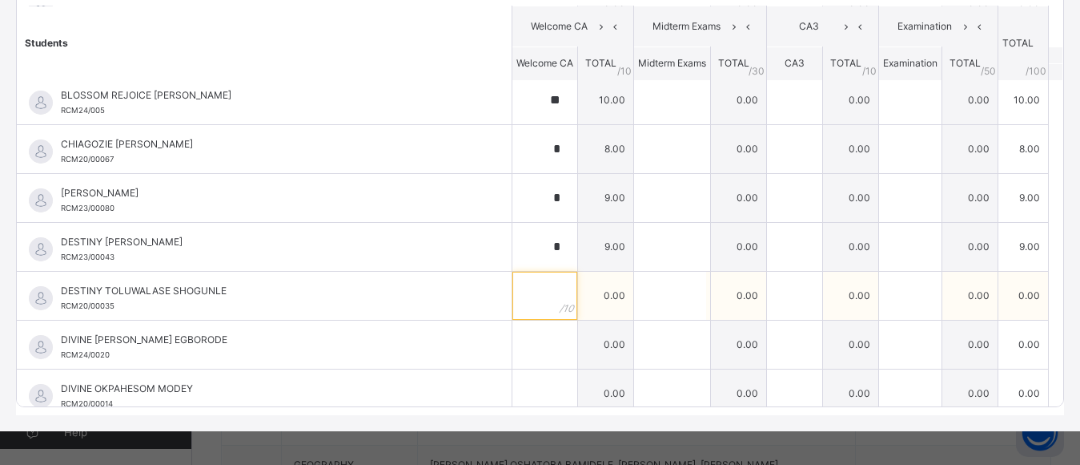
click at [520, 294] on input "text" at bounding box center [545, 296] width 65 height 48
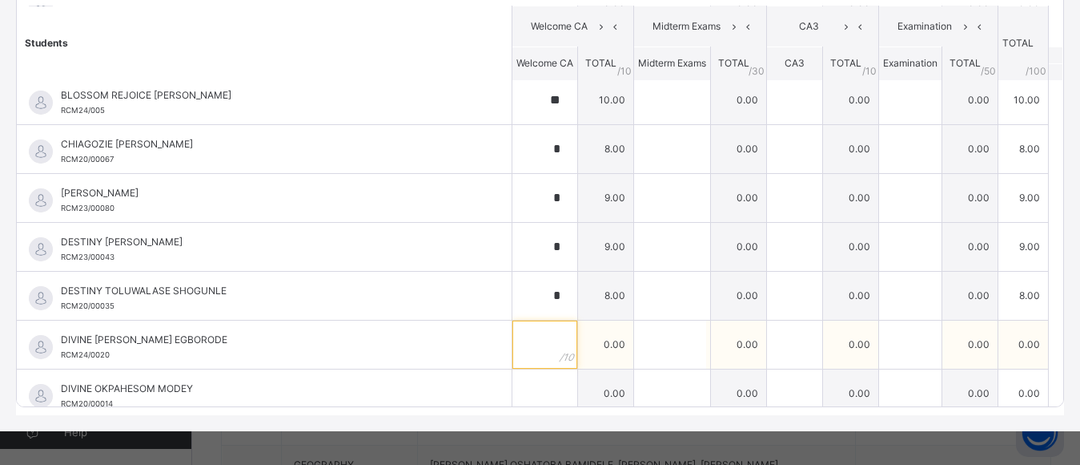
click at [531, 342] on input "text" at bounding box center [545, 344] width 65 height 48
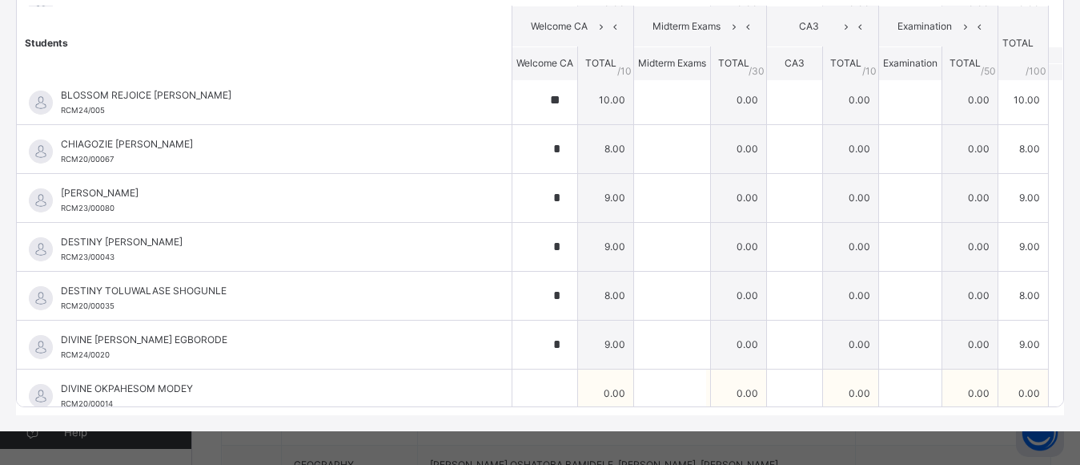
click at [578, 382] on td "0.00" at bounding box center [606, 392] width 56 height 49
click at [522, 387] on input "text" at bounding box center [545, 393] width 65 height 48
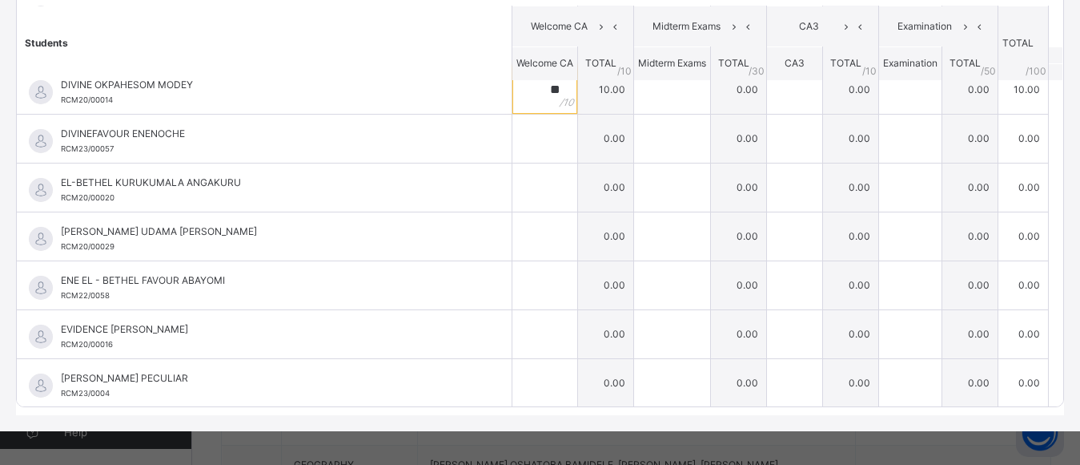
scroll to position [397, 0]
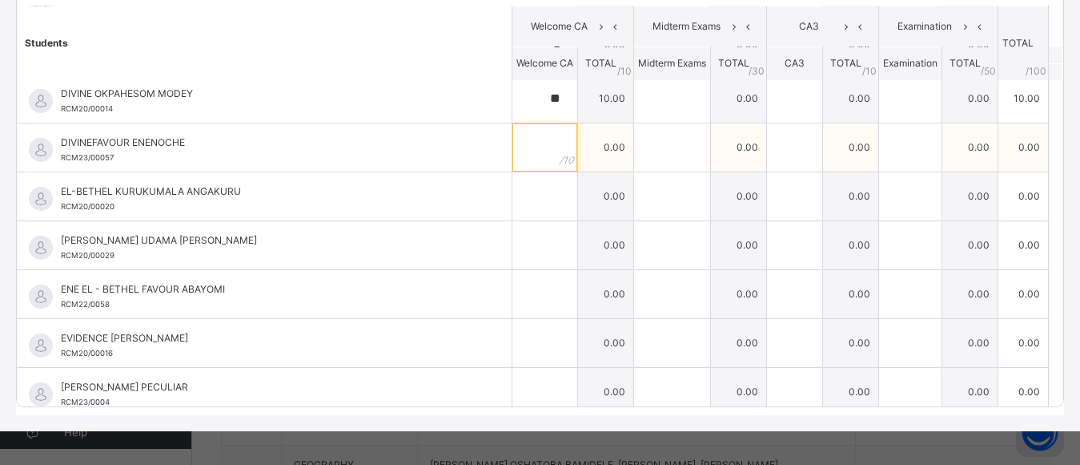
click at [519, 145] on input "text" at bounding box center [545, 147] width 65 height 48
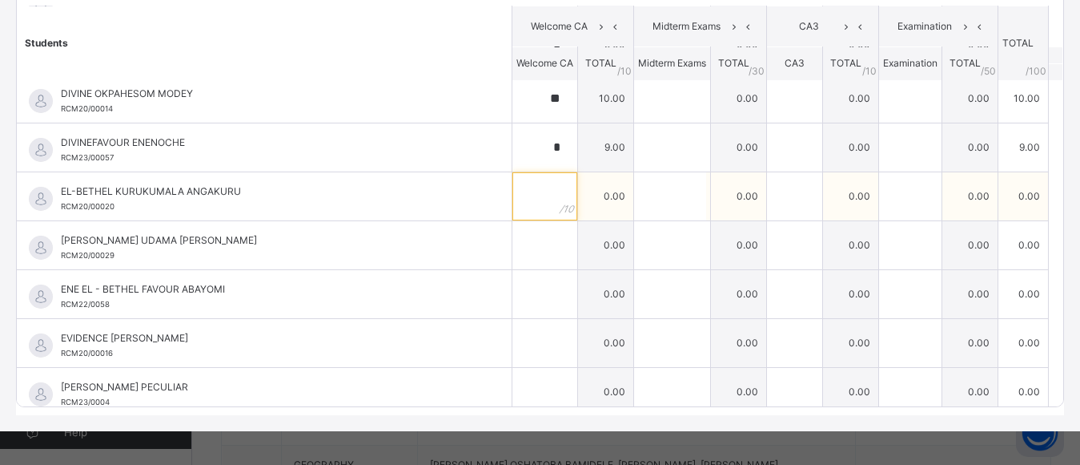
click at [521, 209] on input "text" at bounding box center [545, 196] width 65 height 48
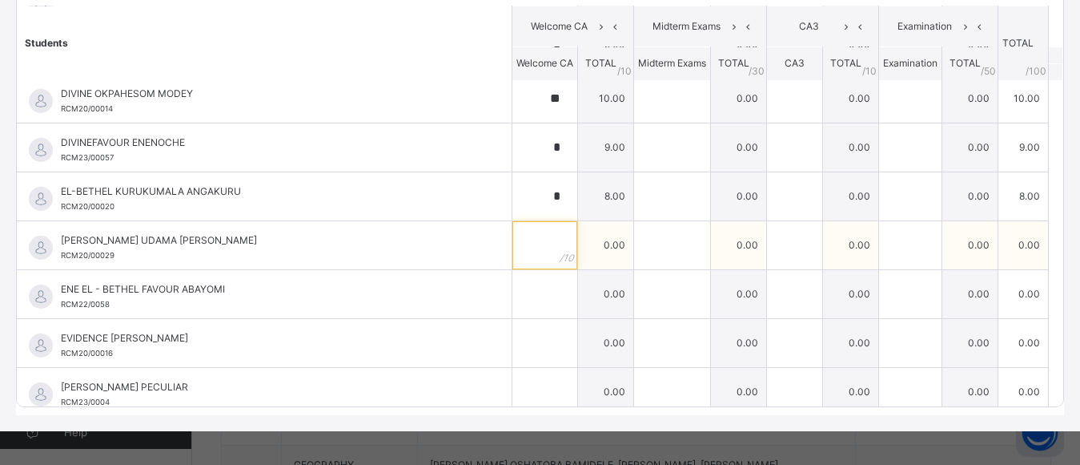
click at [521, 253] on input "text" at bounding box center [545, 245] width 65 height 48
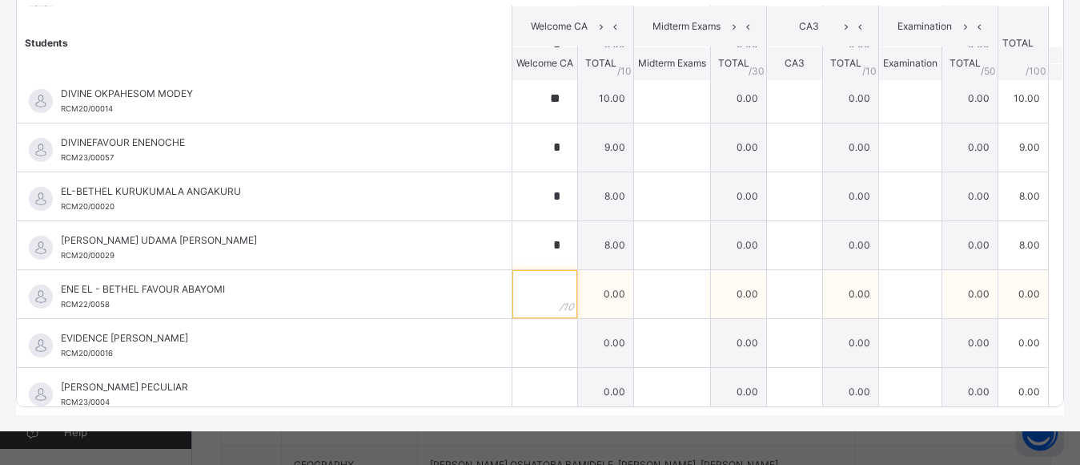
click at [521, 295] on input "text" at bounding box center [545, 294] width 65 height 48
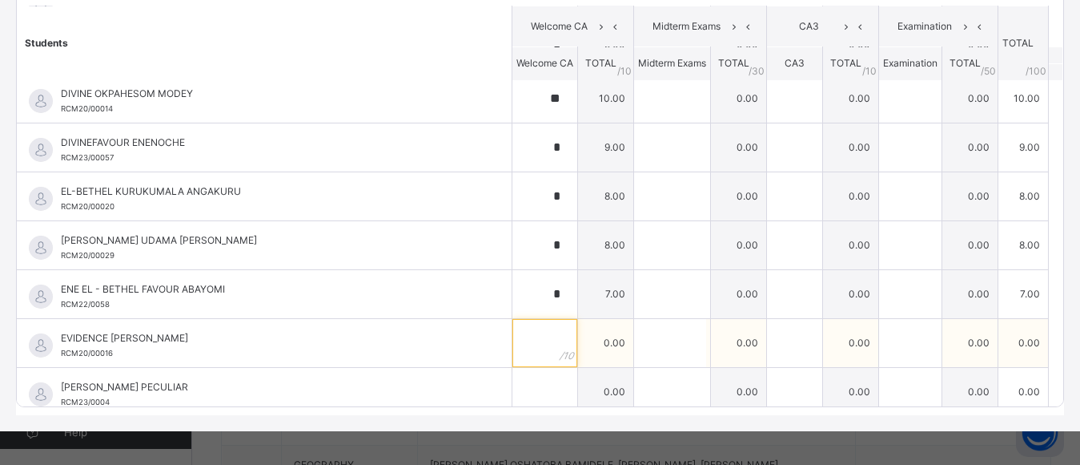
click at [529, 339] on input "text" at bounding box center [545, 343] width 65 height 48
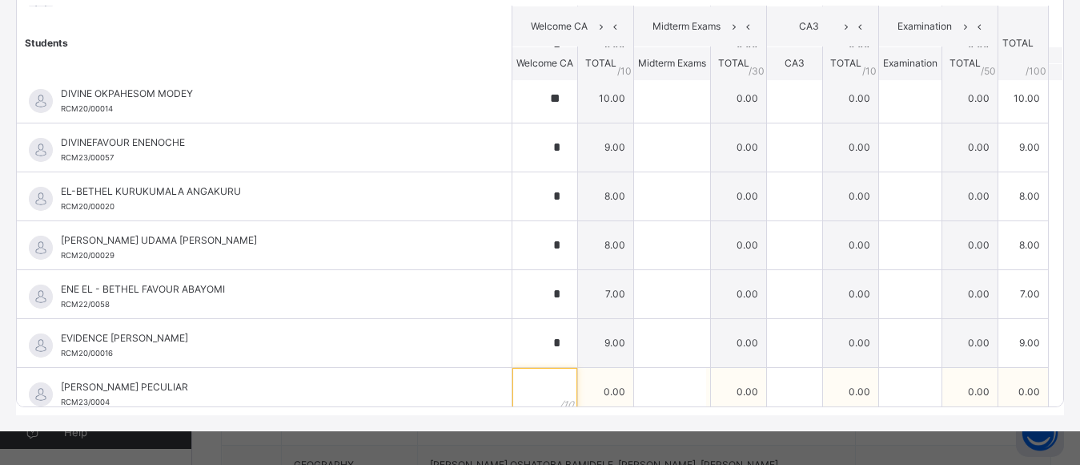
click at [520, 390] on input "text" at bounding box center [545, 392] width 65 height 48
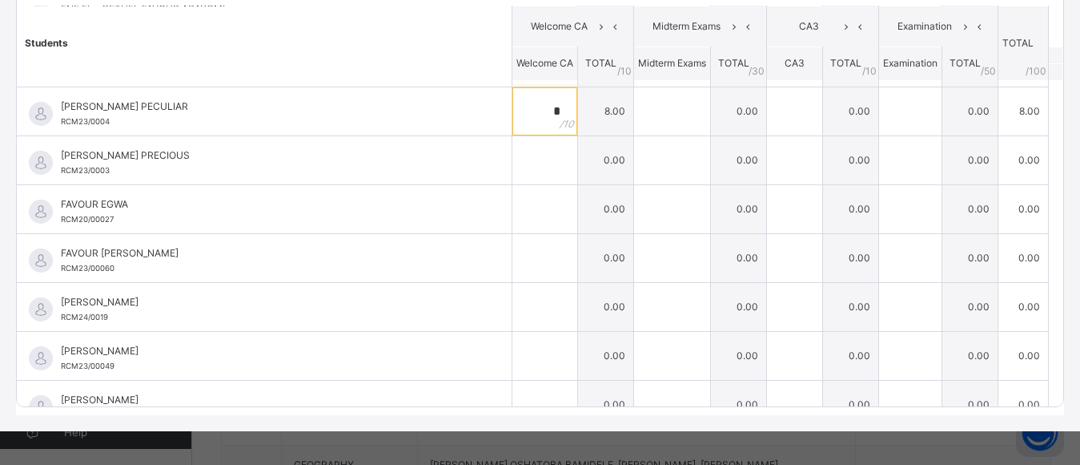
scroll to position [691, 0]
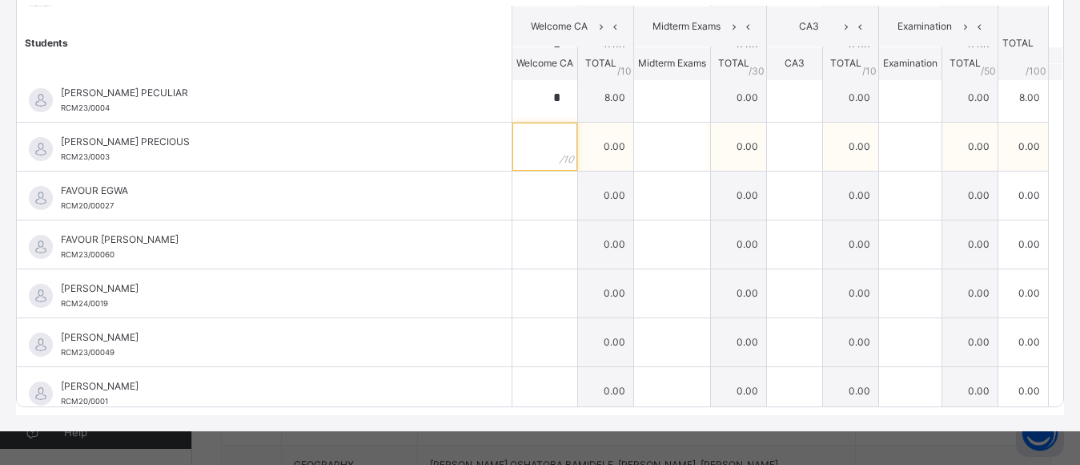
click at [527, 151] on input "text" at bounding box center [545, 147] width 65 height 48
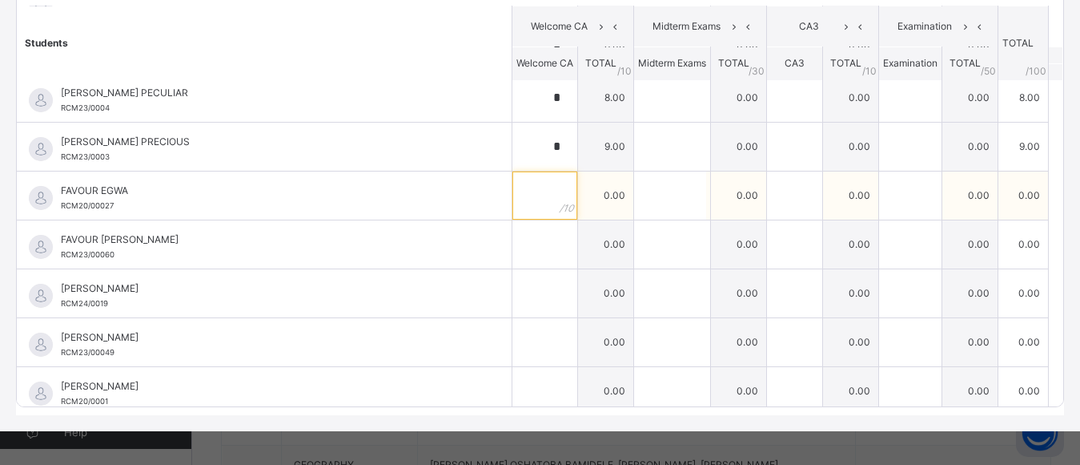
click at [518, 205] on input "text" at bounding box center [545, 195] width 65 height 48
click at [518, 205] on input "*" at bounding box center [545, 195] width 65 height 48
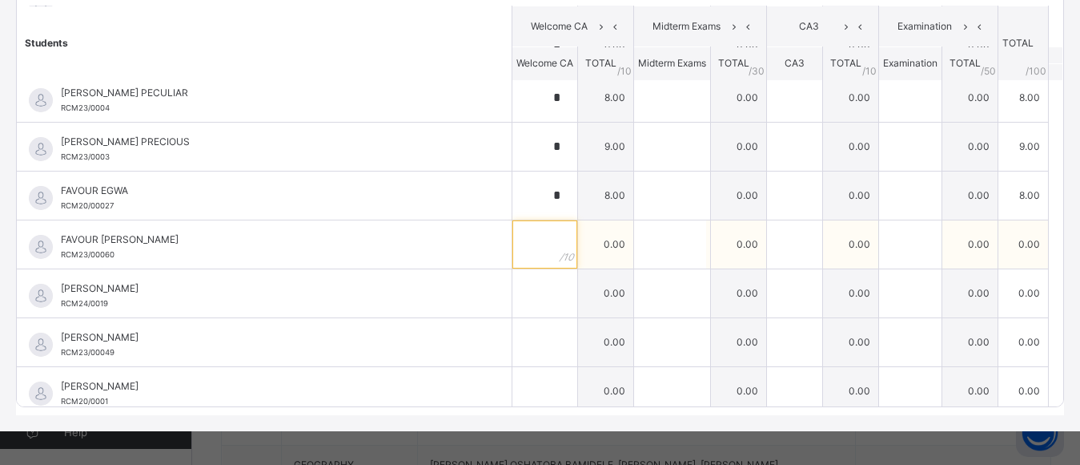
click at [526, 257] on input "text" at bounding box center [545, 244] width 65 height 48
click at [526, 257] on input "*" at bounding box center [545, 244] width 65 height 48
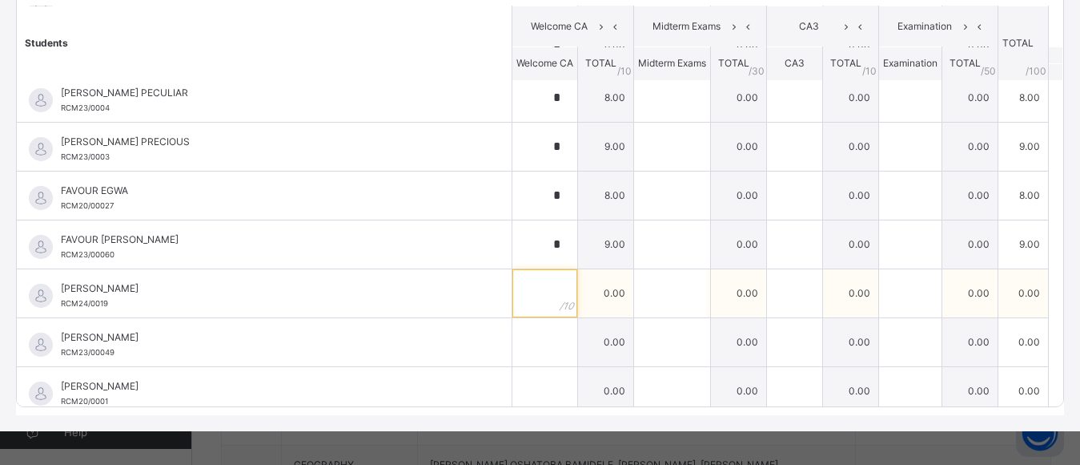
click at [530, 304] on input "text" at bounding box center [545, 293] width 65 height 48
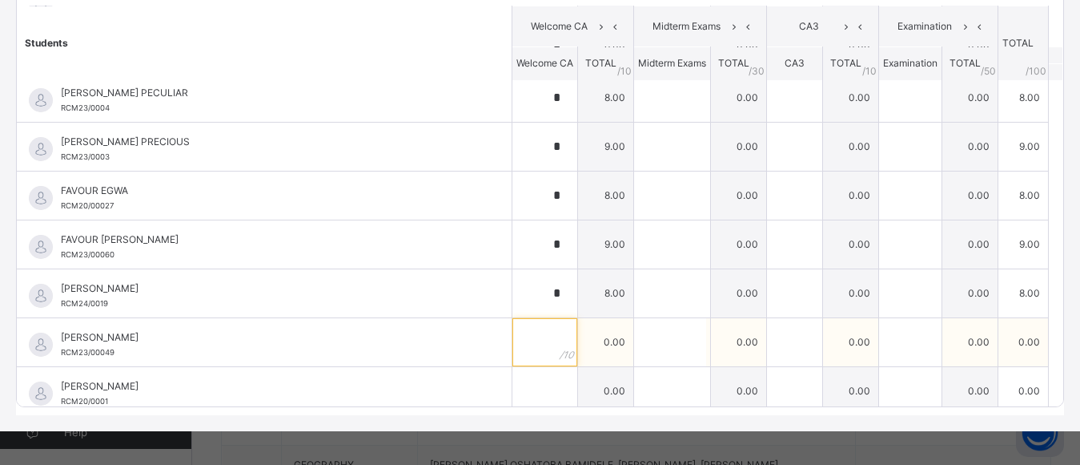
click at [517, 342] on input "text" at bounding box center [545, 342] width 65 height 48
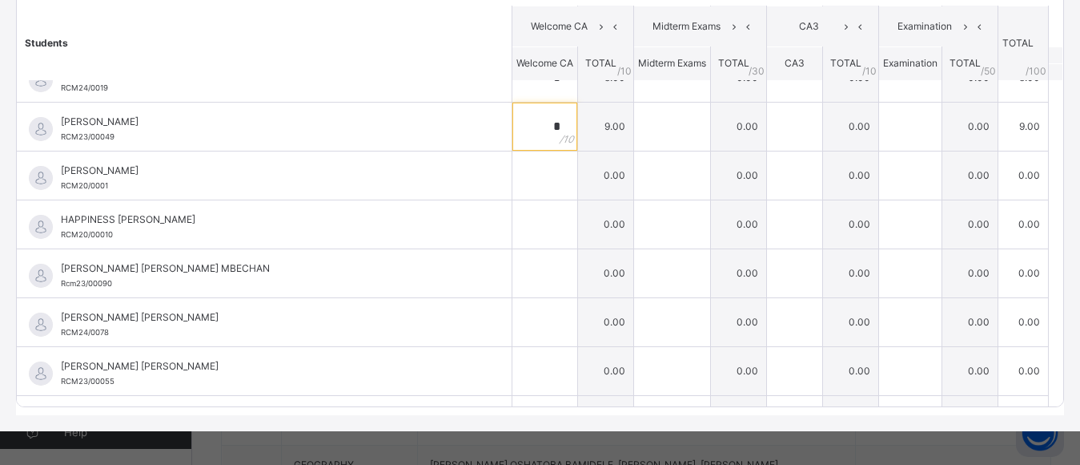
scroll to position [930, 0]
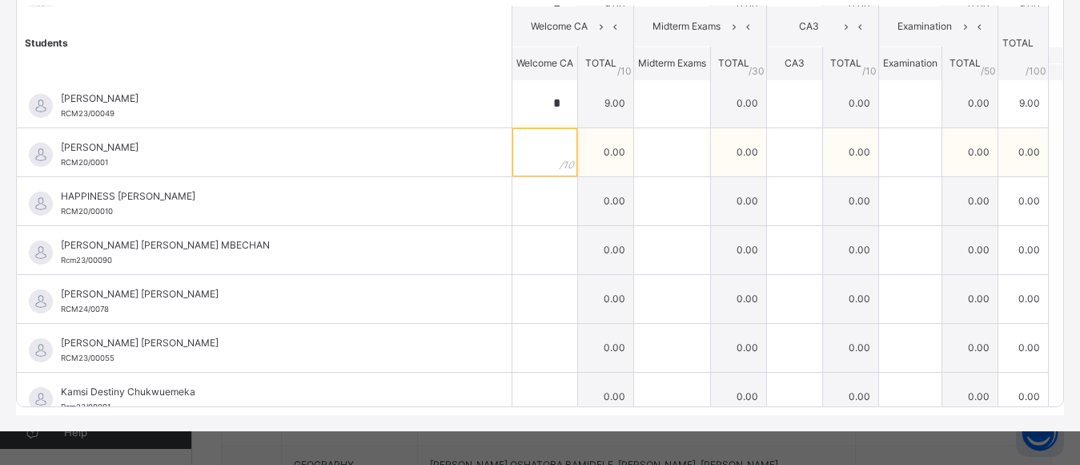
click at [513, 162] on input "text" at bounding box center [545, 152] width 65 height 48
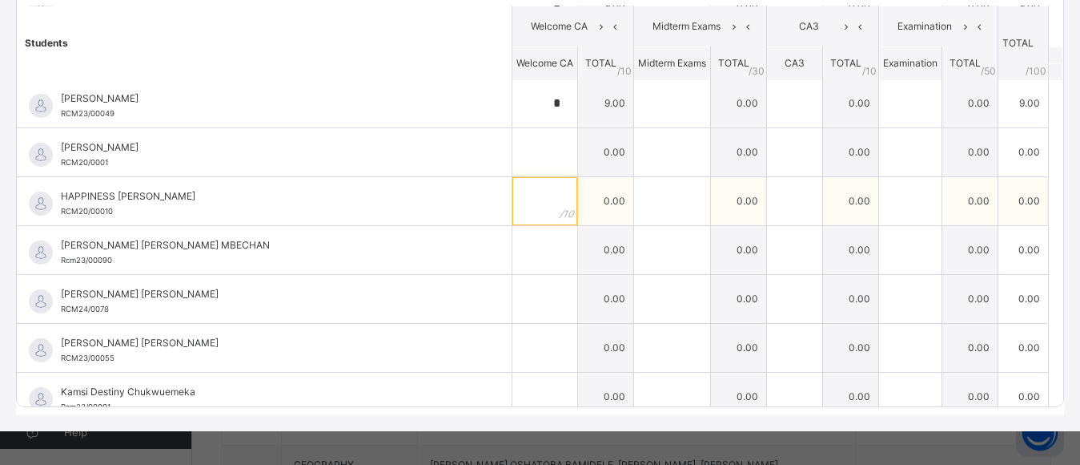
click at [517, 204] on input "text" at bounding box center [545, 201] width 65 height 48
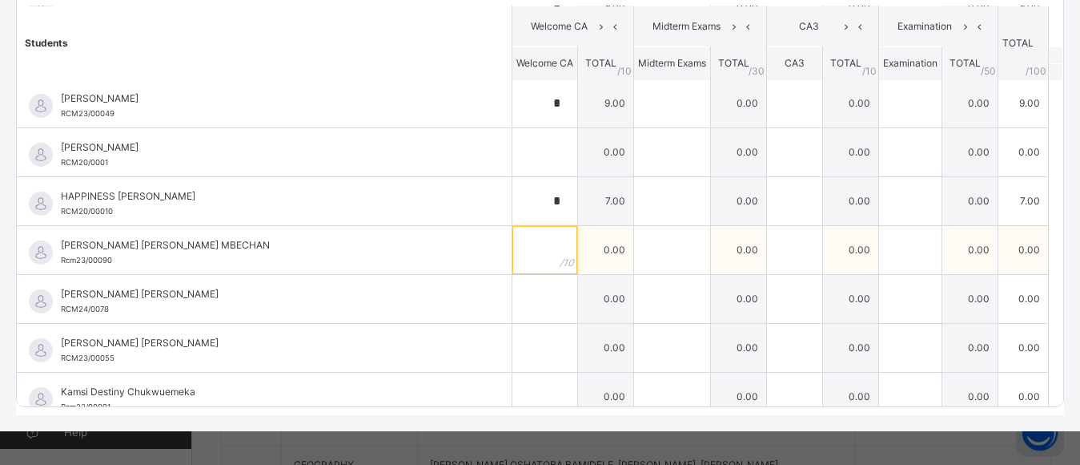
click at [523, 255] on input "text" at bounding box center [545, 250] width 65 height 48
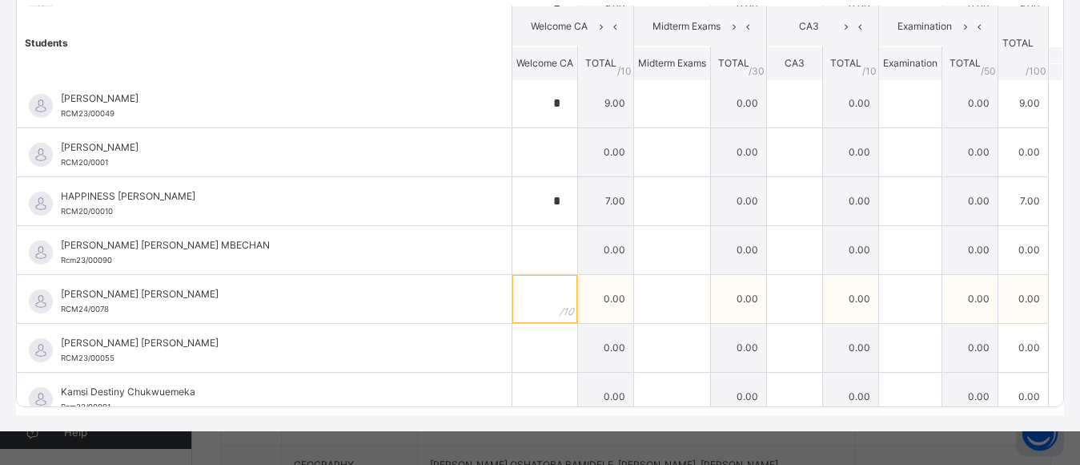
click at [525, 296] on input "text" at bounding box center [545, 299] width 65 height 48
click at [525, 296] on input "*" at bounding box center [545, 299] width 65 height 48
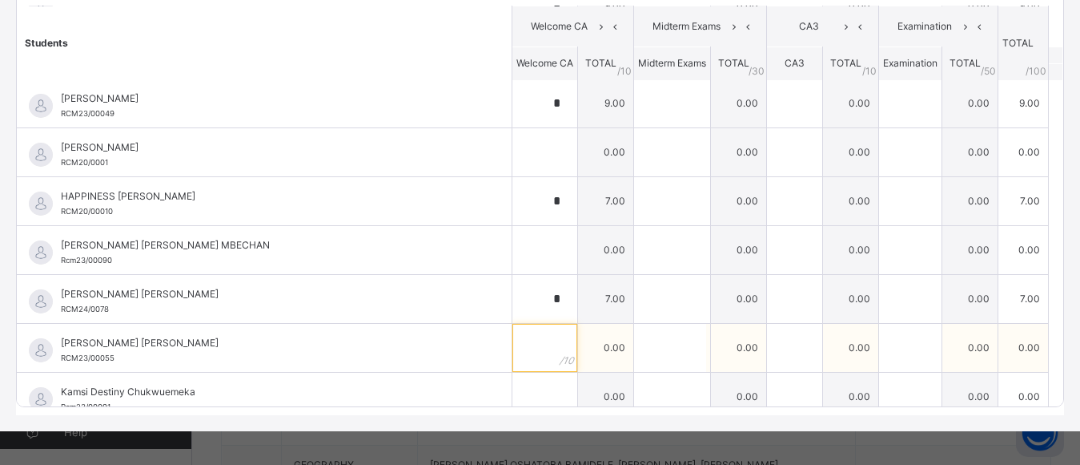
click at [528, 346] on input "text" at bounding box center [545, 348] width 65 height 48
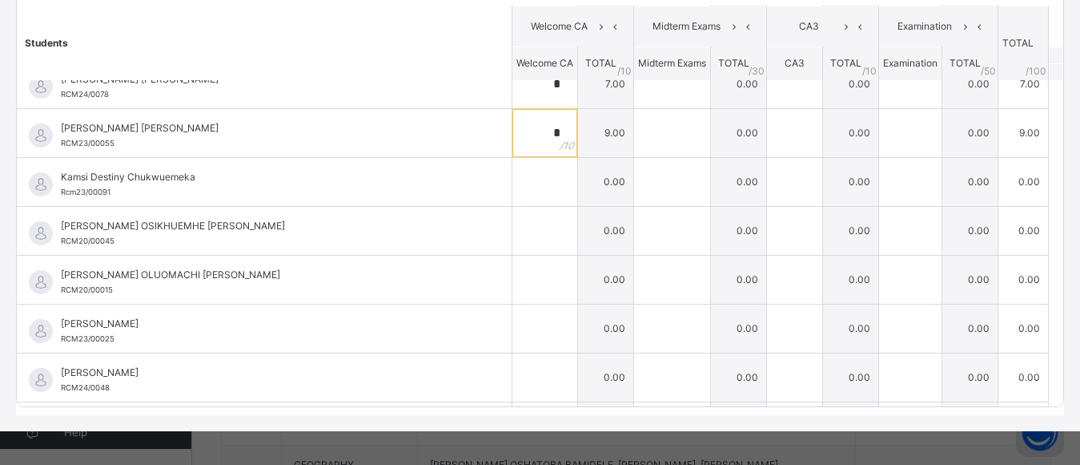
scroll to position [1159, 0]
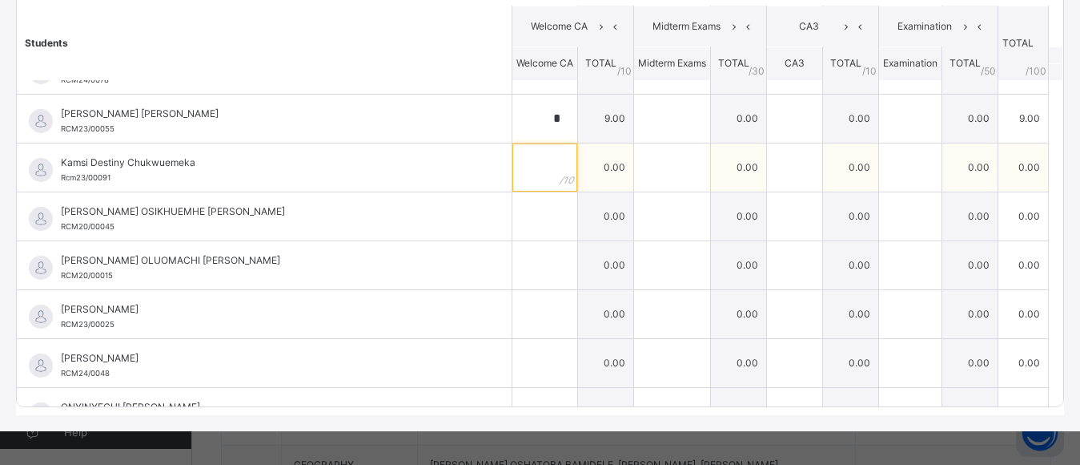
click at [523, 175] on input "text" at bounding box center [545, 167] width 65 height 48
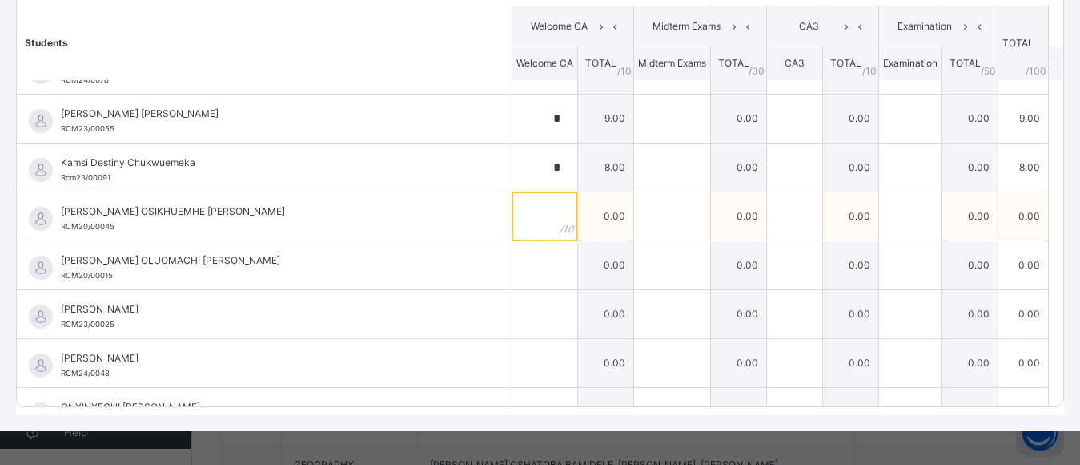
click at [523, 218] on input "text" at bounding box center [545, 216] width 65 height 48
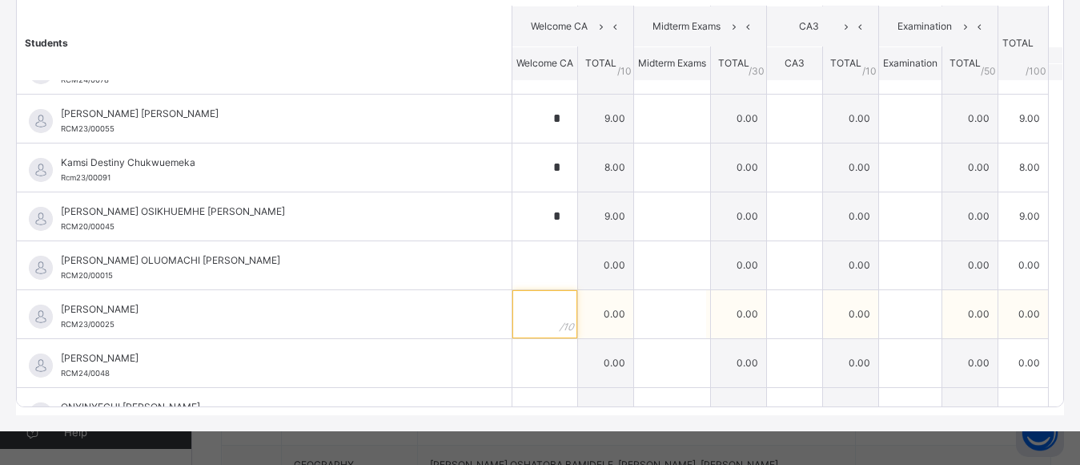
click at [517, 326] on input "text" at bounding box center [545, 314] width 65 height 48
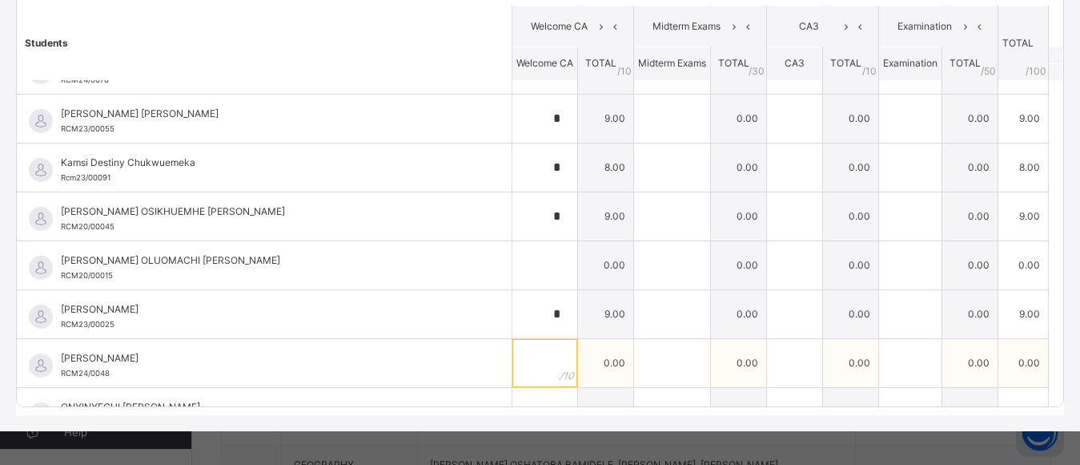
click at [516, 365] on input "text" at bounding box center [545, 363] width 65 height 48
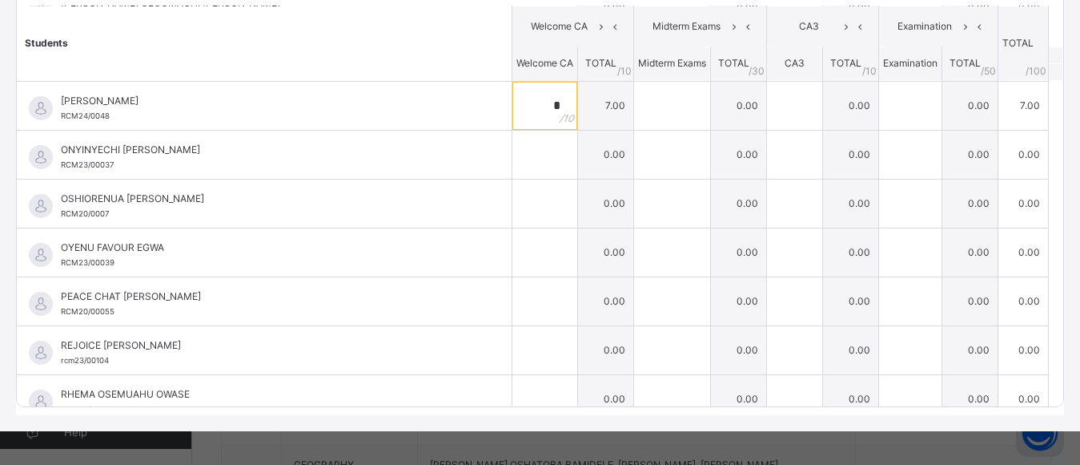
scroll to position [1425, 0]
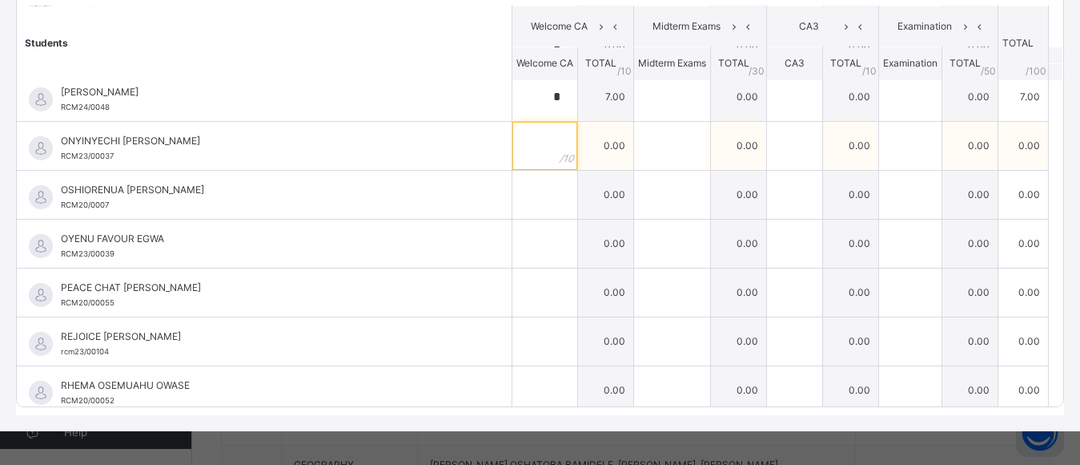
click at [530, 143] on input "text" at bounding box center [545, 146] width 65 height 48
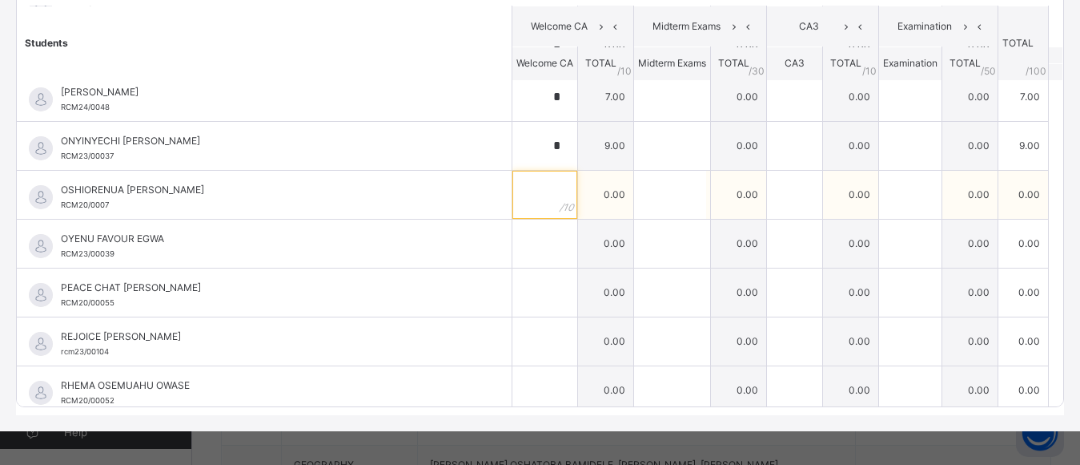
click at [545, 210] on div at bounding box center [545, 195] width 65 height 48
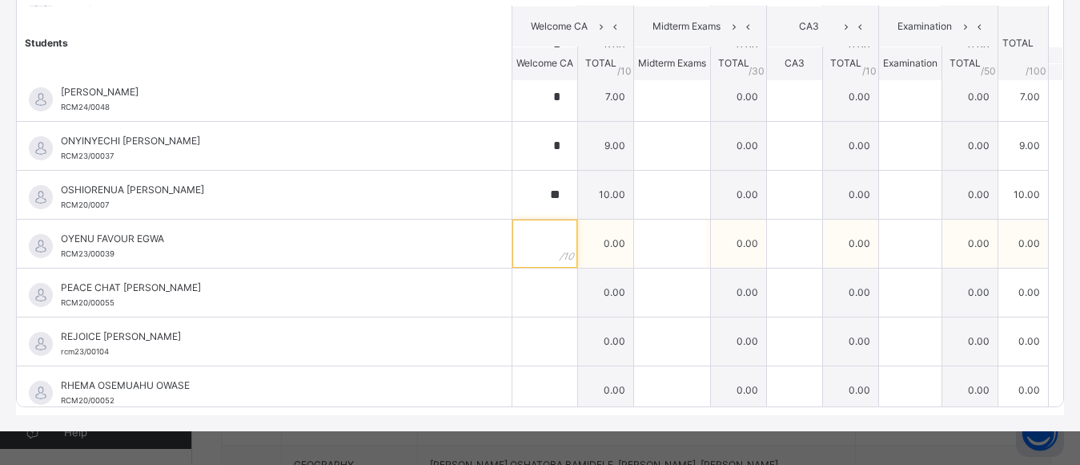
click at [525, 235] on input "text" at bounding box center [545, 243] width 65 height 48
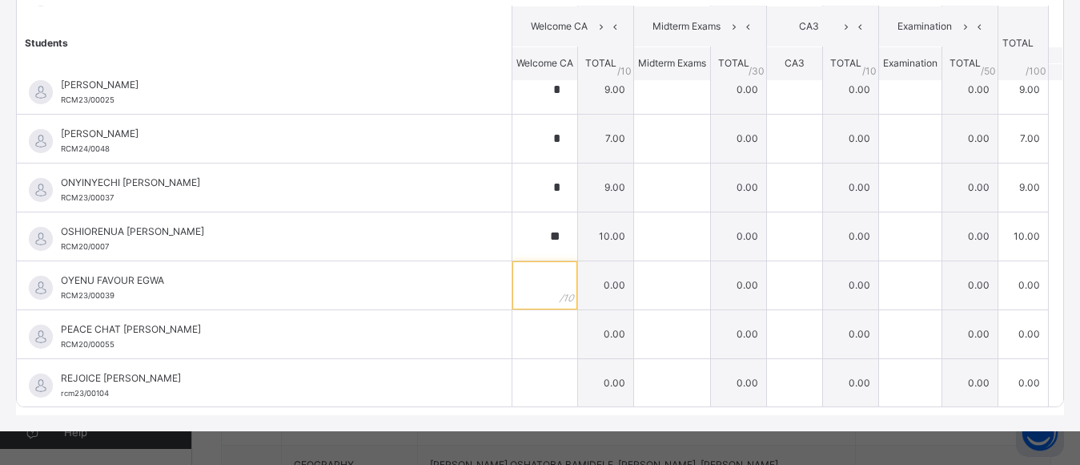
scroll to position [1462, 0]
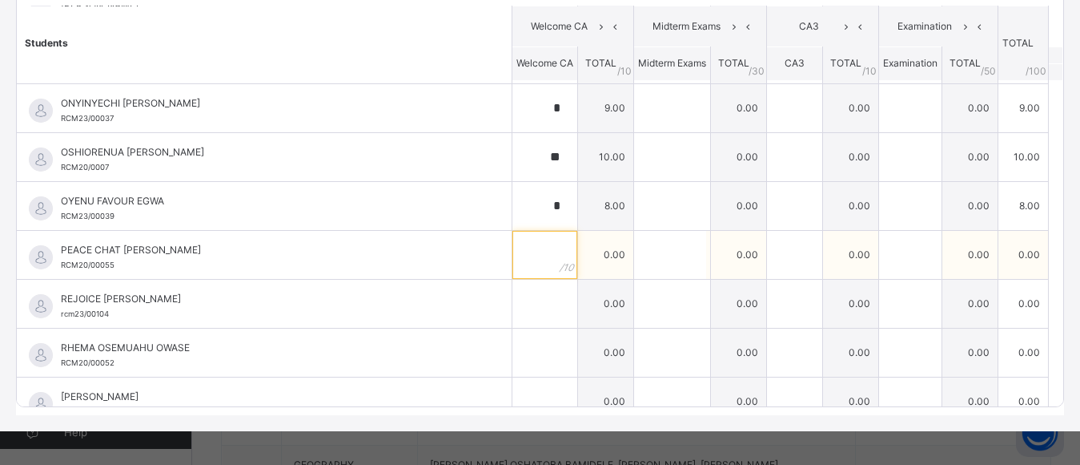
click at [529, 255] on input "text" at bounding box center [545, 255] width 65 height 48
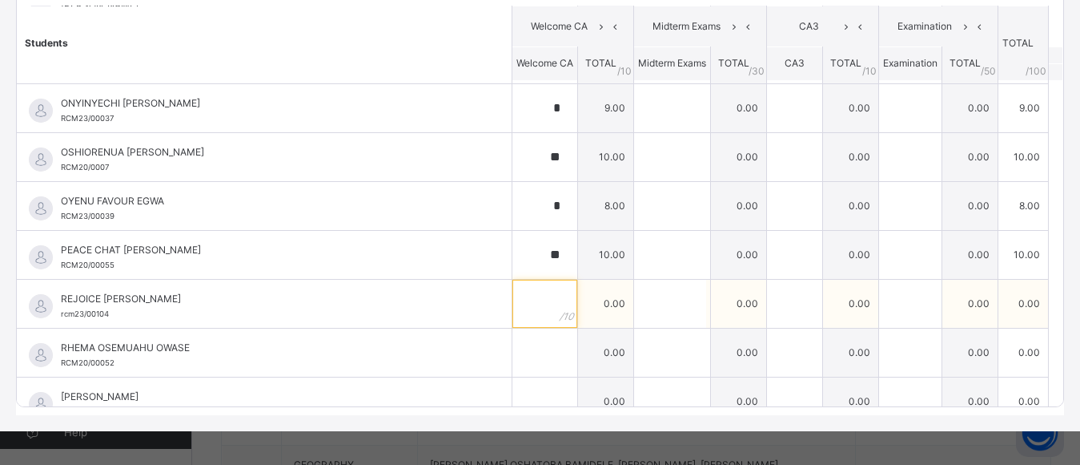
click at [526, 298] on input "text" at bounding box center [545, 304] width 65 height 48
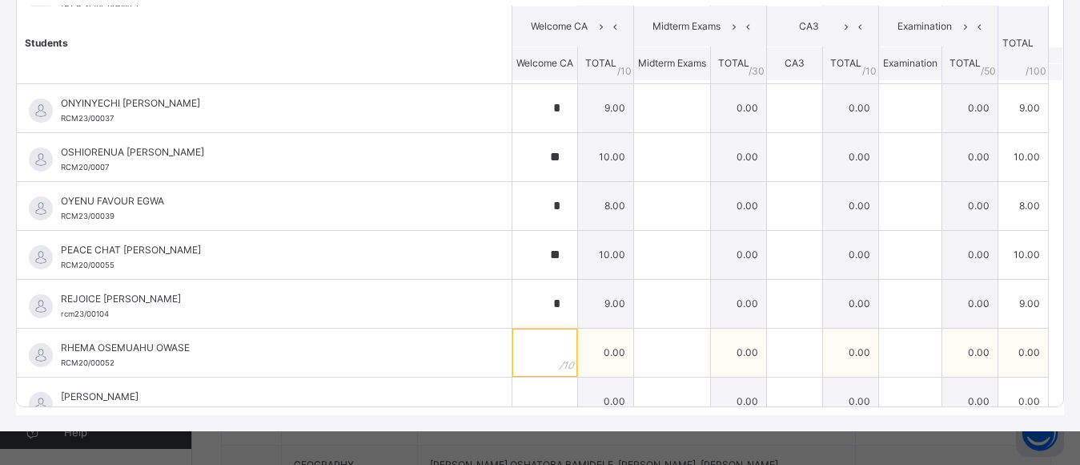
click at [521, 352] on input "text" at bounding box center [545, 352] width 65 height 48
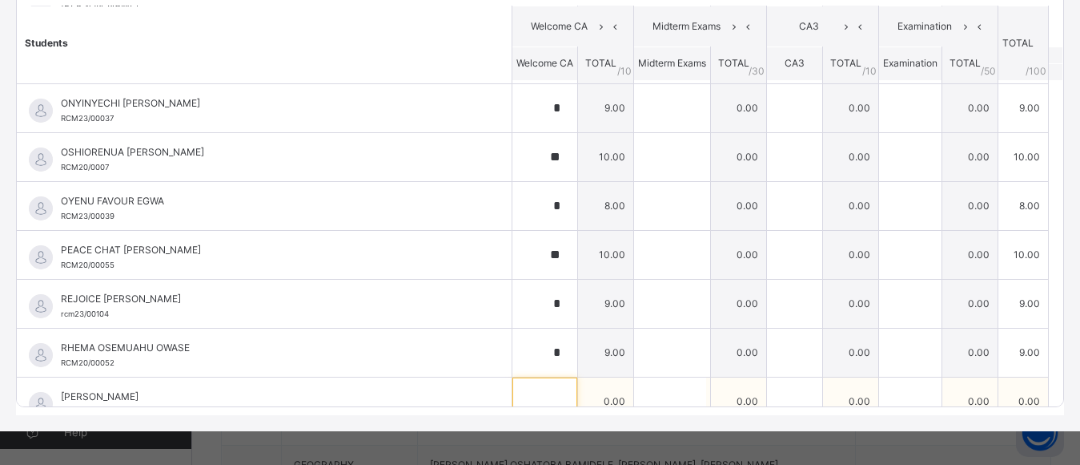
click at [525, 394] on input "text" at bounding box center [545, 401] width 65 height 48
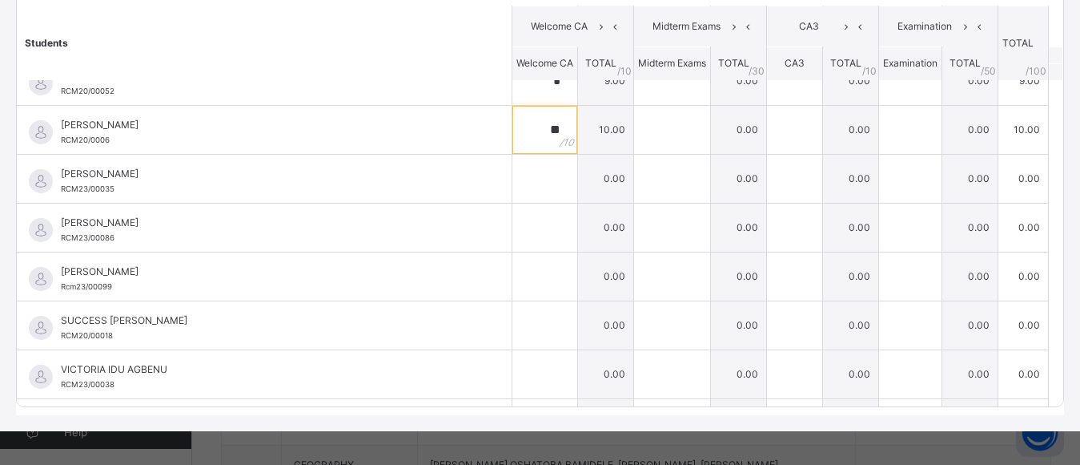
scroll to position [1738, 0]
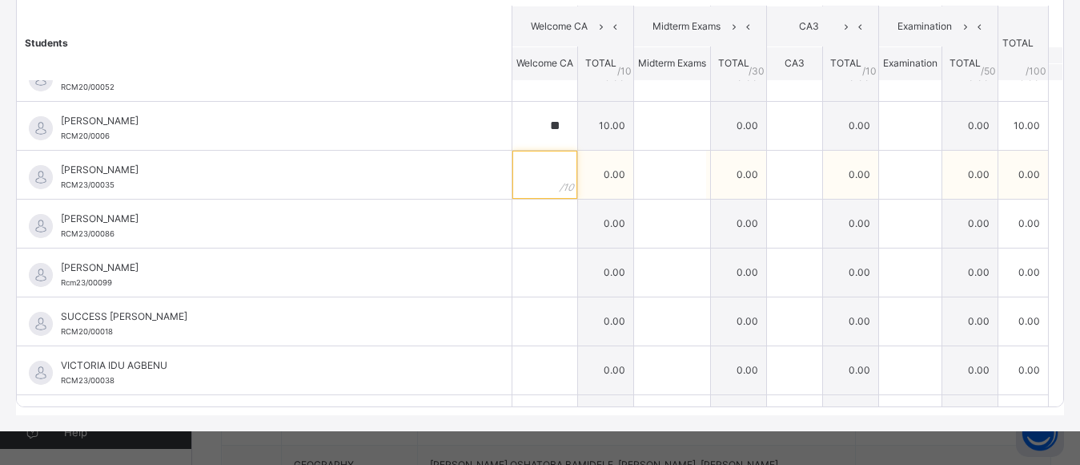
click at [525, 177] on input "text" at bounding box center [545, 175] width 65 height 48
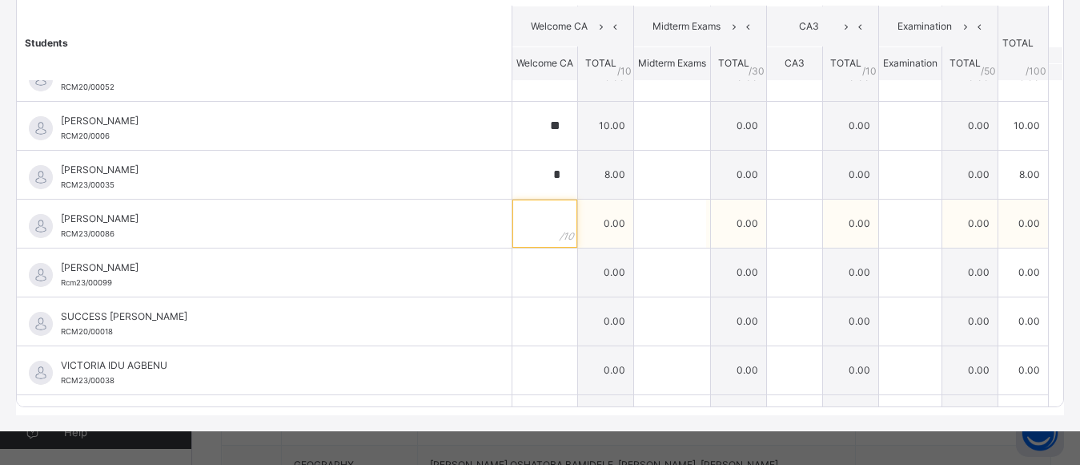
click at [527, 230] on input "text" at bounding box center [545, 223] width 65 height 48
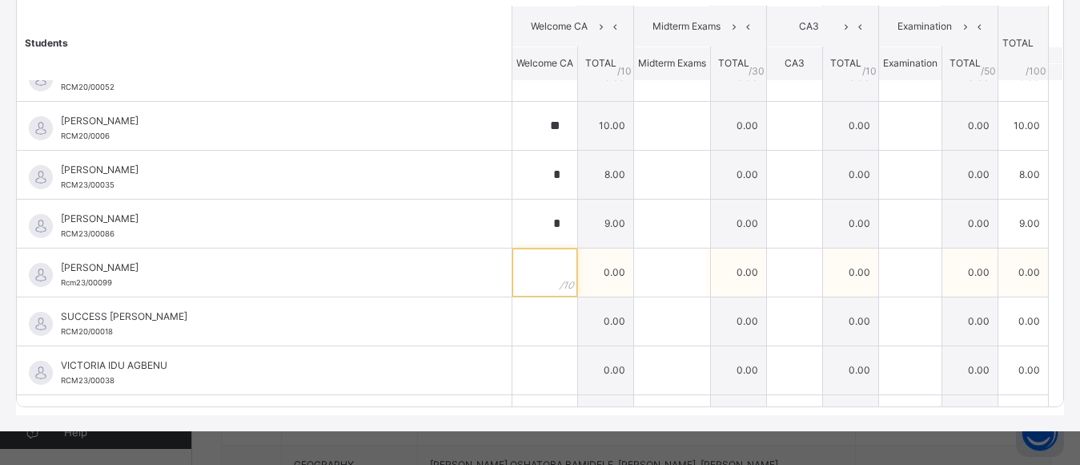
click at [524, 276] on input "text" at bounding box center [545, 272] width 65 height 48
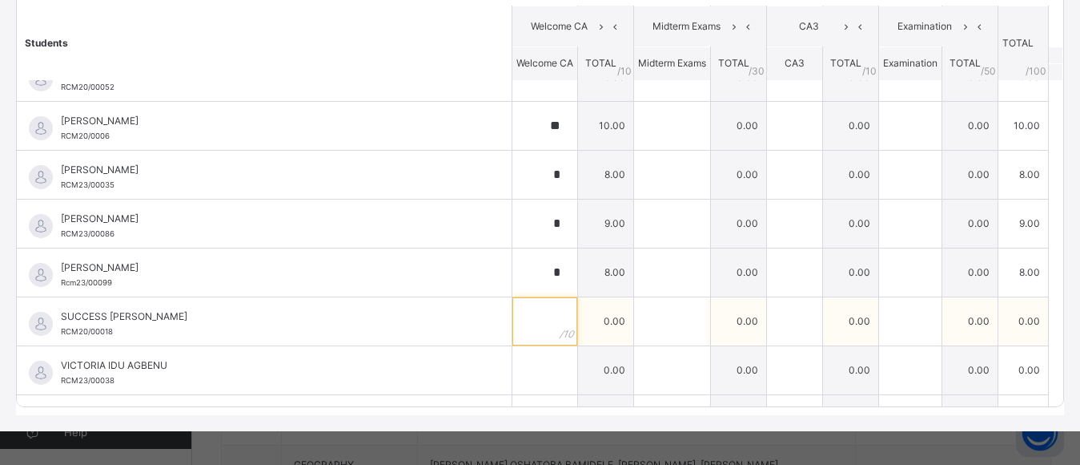
click at [525, 327] on input "text" at bounding box center [545, 321] width 65 height 48
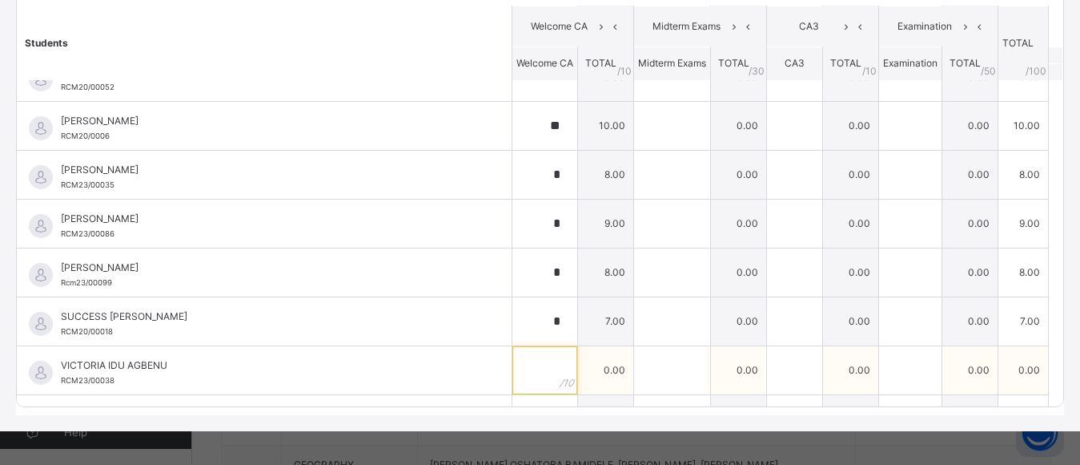
click at [513, 375] on input "text" at bounding box center [545, 370] width 65 height 48
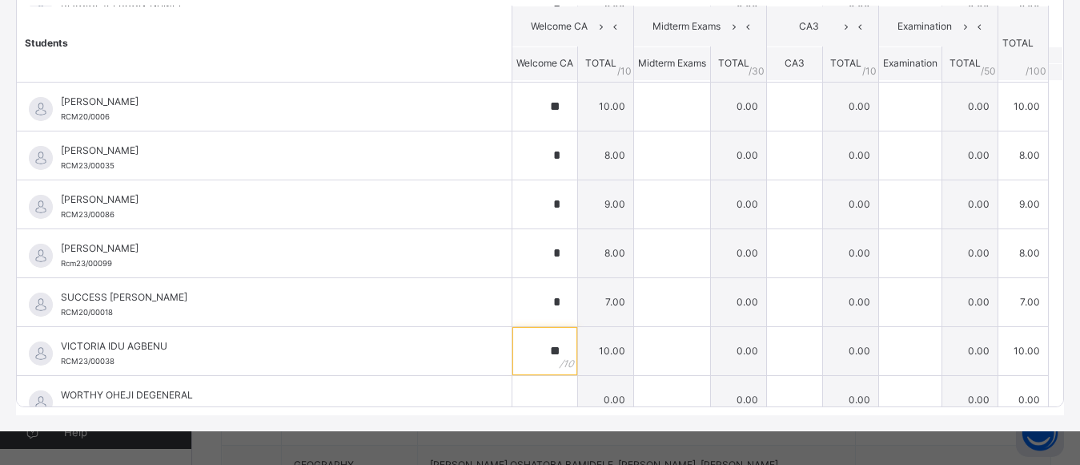
scroll to position [1776, 0]
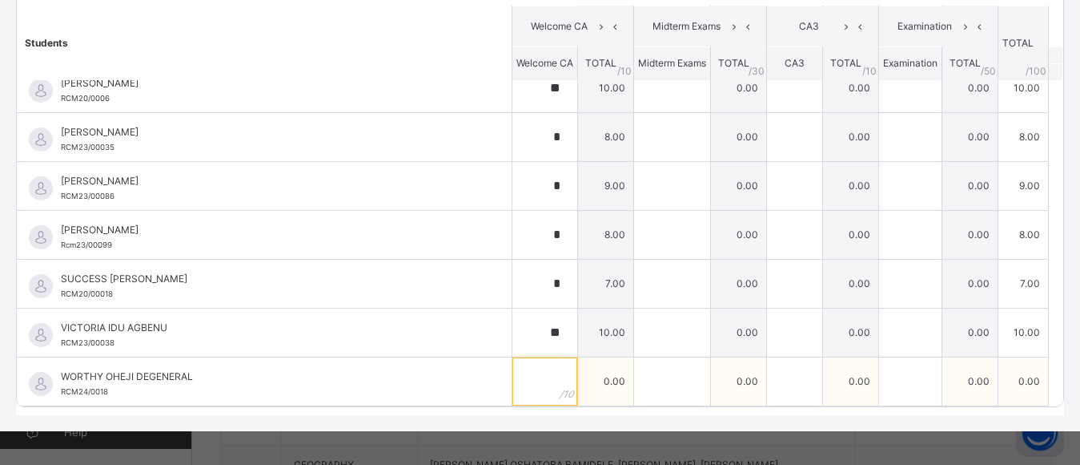
click at [516, 384] on input "text" at bounding box center [545, 381] width 65 height 48
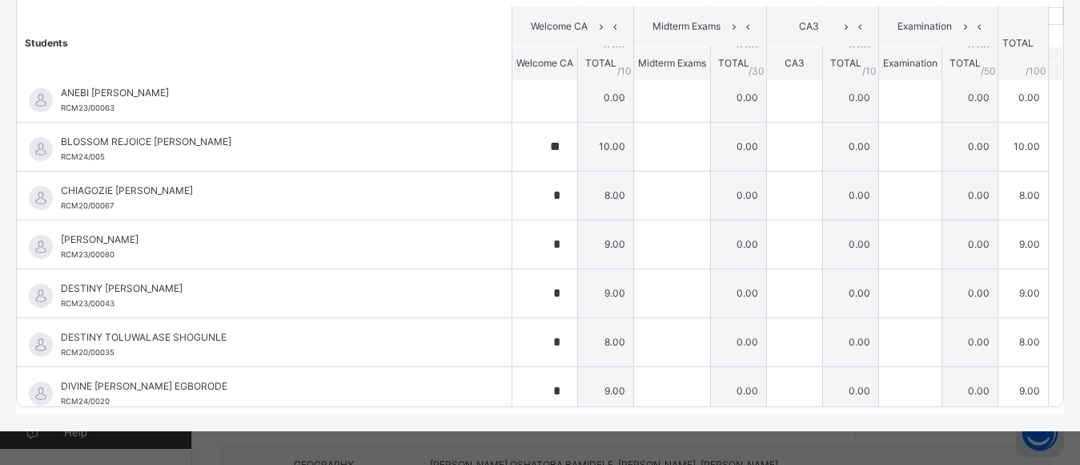
scroll to position [0, 0]
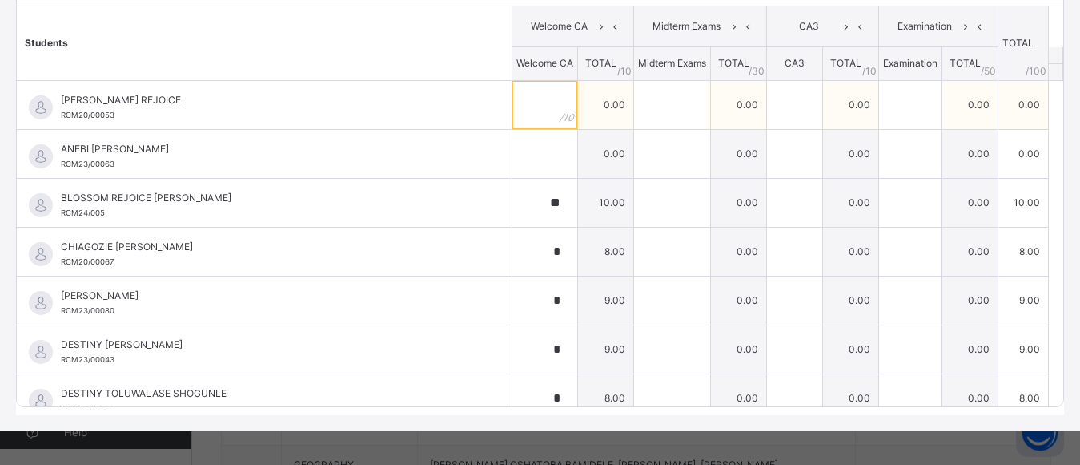
click at [517, 111] on input "text" at bounding box center [545, 105] width 65 height 48
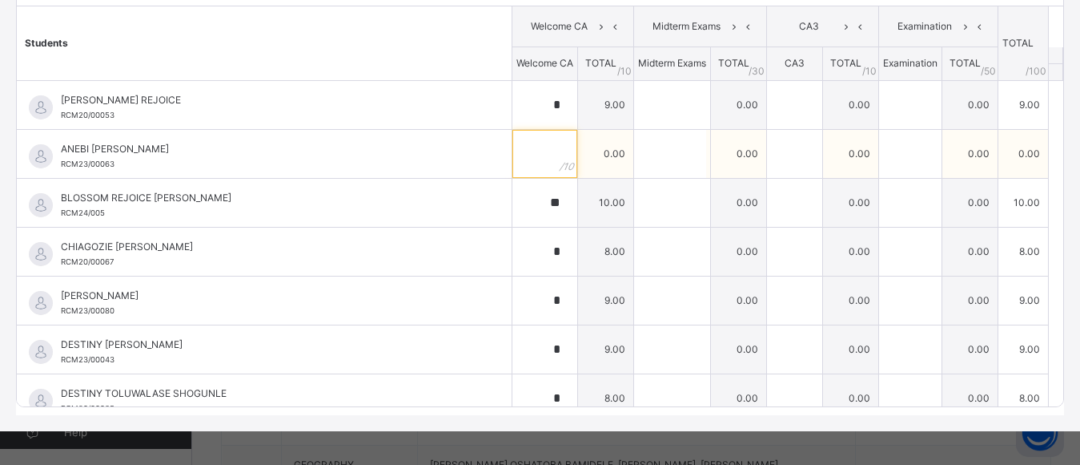
click at [531, 156] on input "text" at bounding box center [545, 154] width 65 height 48
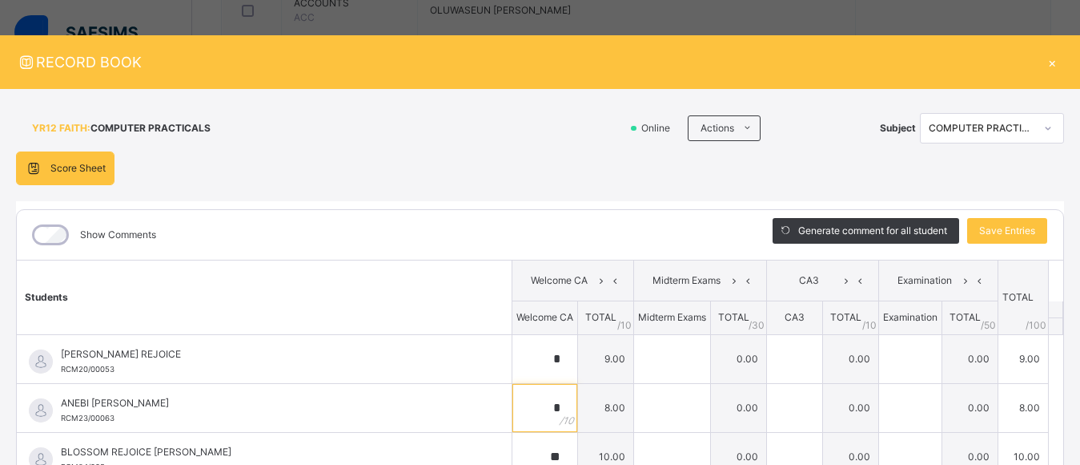
scroll to position [6, 0]
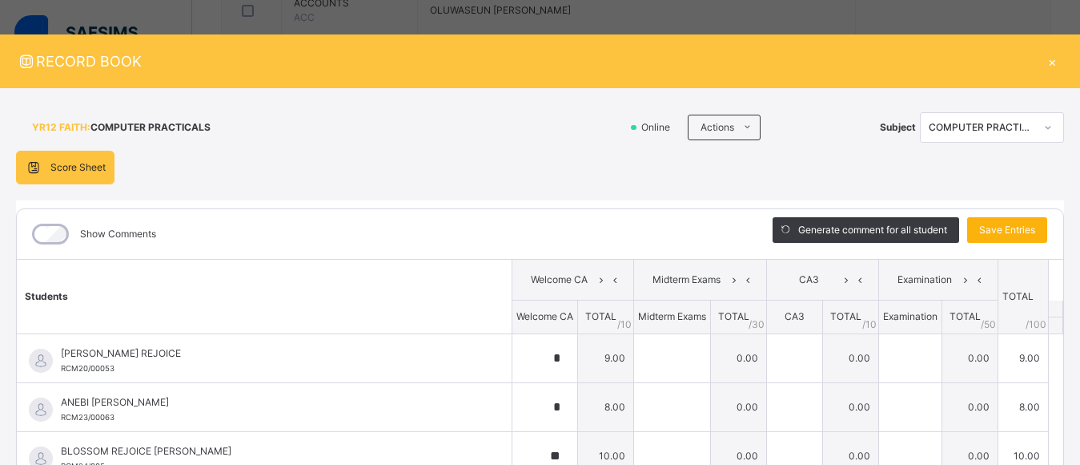
click at [1000, 224] on span "Save Entries" at bounding box center [1008, 230] width 56 height 14
click at [1000, 228] on span "Save Entries" at bounding box center [1008, 230] width 56 height 14
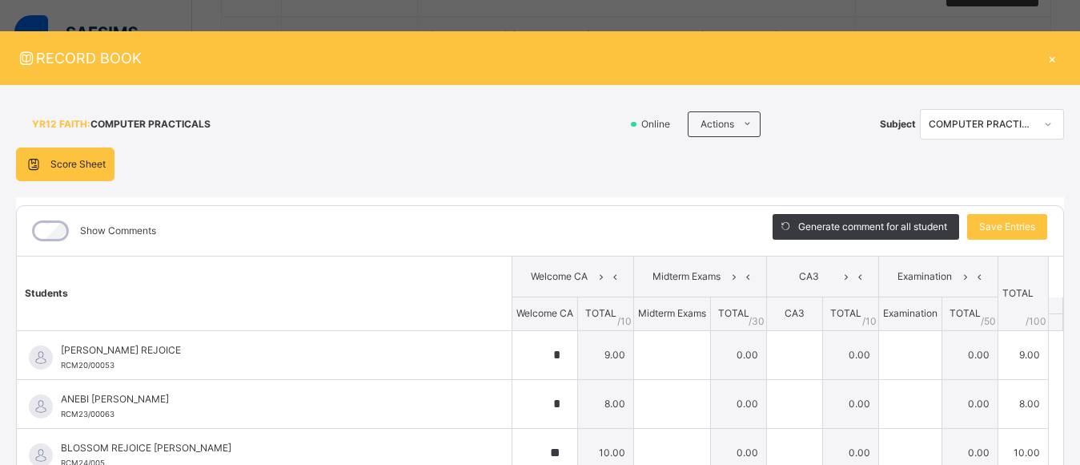
scroll to position [0, 0]
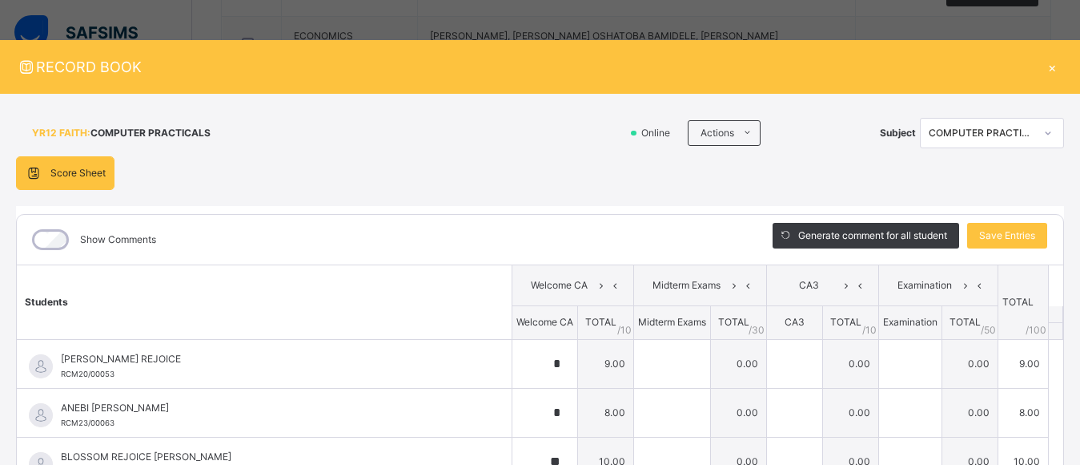
click at [1035, 131] on div at bounding box center [1048, 133] width 27 height 26
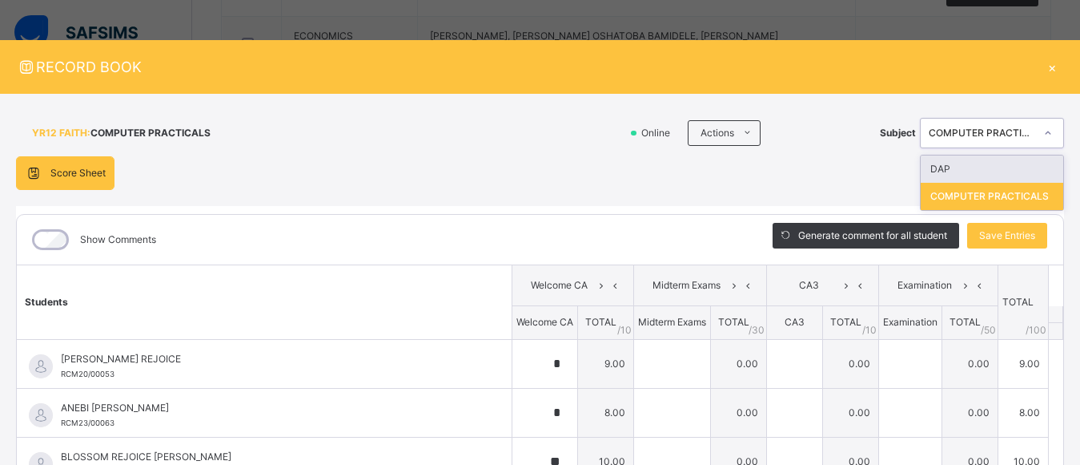
click at [959, 166] on div "DAP" at bounding box center [992, 168] width 143 height 27
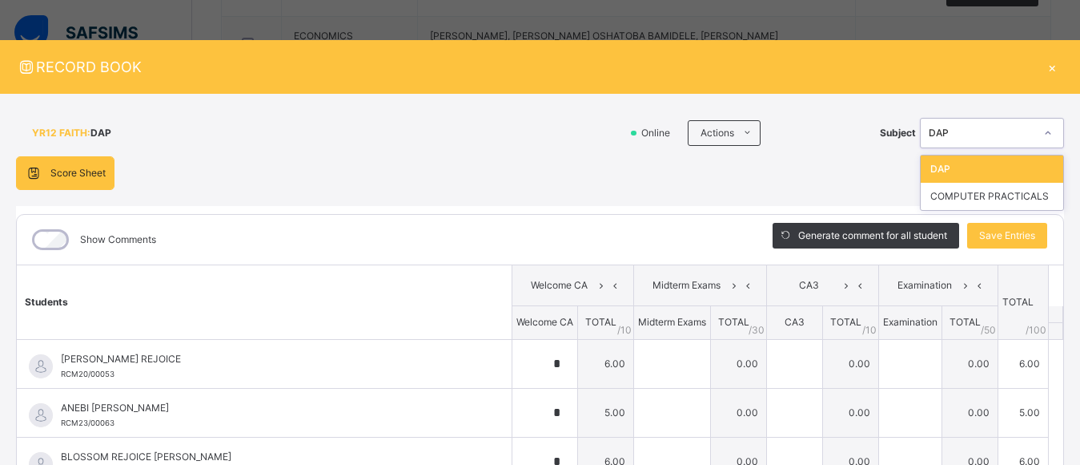
click at [1035, 132] on div at bounding box center [1048, 133] width 27 height 26
click at [979, 191] on div "COMPUTER PRACTICALS" at bounding box center [992, 196] width 143 height 27
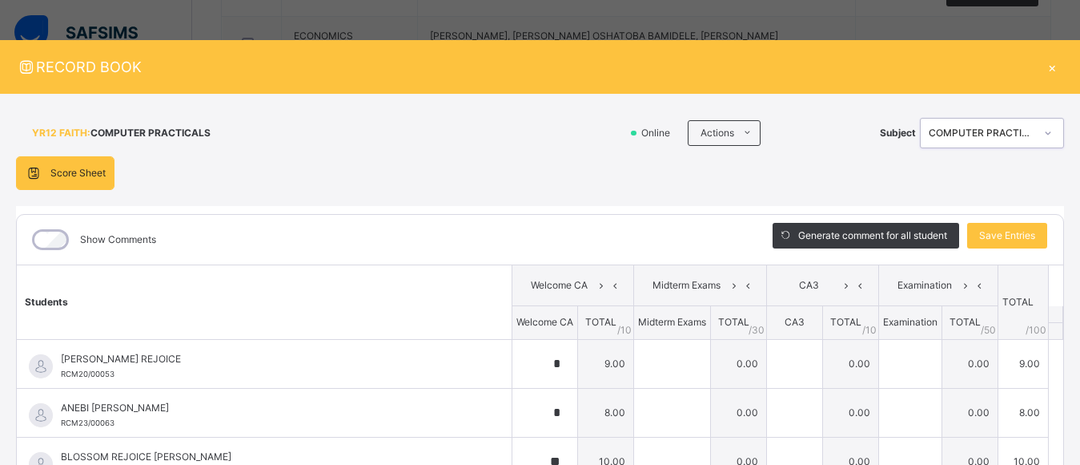
click at [1045, 66] on div "×" at bounding box center [1052, 67] width 24 height 22
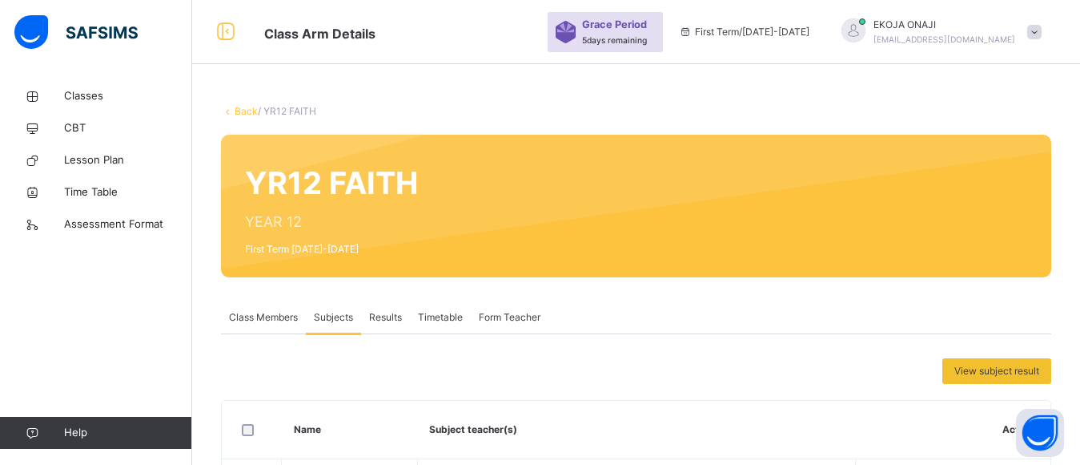
click at [242, 109] on link "Back" at bounding box center [246, 111] width 23 height 12
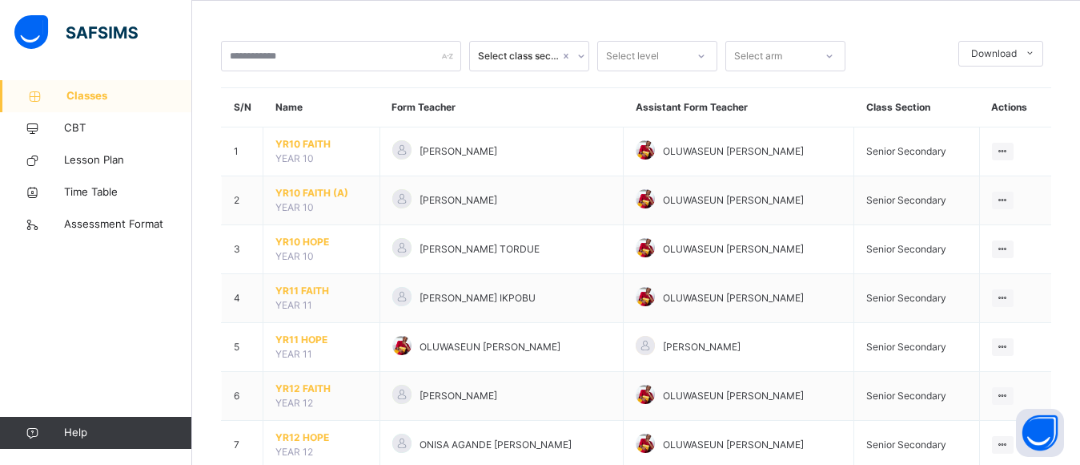
scroll to position [108, 0]
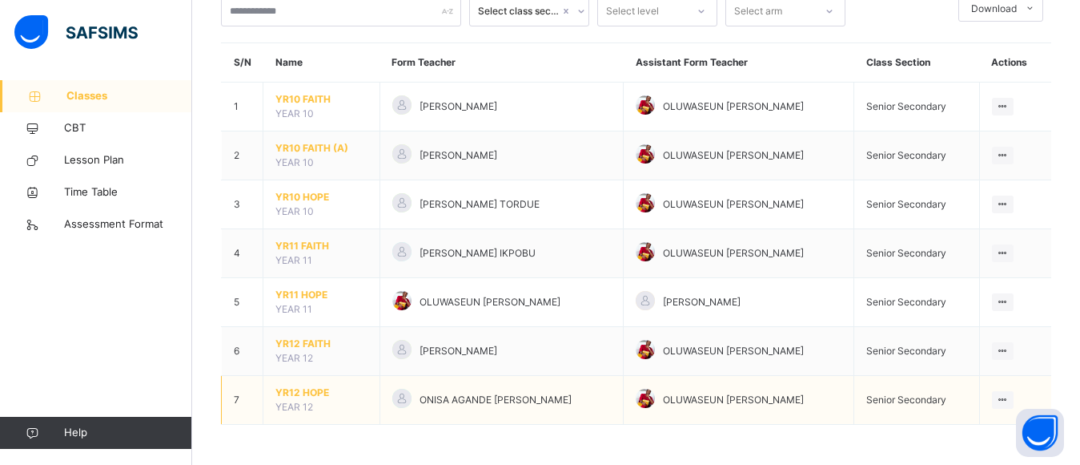
click at [299, 390] on span "YR12 HOPE" at bounding box center [322, 392] width 92 height 14
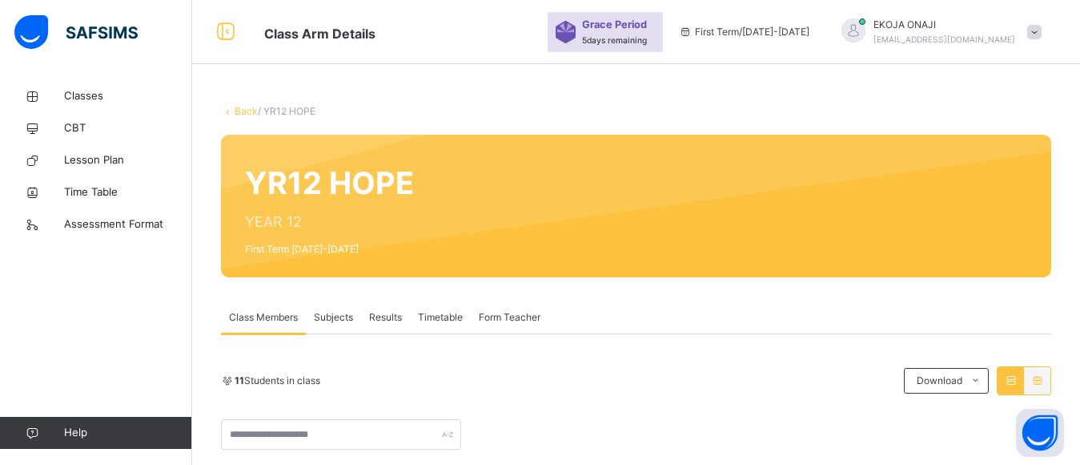
click at [337, 316] on span "Subjects" at bounding box center [333, 317] width 39 height 14
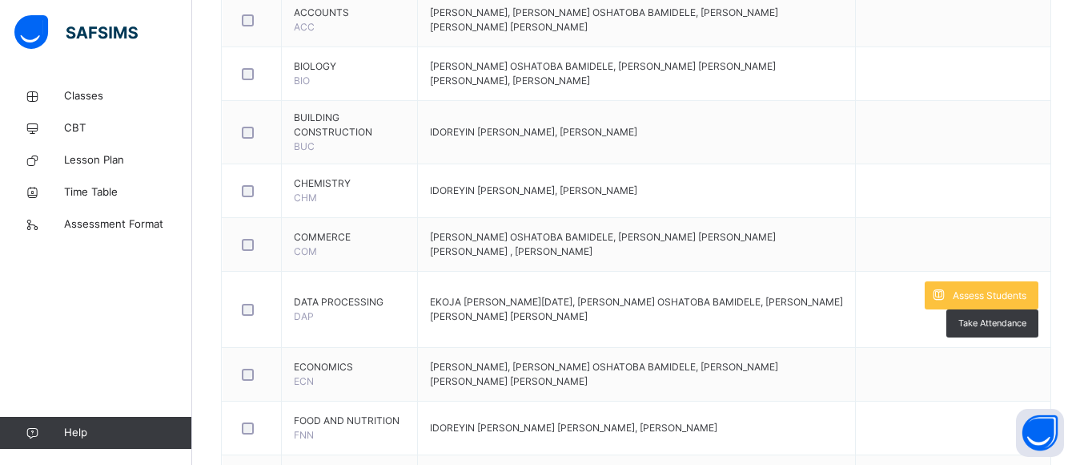
scroll to position [977, 0]
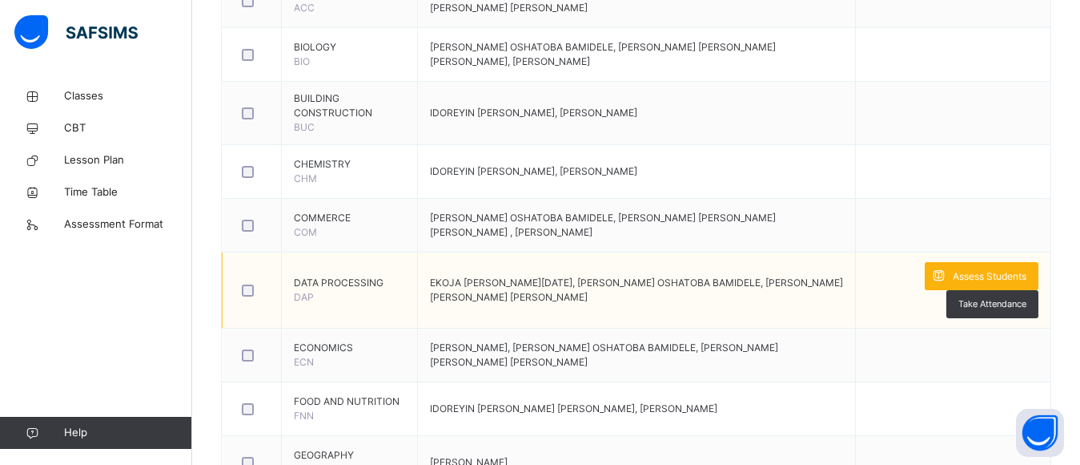
click at [980, 274] on span "Assess Students" at bounding box center [990, 276] width 74 height 14
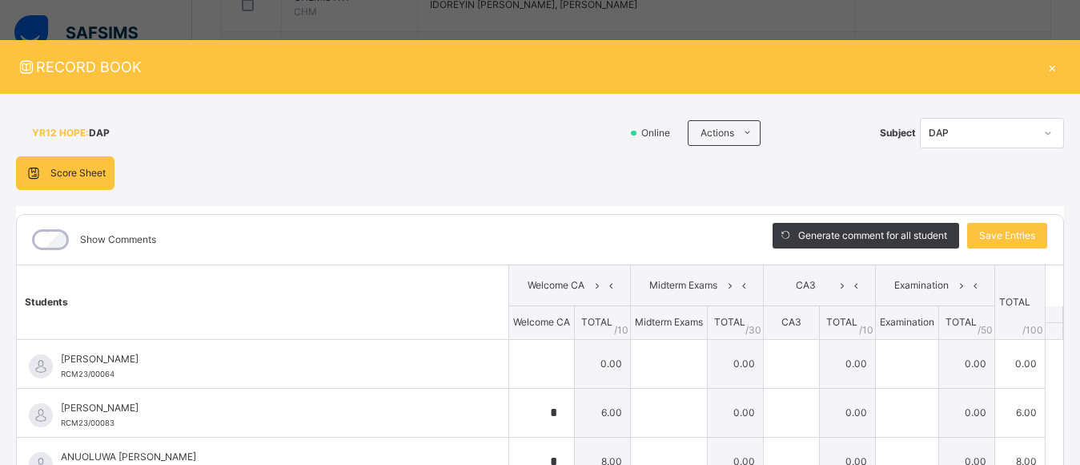
scroll to position [1099, 0]
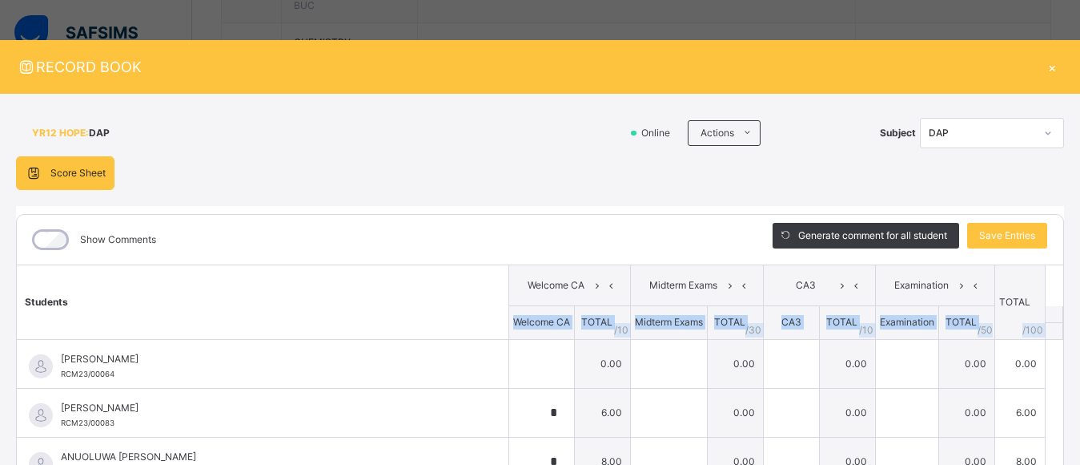
drag, startPoint x: 1030, startPoint y: 309, endPoint x: 1064, endPoint y: 279, distance: 46.0
click at [1064, 279] on div "YR12 HOPE : DAP Online Actions Download Empty Score Sheet Upload/map score shee…" at bounding box center [540, 392] width 1080 height 596
click at [994, 140] on div "DAP" at bounding box center [977, 133] width 112 height 25
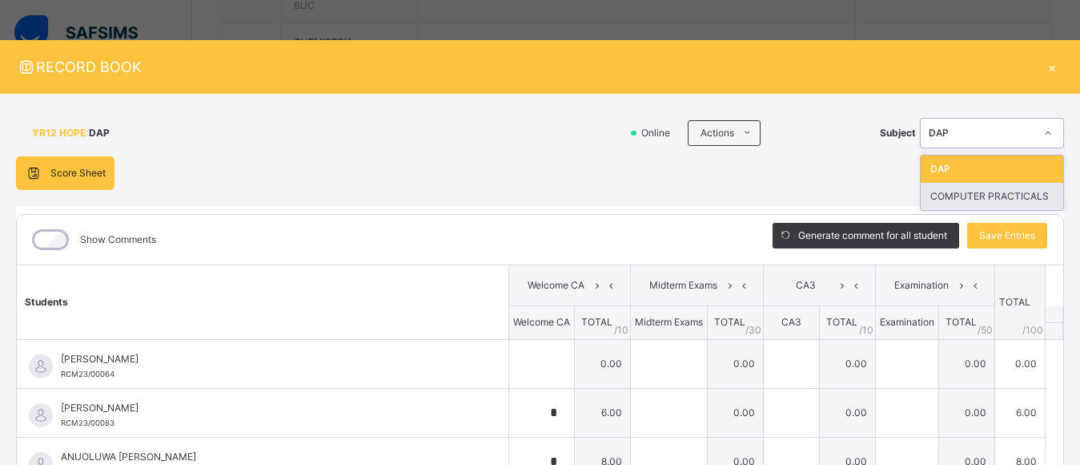
click at [982, 200] on div "COMPUTER PRACTICALS" at bounding box center [992, 196] width 143 height 27
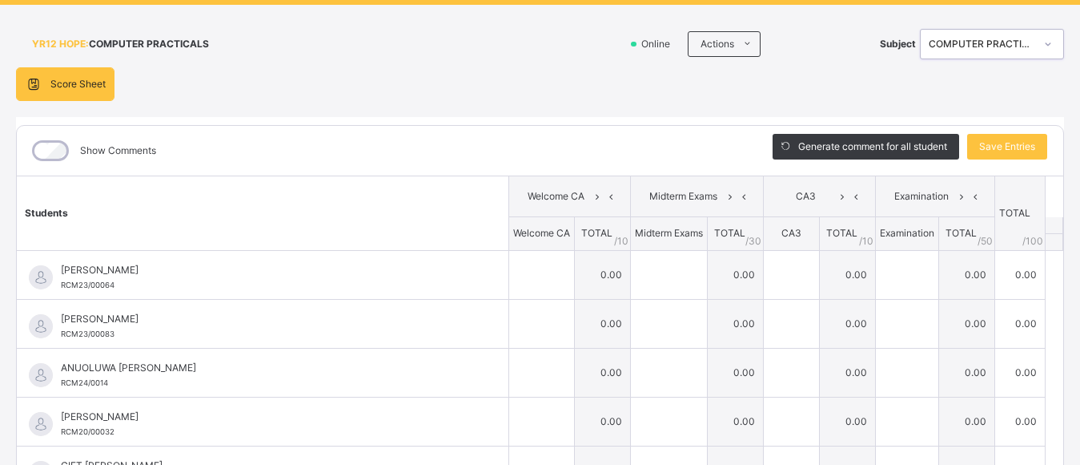
scroll to position [86, 0]
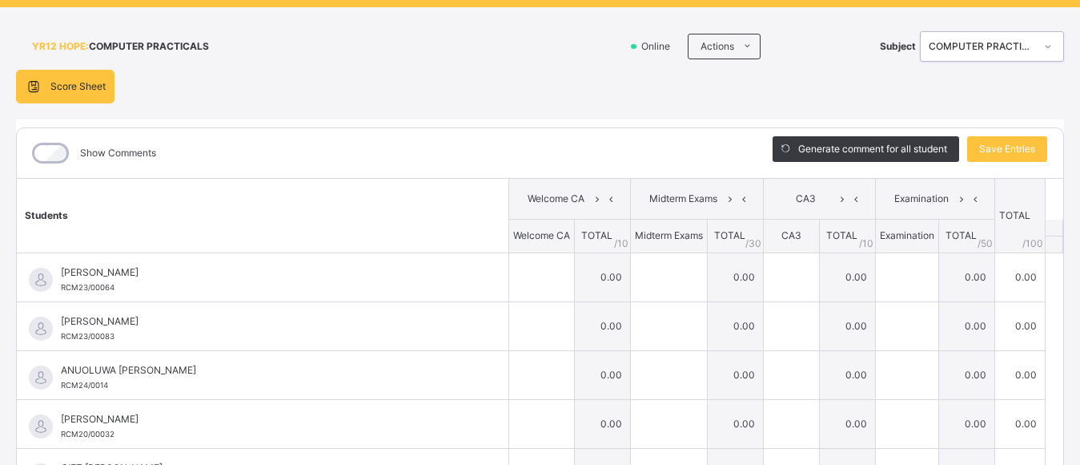
click at [966, 46] on div "COMPUTER PRACTICALS" at bounding box center [982, 46] width 106 height 14
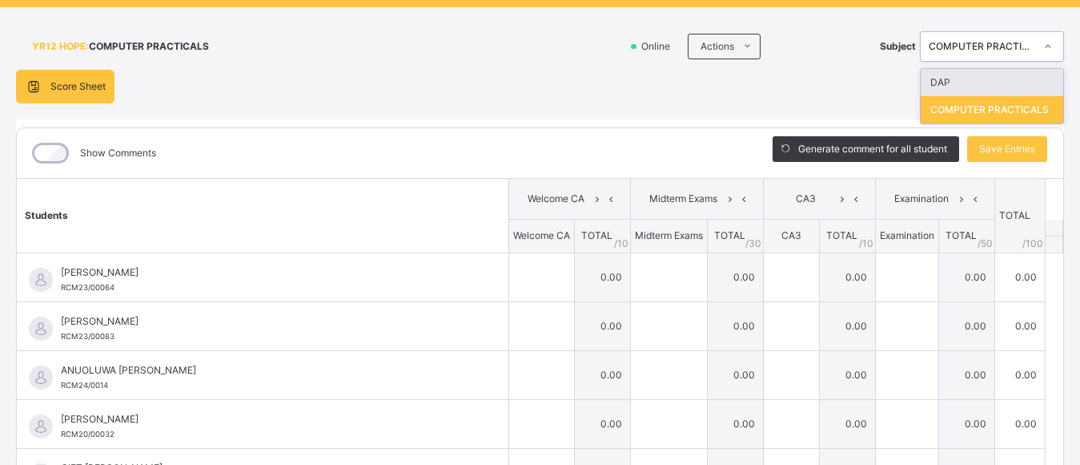
click at [958, 82] on div "DAP" at bounding box center [992, 82] width 143 height 27
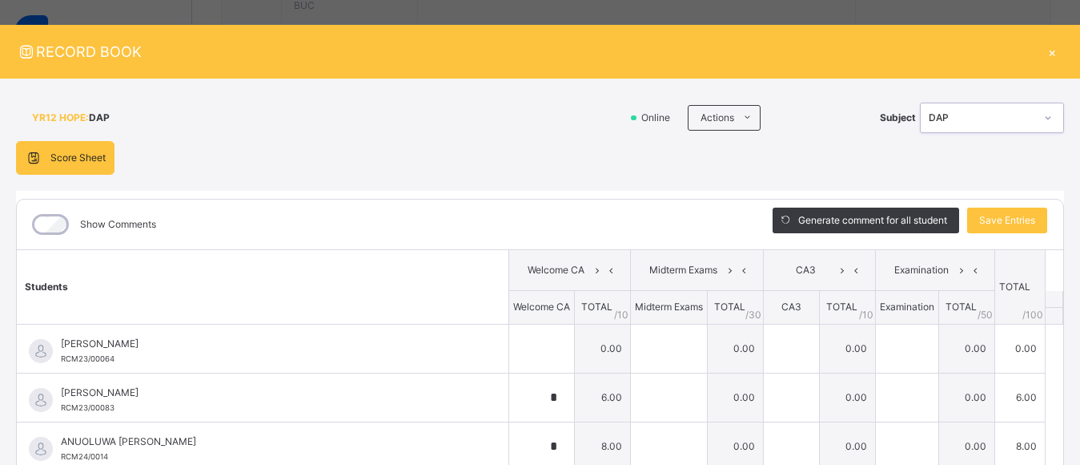
scroll to position [2, 0]
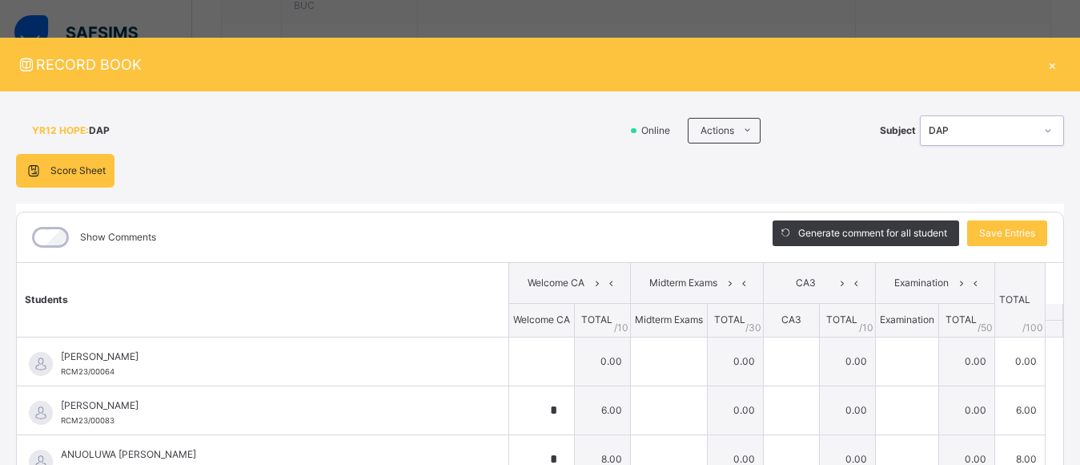
click at [966, 127] on div "DAP" at bounding box center [982, 130] width 106 height 14
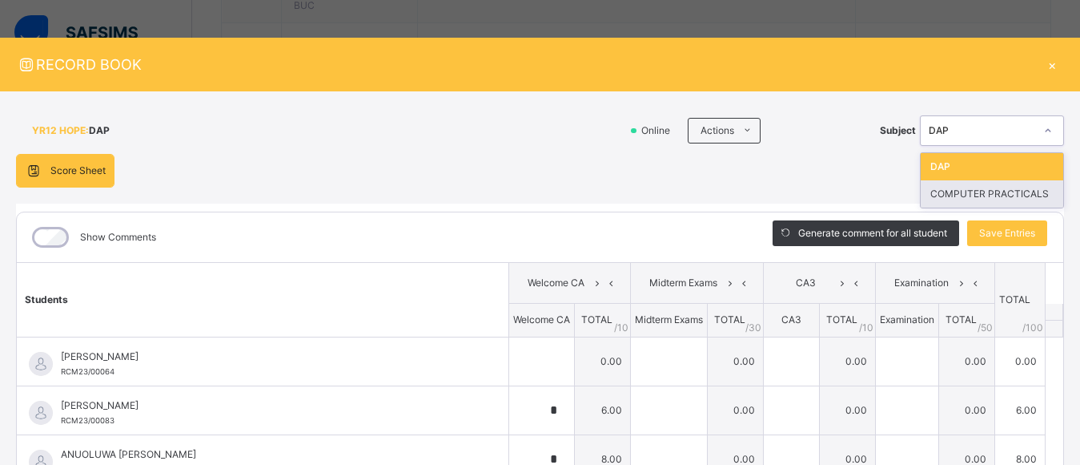
click at [950, 195] on div "COMPUTER PRACTICALS" at bounding box center [992, 193] width 143 height 27
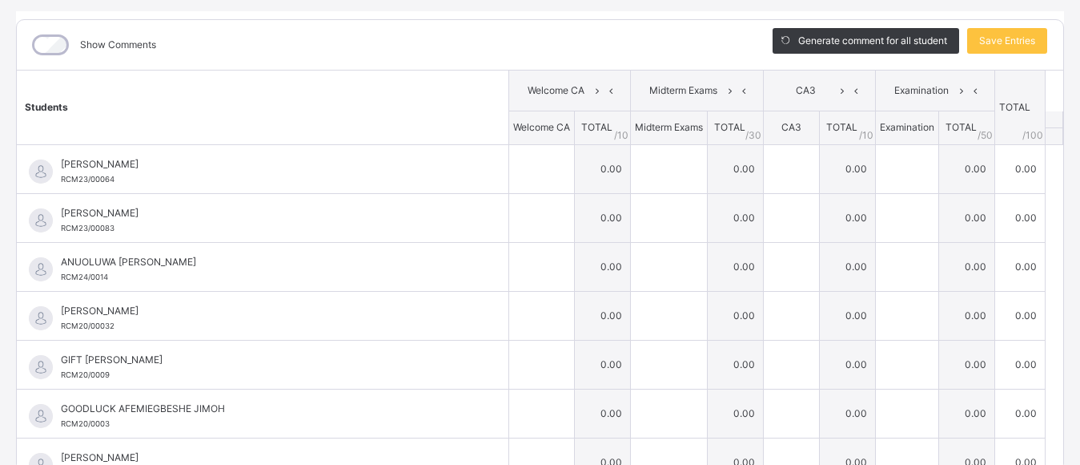
scroll to position [196, 0]
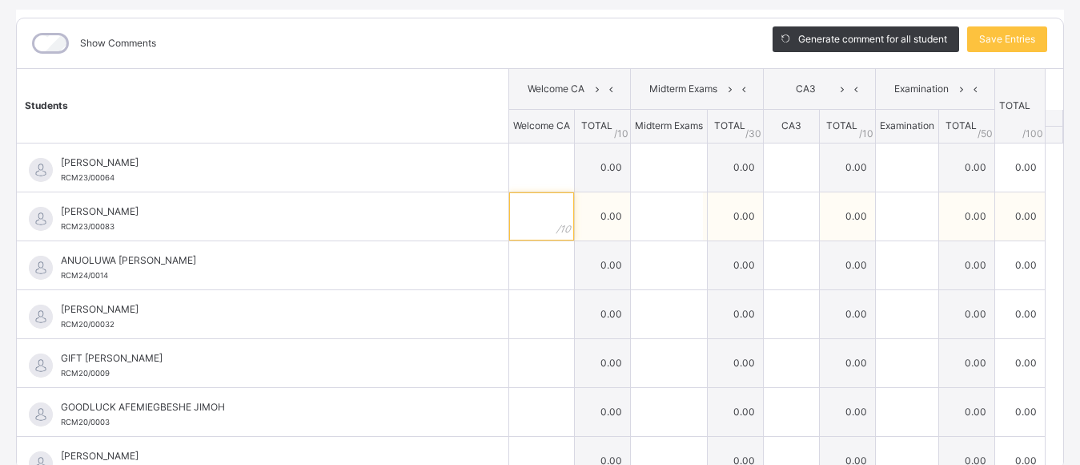
click at [525, 217] on input "text" at bounding box center [541, 216] width 65 height 48
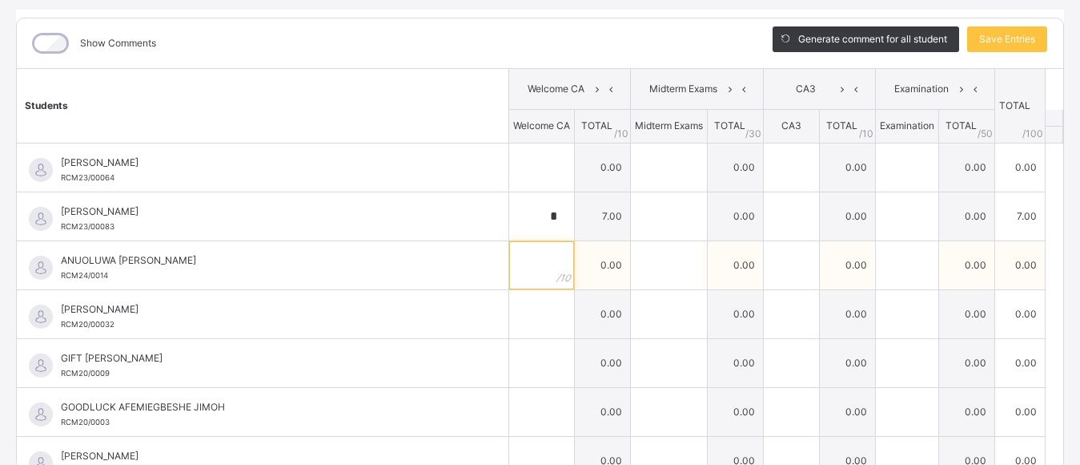
click at [518, 285] on input "text" at bounding box center [541, 265] width 65 height 48
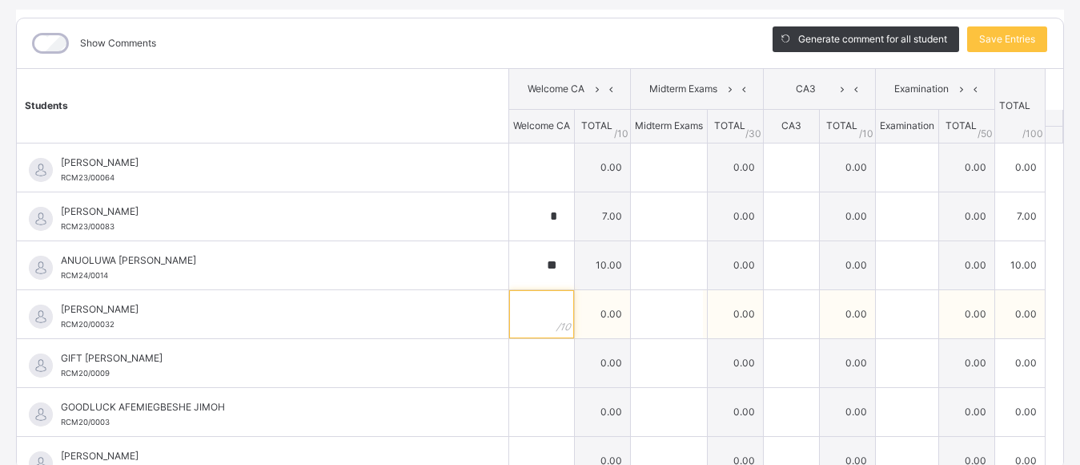
click at [515, 327] on input "text" at bounding box center [541, 314] width 65 height 48
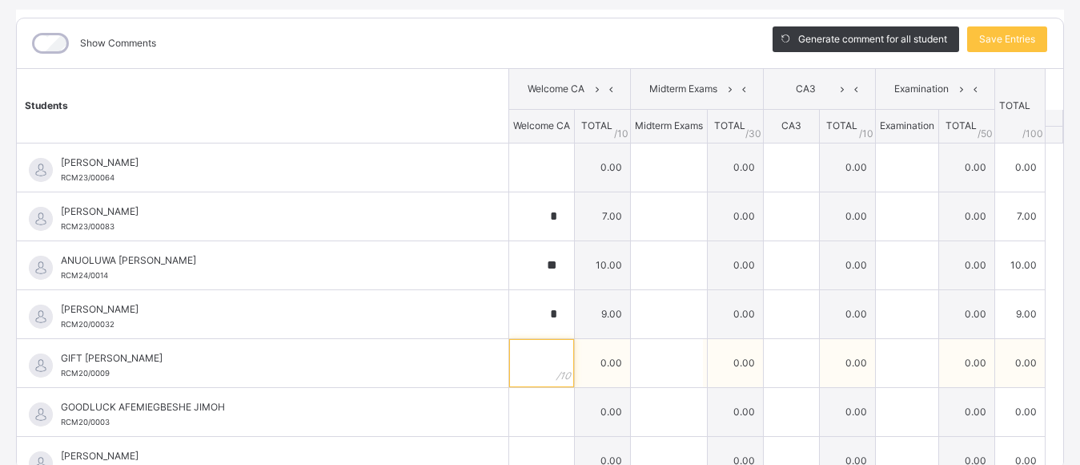
click at [520, 364] on input "text" at bounding box center [541, 363] width 65 height 48
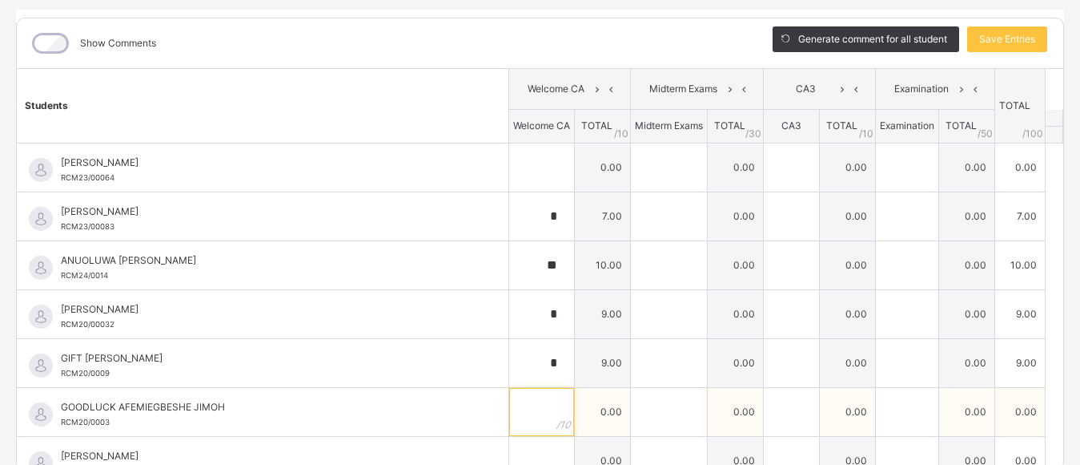
click at [528, 408] on input "text" at bounding box center [541, 412] width 65 height 48
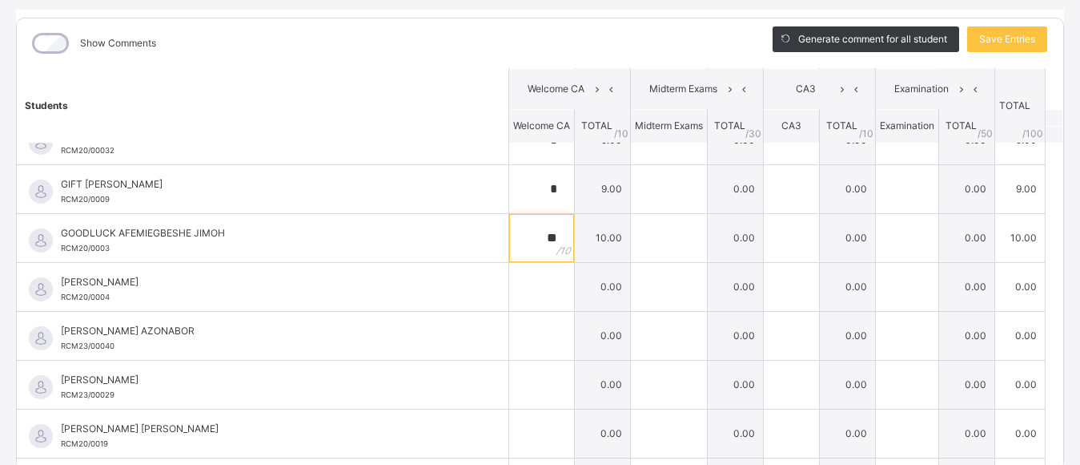
scroll to position [179, 0]
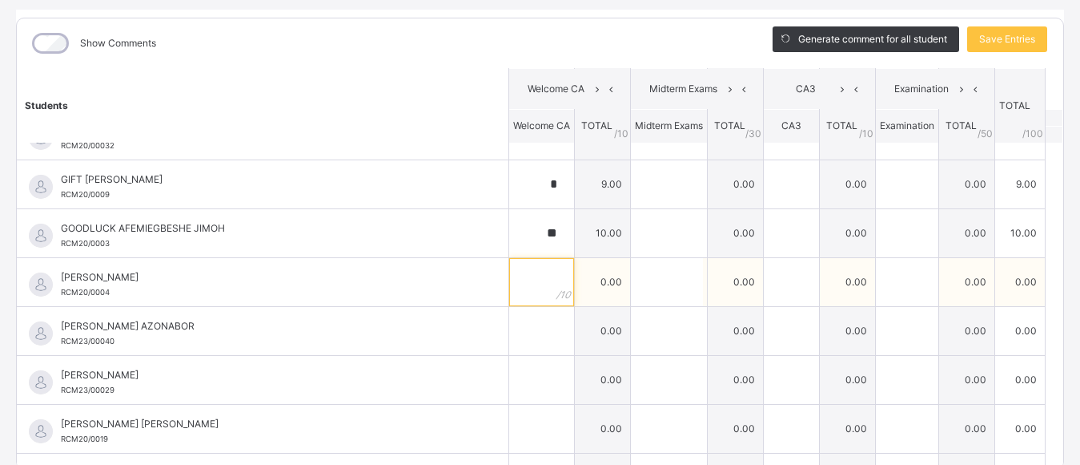
click at [522, 280] on input "text" at bounding box center [541, 282] width 65 height 48
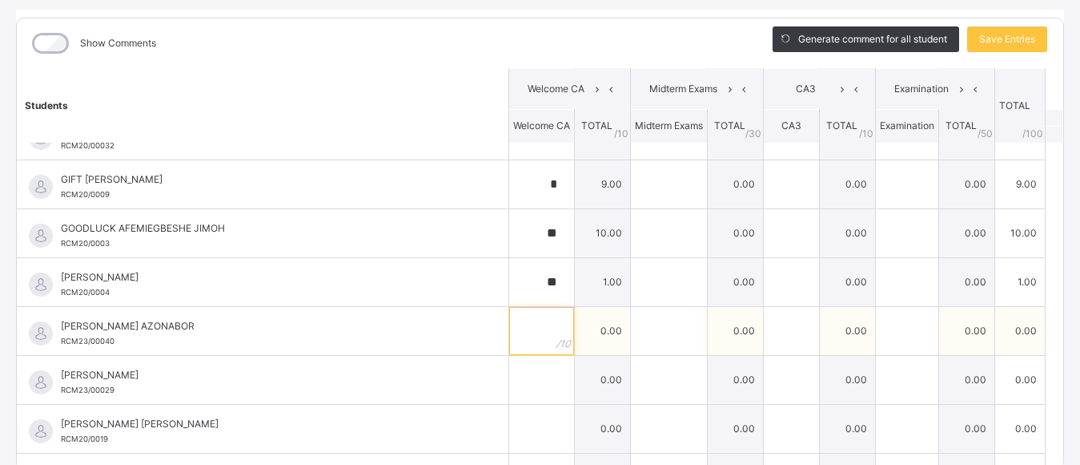
click at [528, 335] on input "text" at bounding box center [541, 331] width 65 height 48
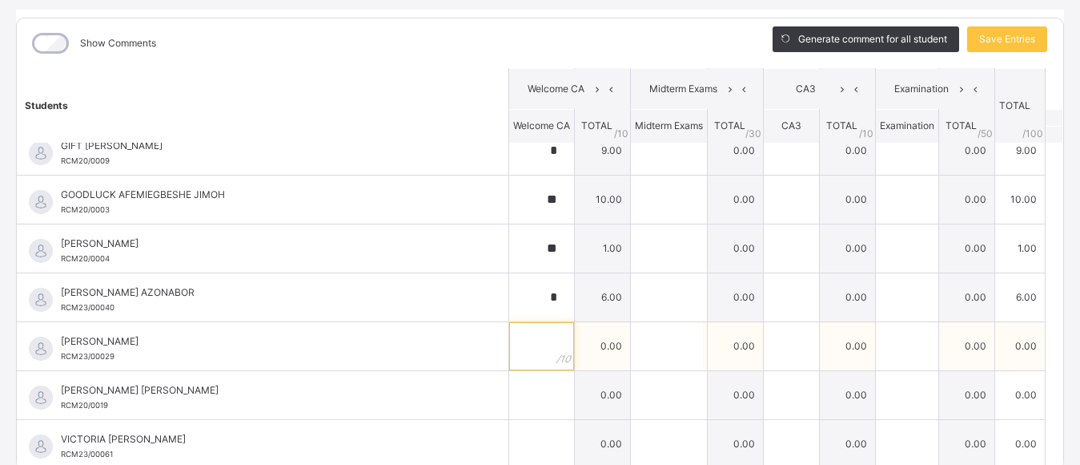
click at [525, 350] on input "text" at bounding box center [541, 346] width 65 height 48
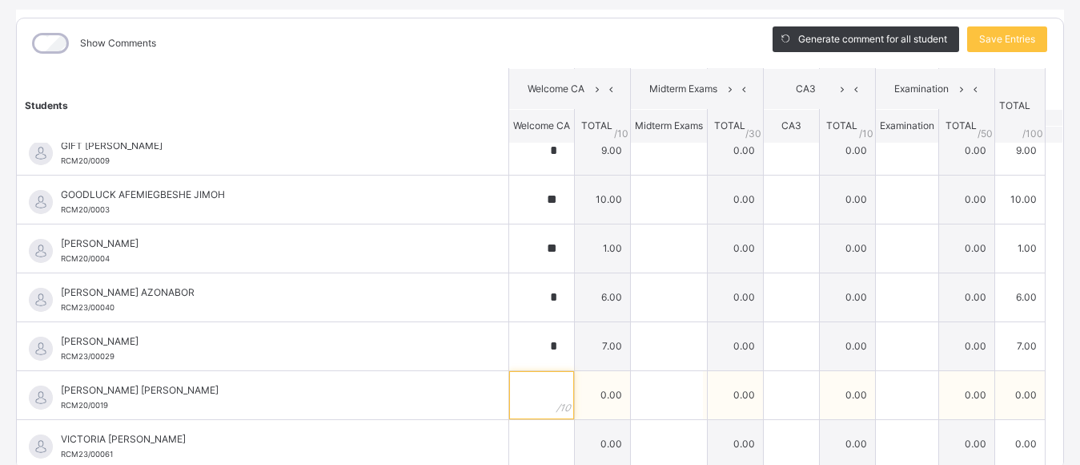
click at [520, 407] on input "text" at bounding box center [541, 395] width 65 height 48
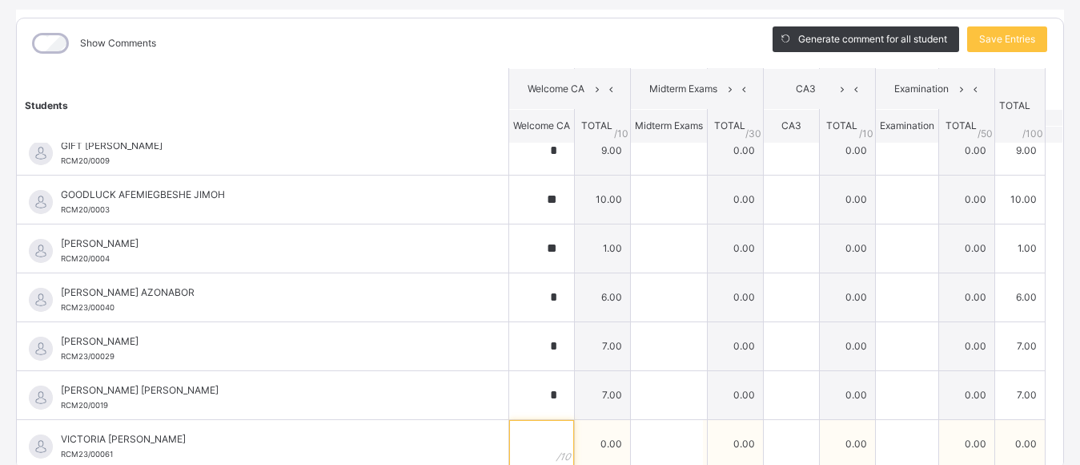
click at [513, 440] on input "text" at bounding box center [541, 444] width 65 height 48
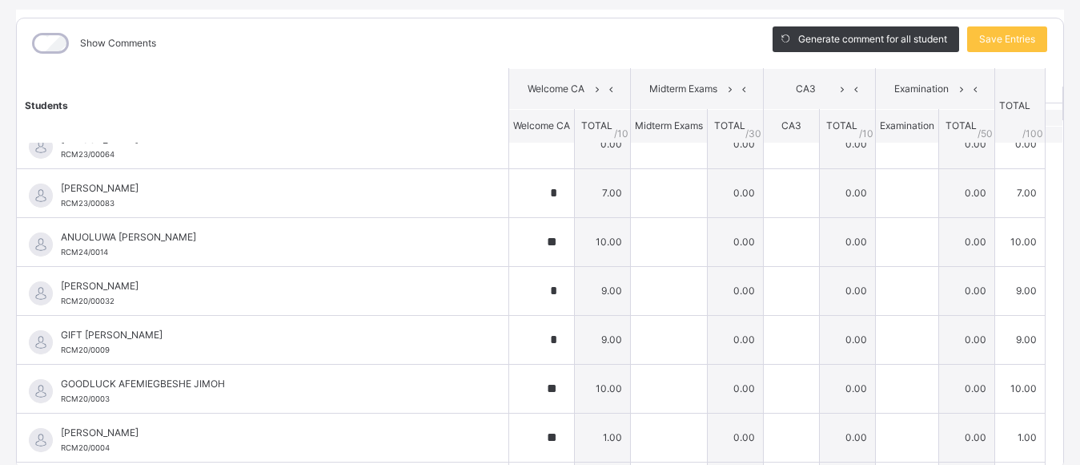
scroll to position [0, 0]
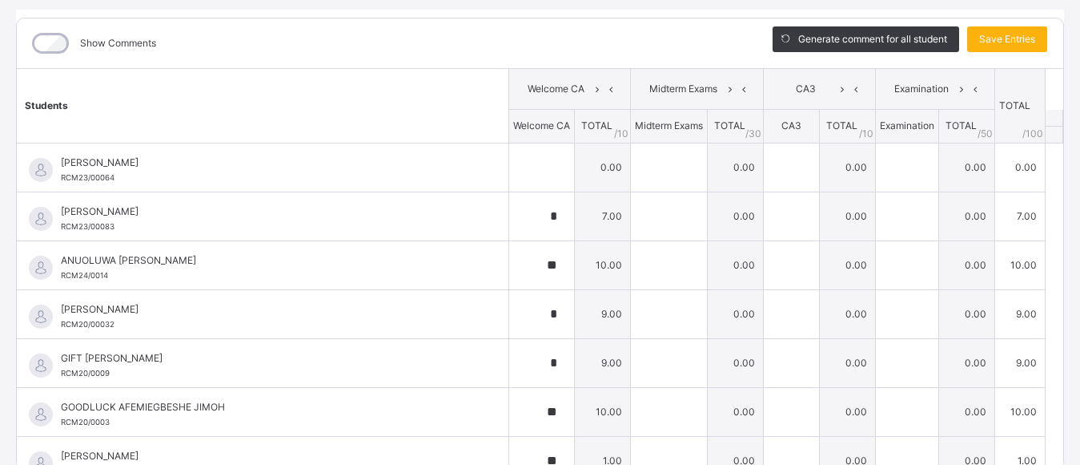
click at [995, 33] on span "Save Entries" at bounding box center [1008, 39] width 56 height 14
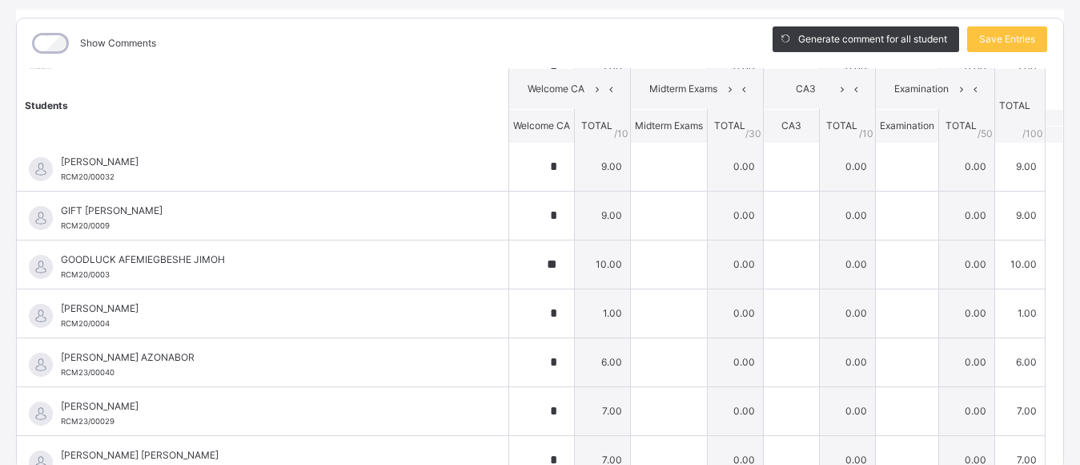
scroll to position [212, 0]
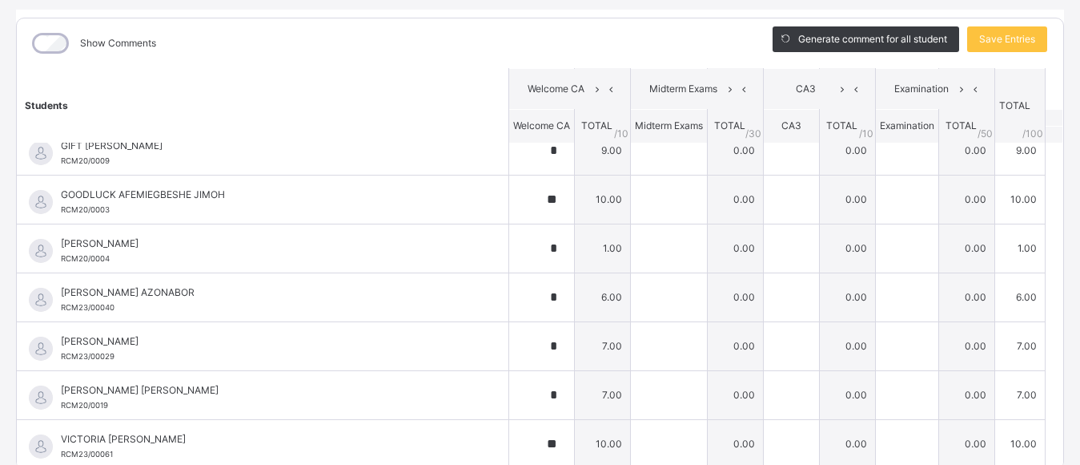
drag, startPoint x: 1056, startPoint y: 320, endPoint x: 1043, endPoint y: 61, distance: 259.8
click at [1043, 61] on div "Show Comments Generate comment for all student Save Entries Class Level: YR12 H…" at bounding box center [540, 244] width 1048 height 452
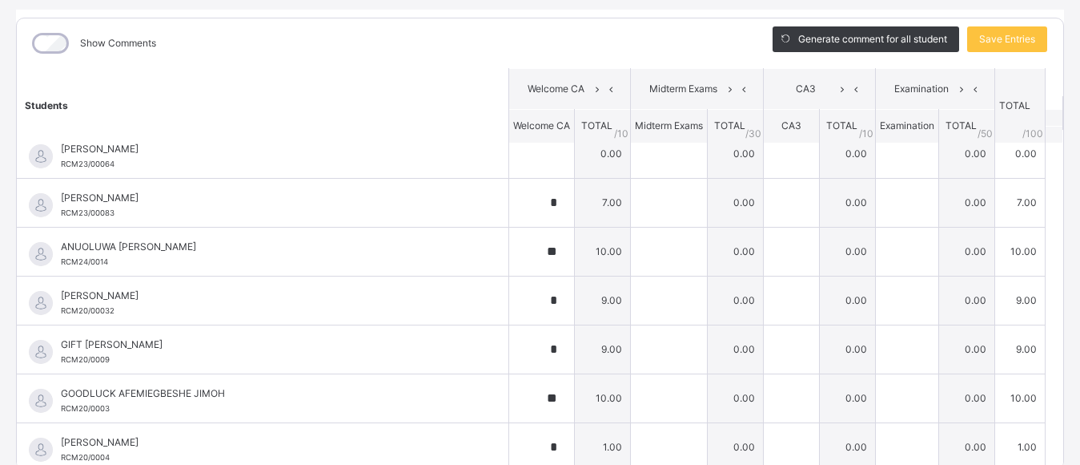
scroll to position [0, 0]
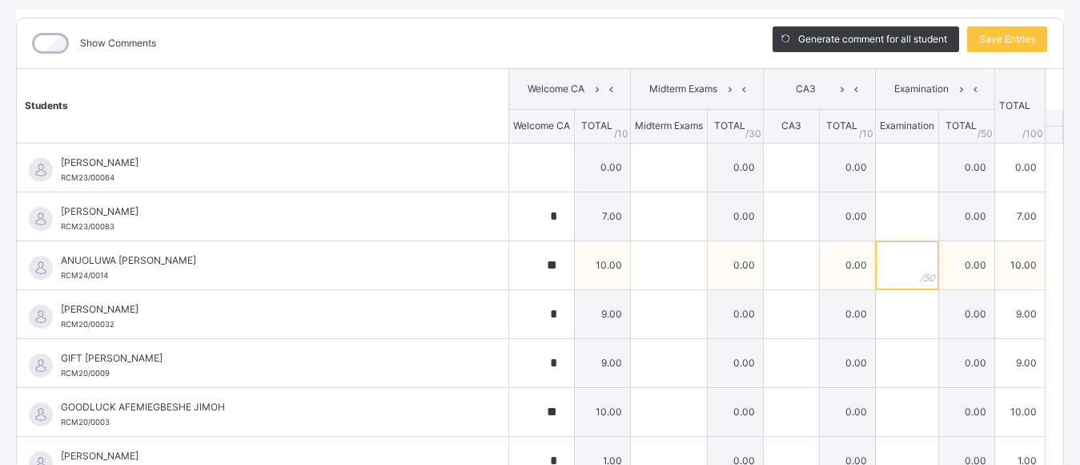
click at [899, 247] on div at bounding box center [907, 265] width 62 height 48
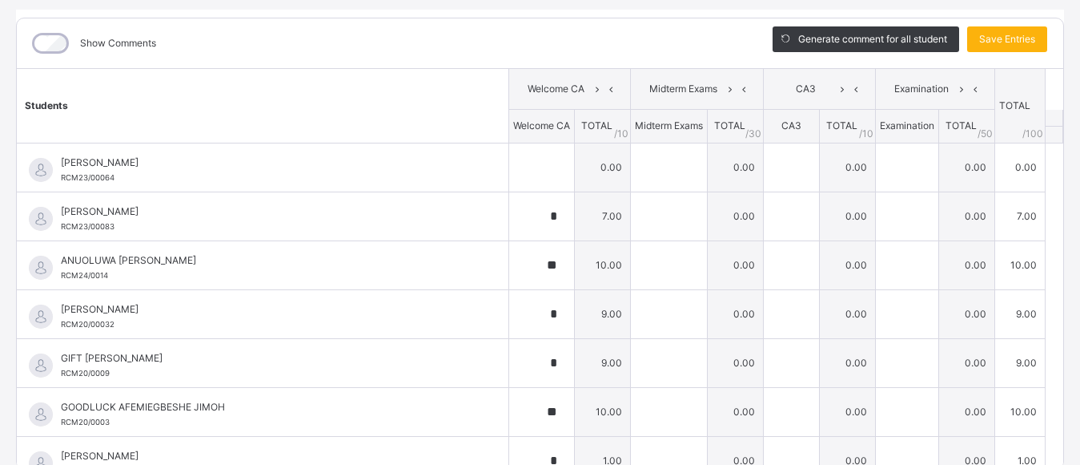
click at [990, 38] on span "Save Entries" at bounding box center [1008, 39] width 56 height 14
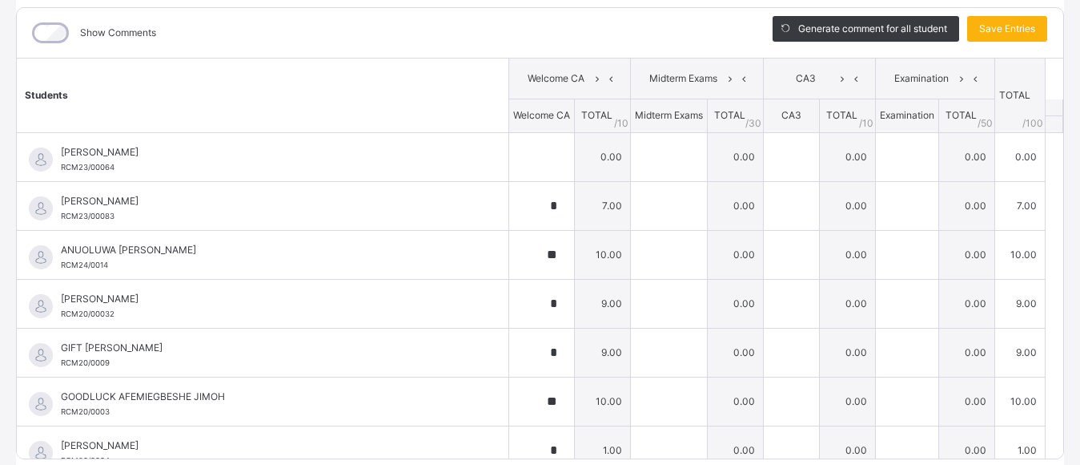
click at [992, 26] on span "Save Entries" at bounding box center [1008, 29] width 56 height 14
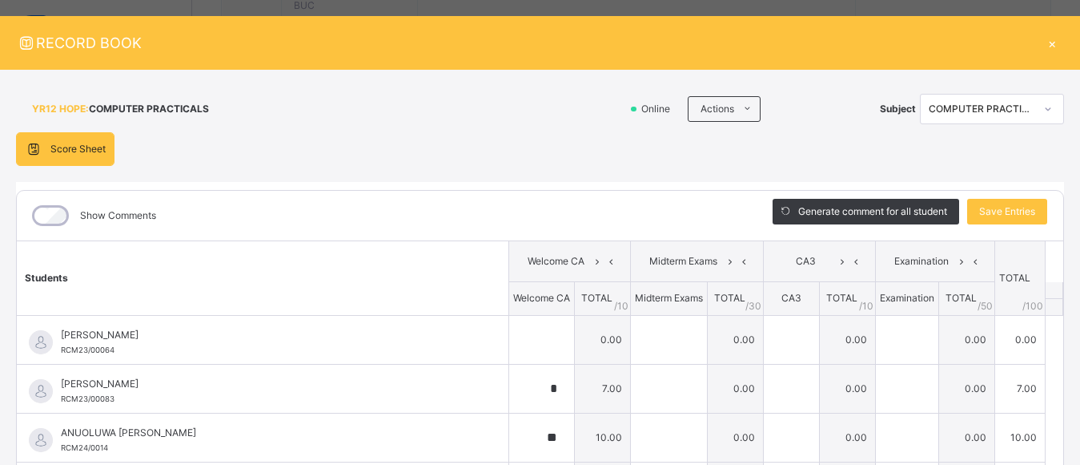
scroll to position [16, 0]
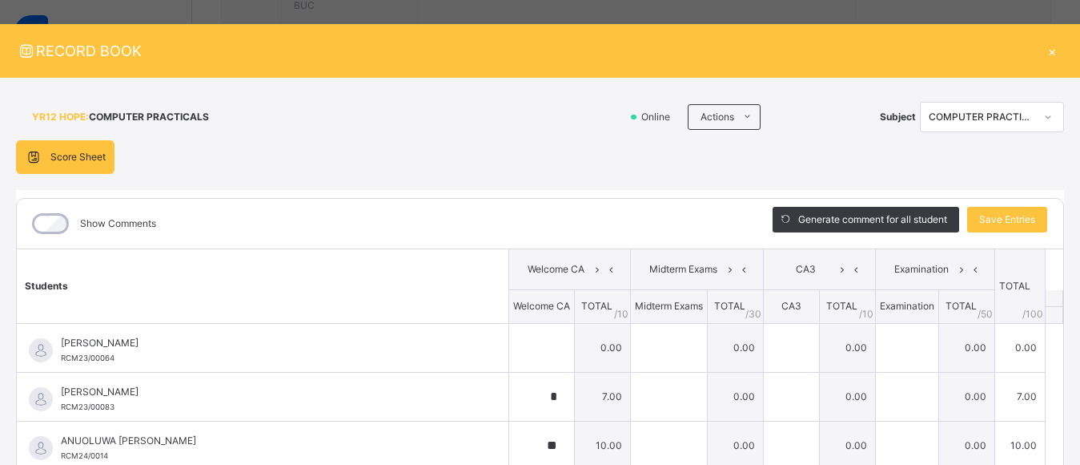
click at [1007, 116] on div "COMPUTER PRACTICALS" at bounding box center [982, 117] width 106 height 14
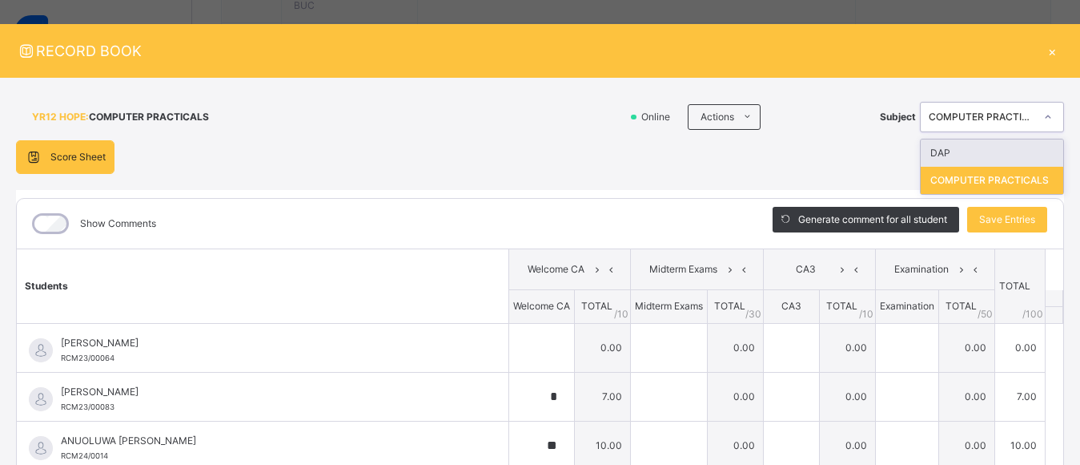
click at [958, 150] on div "DAP" at bounding box center [992, 152] width 143 height 27
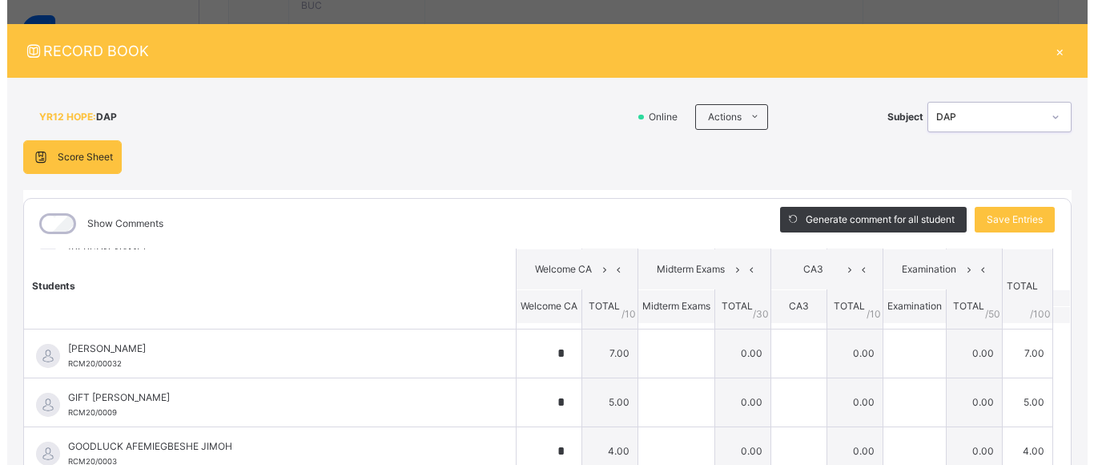
scroll to position [212, 0]
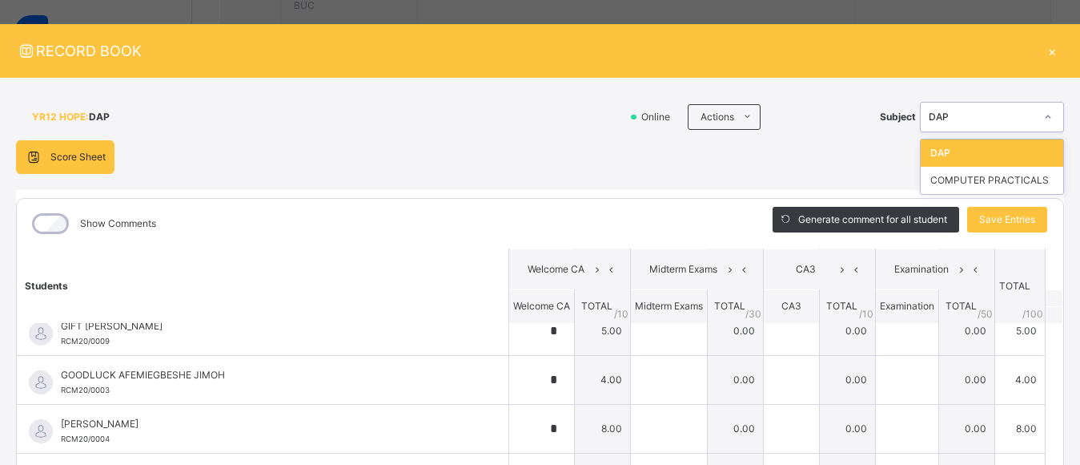
click at [987, 111] on div "DAP" at bounding box center [982, 117] width 106 height 14
click at [964, 184] on div "COMPUTER PRACTICALS" at bounding box center [992, 180] width 143 height 27
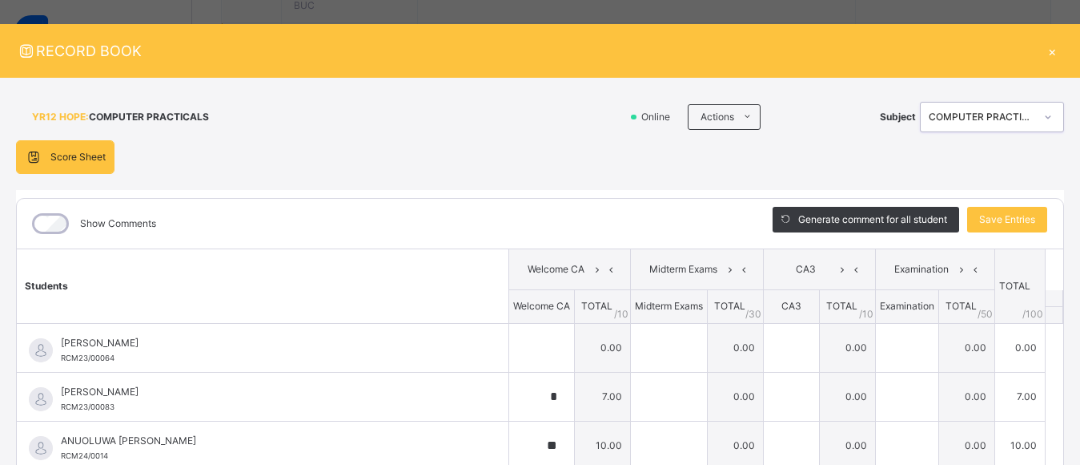
click at [1043, 53] on div "×" at bounding box center [1052, 51] width 24 height 22
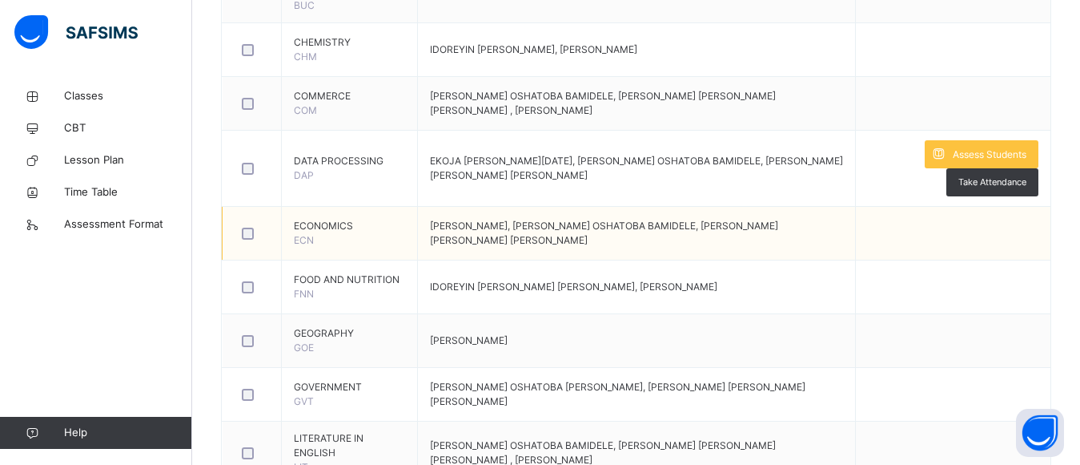
click at [638, 219] on span "[PERSON_NAME], [PERSON_NAME] OSHATOBA BAMIDELE, [PERSON_NAME] [PERSON_NAME] [PE…" at bounding box center [604, 232] width 348 height 26
click at [627, 239] on td "[PERSON_NAME], [PERSON_NAME] OSHATOBA BAMIDELE, [PERSON_NAME] [PERSON_NAME] [PE…" at bounding box center [636, 234] width 439 height 54
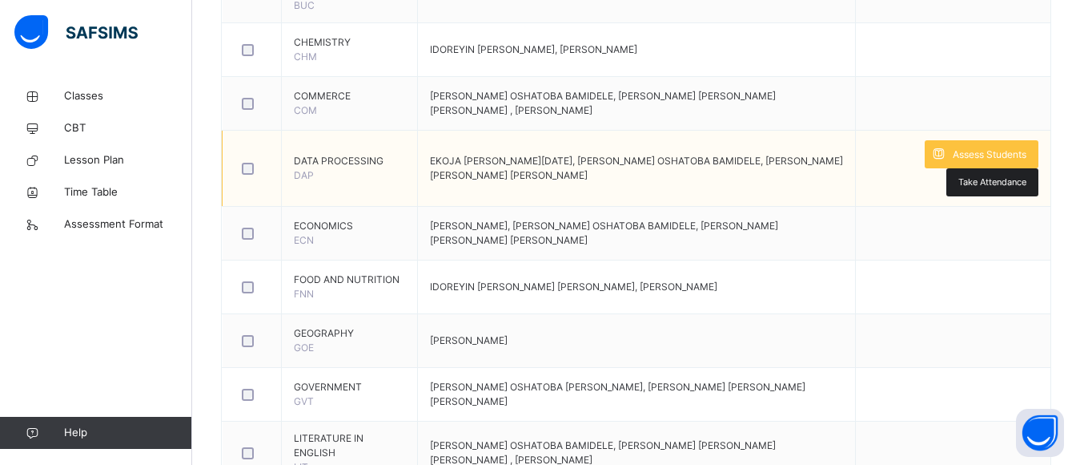
click at [992, 183] on span "Take Attendance" at bounding box center [993, 182] width 68 height 14
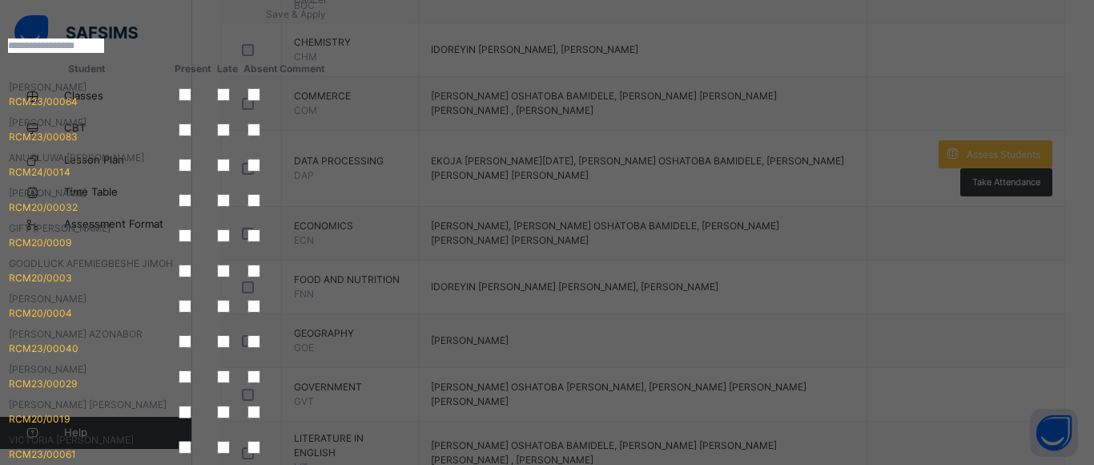
scroll to position [156, 0]
click at [326, 112] on td at bounding box center [302, 94] width 47 height 35
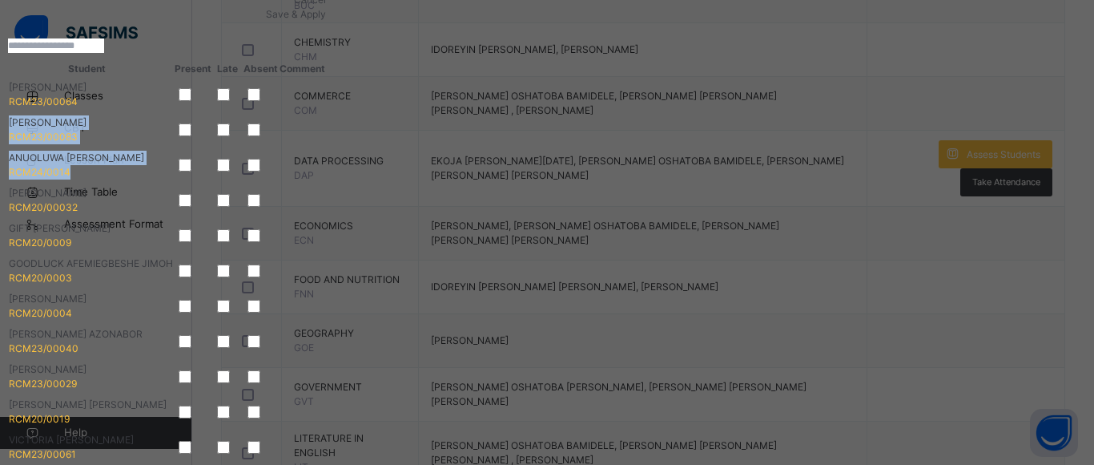
drag, startPoint x: 747, startPoint y: 284, endPoint x: 761, endPoint y: 179, distance: 105.0
click at [326, 179] on tbody "[PERSON_NAME] RCM23/00064 [PERSON_NAME] RCM23/00083 ANUOLUWA [PERSON_NAME] RCM2…" at bounding box center [163, 271] width 326 height 388
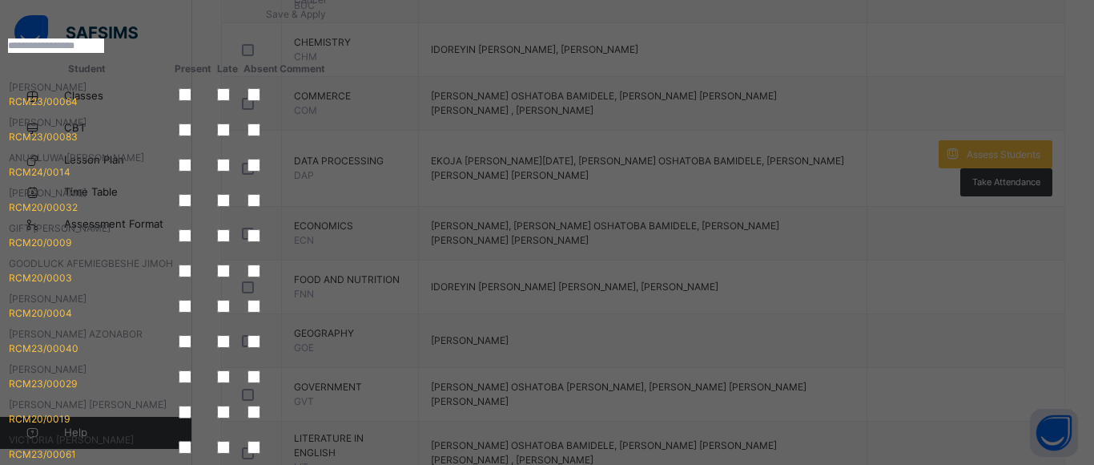
click at [326, 183] on td at bounding box center [302, 164] width 47 height 35
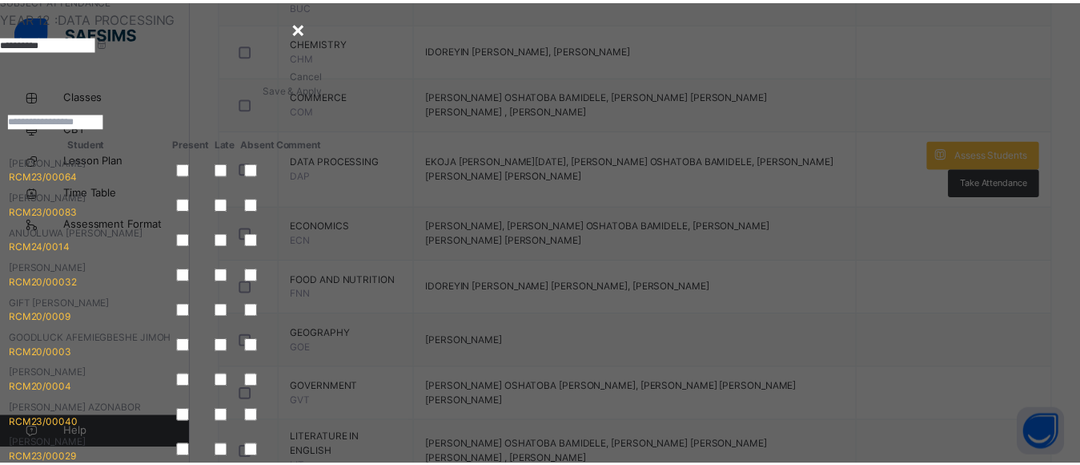
scroll to position [0, 0]
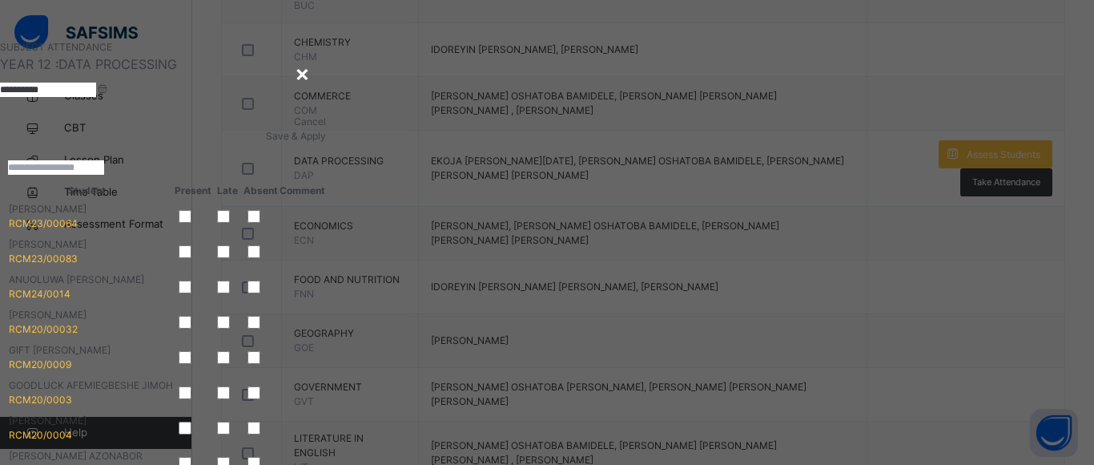
click at [310, 71] on div "×" at bounding box center [302, 73] width 15 height 34
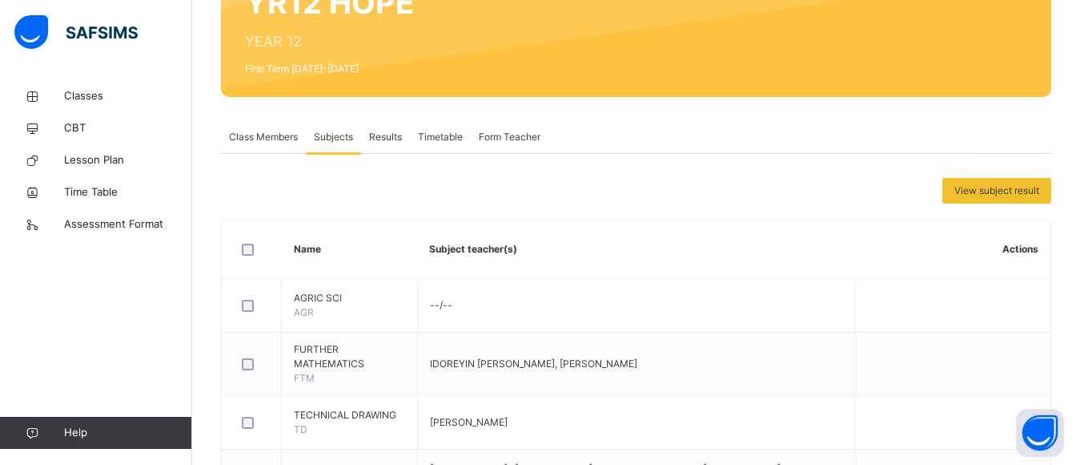
scroll to position [90, 0]
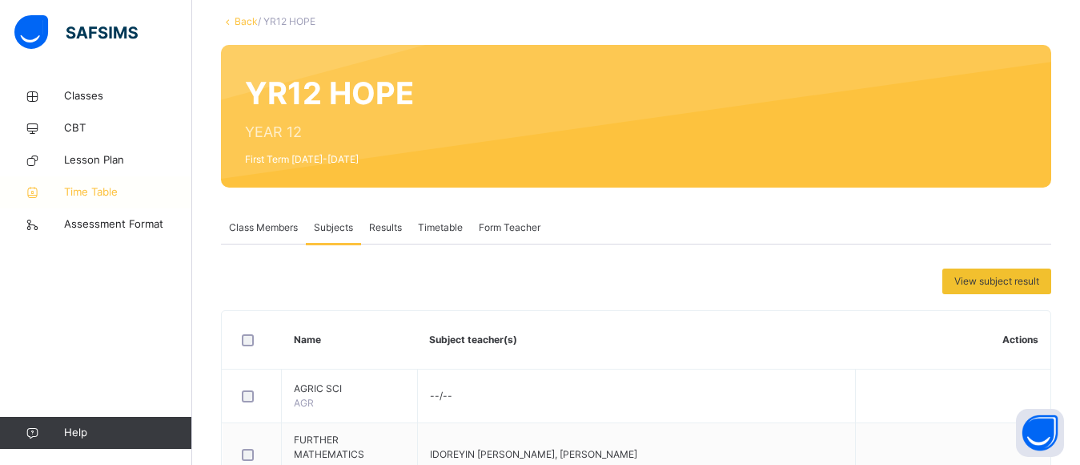
click at [95, 187] on span "Time Table" at bounding box center [128, 192] width 128 height 16
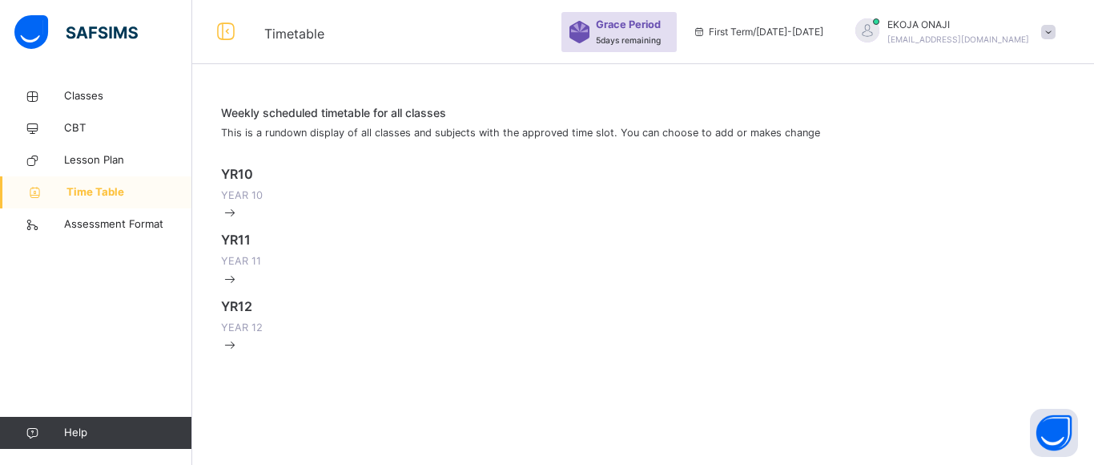
click at [361, 191] on div "YR10 YEAR 10" at bounding box center [643, 183] width 844 height 38
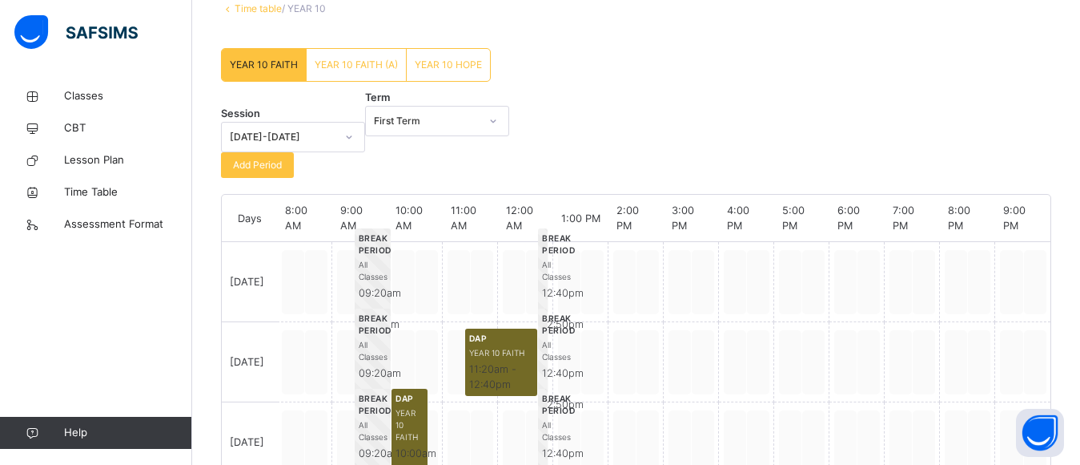
scroll to position [19, 0]
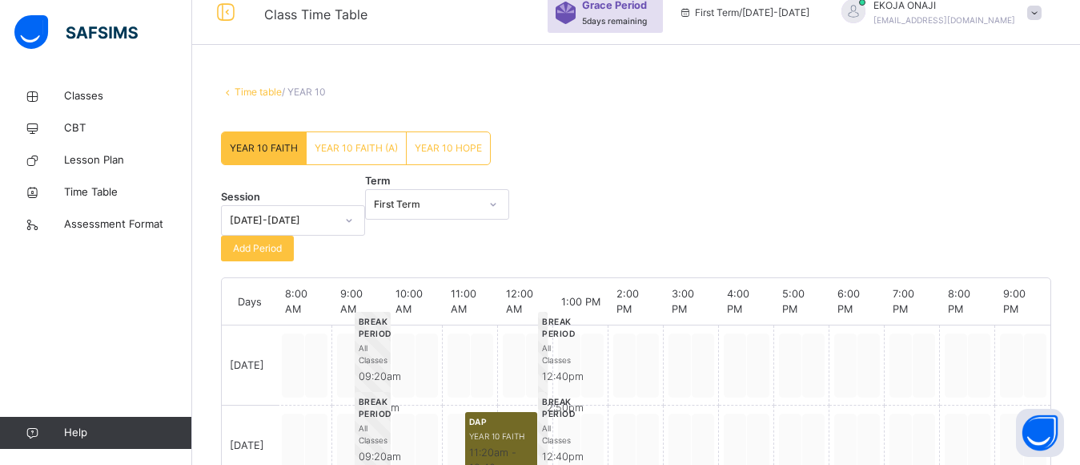
click at [363, 144] on span "YEAR 10 FAITH (A)" at bounding box center [356, 148] width 83 height 14
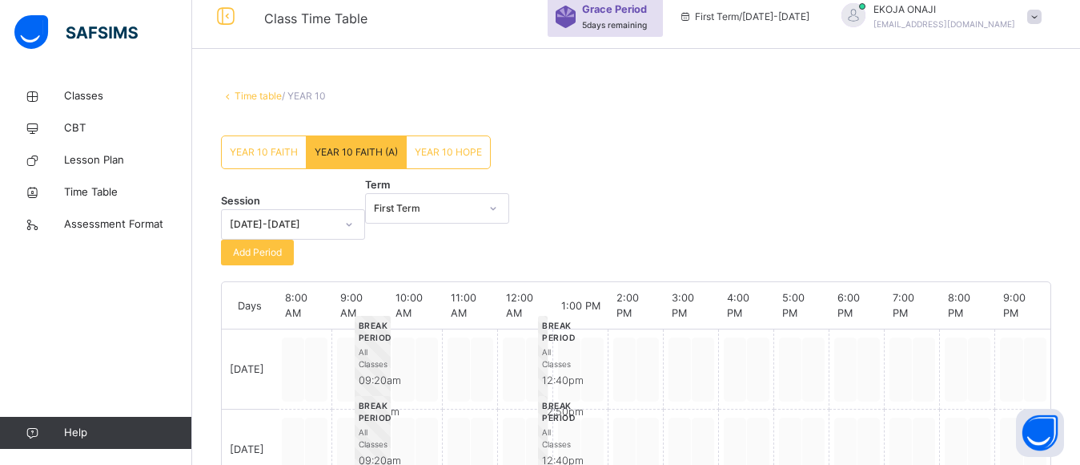
scroll to position [10, 0]
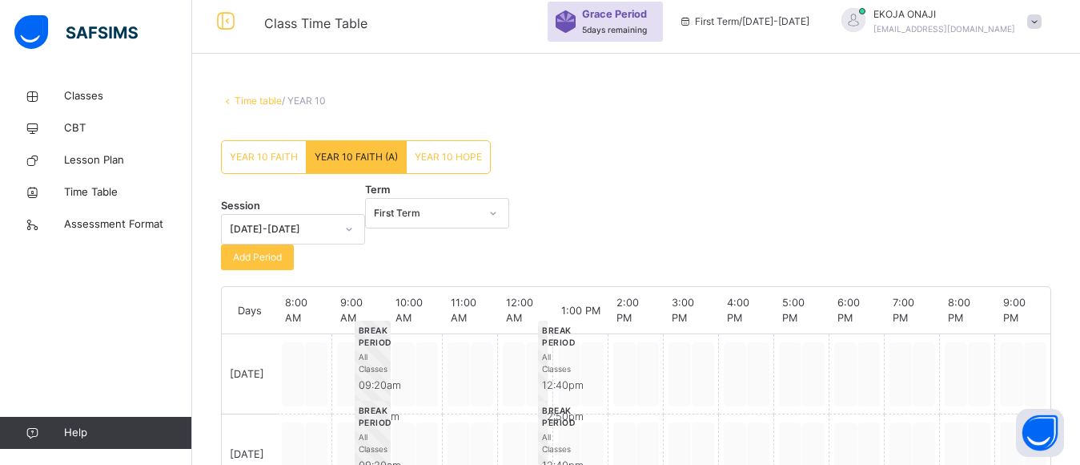
click at [449, 159] on span "YEAR 10 HOPE" at bounding box center [448, 157] width 67 height 14
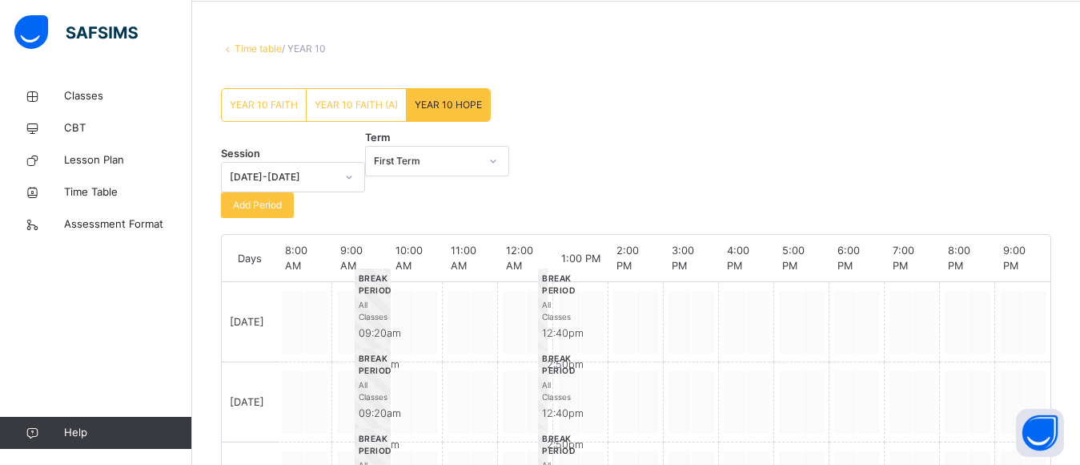
scroll to position [0, 0]
